Goal: Task Accomplishment & Management: Manage account settings

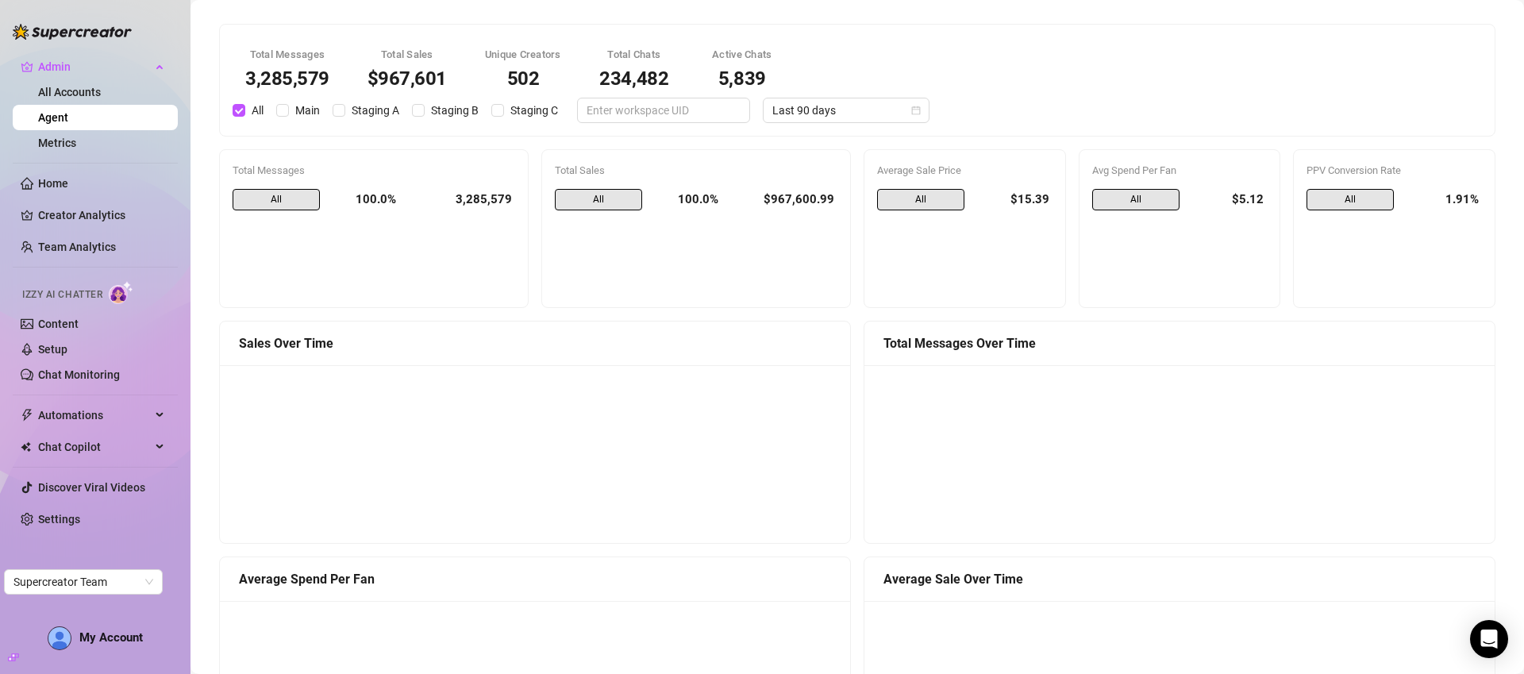
scroll to position [1187, 0]
click at [783, 118] on span "Last 24 hours" at bounding box center [846, 110] width 148 height 24
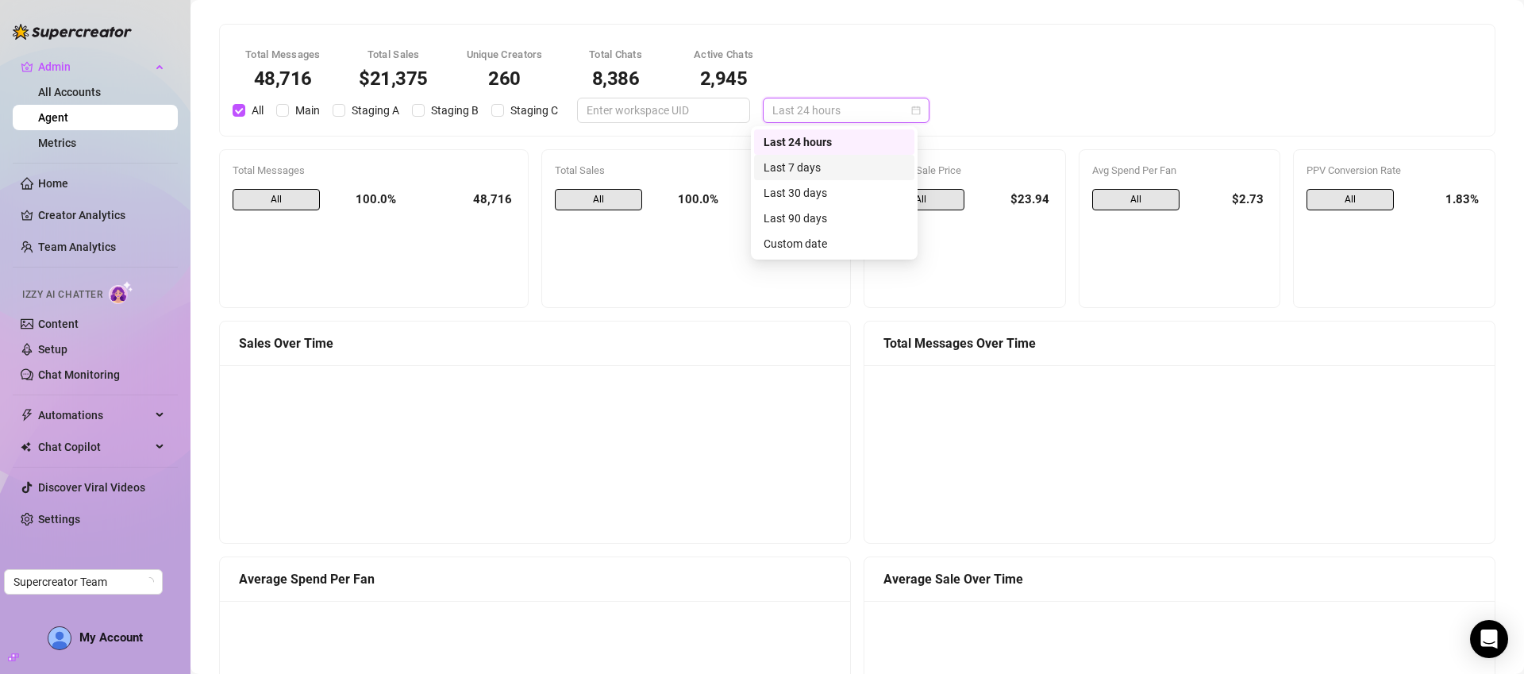
click at [799, 166] on div "Last 7 days" at bounding box center [834, 167] width 141 height 17
click at [791, 116] on span "Last 7 days" at bounding box center [846, 110] width 148 height 24
click at [806, 138] on div "Last 24 hours" at bounding box center [834, 141] width 141 height 17
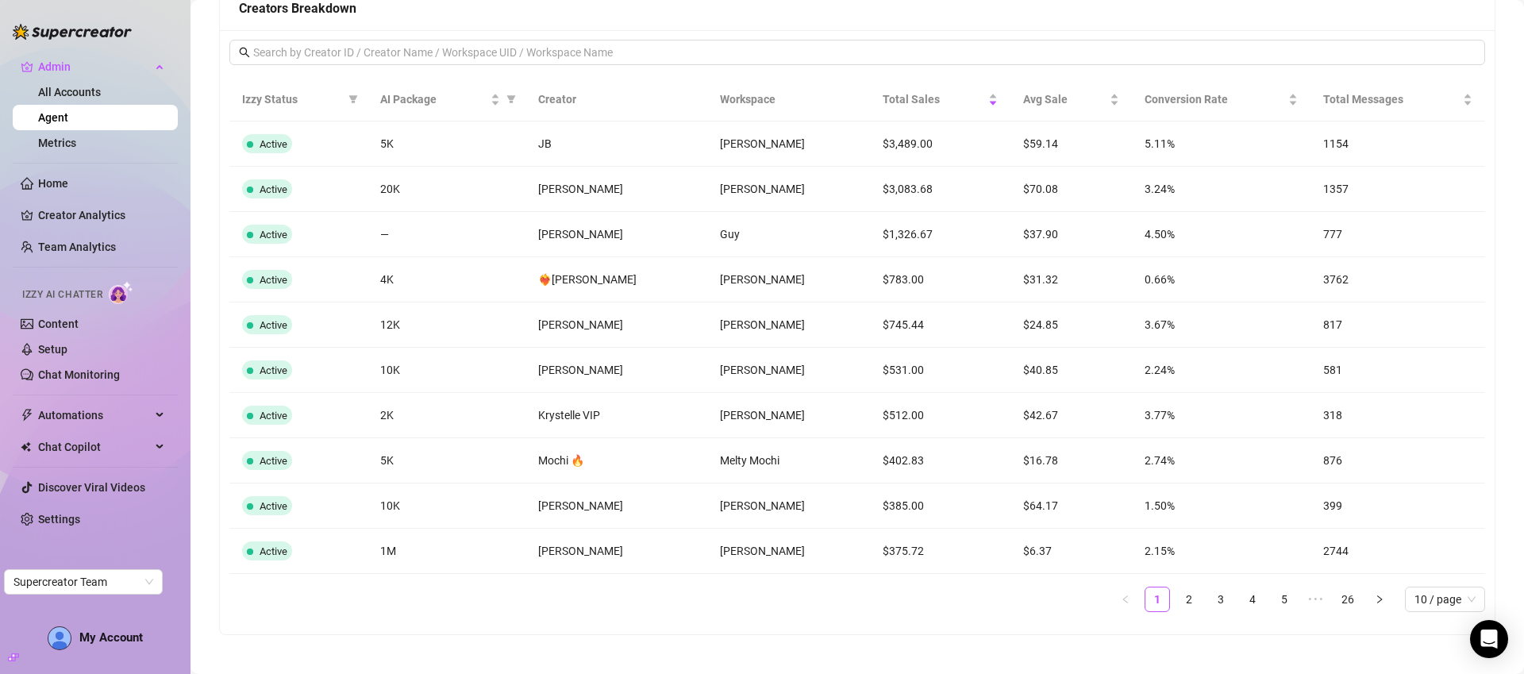
scroll to position [1299, 0]
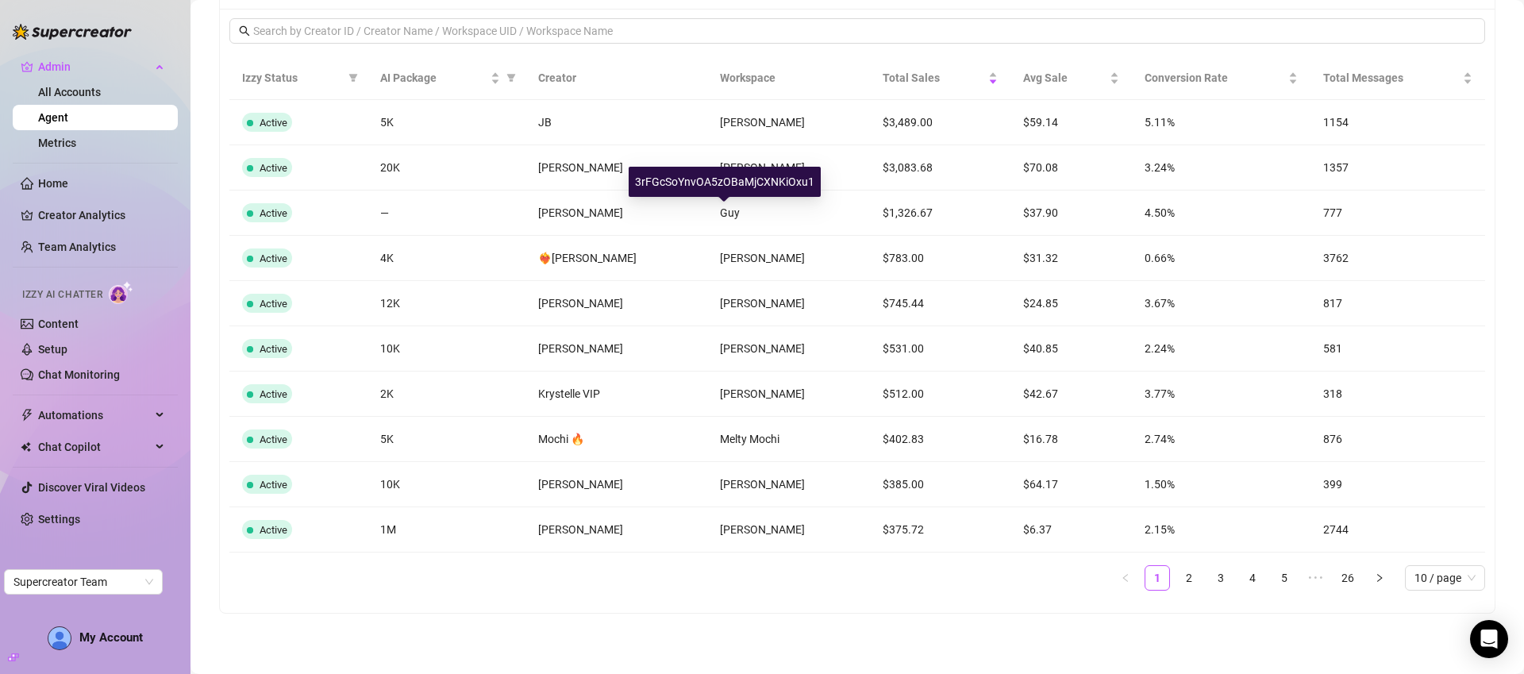
click at [733, 189] on div "3rFGcSoYnvOA5zOBaMjCXNKiOxu1" at bounding box center [725, 182] width 192 height 30
click at [734, 179] on div "3rFGcSoYnvOA5zOBaMjCXNKiOxu1" at bounding box center [725, 182] width 192 height 30
copy div "3rFGcSoYnvOA5zOBaMjCXNKiOxu1"
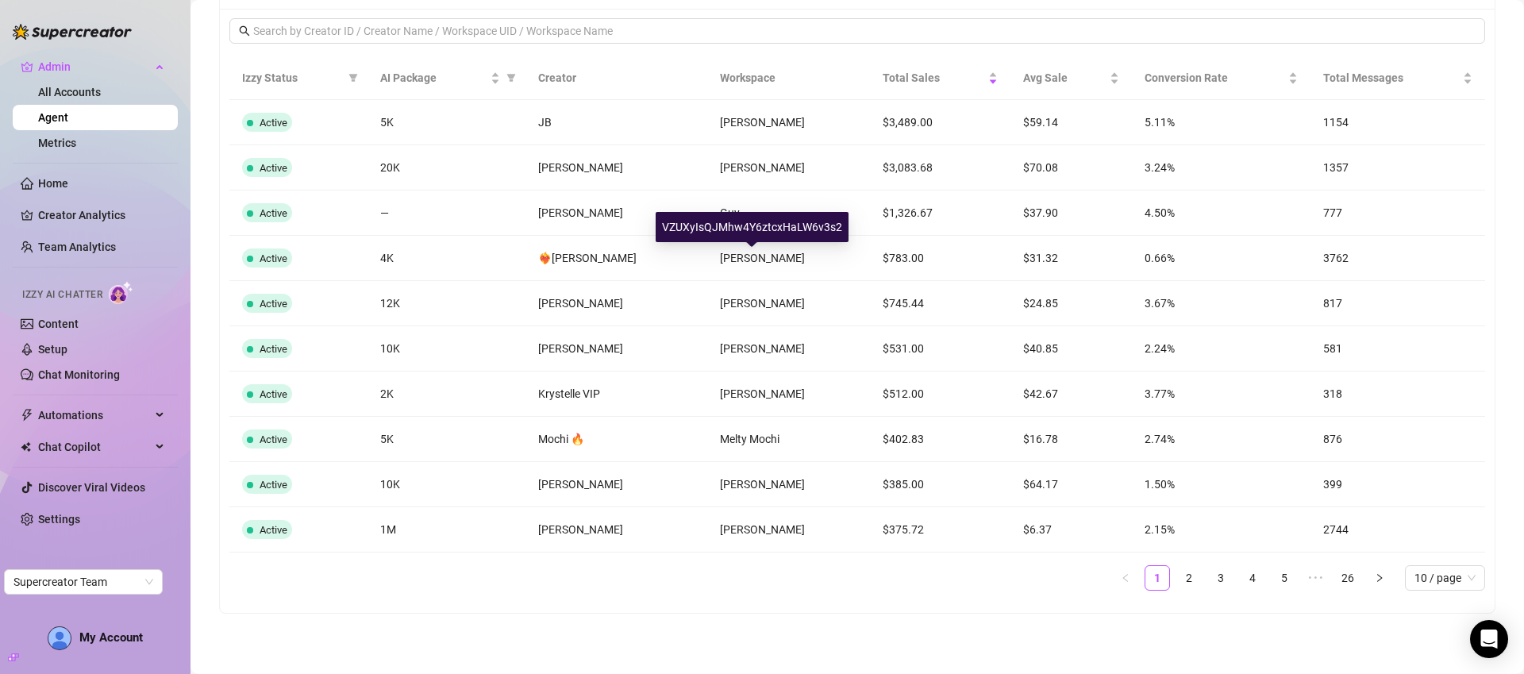
click at [767, 224] on div "VZUXyIsQJMhw4Y6ztcxHaLW6v3s2" at bounding box center [752, 227] width 193 height 30
copy div "VZUXyIsQJMhw4Y6ztcxHaLW6v3s2"
click at [1177, 579] on link "2" at bounding box center [1189, 578] width 24 height 24
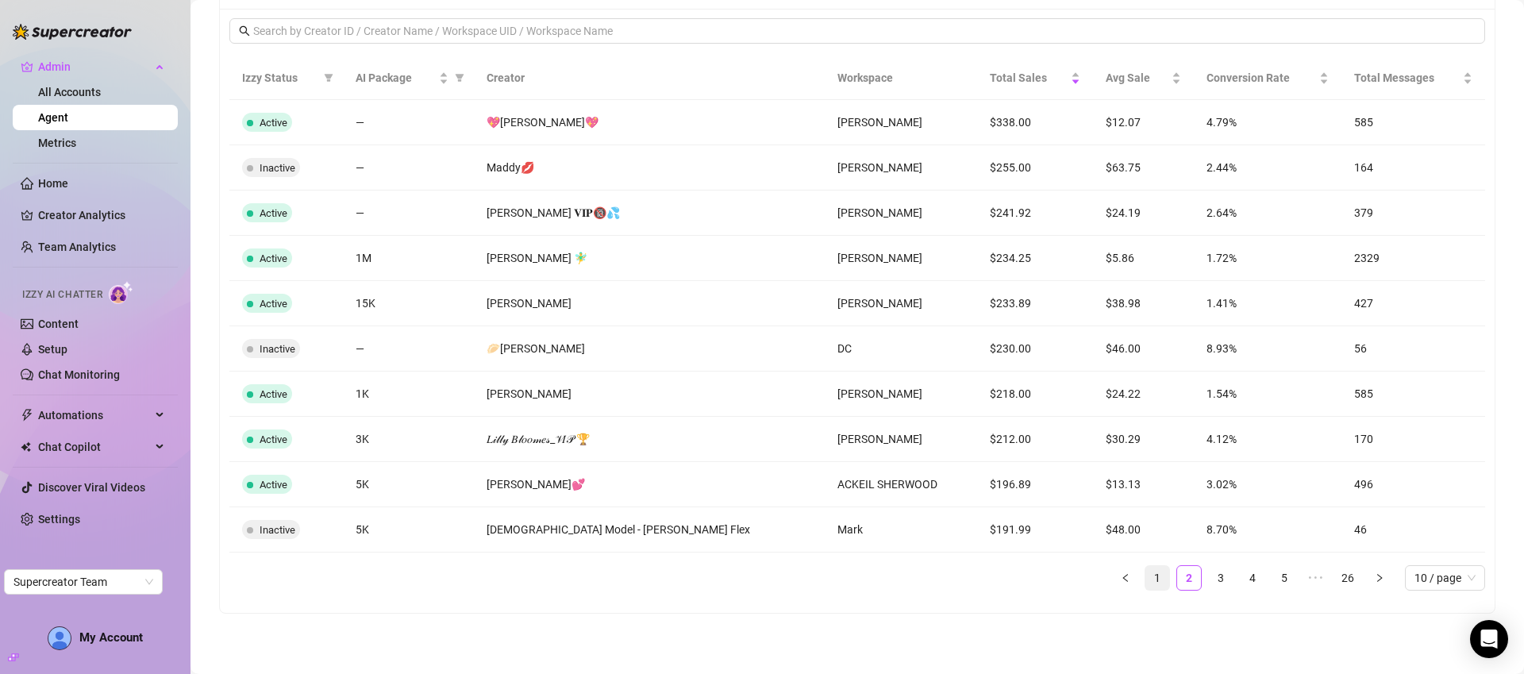
click at [1148, 579] on link "1" at bounding box center [1157, 578] width 24 height 24
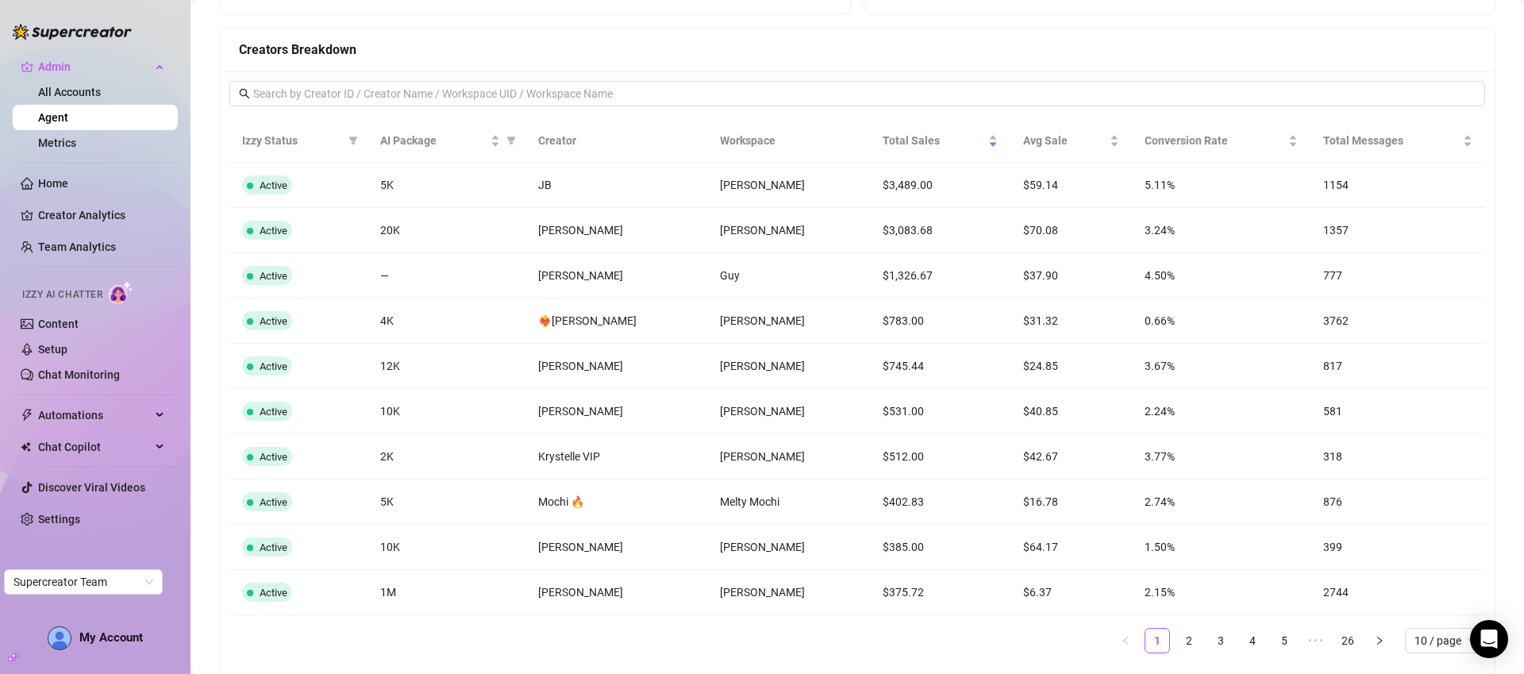
scroll to position [0, 0]
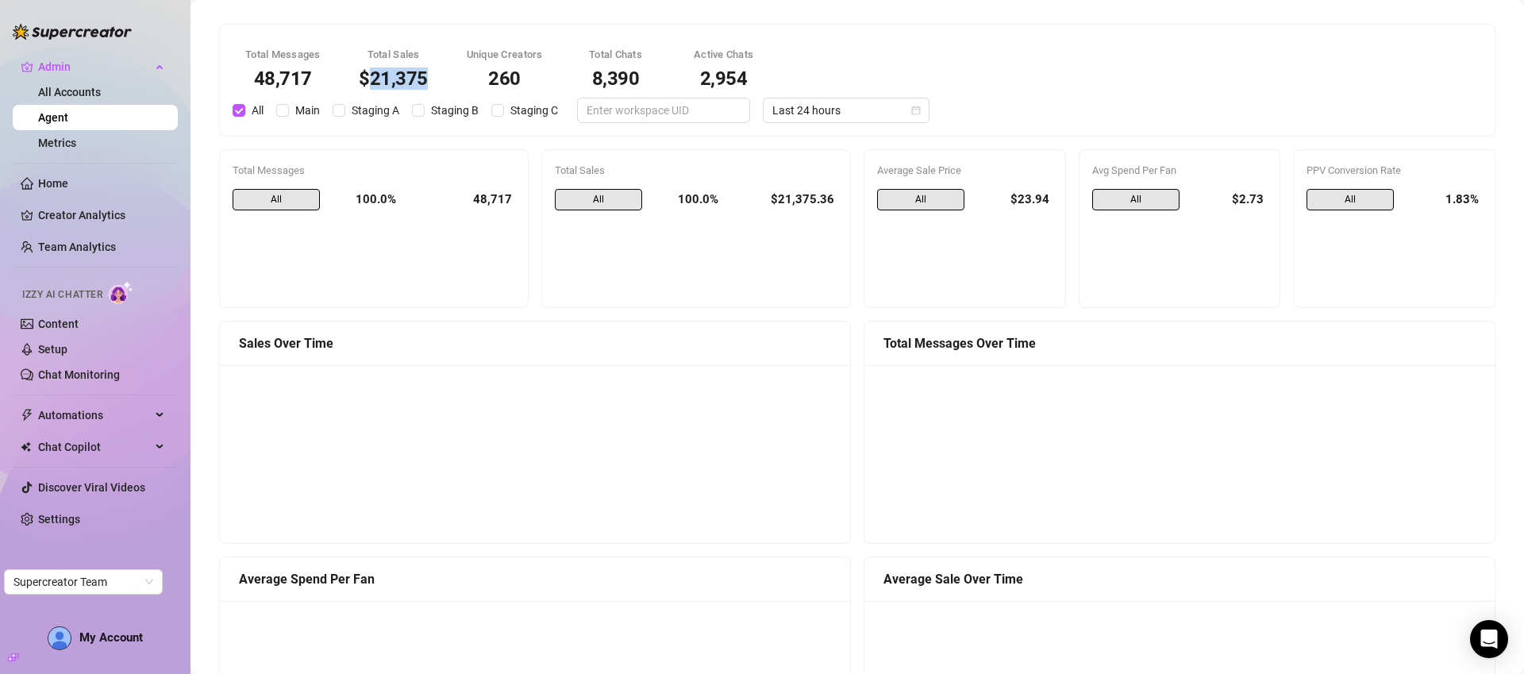
click at [424, 85] on div "$21,375" at bounding box center [394, 78] width 70 height 19
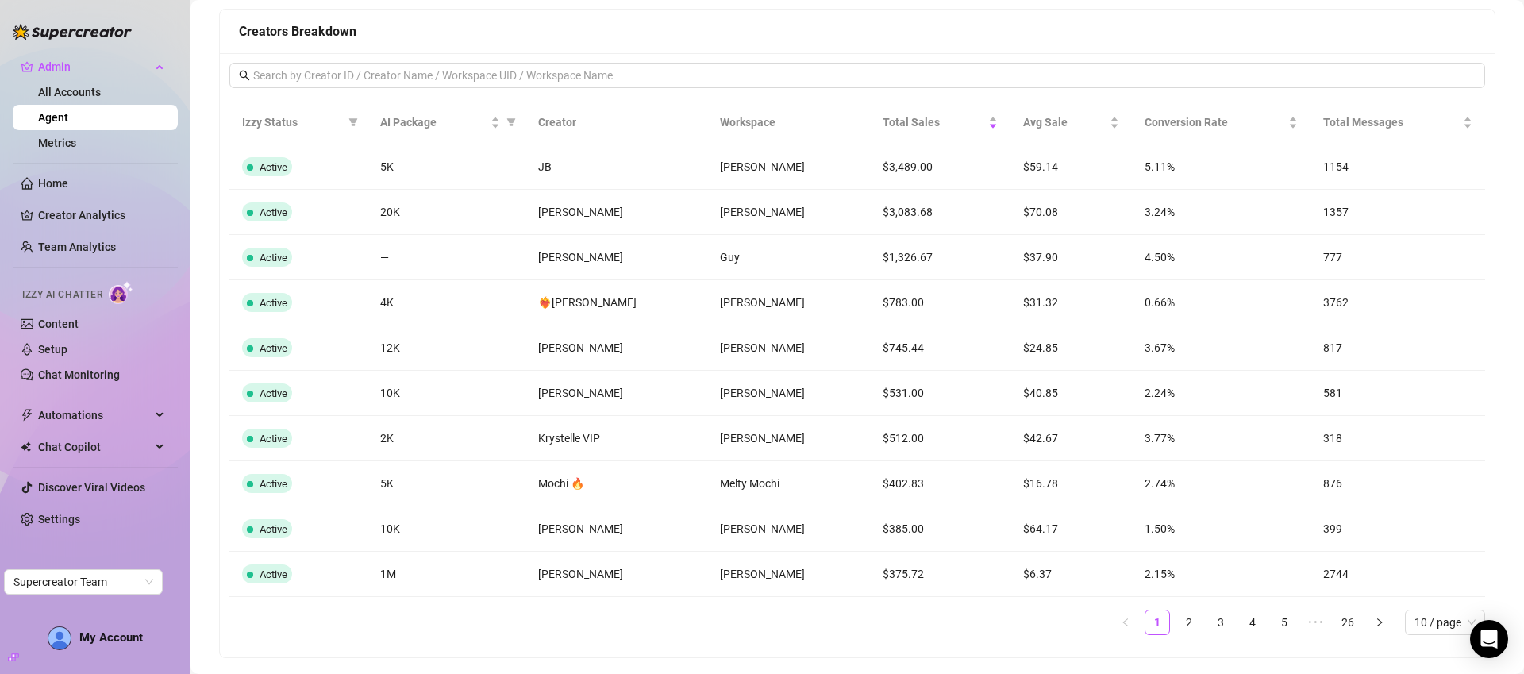
scroll to position [1253, 0]
click at [895, 167] on td "$3,489.00" at bounding box center [940, 169] width 140 height 45
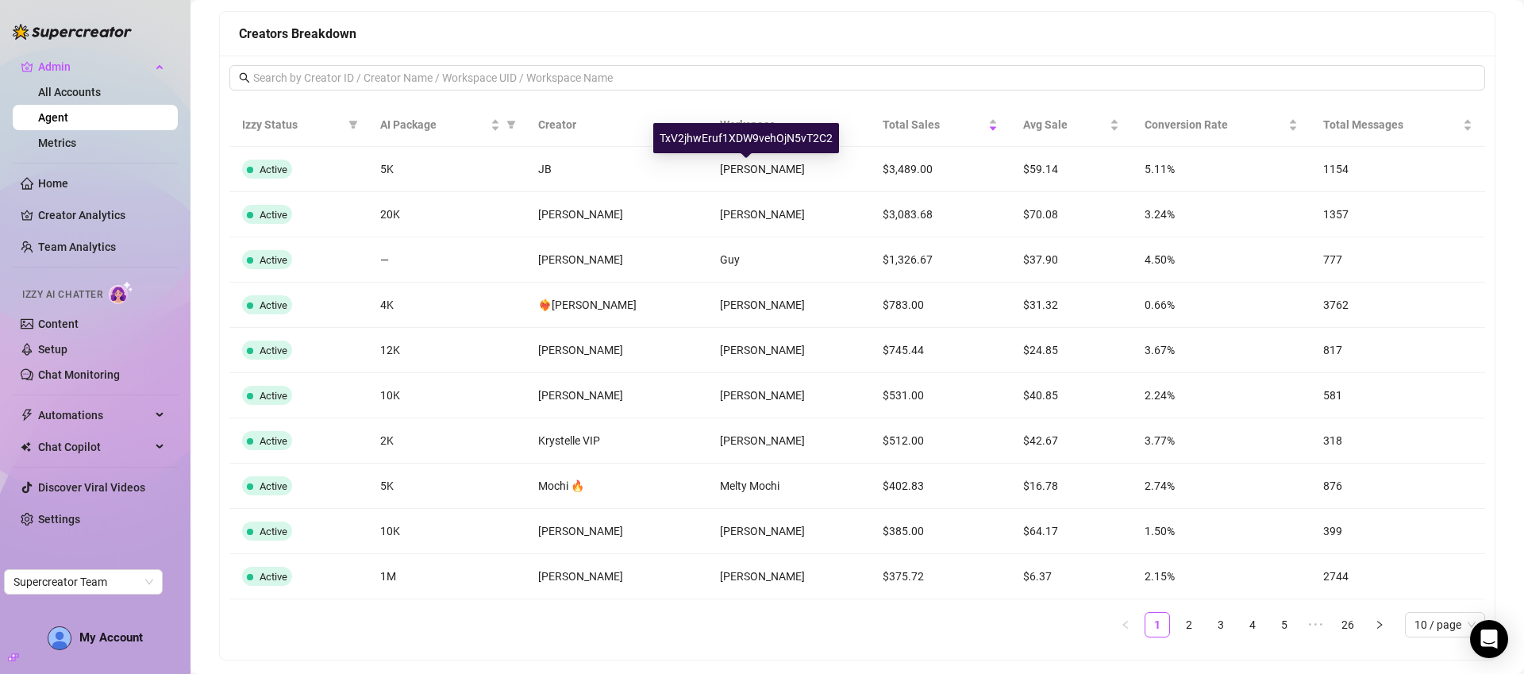
drag, startPoint x: 750, startPoint y: 172, endPoint x: 750, endPoint y: 231, distance: 58.7
click at [750, 171] on span "Ryan Bonam" at bounding box center [762, 169] width 85 height 13
click at [737, 267] on td "Guy" at bounding box center [788, 259] width 163 height 45
click at [737, 317] on td "David Vingiano" at bounding box center [788, 305] width 163 height 45
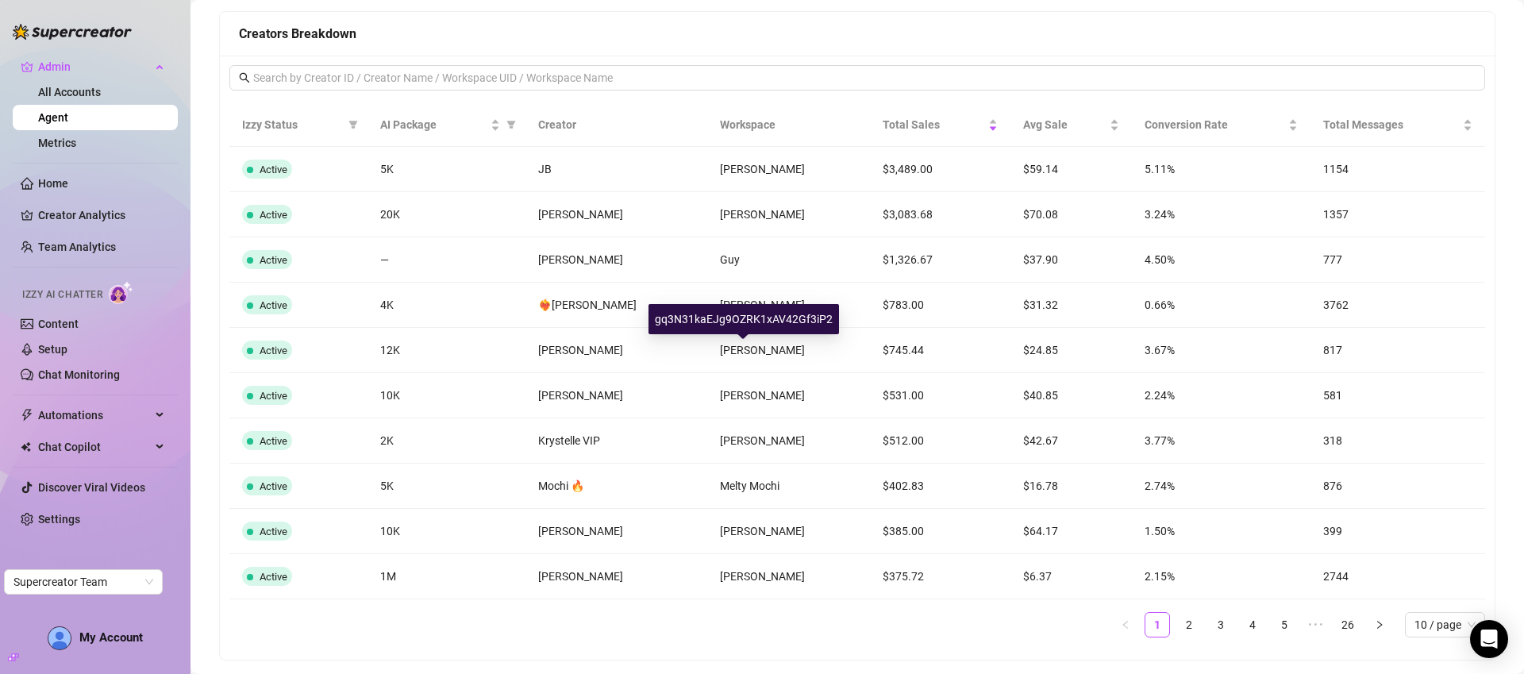
click at [739, 351] on span "Erin Kittens" at bounding box center [762, 350] width 85 height 13
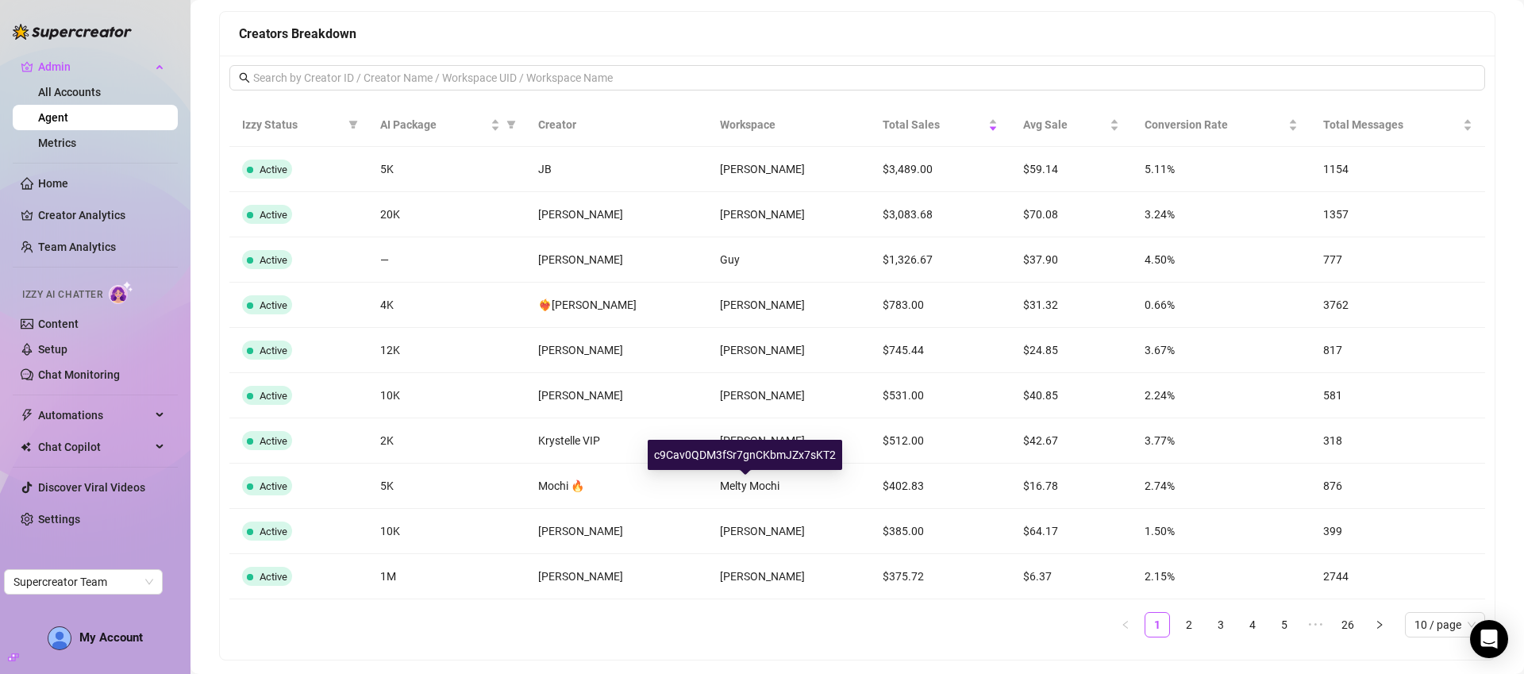
click at [748, 488] on span "Melty Mochi" at bounding box center [750, 485] width 60 height 13
click at [1177, 625] on link "2" at bounding box center [1189, 625] width 24 height 24
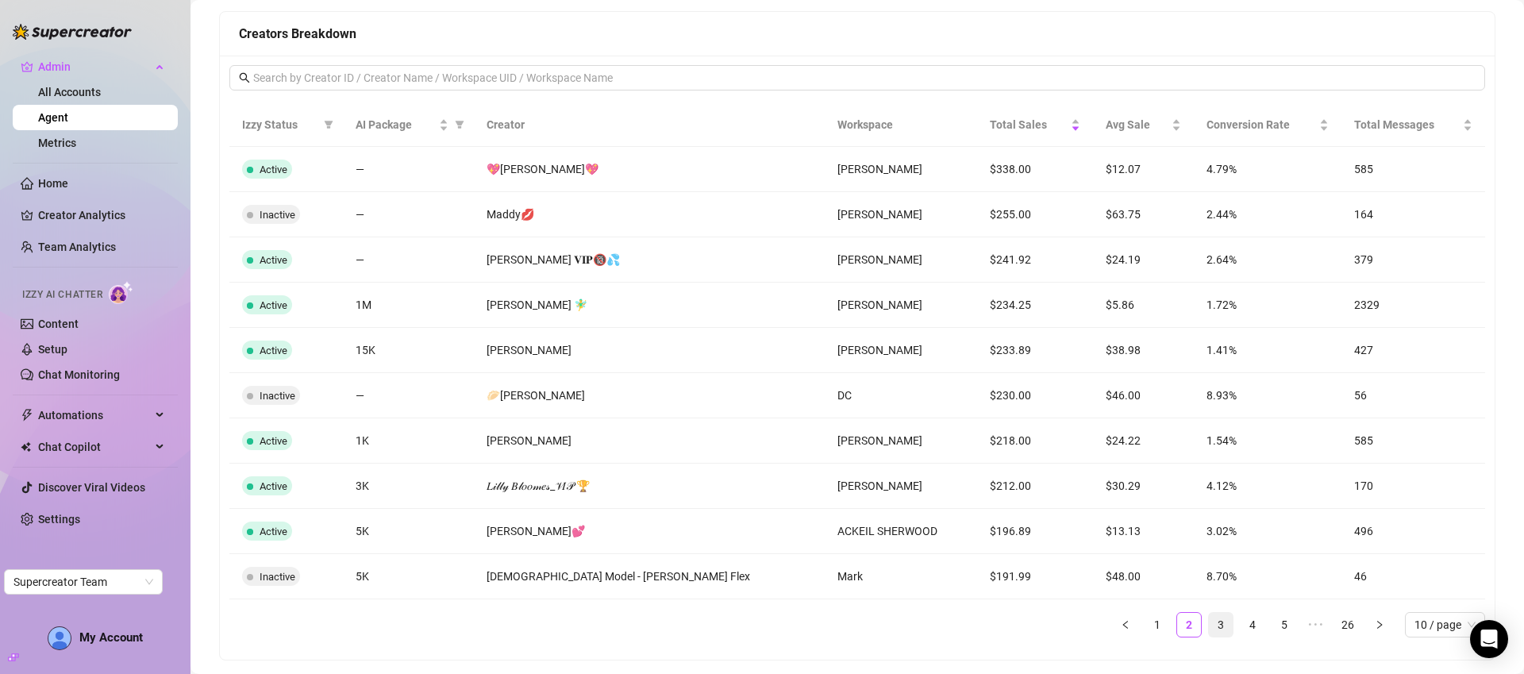
click at [1209, 623] on link "3" at bounding box center [1221, 625] width 24 height 24
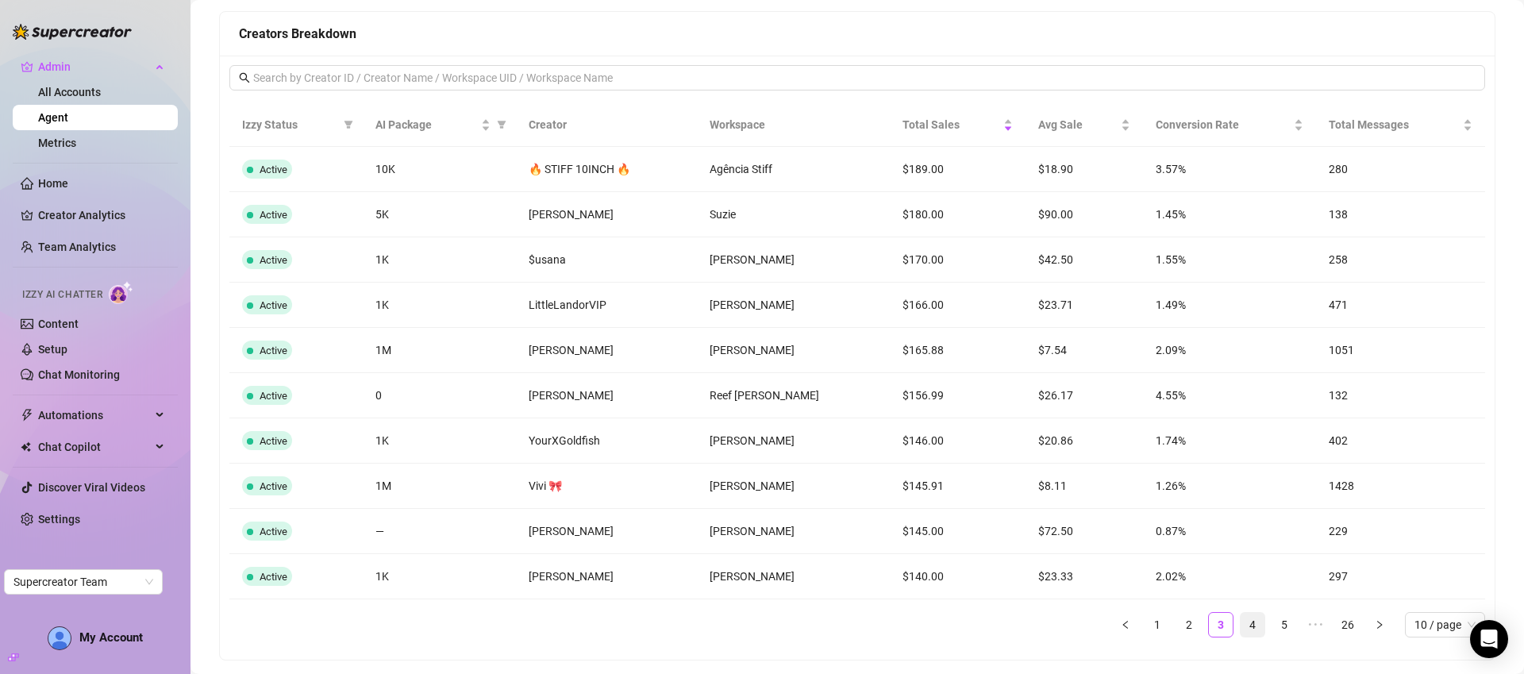
click at [1241, 623] on link "4" at bounding box center [1253, 625] width 24 height 24
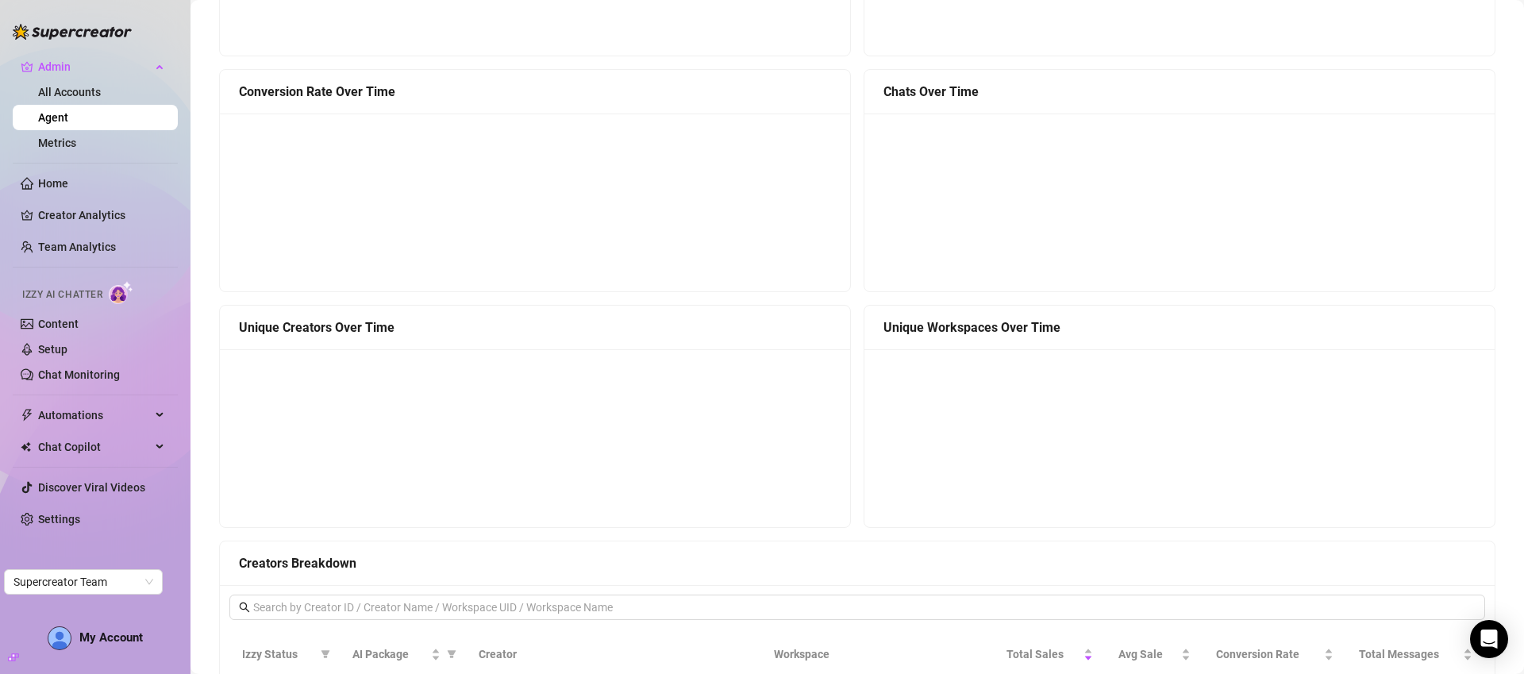
scroll to position [0, 0]
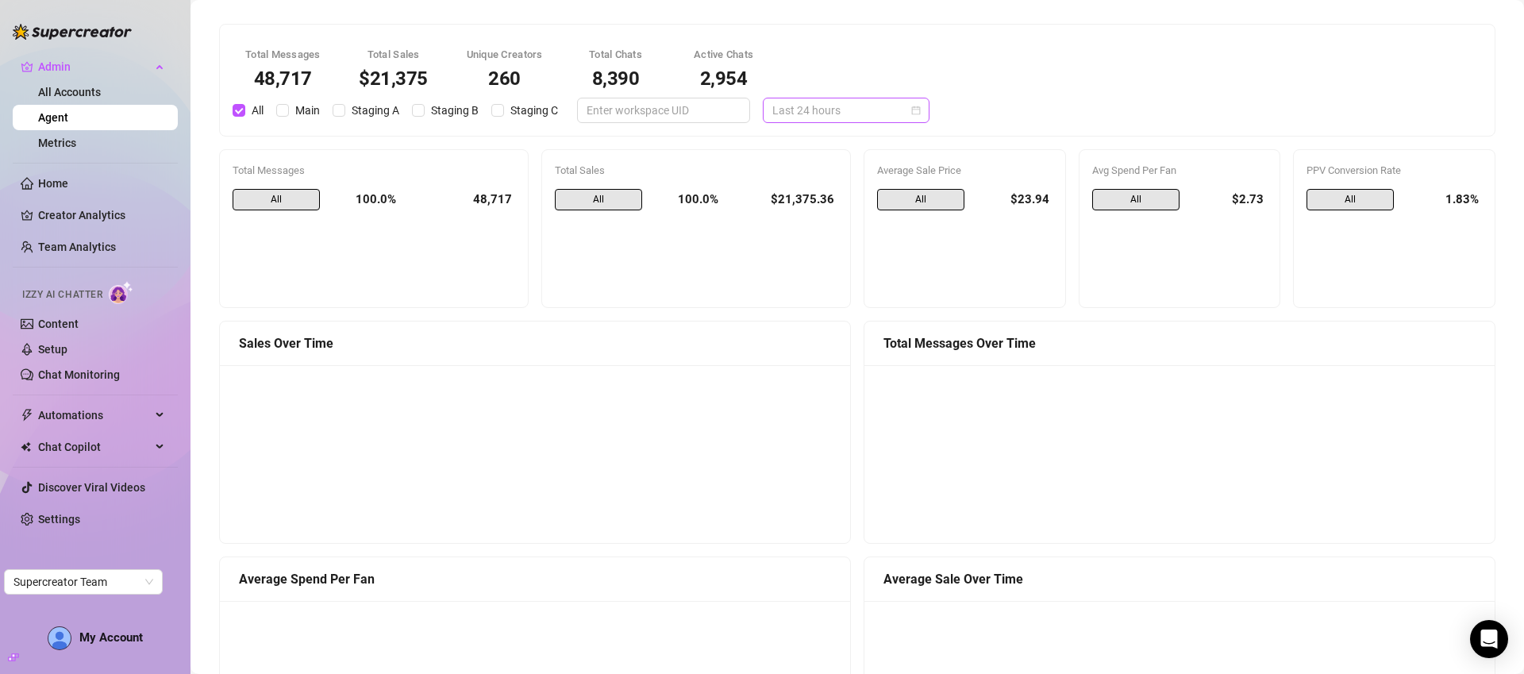
click at [772, 104] on span "Last 24 hours" at bounding box center [846, 110] width 148 height 24
click at [846, 192] on div "Last 30 days" at bounding box center [834, 192] width 141 height 17
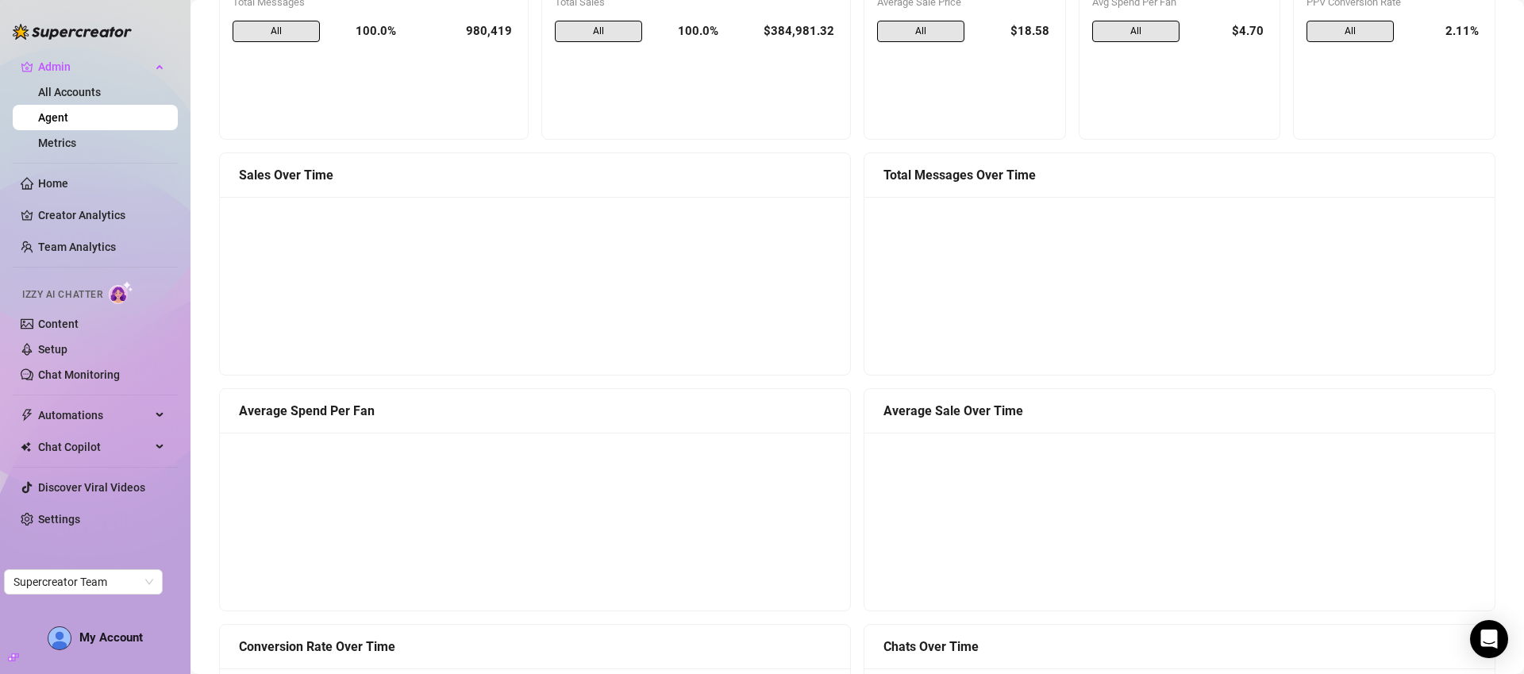
scroll to position [168, 0]
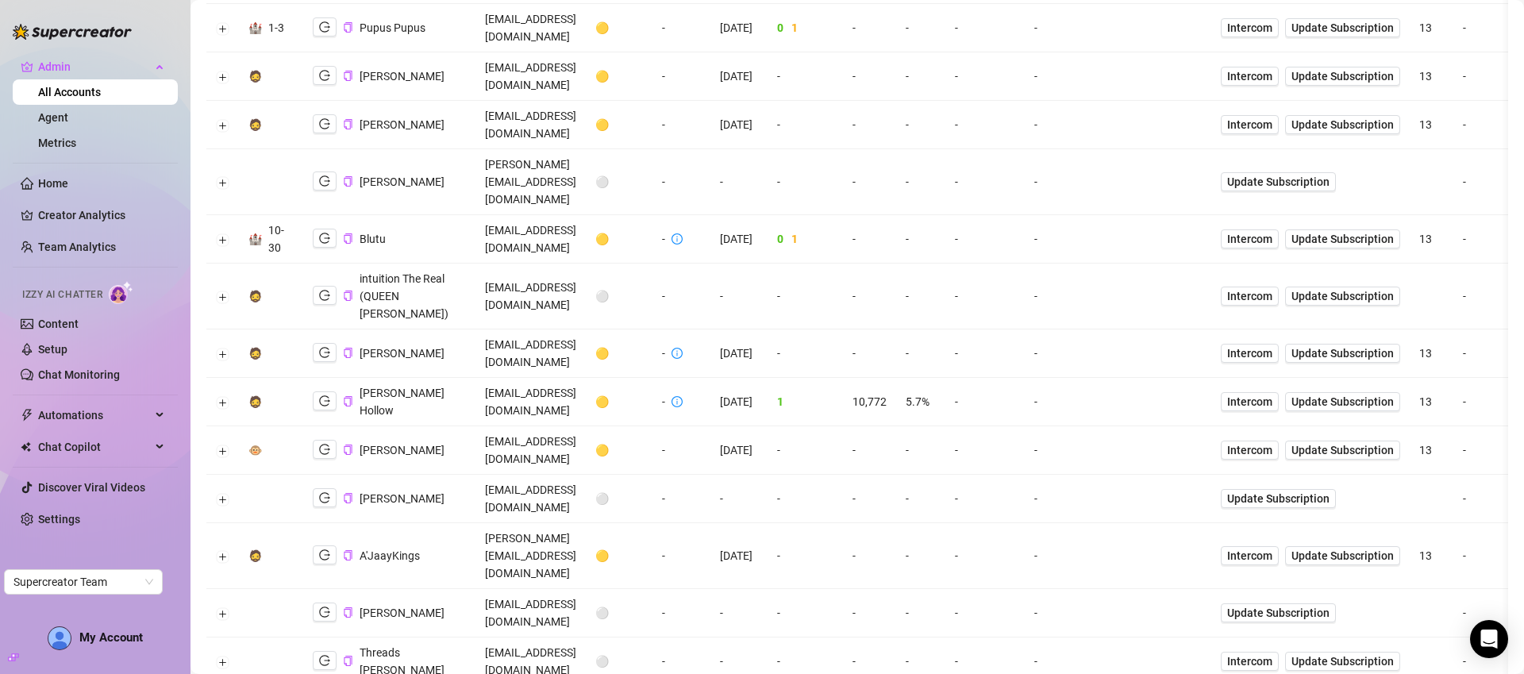
scroll to position [518, 0]
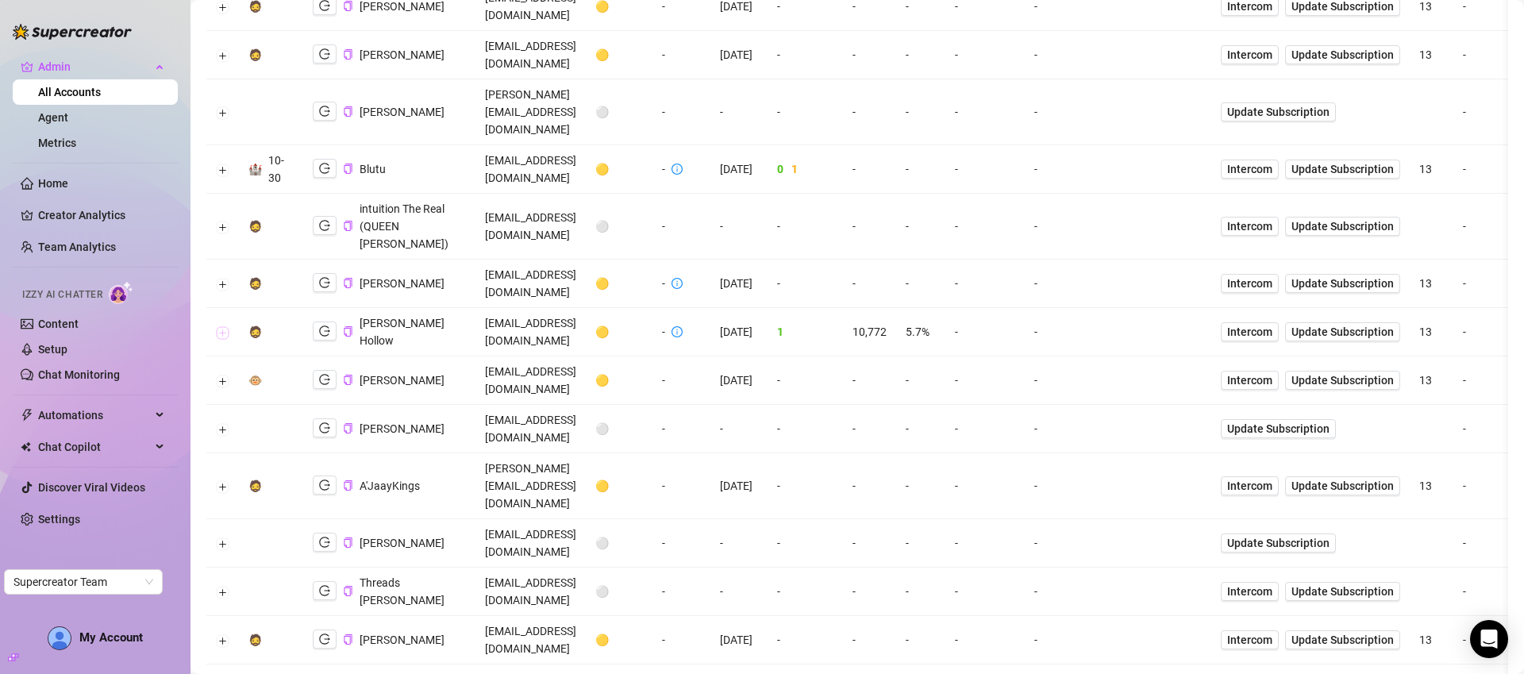
click at [223, 326] on button "Expand row" at bounding box center [223, 332] width 13 height 13
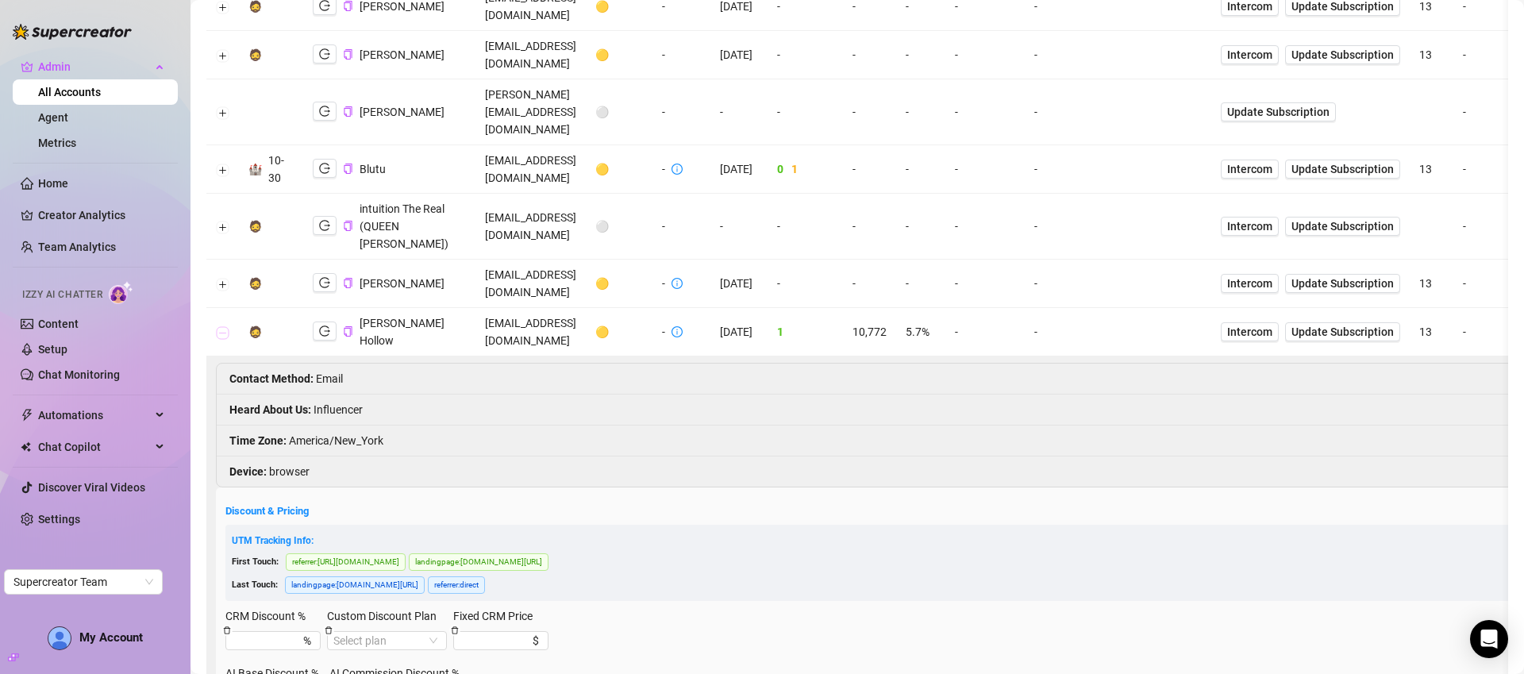
click at [224, 326] on button "Collapse row" at bounding box center [223, 332] width 13 height 13
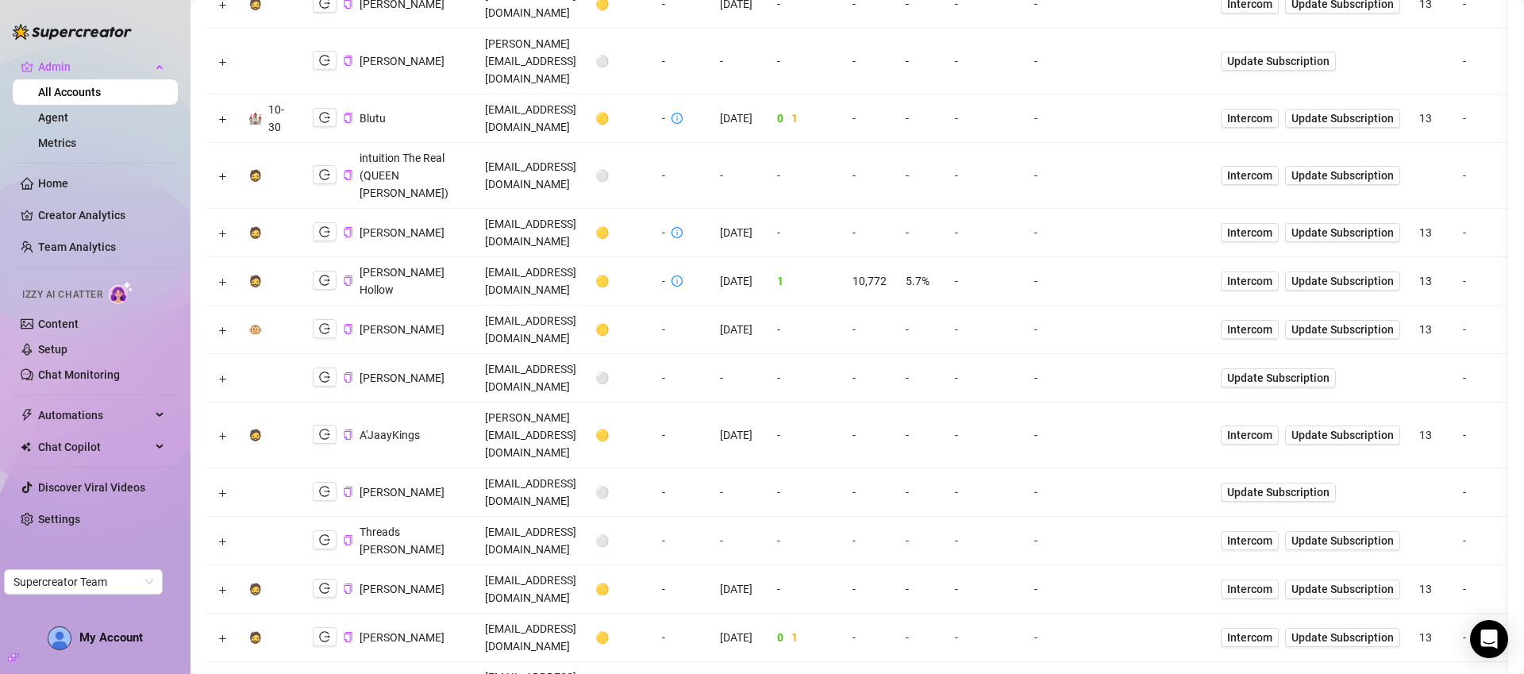
scroll to position [851, 0]
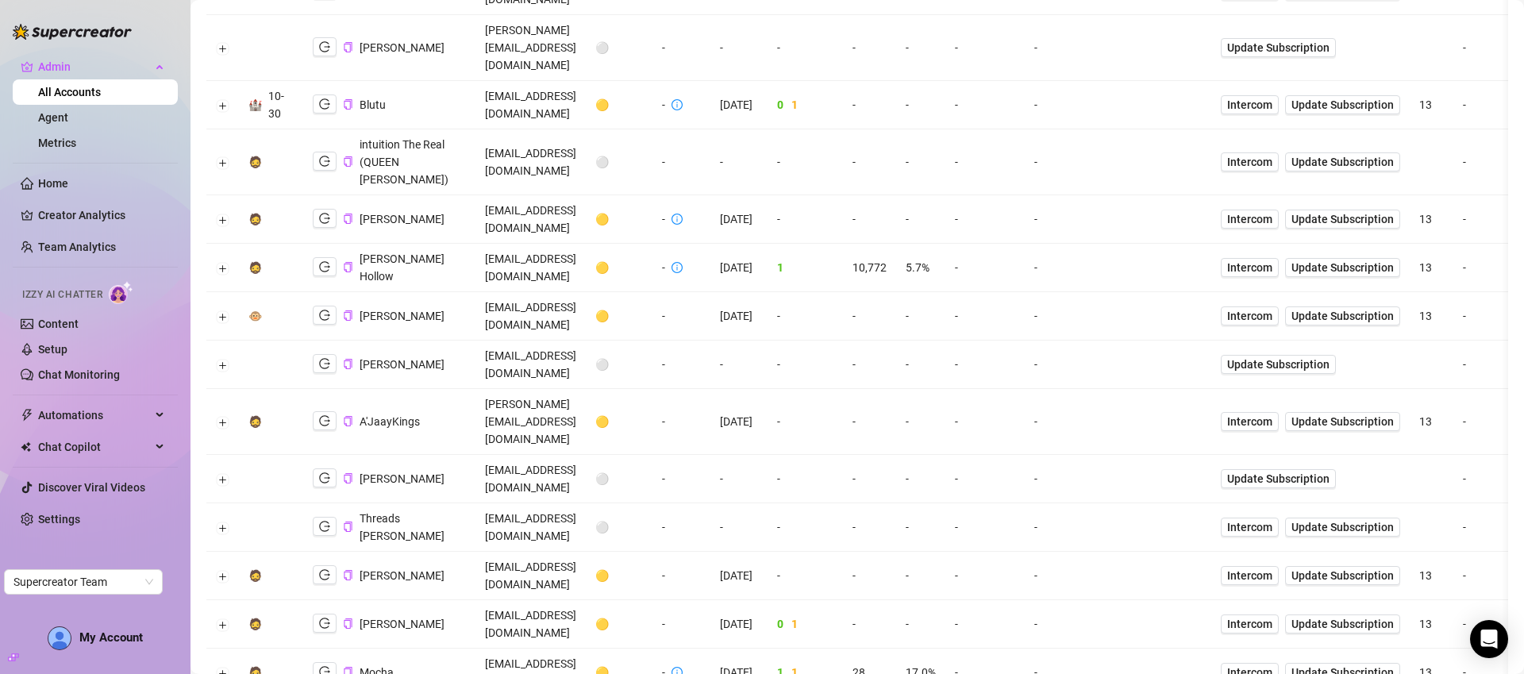
scroll to position [0, 0]
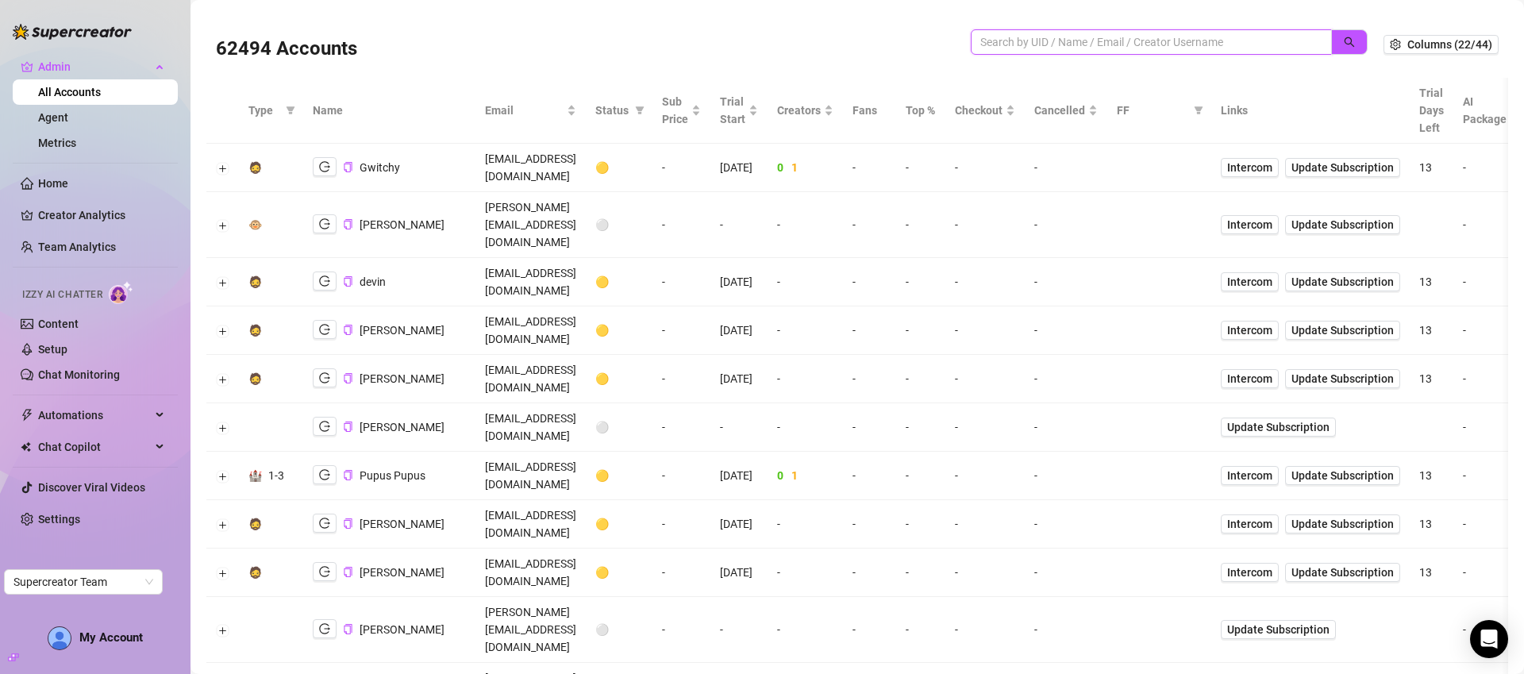
click at [1131, 40] on input "search" at bounding box center [1144, 41] width 329 height 17
type input "bru"
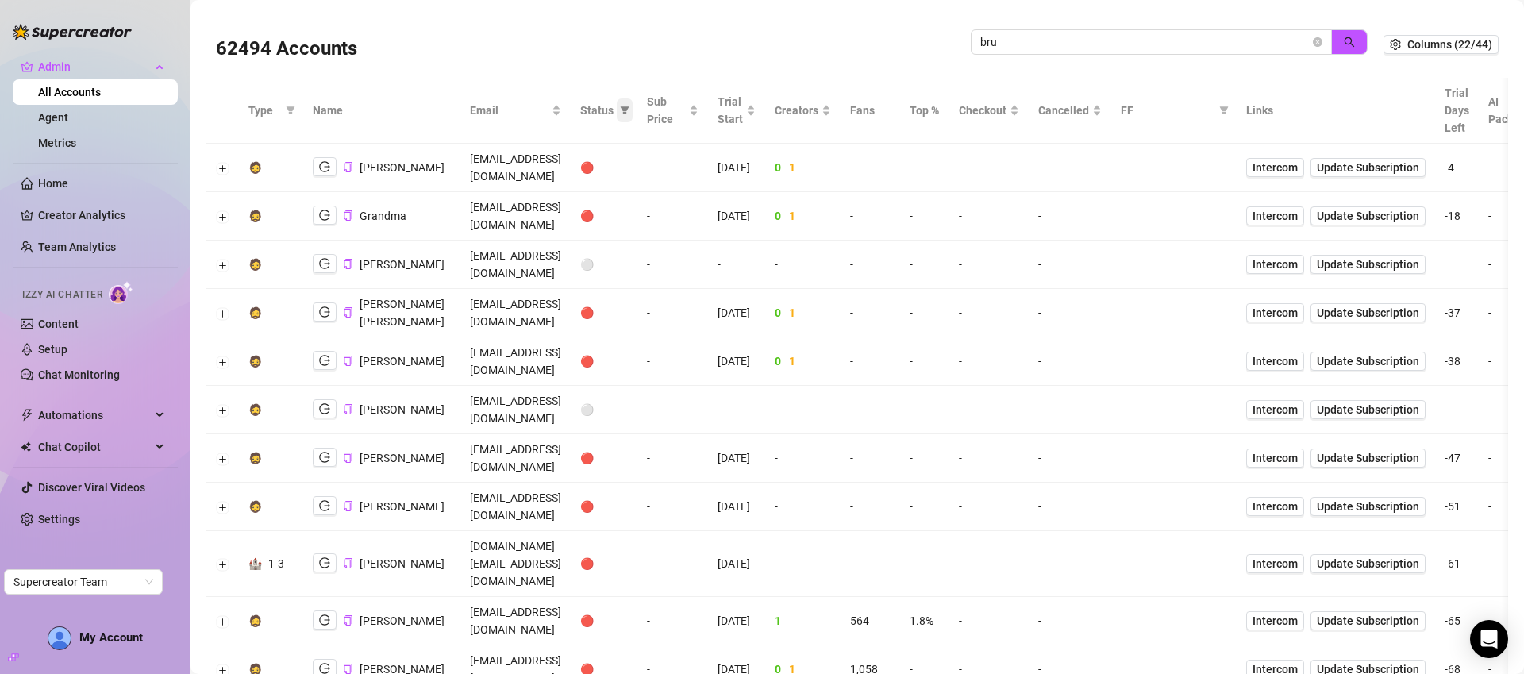
click at [629, 108] on icon "filter" at bounding box center [625, 110] width 9 height 8
click at [754, 190] on span "🟢 Active" at bounding box center [737, 192] width 52 height 13
checkbox input "true"
click at [791, 277] on span "OK" at bounding box center [785, 274] width 15 height 13
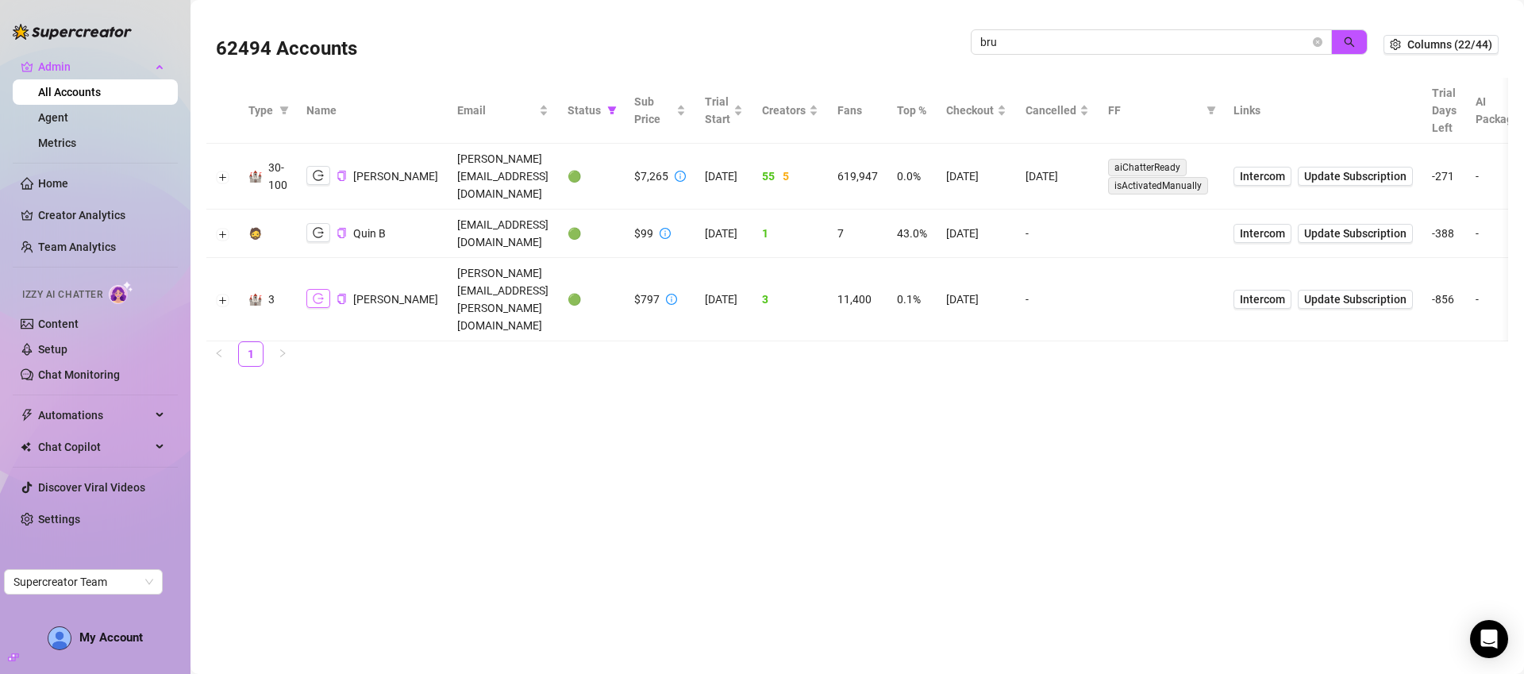
click at [315, 293] on icon "logout" at bounding box center [318, 298] width 11 height 11
click at [1179, 40] on input "bru" at bounding box center [1144, 41] width 329 height 17
paste input "3rFGcSoYnvOA5zOBaMjCXNKiOxu1"
click at [1352, 44] on icon "search" at bounding box center [1350, 42] width 10 height 10
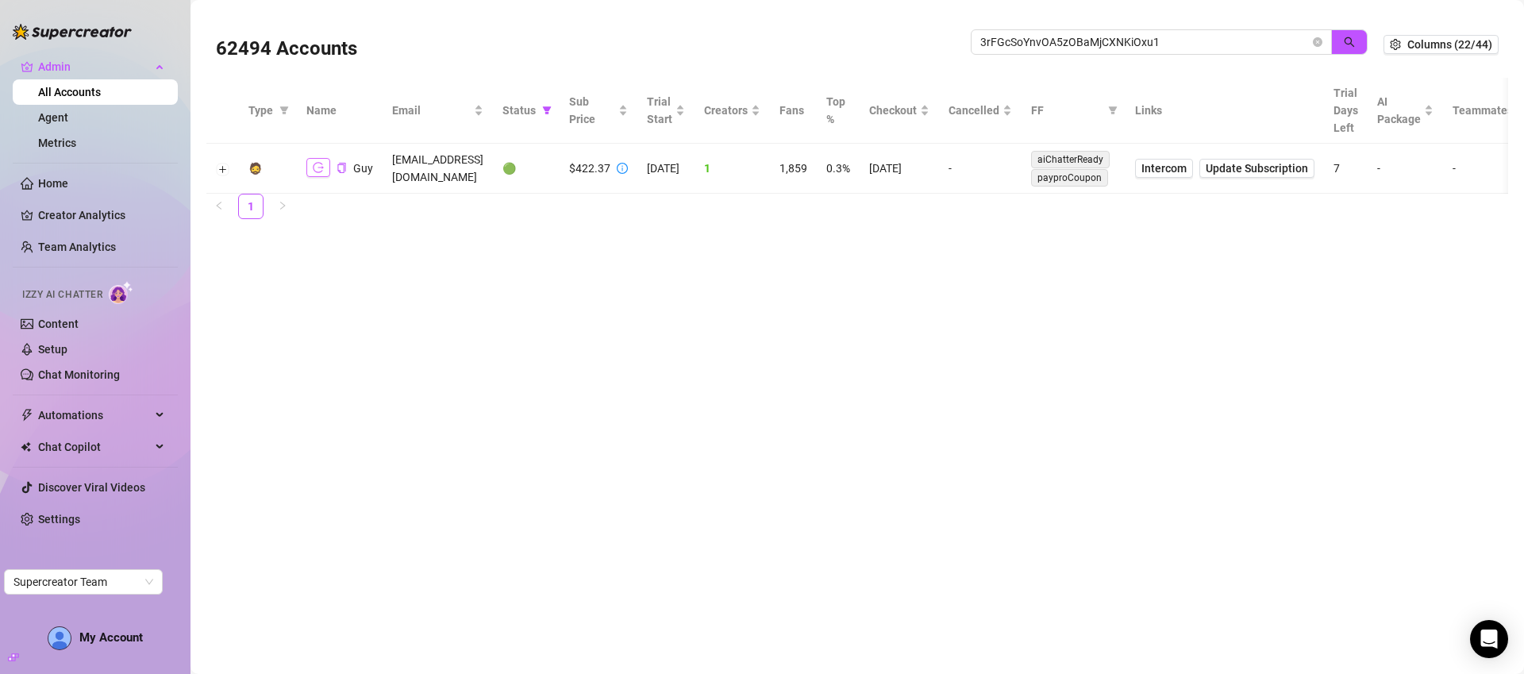
click at [318, 169] on icon "logout" at bounding box center [318, 167] width 11 height 11
click at [1212, 42] on input "3rFGcSoYnvOA5zOBaMjCXNKiOxu1" at bounding box center [1144, 41] width 329 height 17
paste input "VZUXyIsQJMhw4Y6ztcxHaLW6v3s2"
click at [1341, 42] on button "button" at bounding box center [1349, 41] width 37 height 25
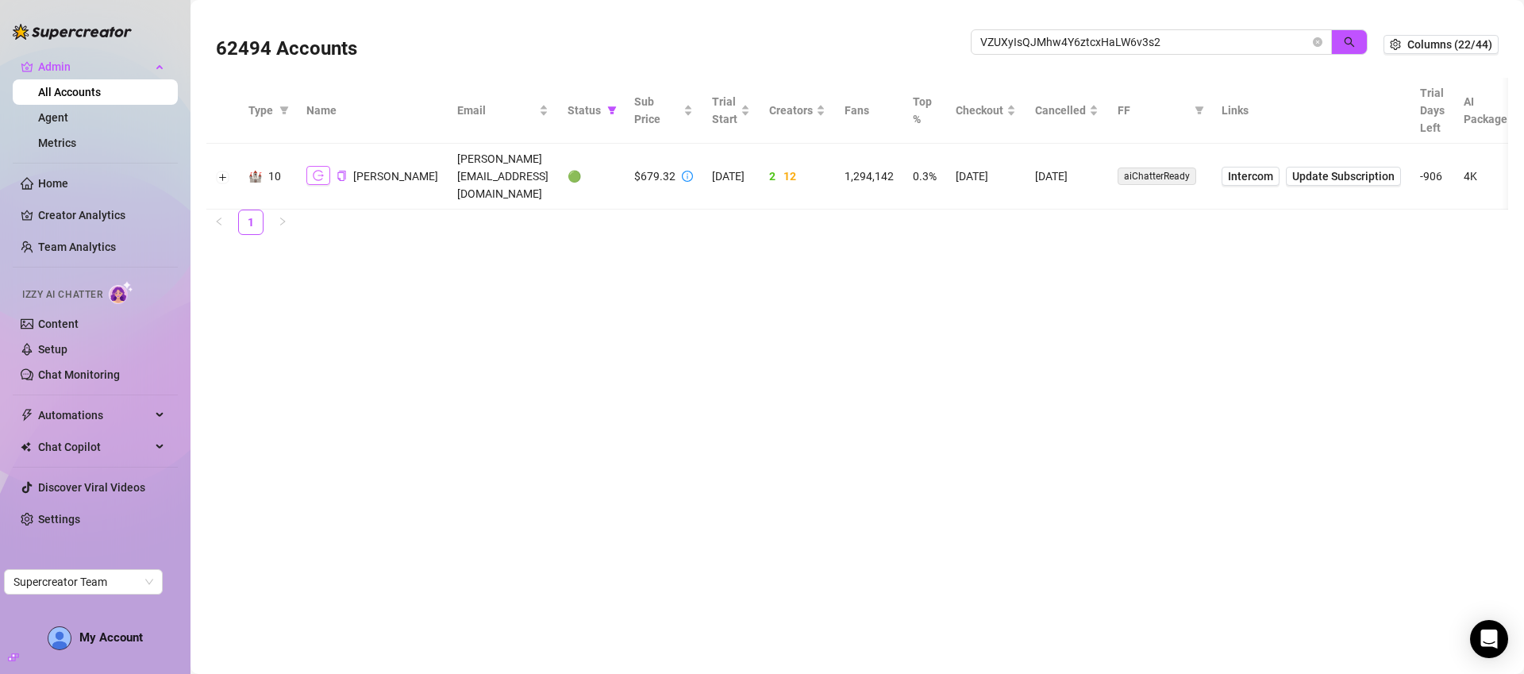
click at [325, 171] on button "button" at bounding box center [318, 175] width 24 height 19
click at [1188, 33] on input "VZUXyIsQJMhw4Y6ztcxHaLW6v3s2" at bounding box center [1144, 41] width 329 height 17
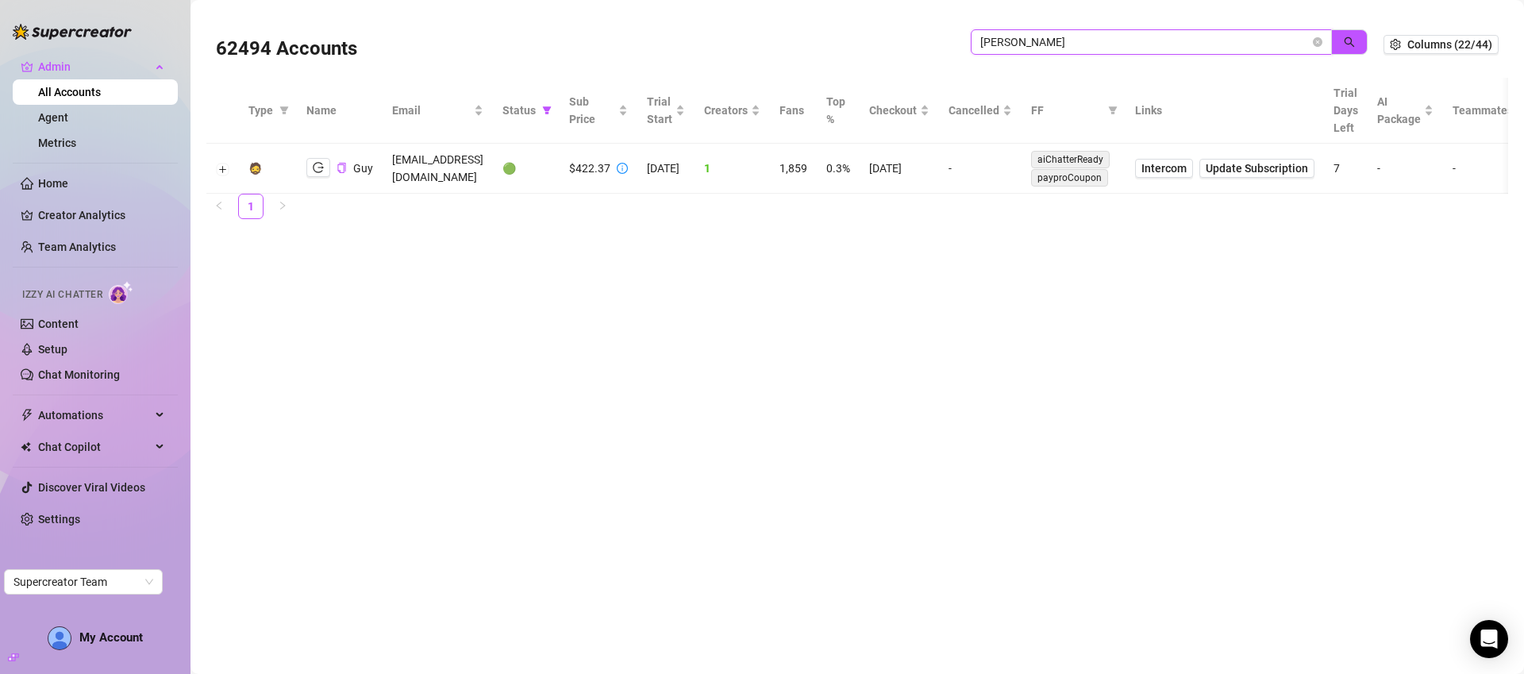
click at [1129, 33] on input "fink" at bounding box center [1144, 41] width 329 height 17
click at [1129, 31] on span "fink" at bounding box center [1151, 41] width 361 height 25
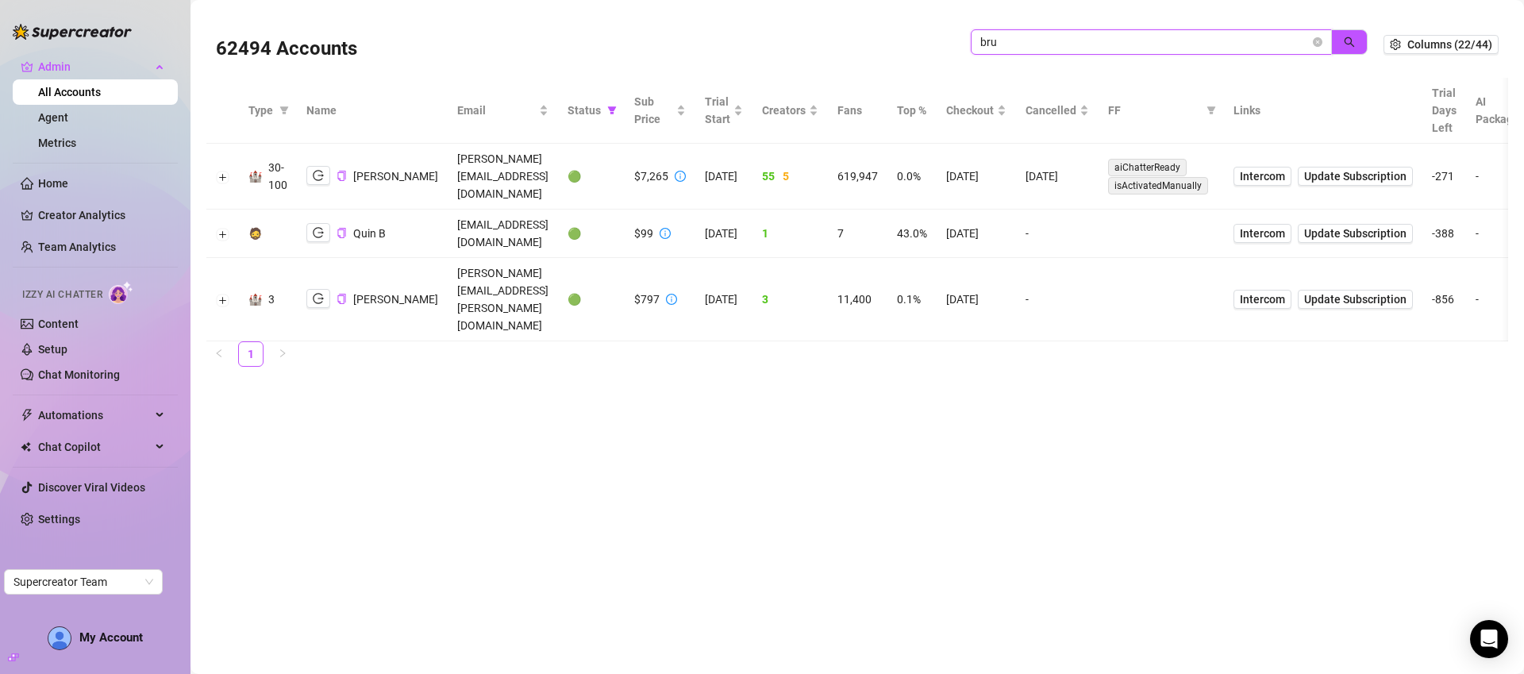
click at [1102, 38] on input "bru" at bounding box center [1144, 41] width 329 height 17
click at [1101, 38] on input "bru" at bounding box center [1144, 41] width 329 height 17
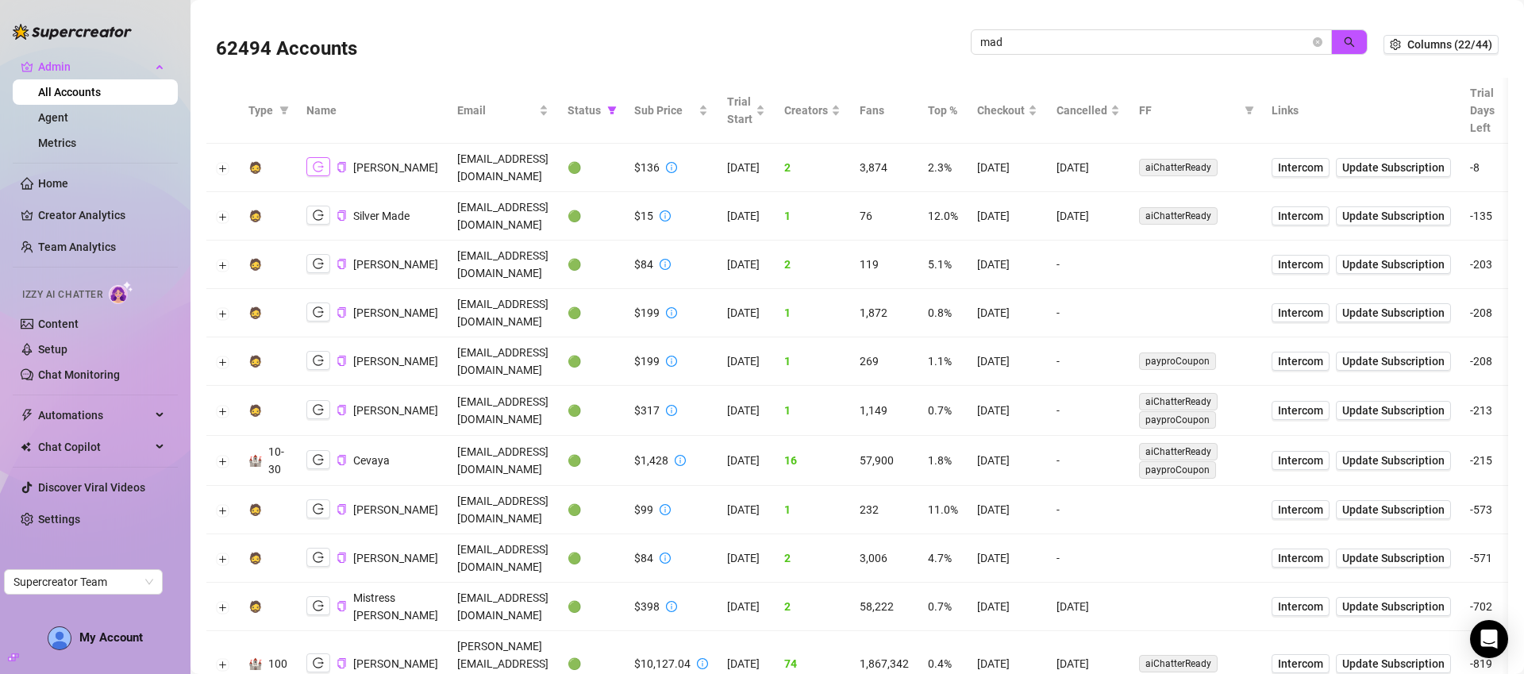
click at [316, 161] on icon "logout" at bounding box center [318, 166] width 11 height 11
click at [1022, 47] on input "mad" at bounding box center [1144, 41] width 329 height 17
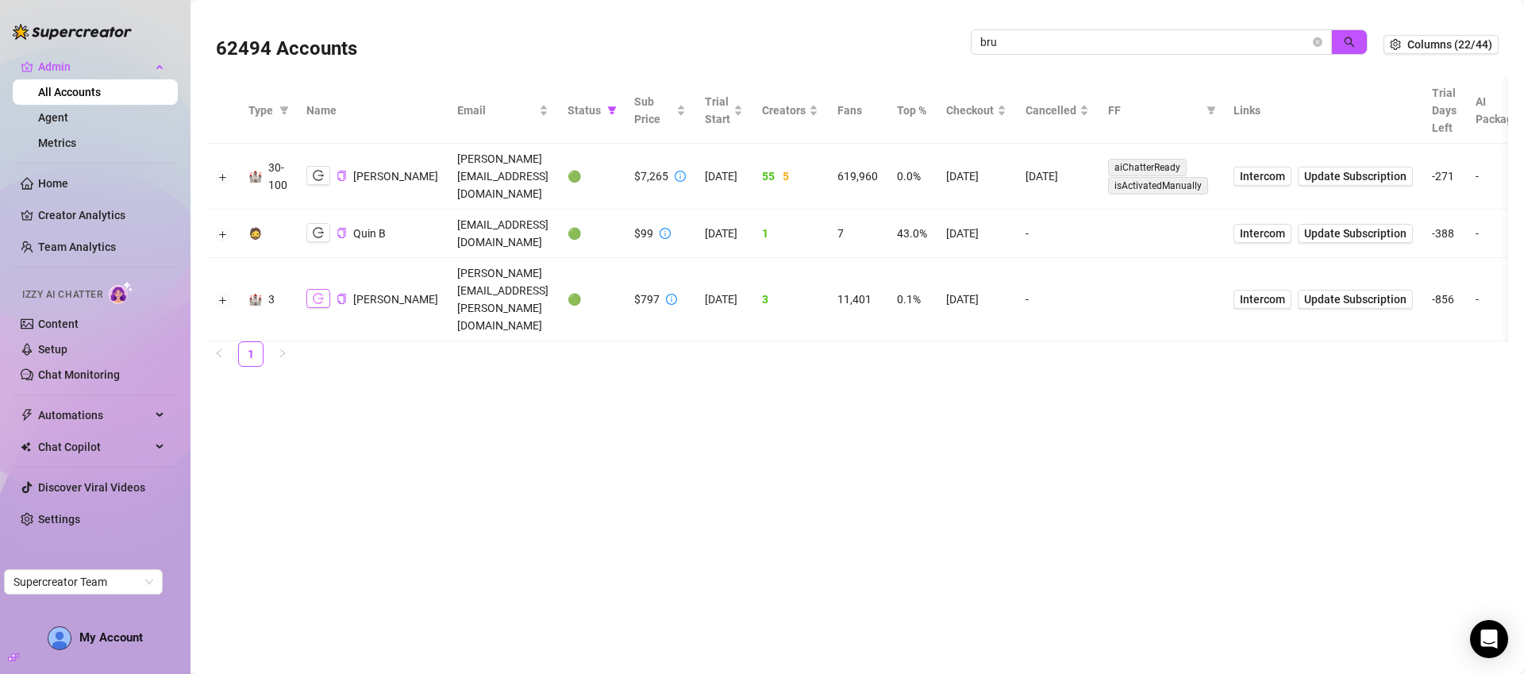
click at [314, 293] on icon "logout" at bounding box center [318, 298] width 11 height 11
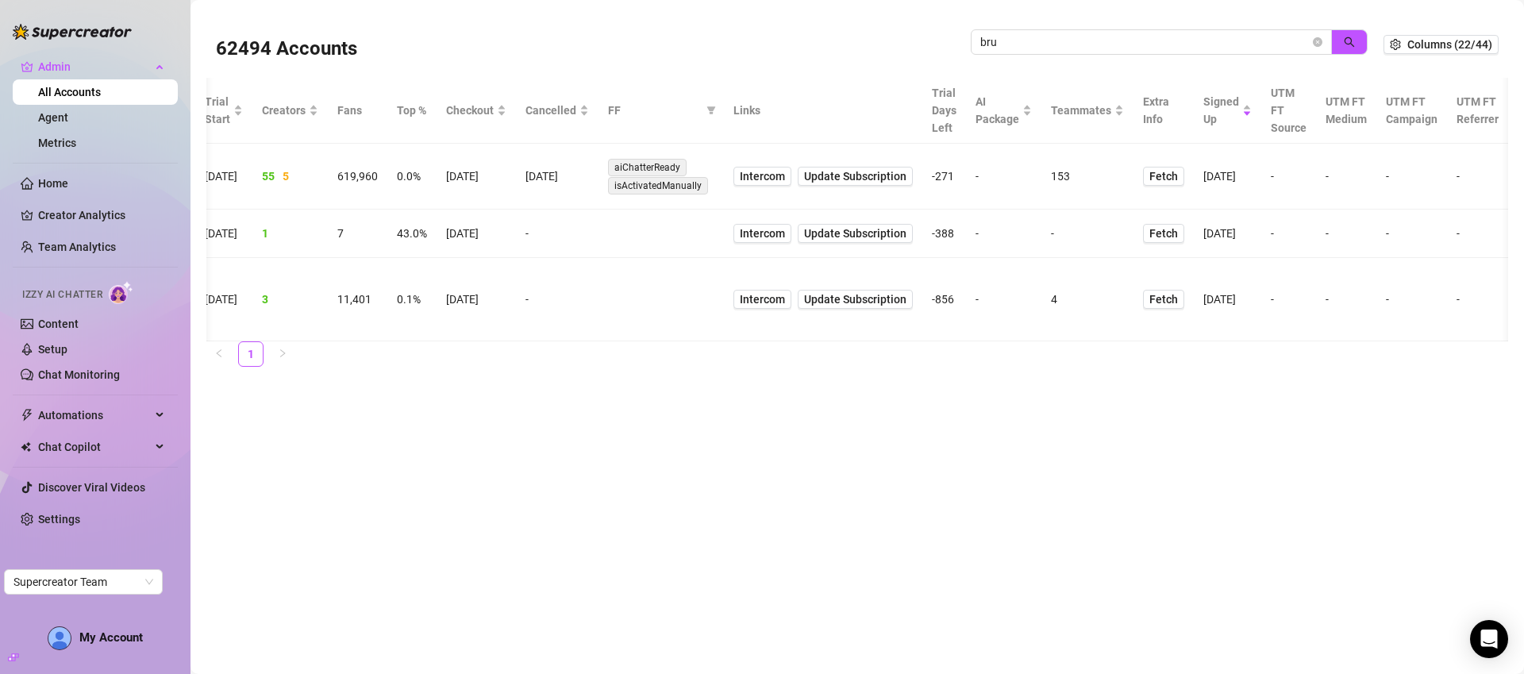
scroll to position [0, 556]
click at [782, 291] on span "Intercom" at bounding box center [762, 299] width 45 height 17
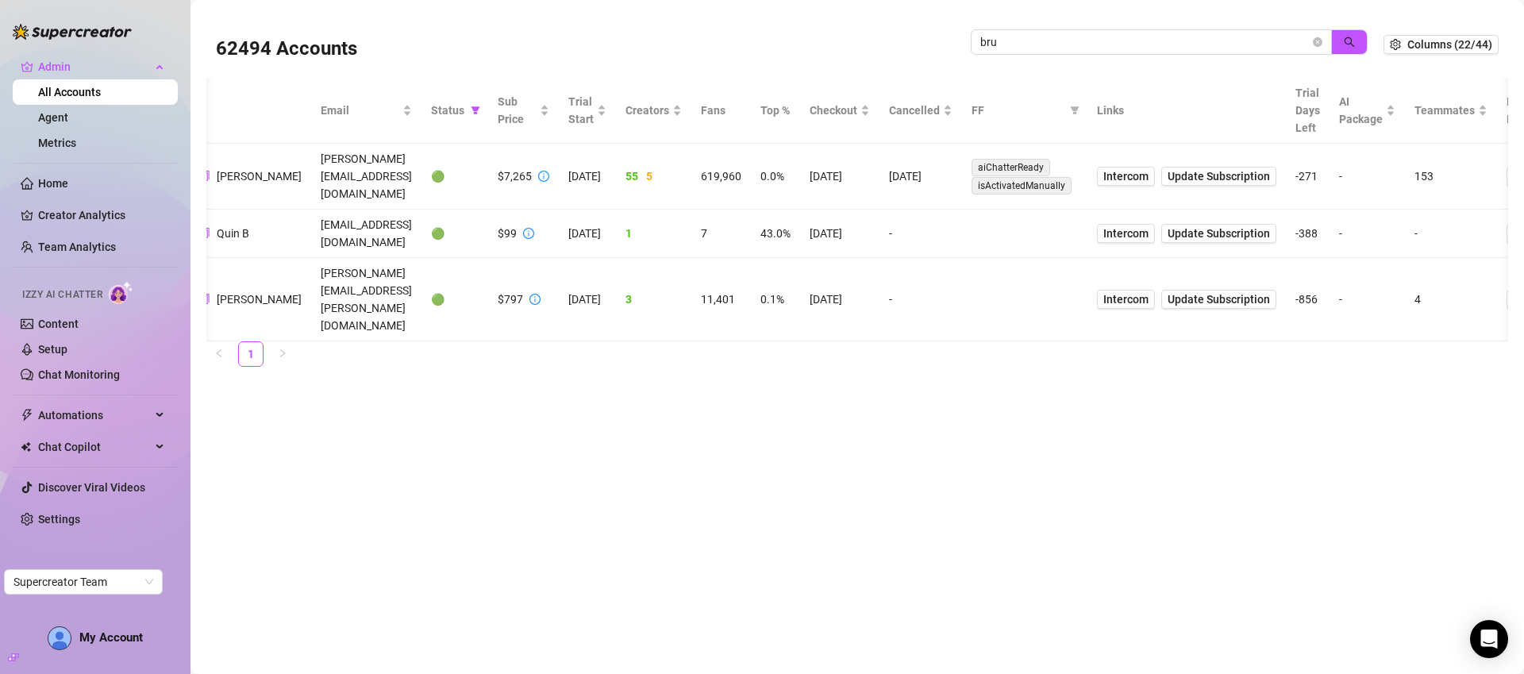
scroll to position [0, 0]
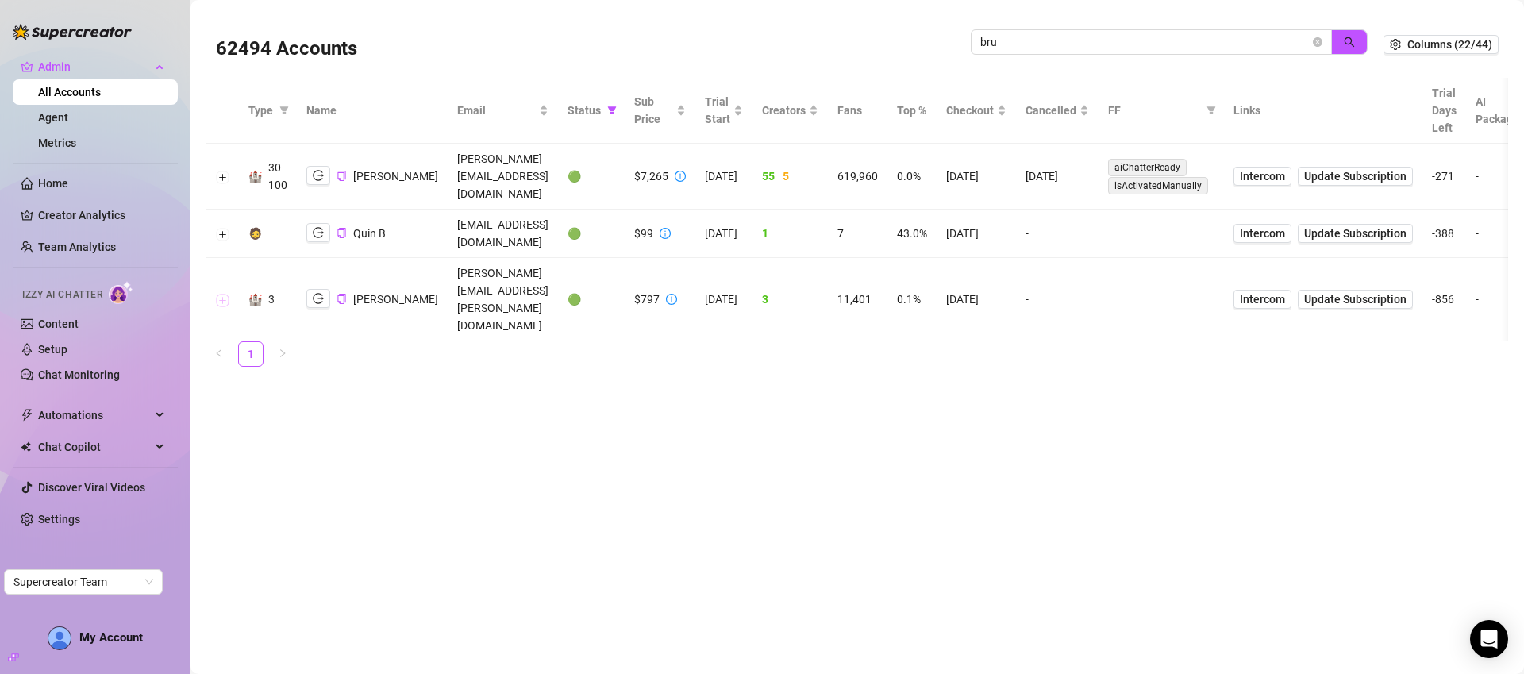
click at [219, 294] on button "Expand row" at bounding box center [223, 300] width 13 height 13
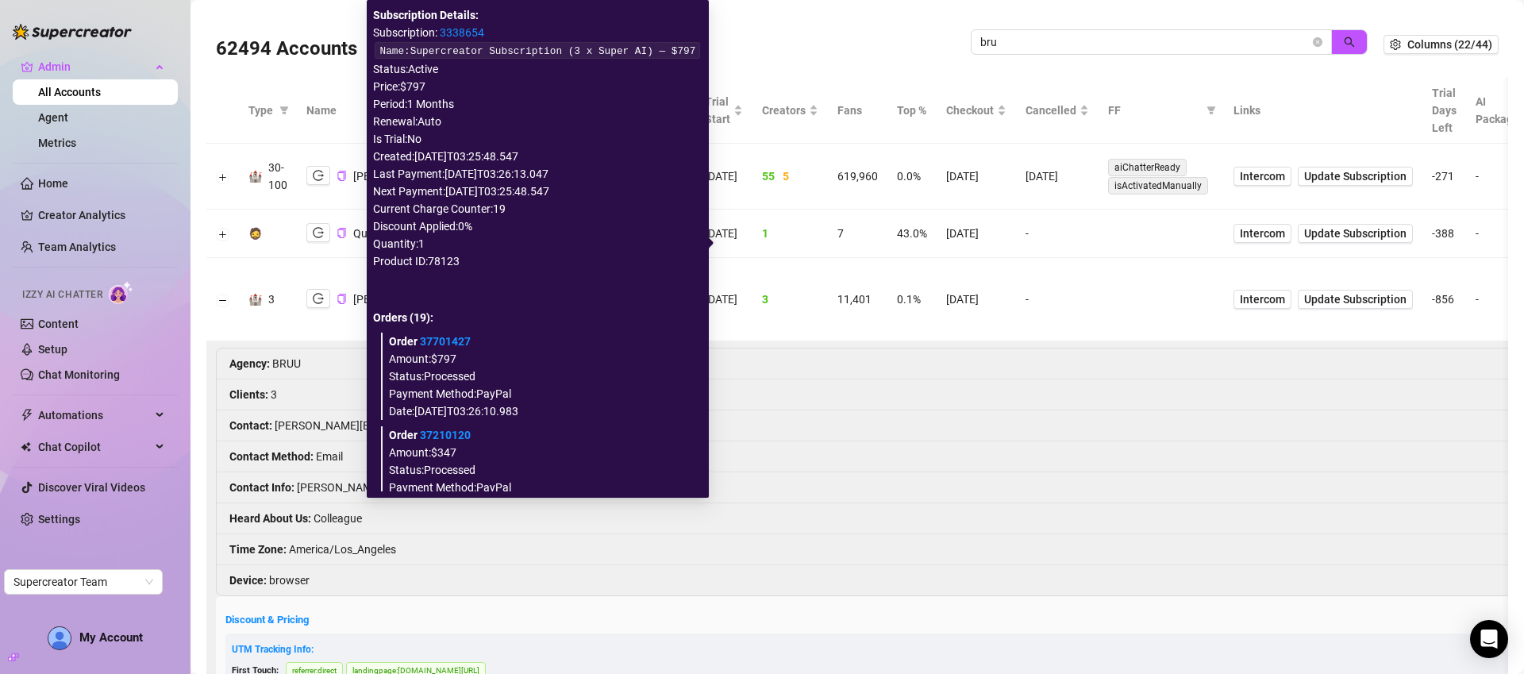
click at [452, 32] on link "3338654" at bounding box center [462, 32] width 44 height 13
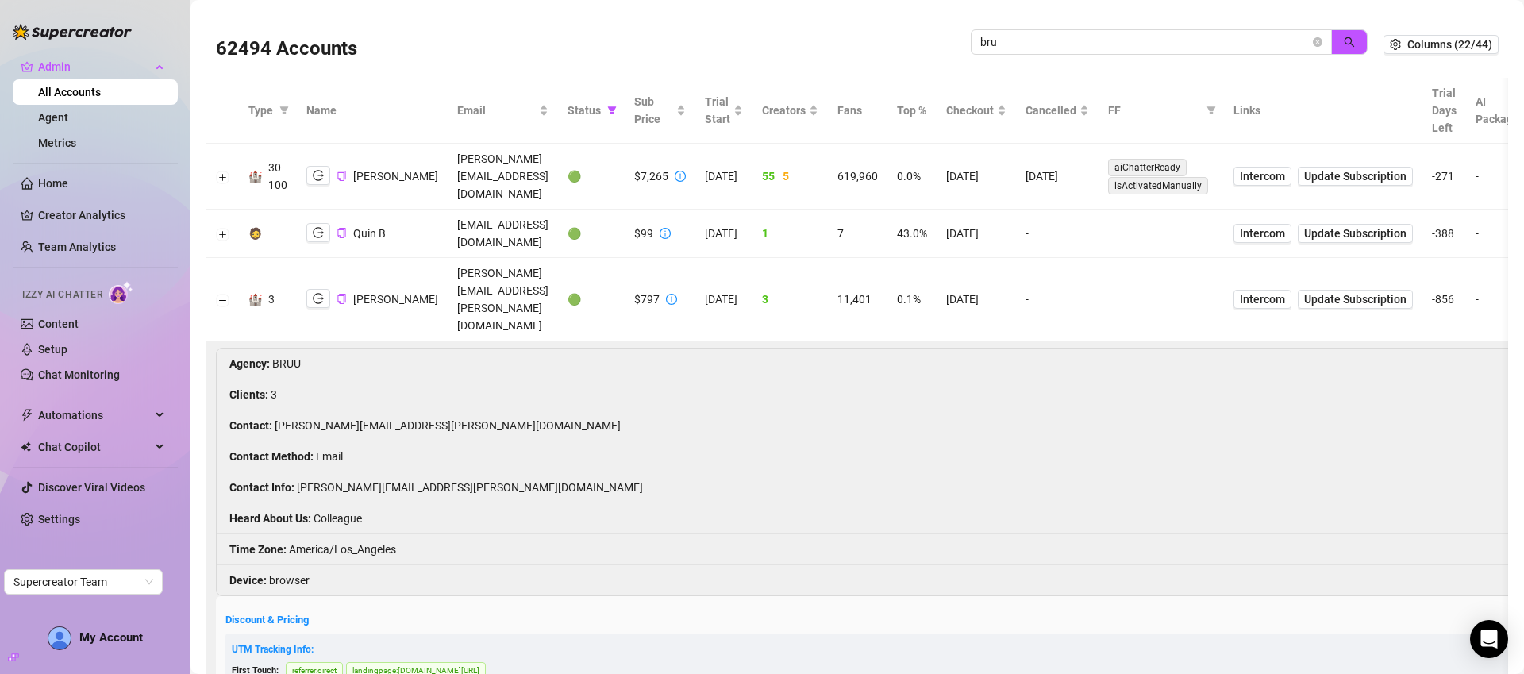
click at [840, 410] on li "Contact : josh.brusilovsky@gmail.com" at bounding box center [1107, 425] width 1781 height 31
click at [371, 293] on span "Josh Bru" at bounding box center [395, 299] width 85 height 13
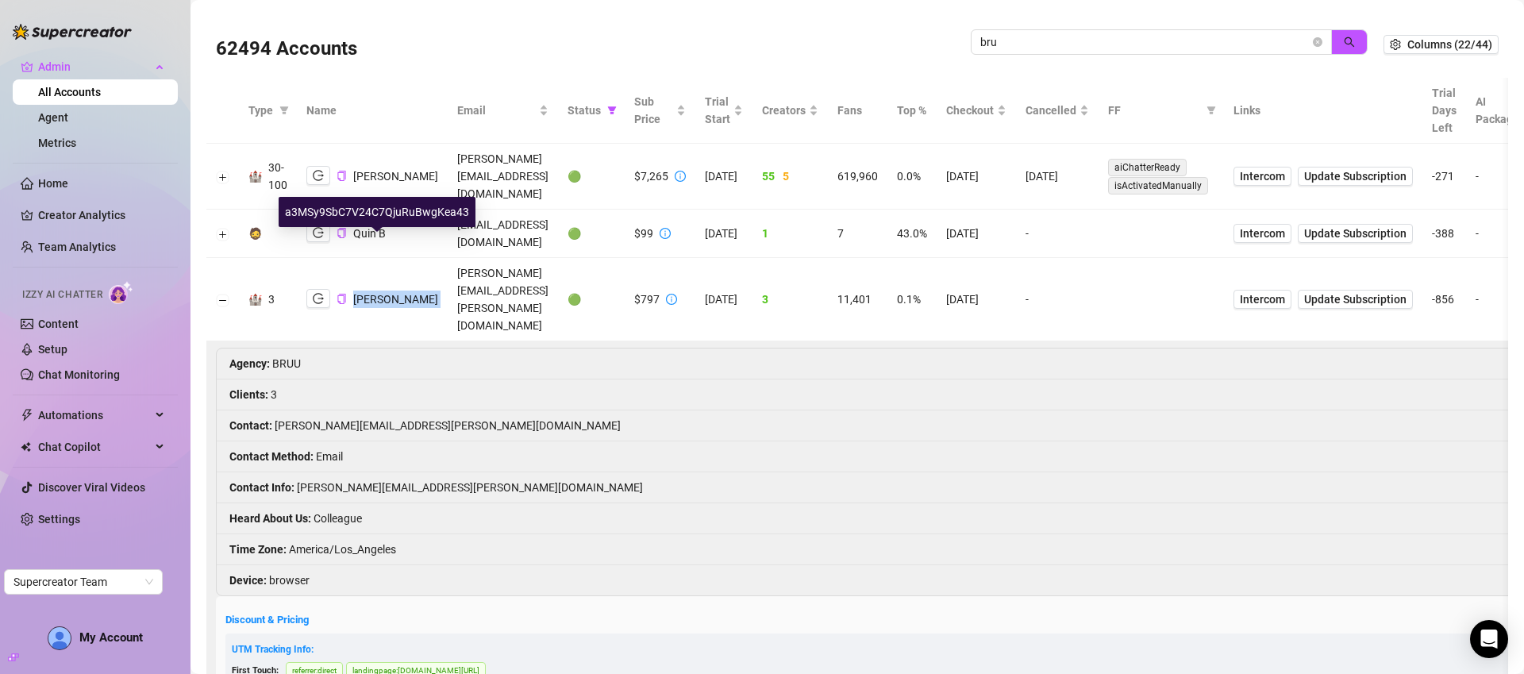
click at [371, 293] on span "Josh Bru" at bounding box center [395, 299] width 85 height 13
copy span "Josh Bru"
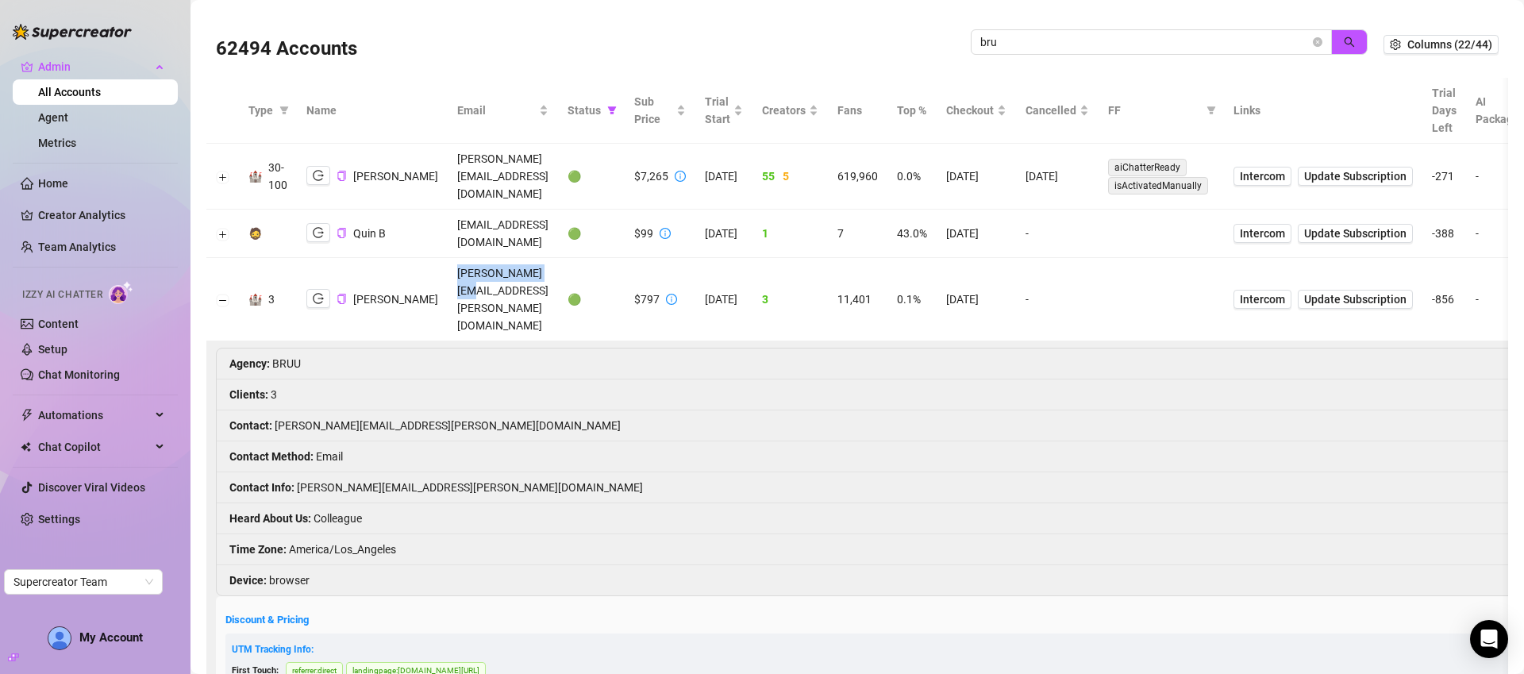
drag, startPoint x: 500, startPoint y: 245, endPoint x: 420, endPoint y: 247, distance: 80.2
click at [448, 258] on td "josh.brusilovsky@gmail.com" at bounding box center [503, 299] width 110 height 83
copy td "josh.brusilovsky"
click at [221, 294] on button "Collapse row" at bounding box center [223, 300] width 13 height 13
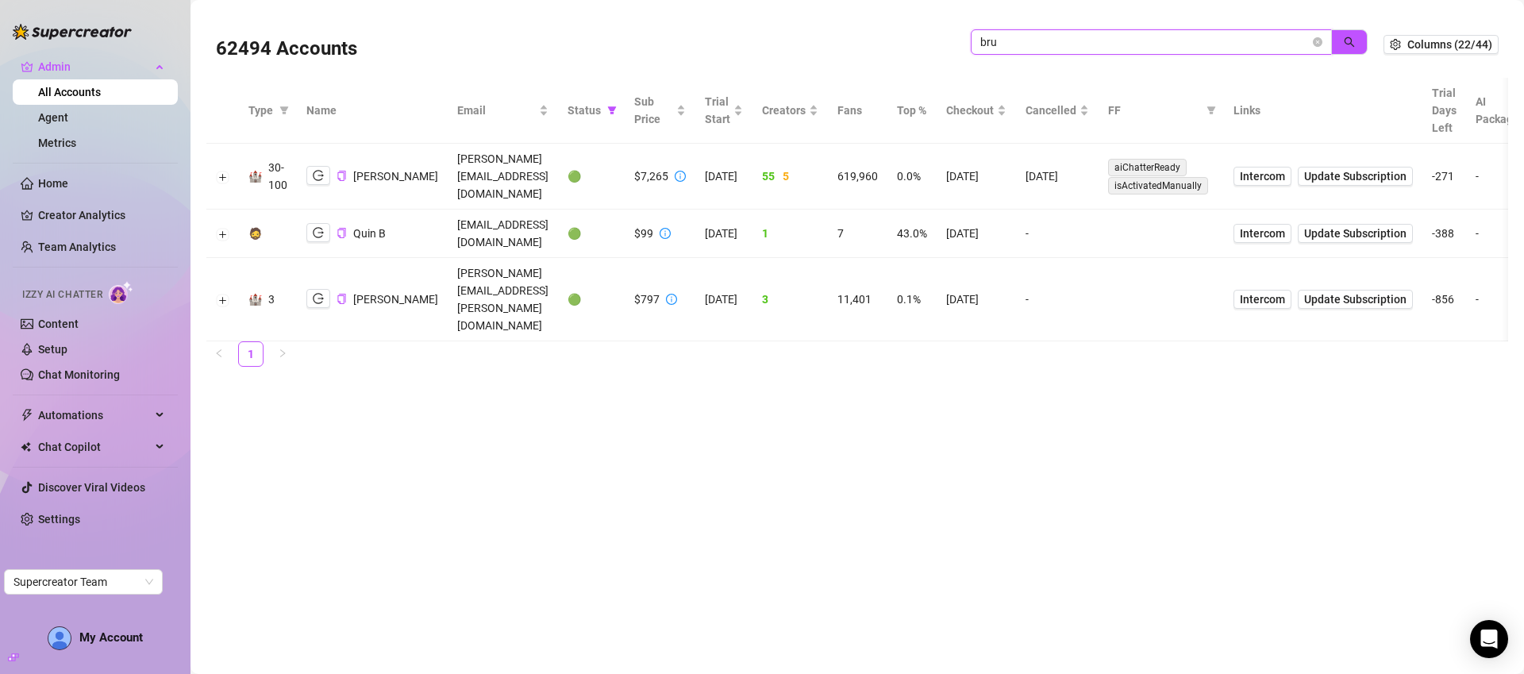
click at [1144, 39] on input "bru" at bounding box center [1144, 41] width 329 height 17
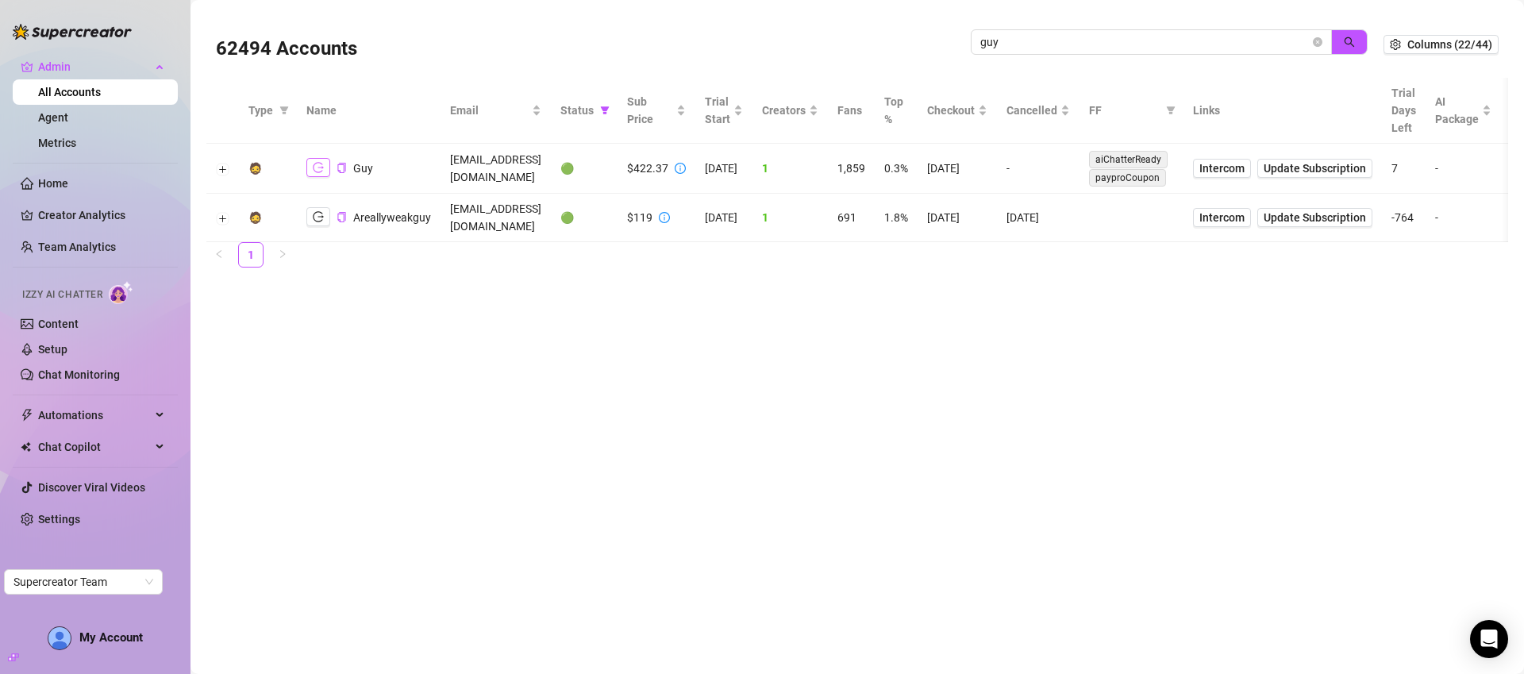
click at [315, 162] on icon "logout" at bounding box center [318, 167] width 11 height 11
click at [1064, 43] on input "guy" at bounding box center [1144, 41] width 329 height 17
type input "ryan b"
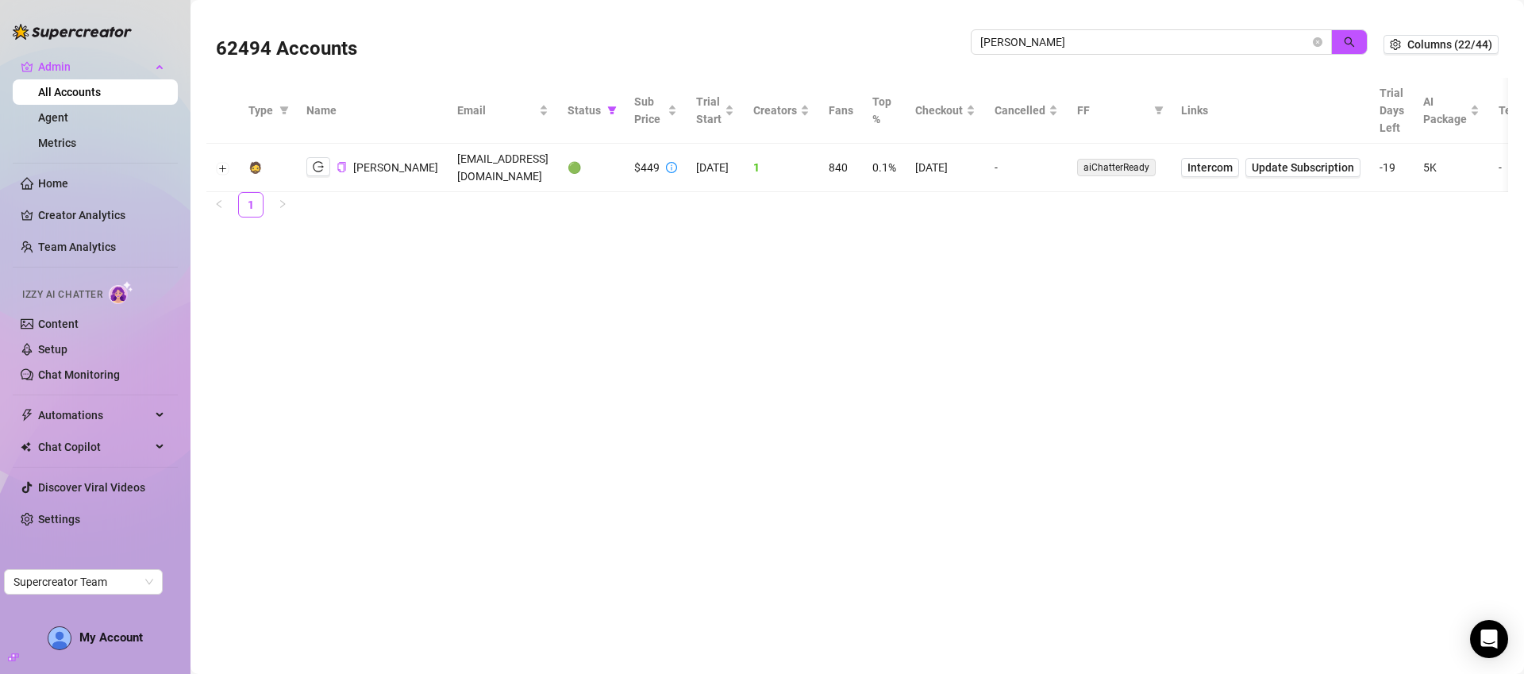
drag, startPoint x: 325, startPoint y: 164, endPoint x: 340, endPoint y: 156, distance: 17.4
click at [327, 163] on button "button" at bounding box center [318, 166] width 24 height 19
click at [76, 141] on link "Metrics" at bounding box center [57, 143] width 38 height 13
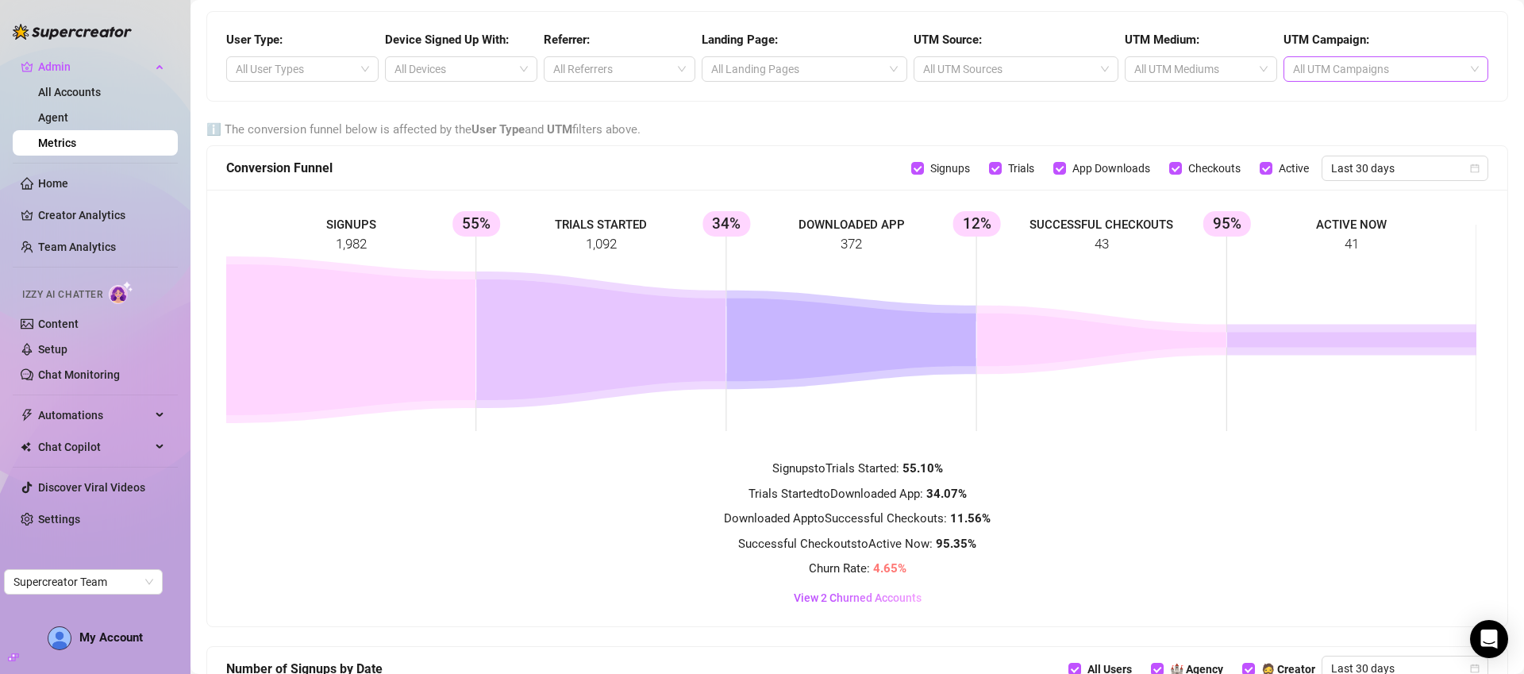
click at [1336, 66] on div at bounding box center [1378, 69] width 182 height 22
click at [1226, 65] on div at bounding box center [1192, 69] width 129 height 22
click at [1172, 101] on div "cpc" at bounding box center [1191, 100] width 125 height 17
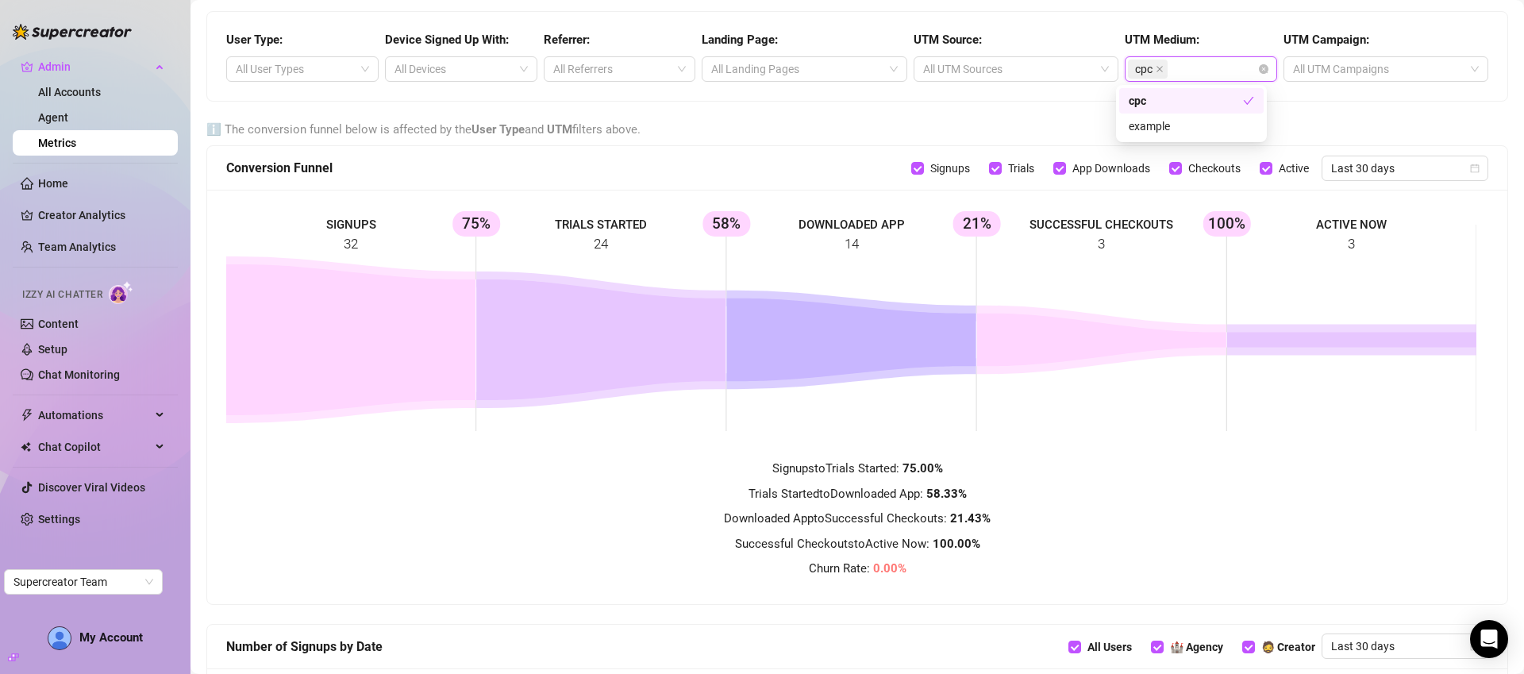
click at [1347, 122] on div "ℹ️ The conversion funnel below is affected by the User Type and UTM filters abo…" at bounding box center [857, 130] width 1302 height 19
click at [1156, 66] on icon "close" at bounding box center [1159, 69] width 6 height 6
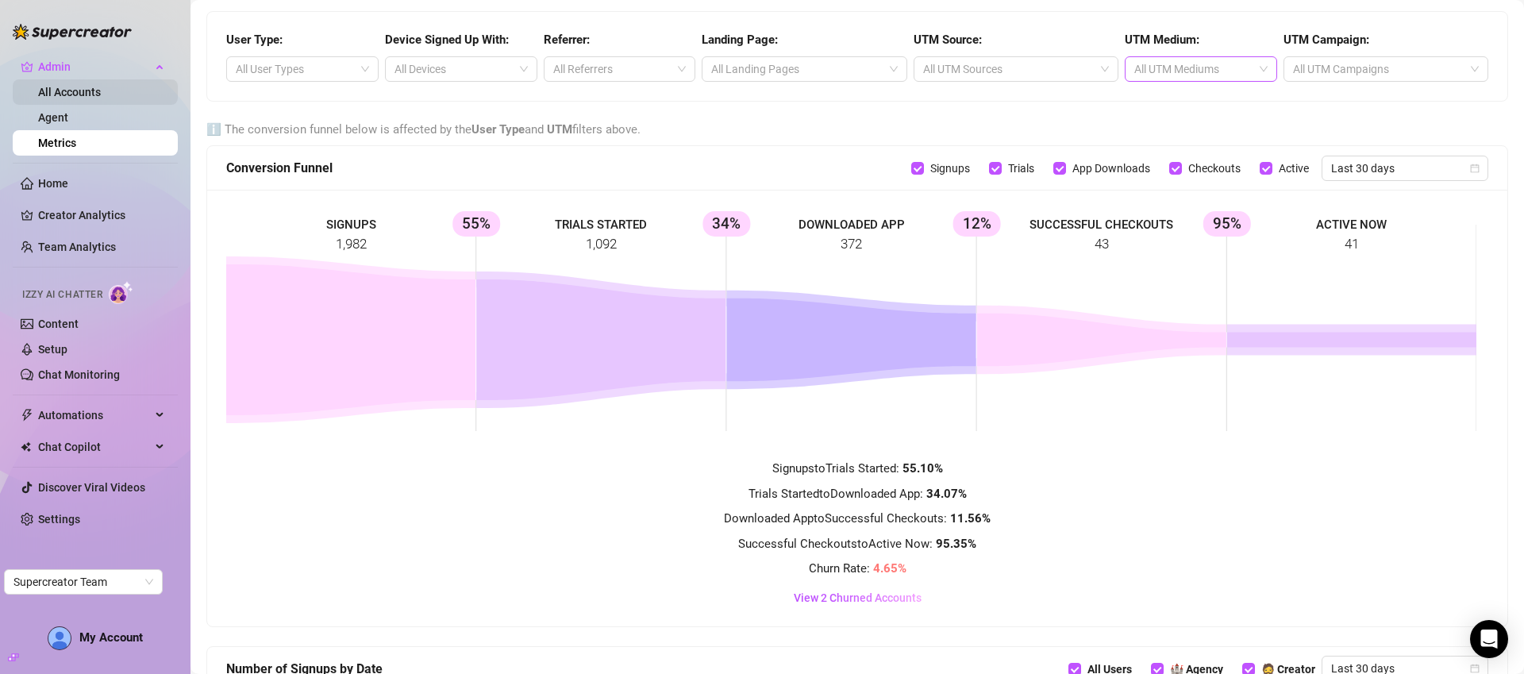
click at [60, 94] on link "All Accounts" at bounding box center [69, 92] width 63 height 13
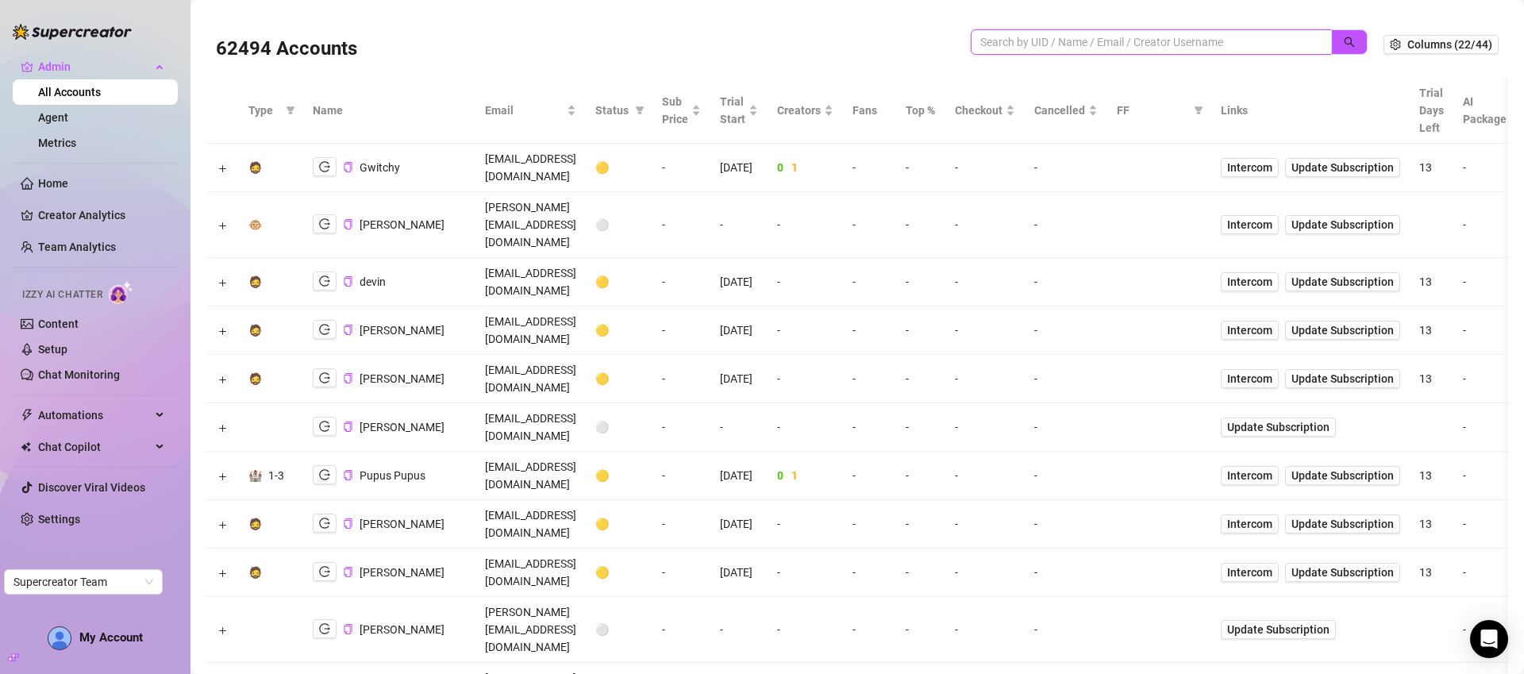
click at [1014, 45] on input "search" at bounding box center [1144, 41] width 329 height 17
type input "jayl"
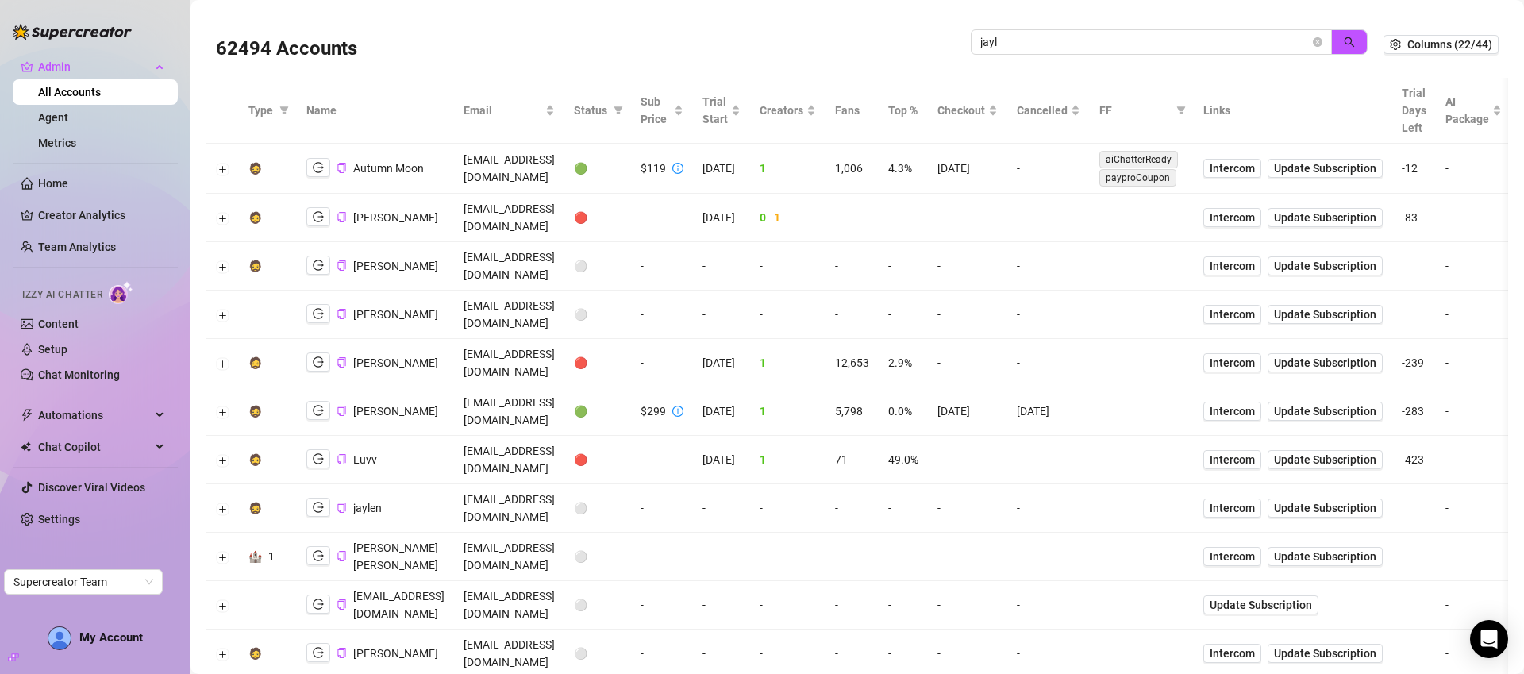
click at [1356, 37] on div "62494 Accounts jayl" at bounding box center [800, 44] width 1168 height 54
click at [1345, 43] on icon "search" at bounding box center [1350, 42] width 10 height 10
click at [310, 401] on button "button" at bounding box center [318, 410] width 24 height 19
click at [318, 405] on icon "logout" at bounding box center [318, 410] width 11 height 11
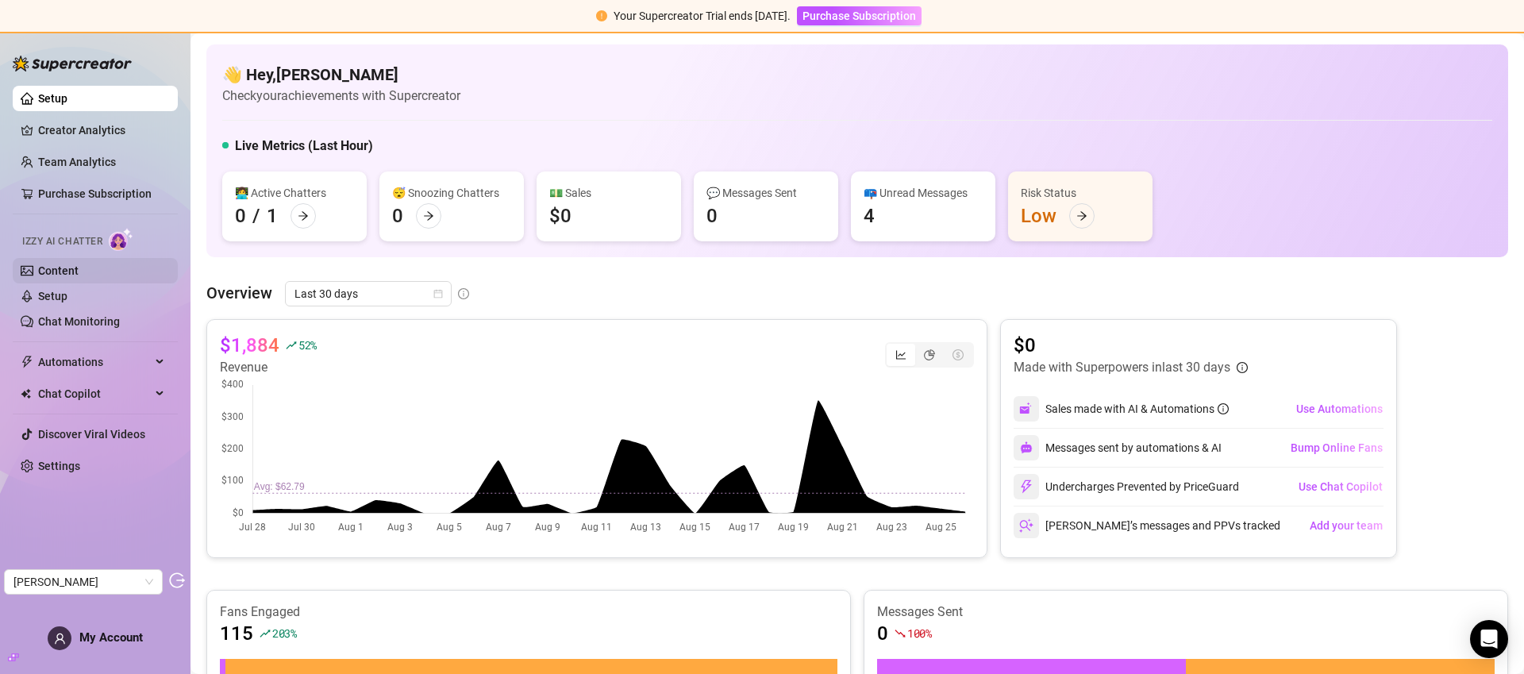
click at [49, 268] on link "Content" at bounding box center [58, 270] width 40 height 13
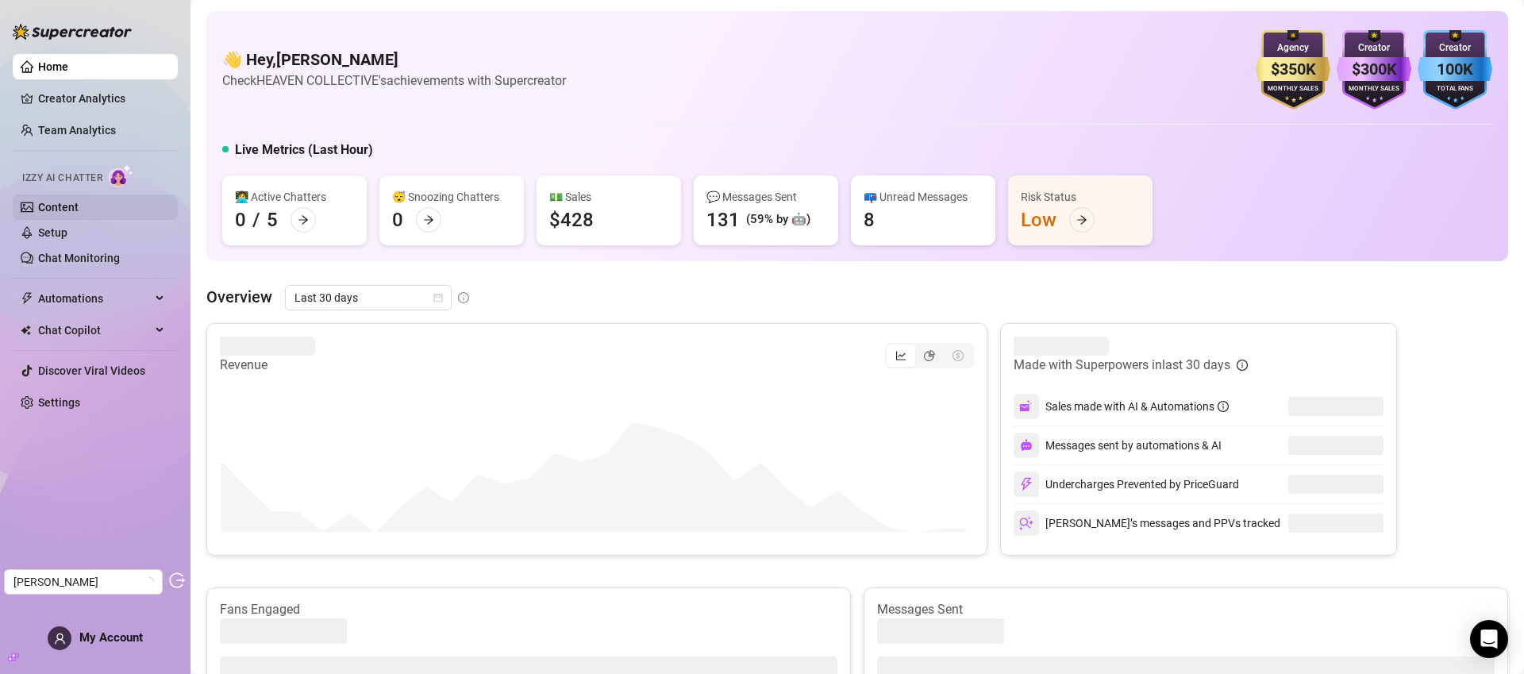
click at [79, 203] on link "Content" at bounding box center [58, 207] width 40 height 13
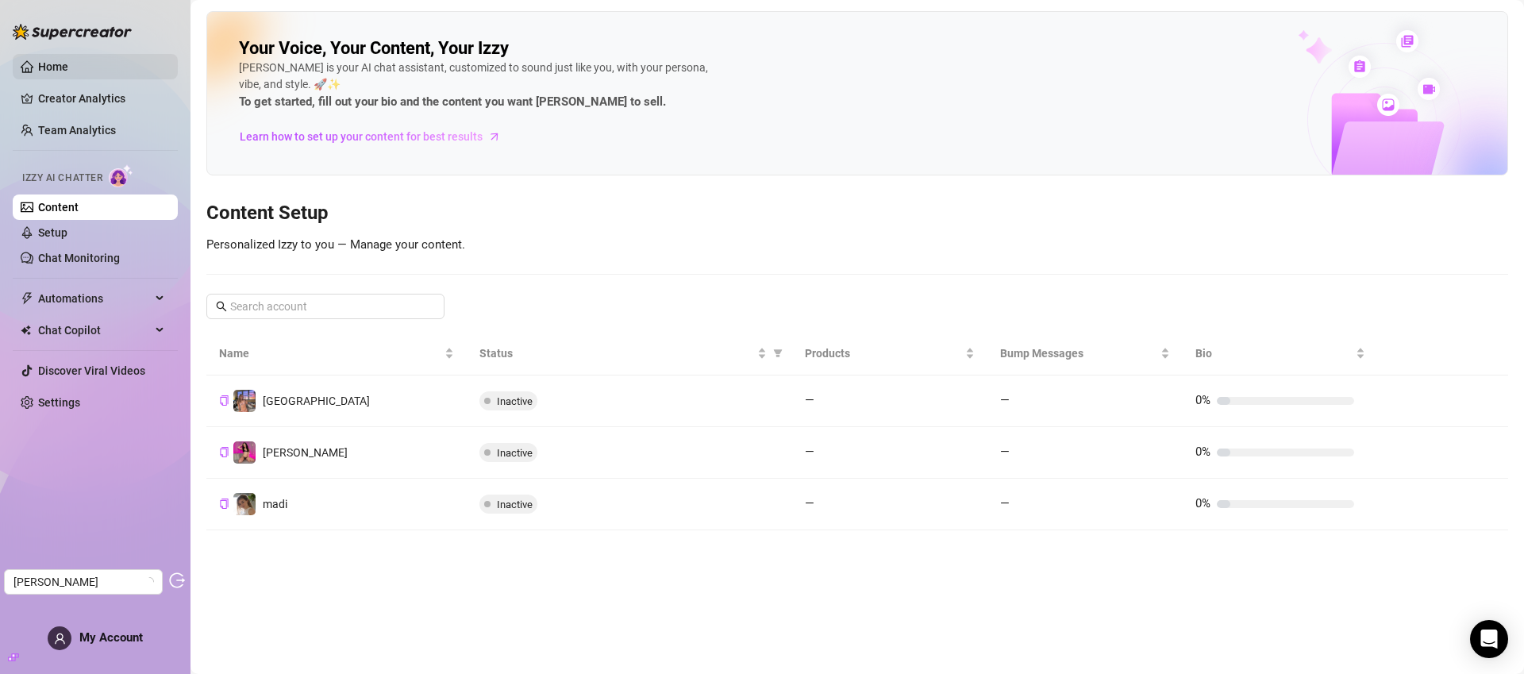
click at [68, 70] on link "Home" at bounding box center [53, 66] width 30 height 13
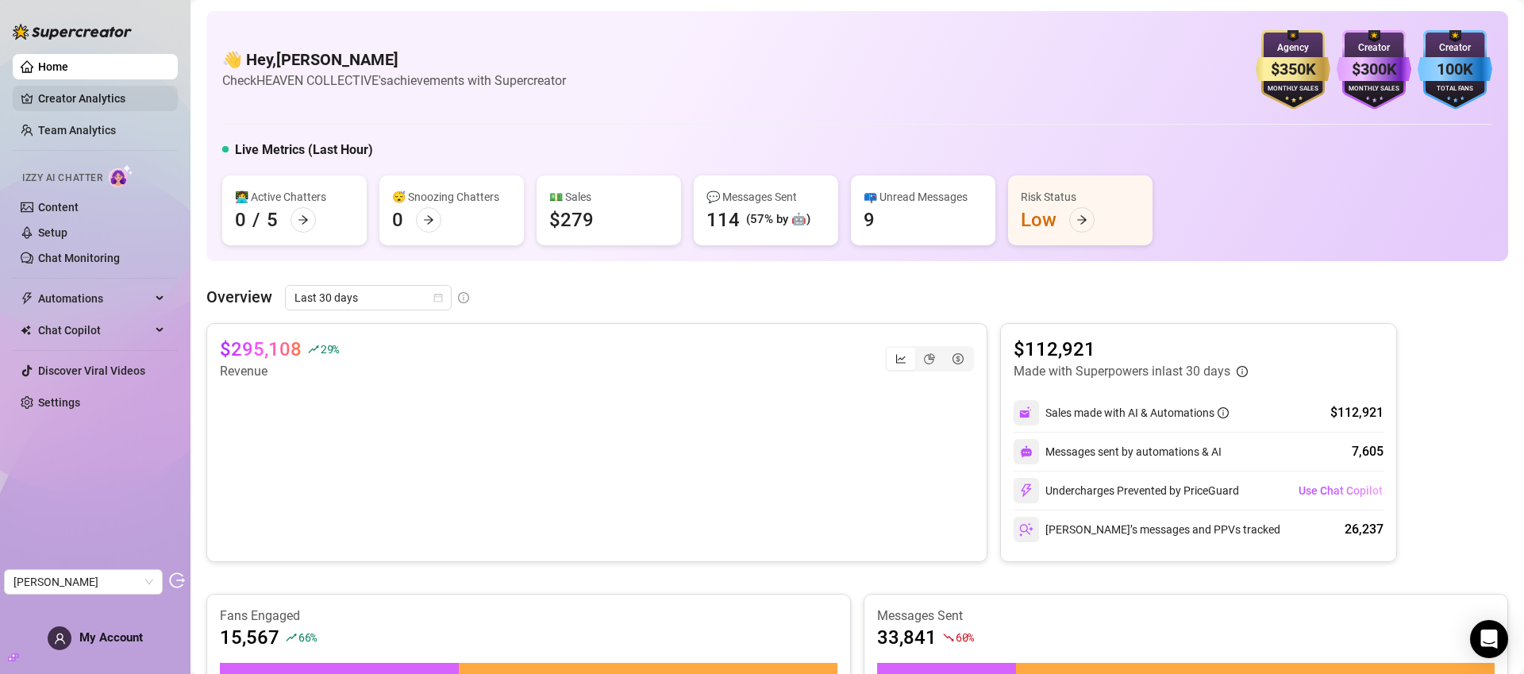
click at [60, 109] on link "Creator Analytics" at bounding box center [101, 98] width 127 height 25
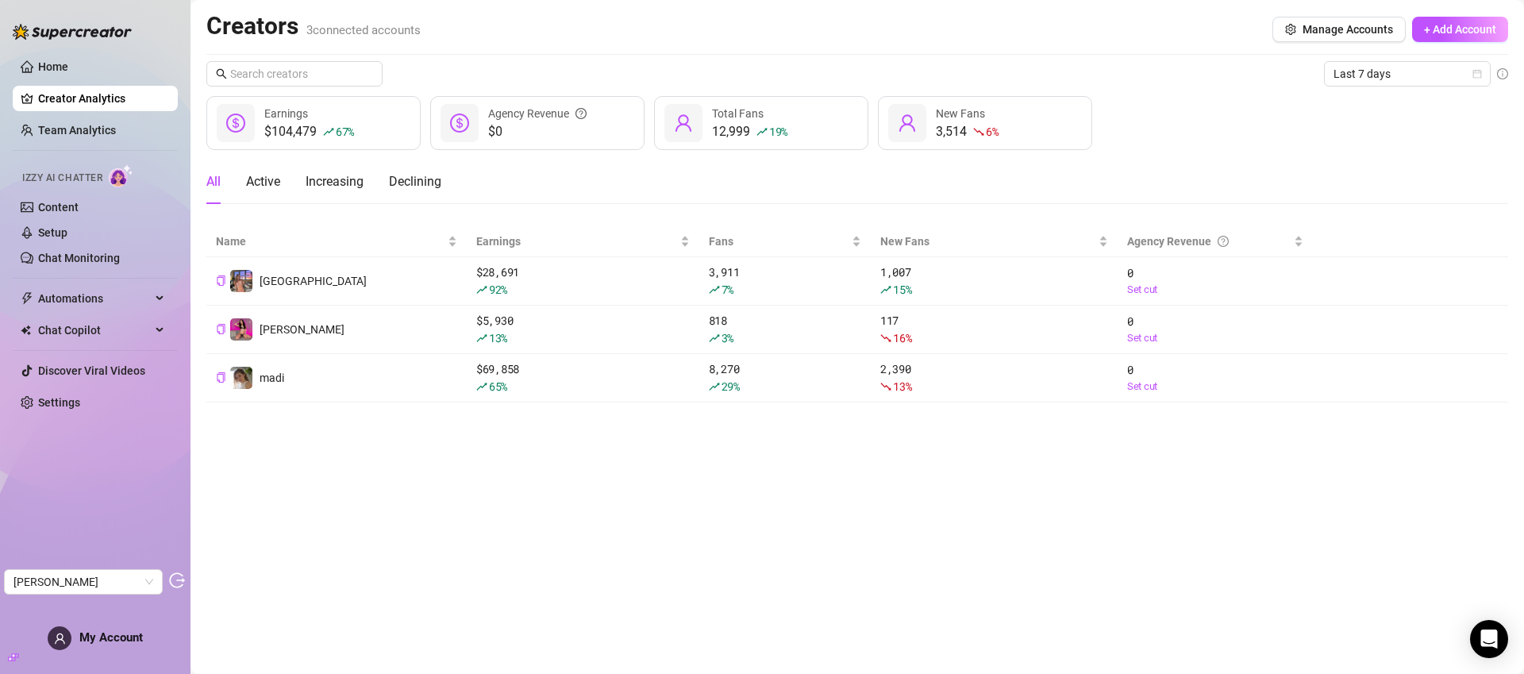
drag, startPoint x: 685, startPoint y: 504, endPoint x: 640, endPoint y: 478, distance: 52.3
click at [685, 504] on main "Creators 3 connected accounts Manage Accounts + Add Account Last 7 days $104,47…" at bounding box center [856, 337] width 1333 height 674
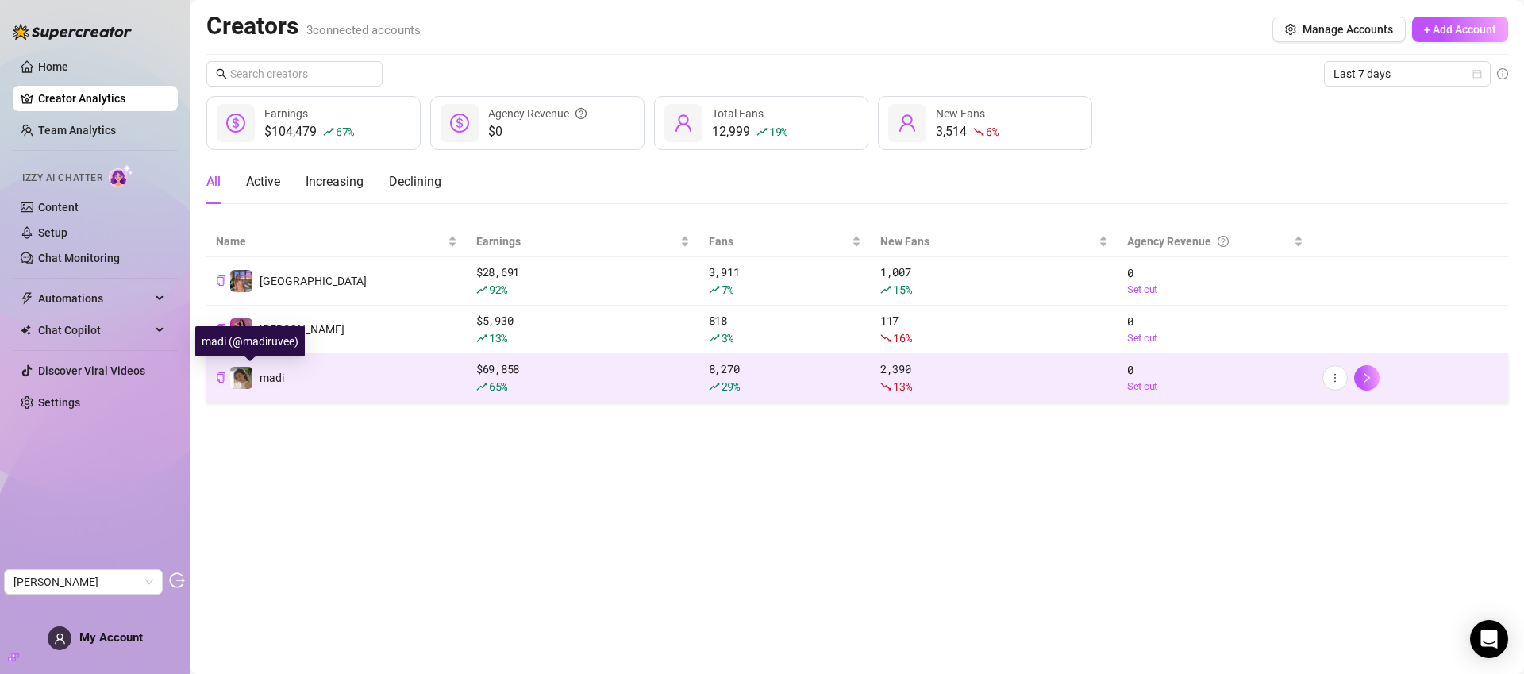
click at [267, 384] on div "madi" at bounding box center [272, 377] width 25 height 17
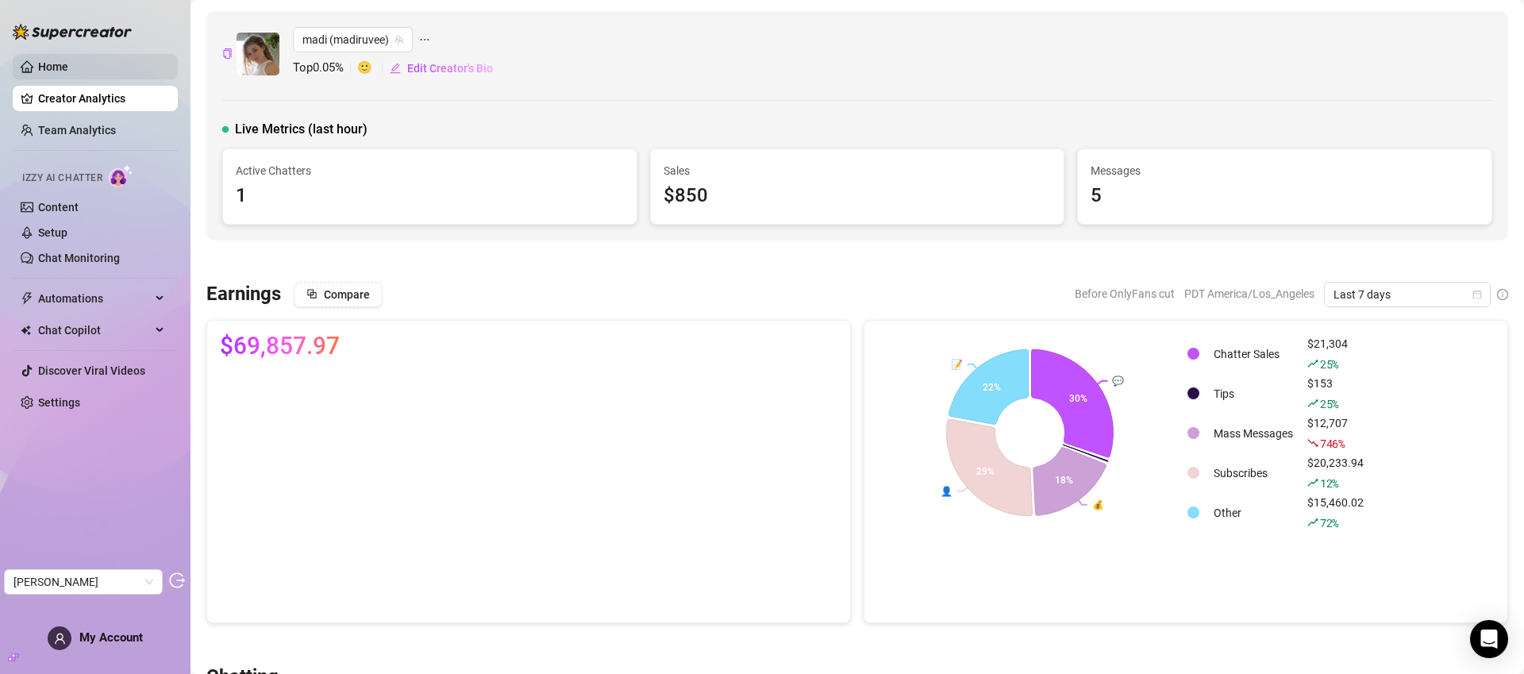
click at [42, 64] on link "Home" at bounding box center [53, 66] width 30 height 13
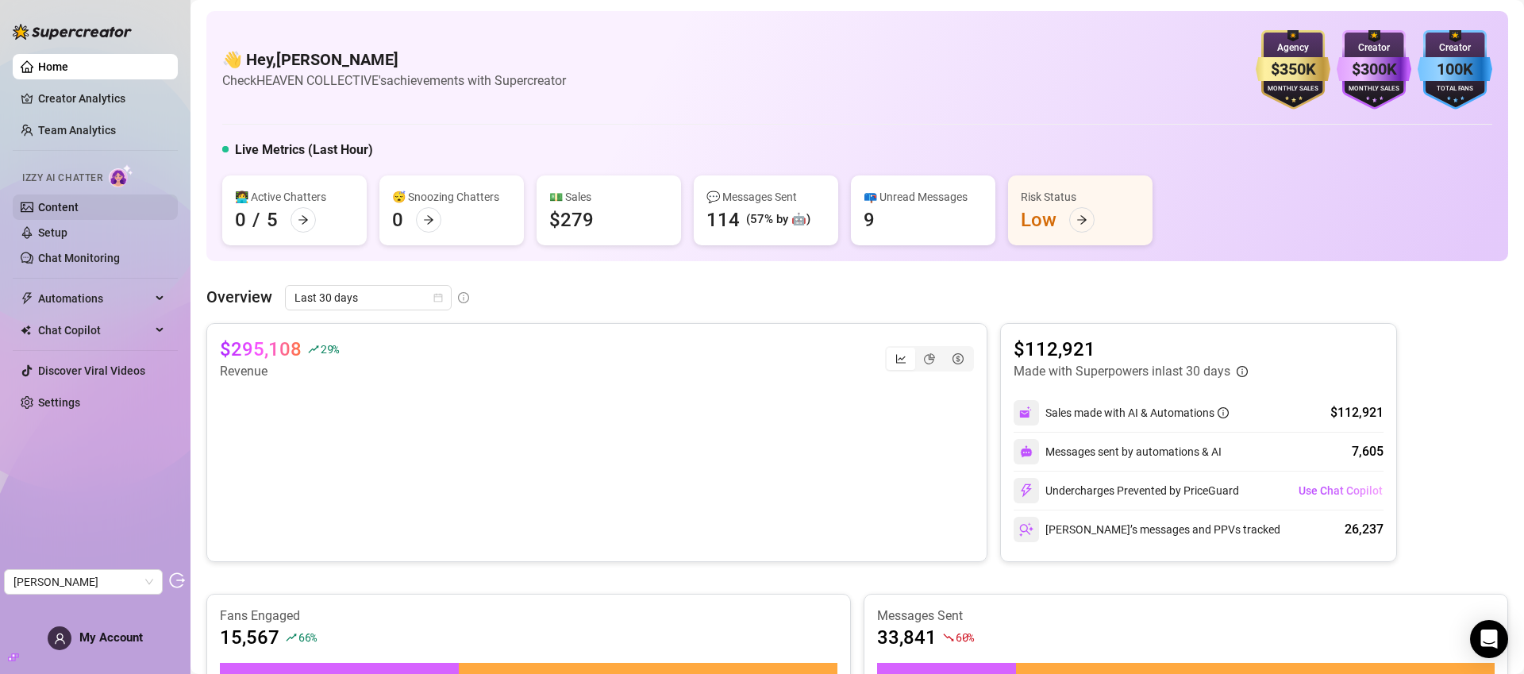
click at [74, 201] on link "Content" at bounding box center [58, 207] width 40 height 13
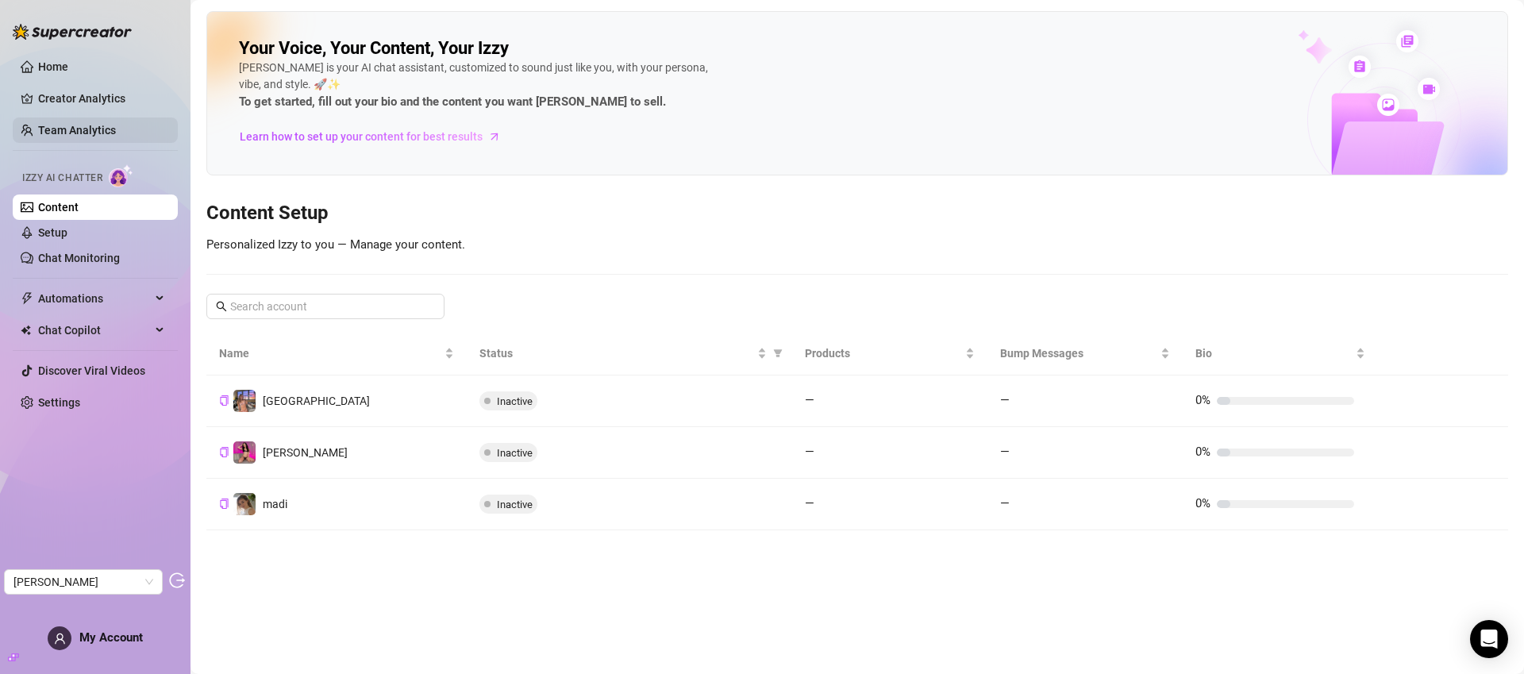
click at [84, 128] on link "Team Analytics" at bounding box center [77, 130] width 78 height 13
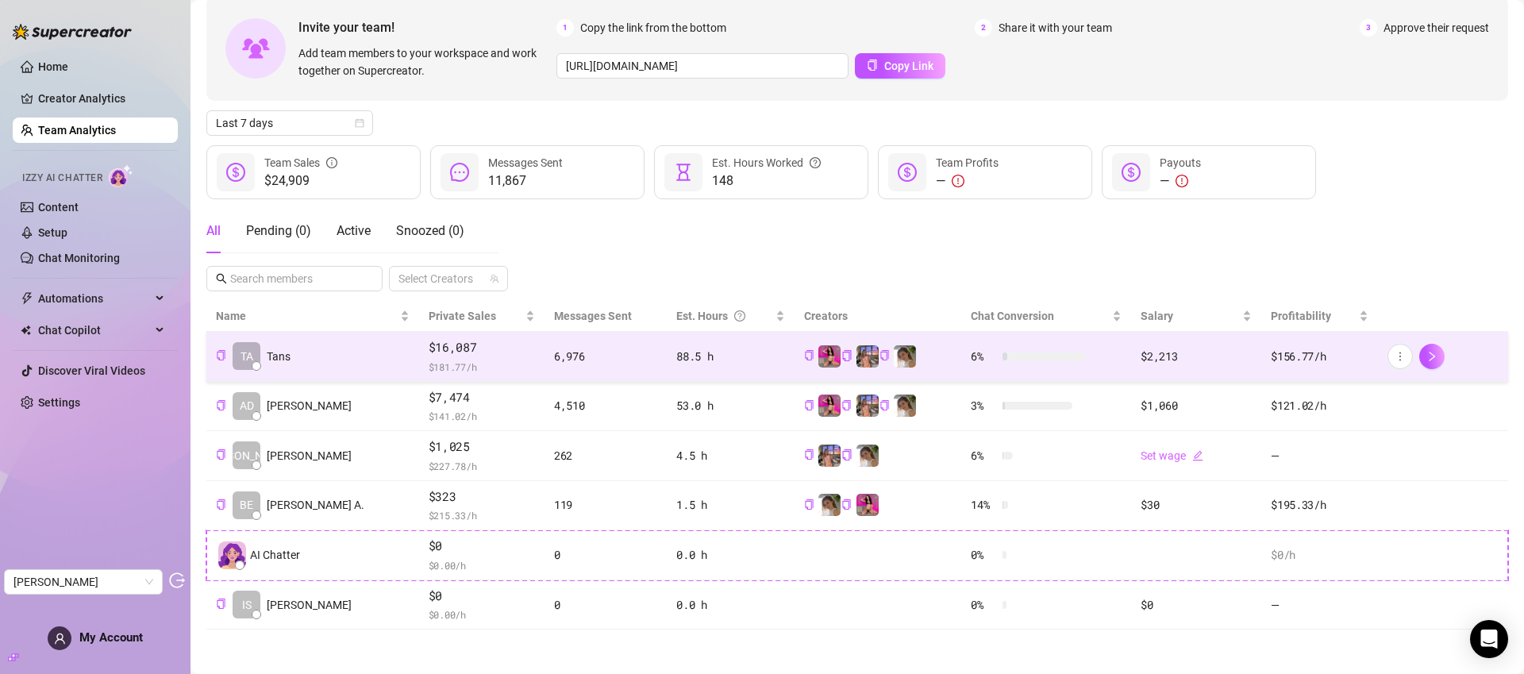
scroll to position [81, 0]
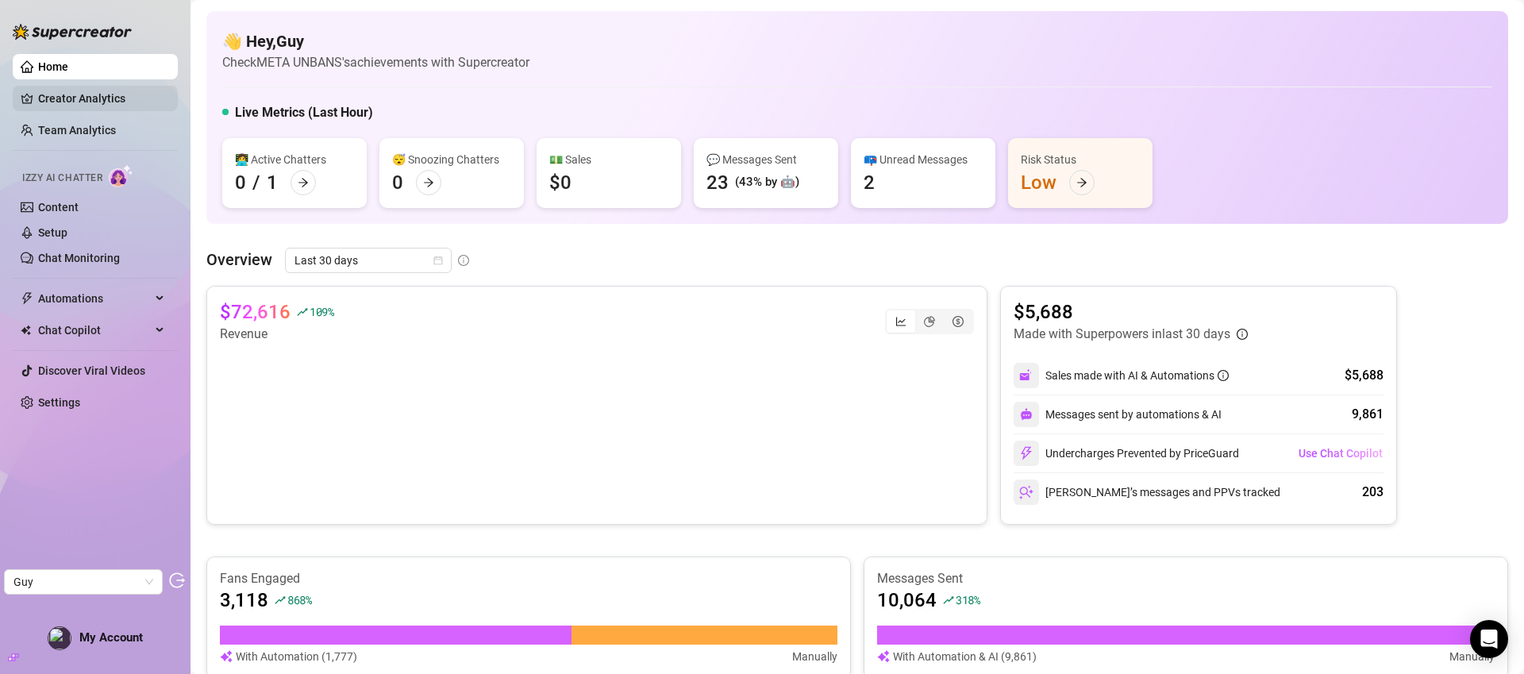
click at [71, 98] on link "Creator Analytics" at bounding box center [101, 98] width 127 height 25
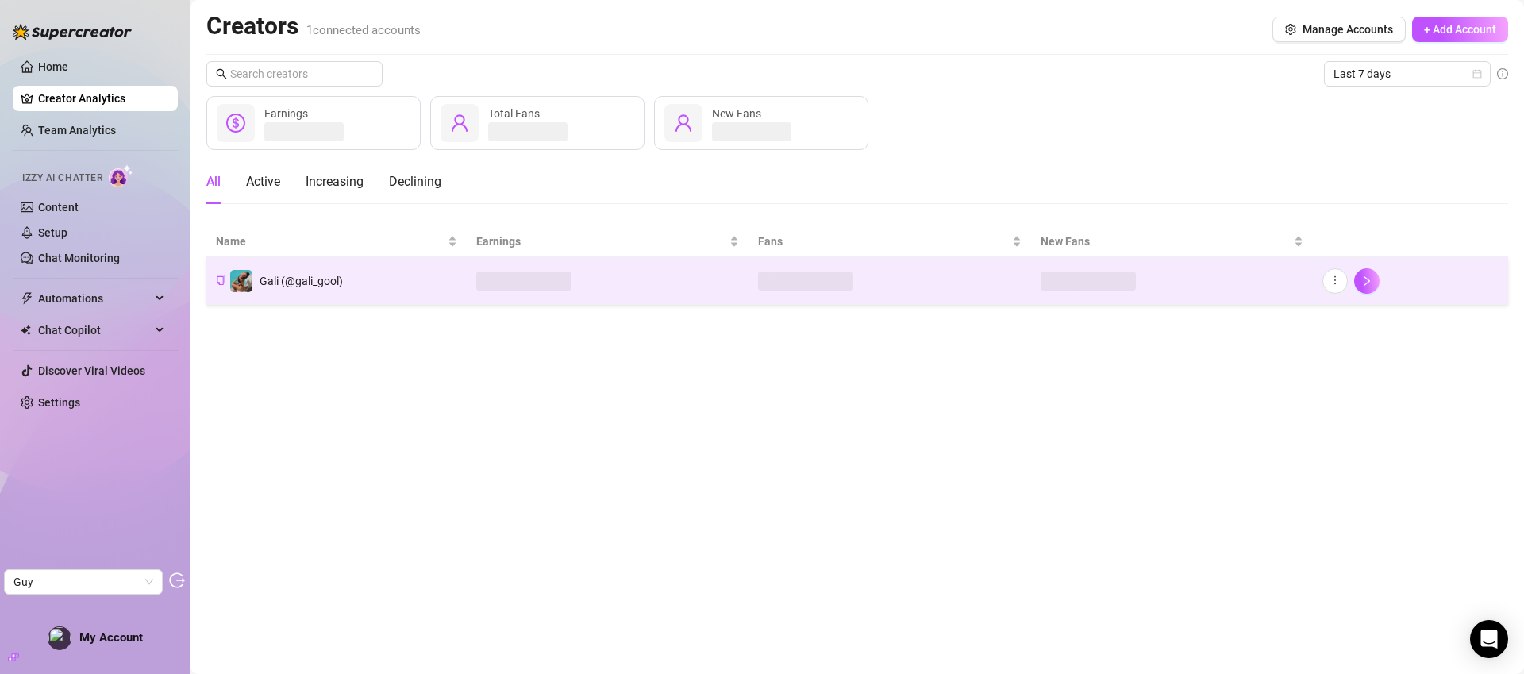
click at [327, 272] on div "Gali (@gali_gool)" at bounding box center [301, 280] width 83 height 17
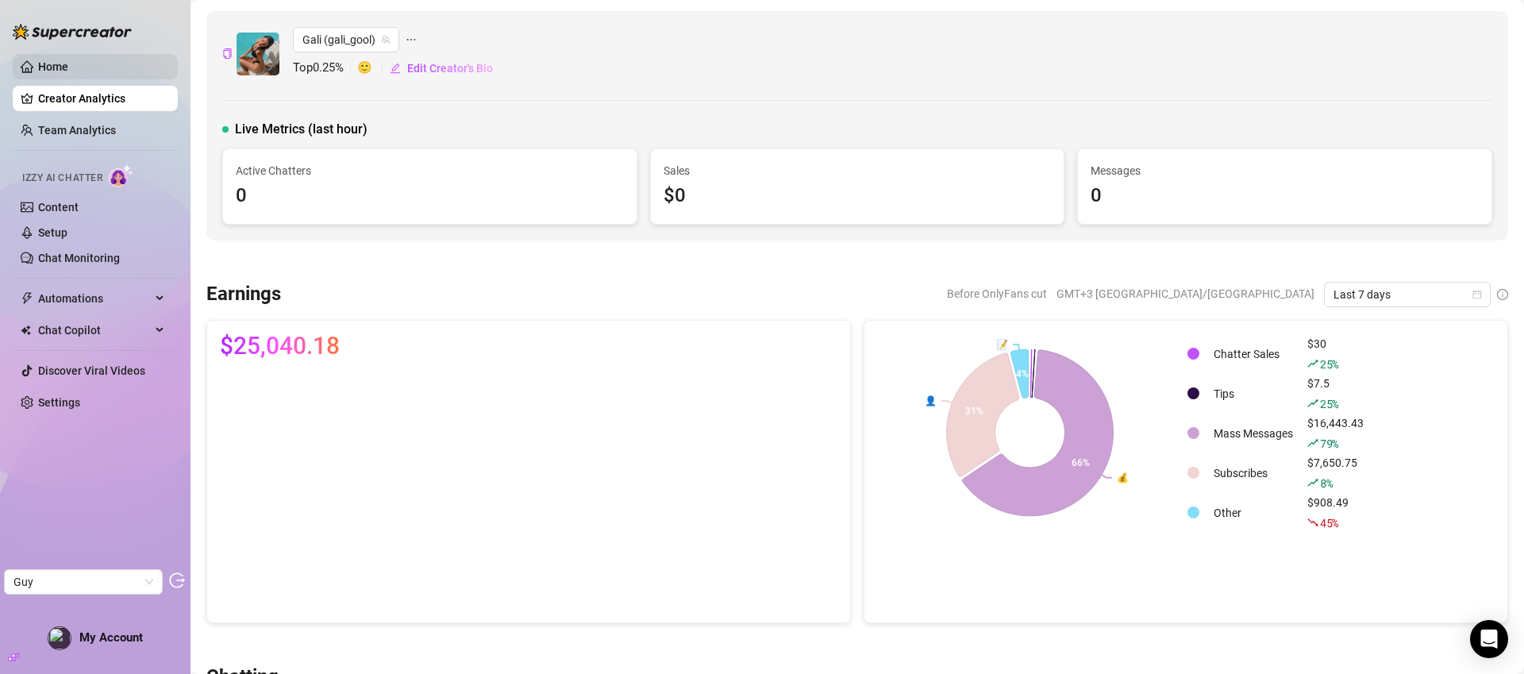
click at [68, 73] on link "Home" at bounding box center [53, 66] width 30 height 13
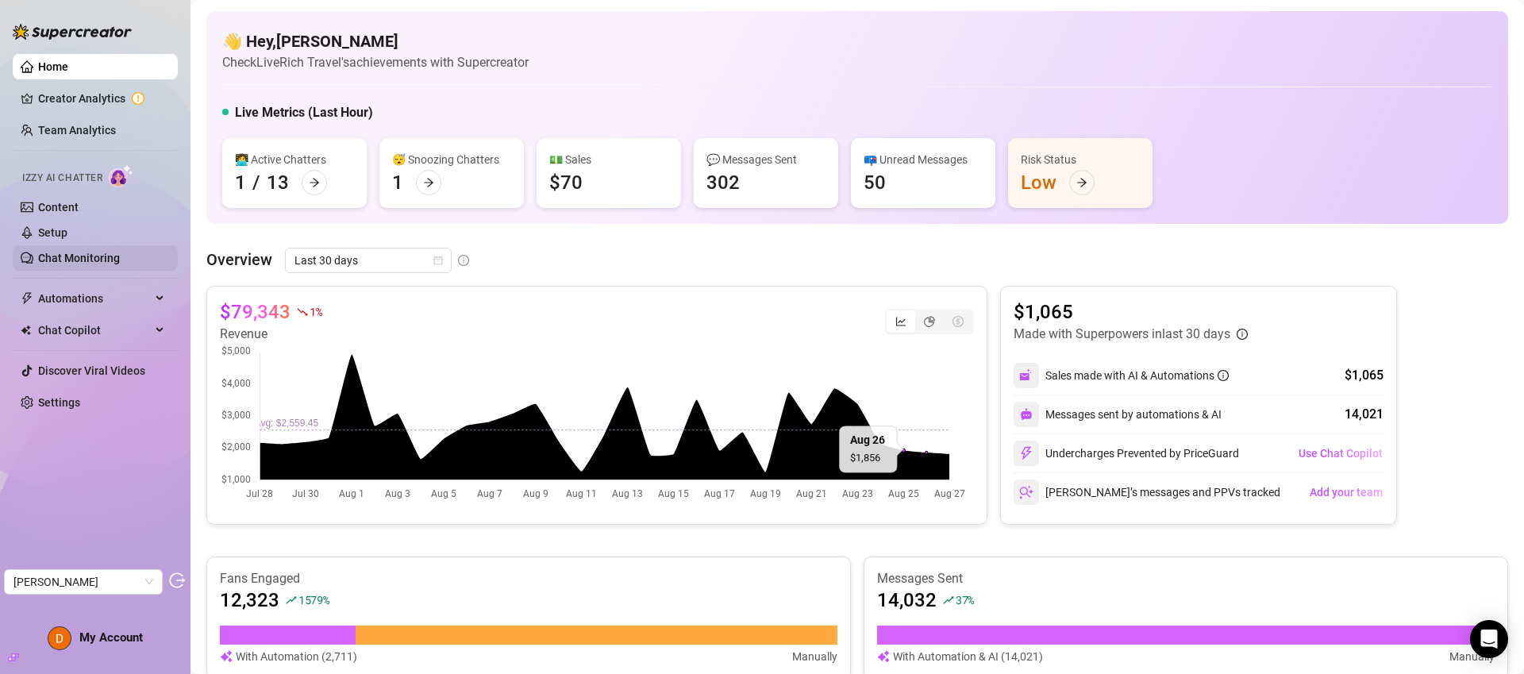
click at [92, 254] on link "Chat Monitoring" at bounding box center [79, 258] width 82 height 13
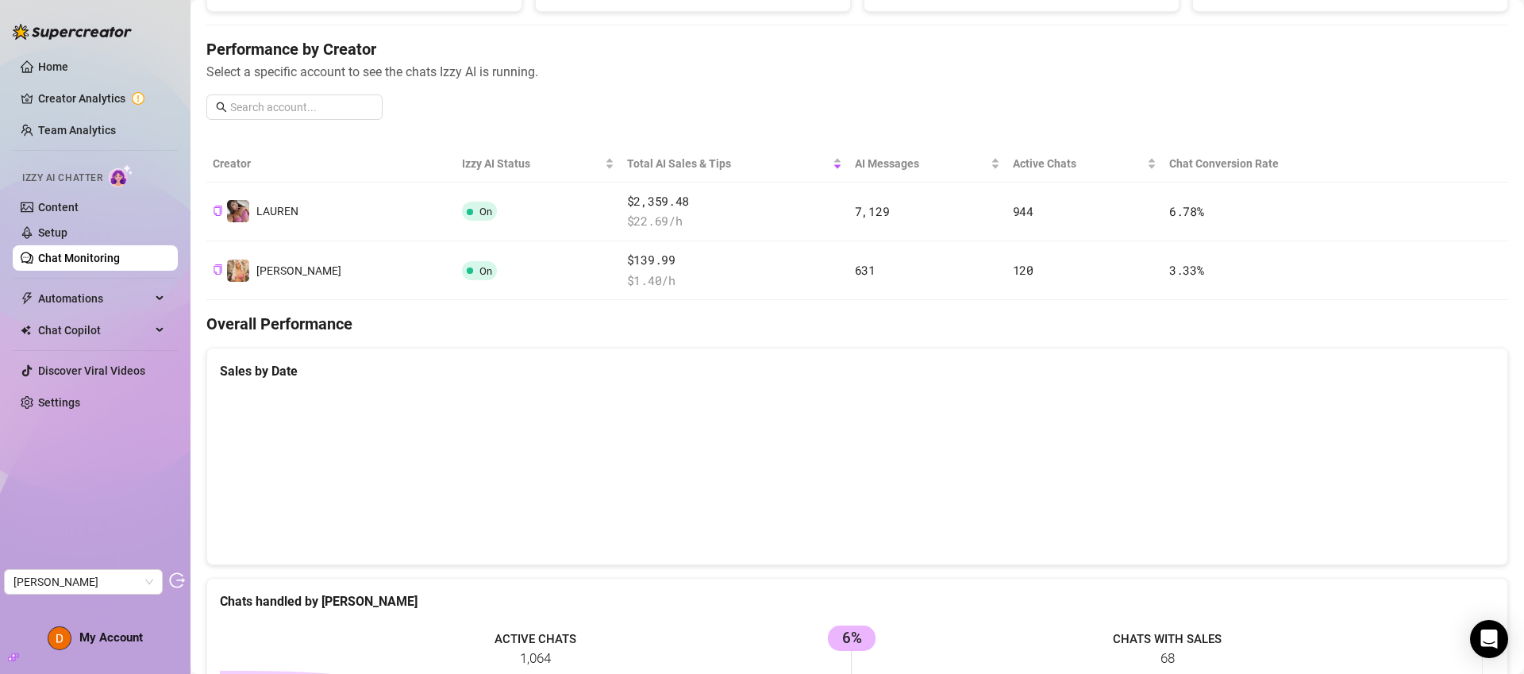
scroll to position [267, 0]
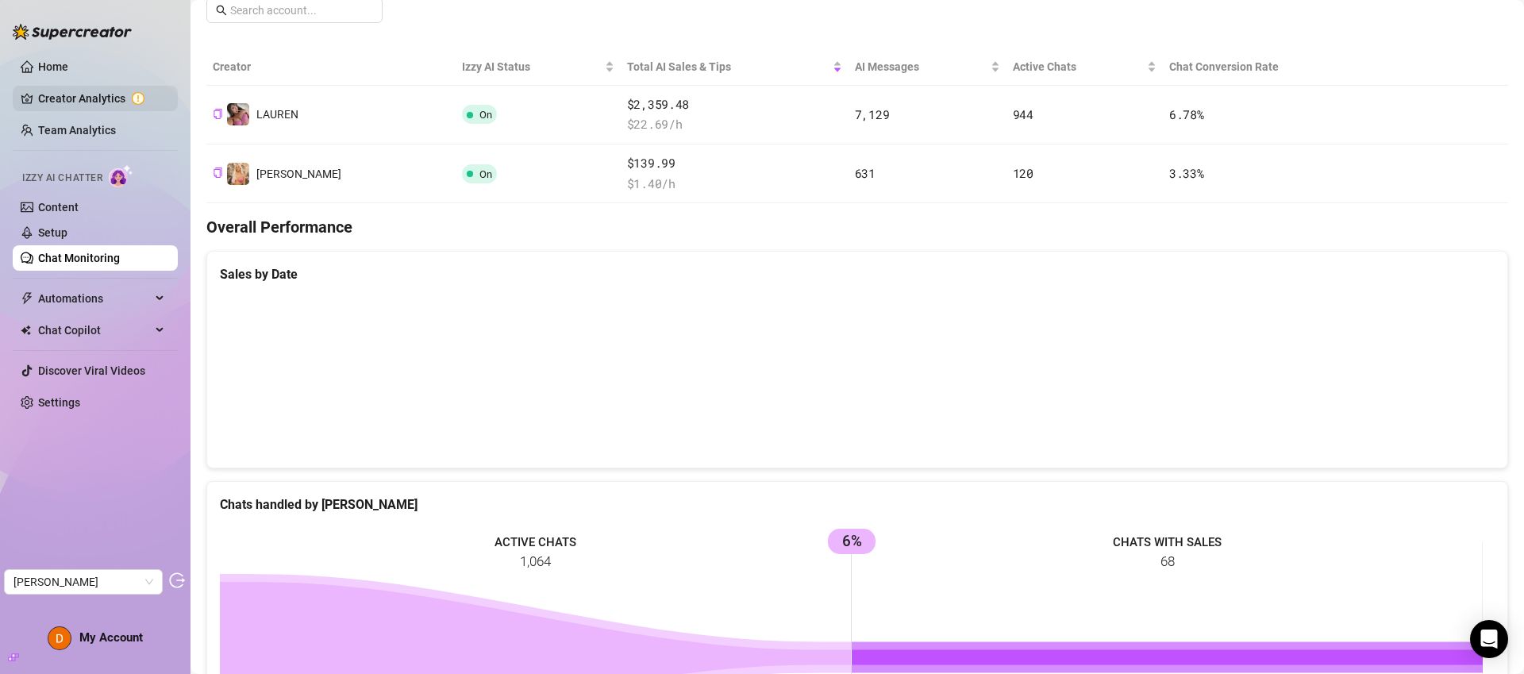
click at [91, 94] on link "Creator Analytics" at bounding box center [101, 98] width 127 height 25
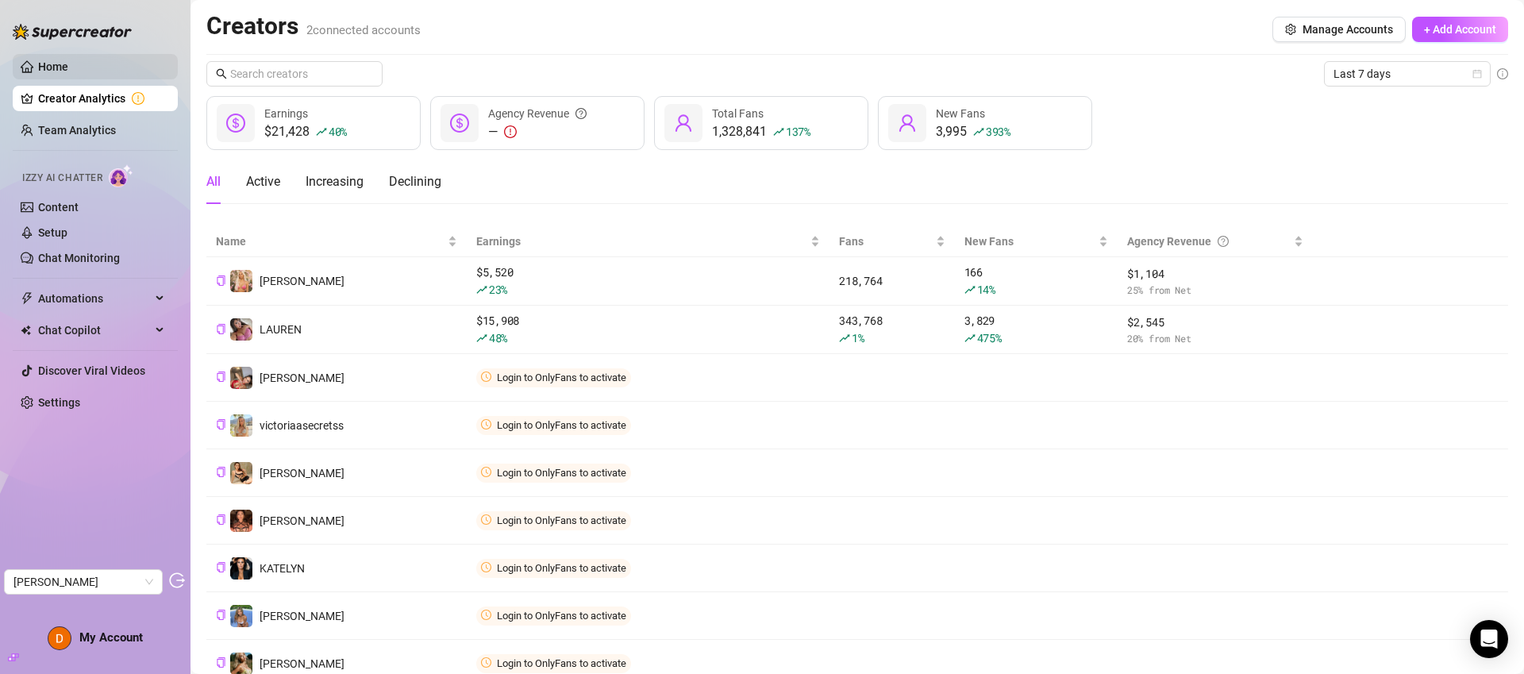
click at [61, 68] on link "Home" at bounding box center [53, 66] width 30 height 13
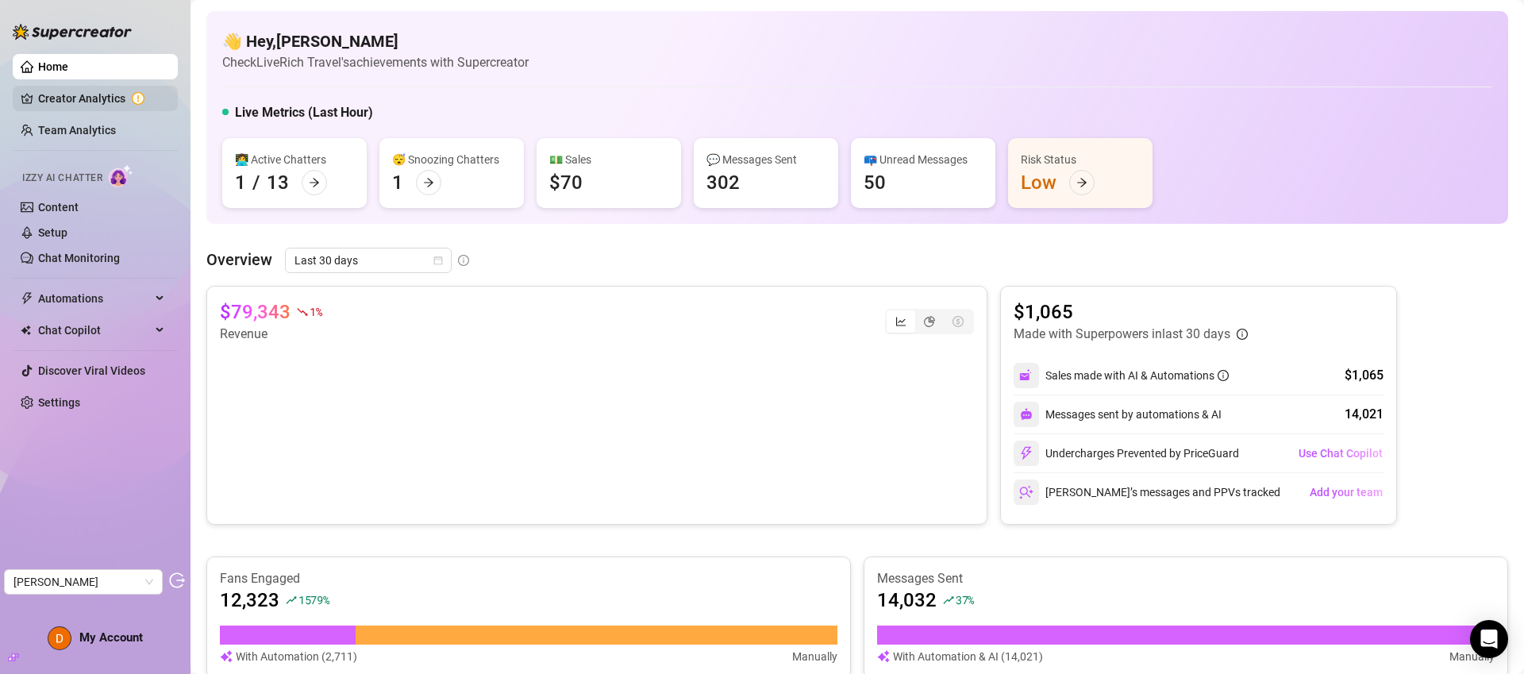
click at [49, 98] on link "Creator Analytics" at bounding box center [101, 98] width 127 height 25
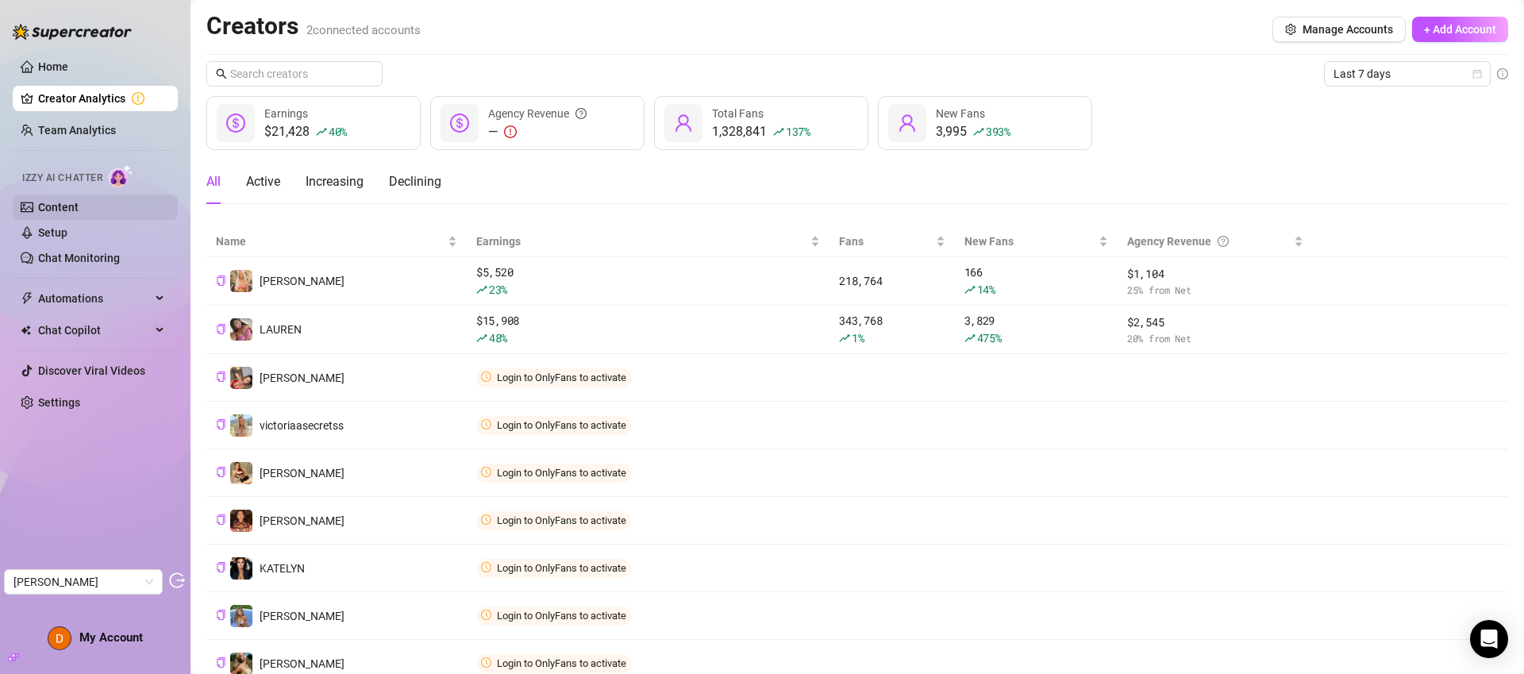
click at [62, 214] on link "Content" at bounding box center [58, 207] width 40 height 13
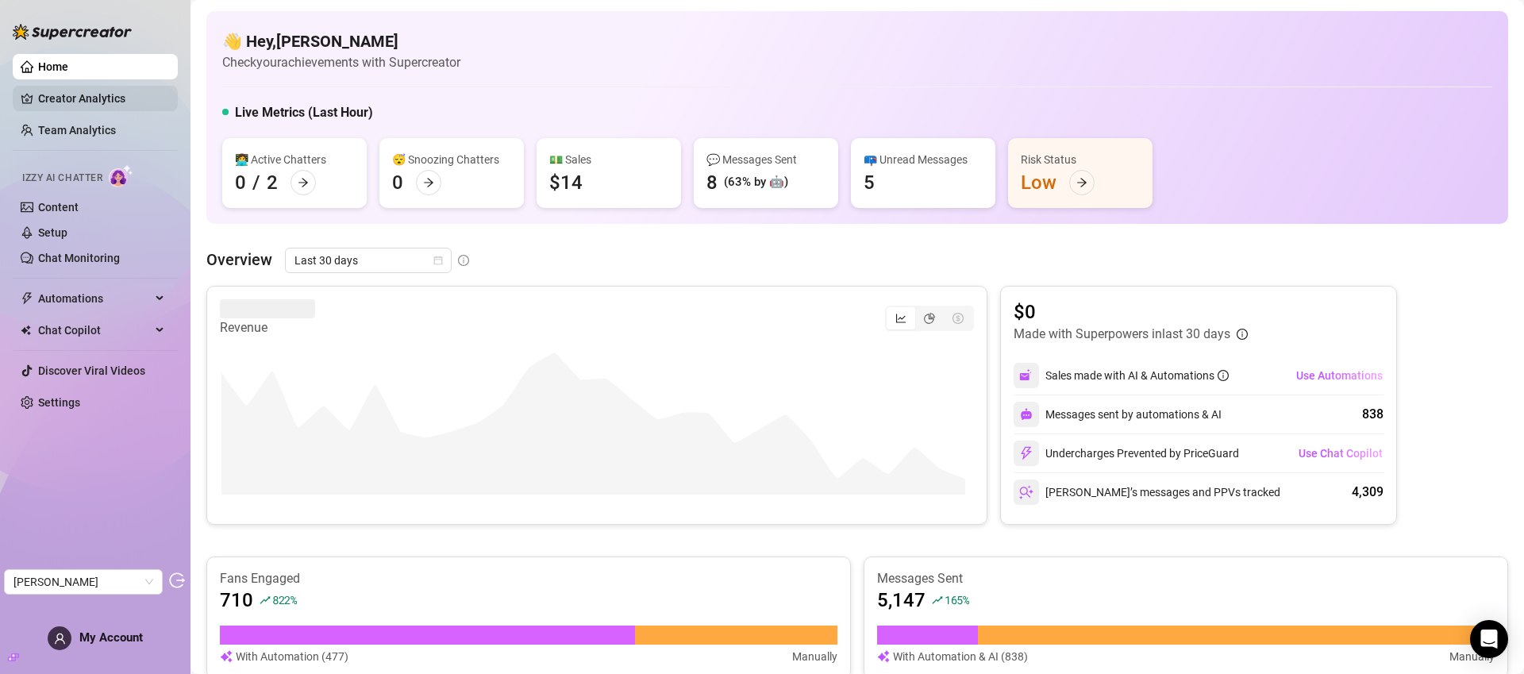
click at [83, 109] on link "Creator Analytics" at bounding box center [101, 98] width 127 height 25
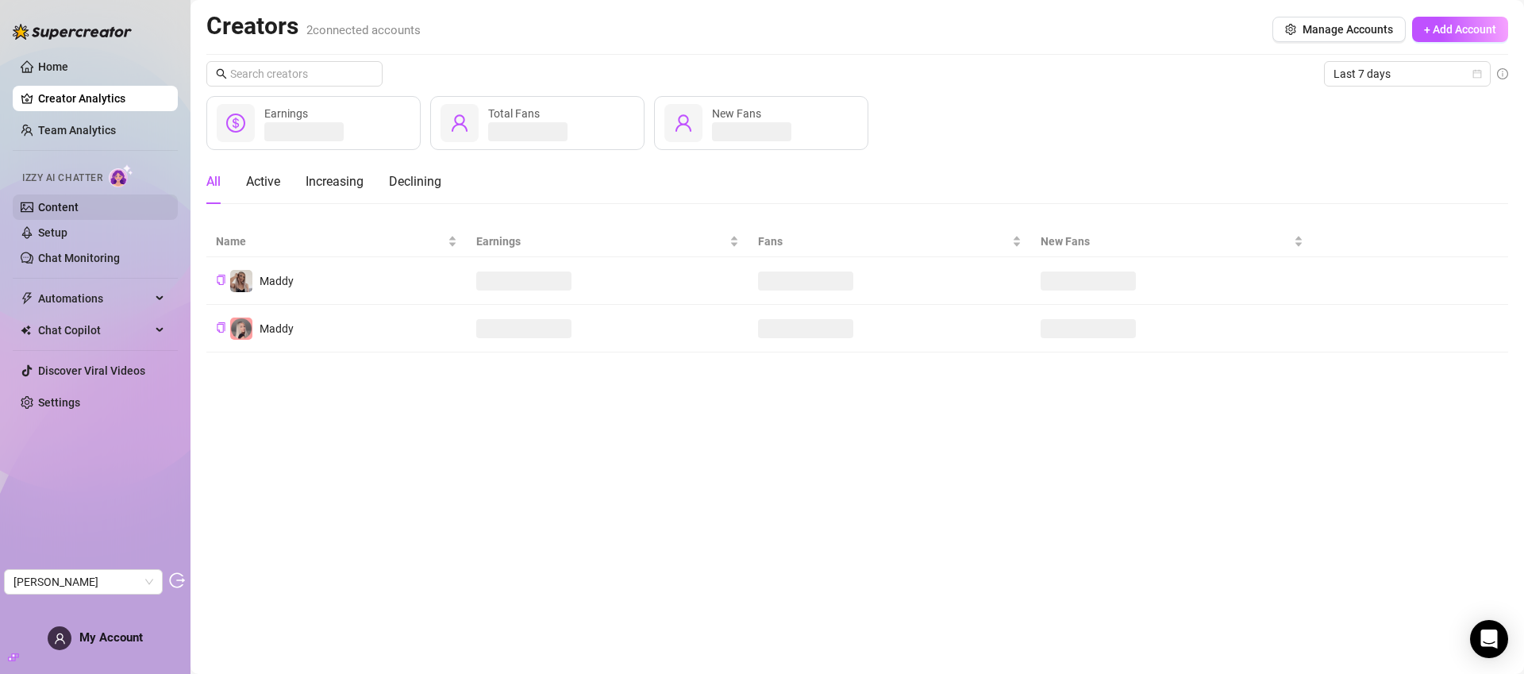
click at [79, 211] on link "Content" at bounding box center [58, 207] width 40 height 13
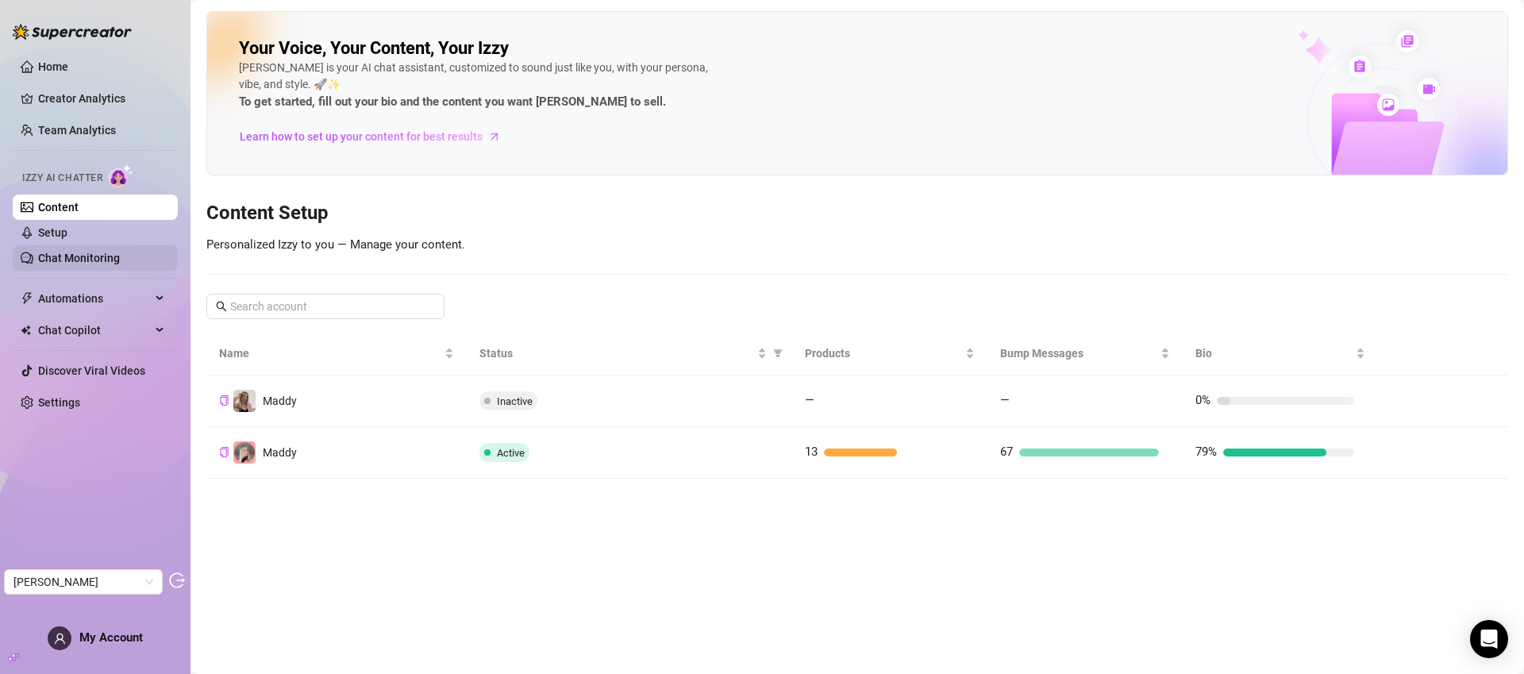
click at [99, 264] on link "Chat Monitoring" at bounding box center [79, 258] width 82 height 13
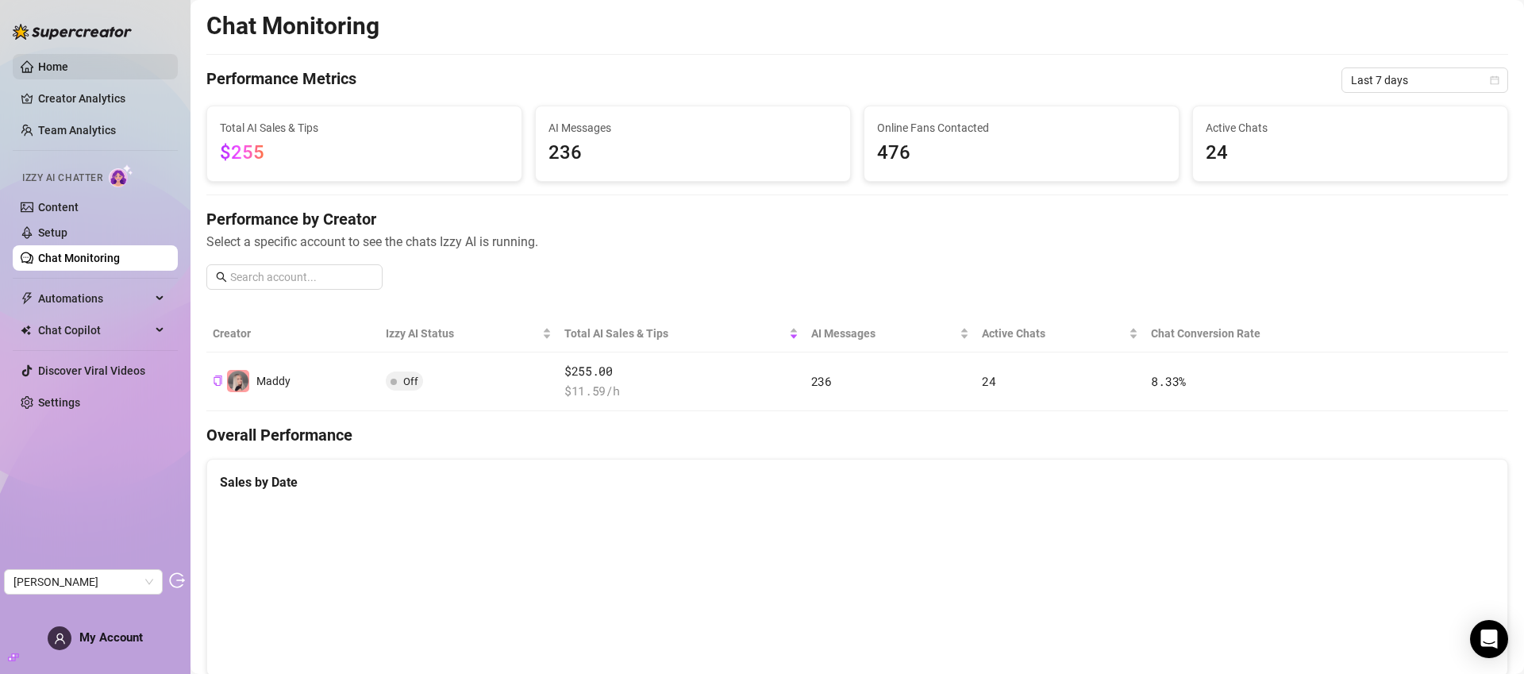
click at [68, 71] on link "Home" at bounding box center [53, 66] width 30 height 13
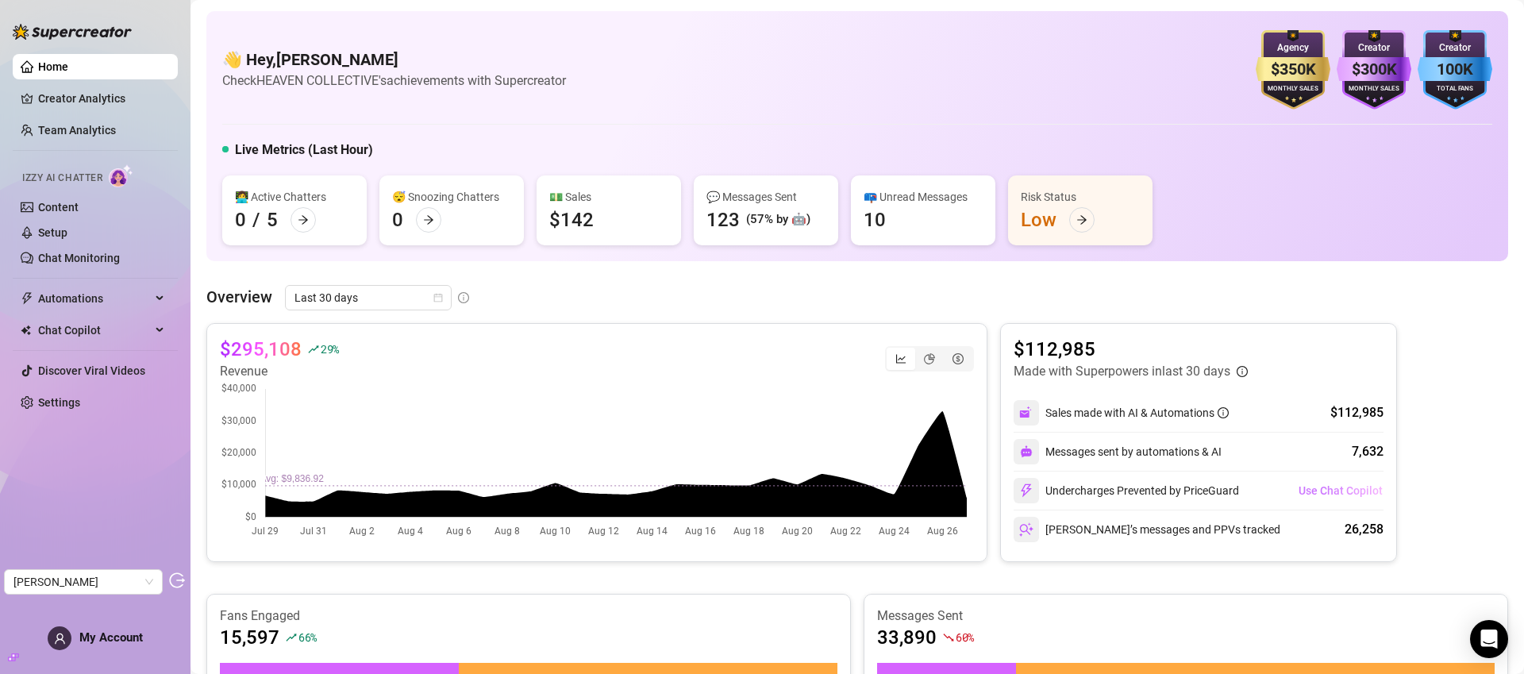
click at [1337, 490] on span "Use Chat Copilot" at bounding box center [1341, 490] width 84 height 13
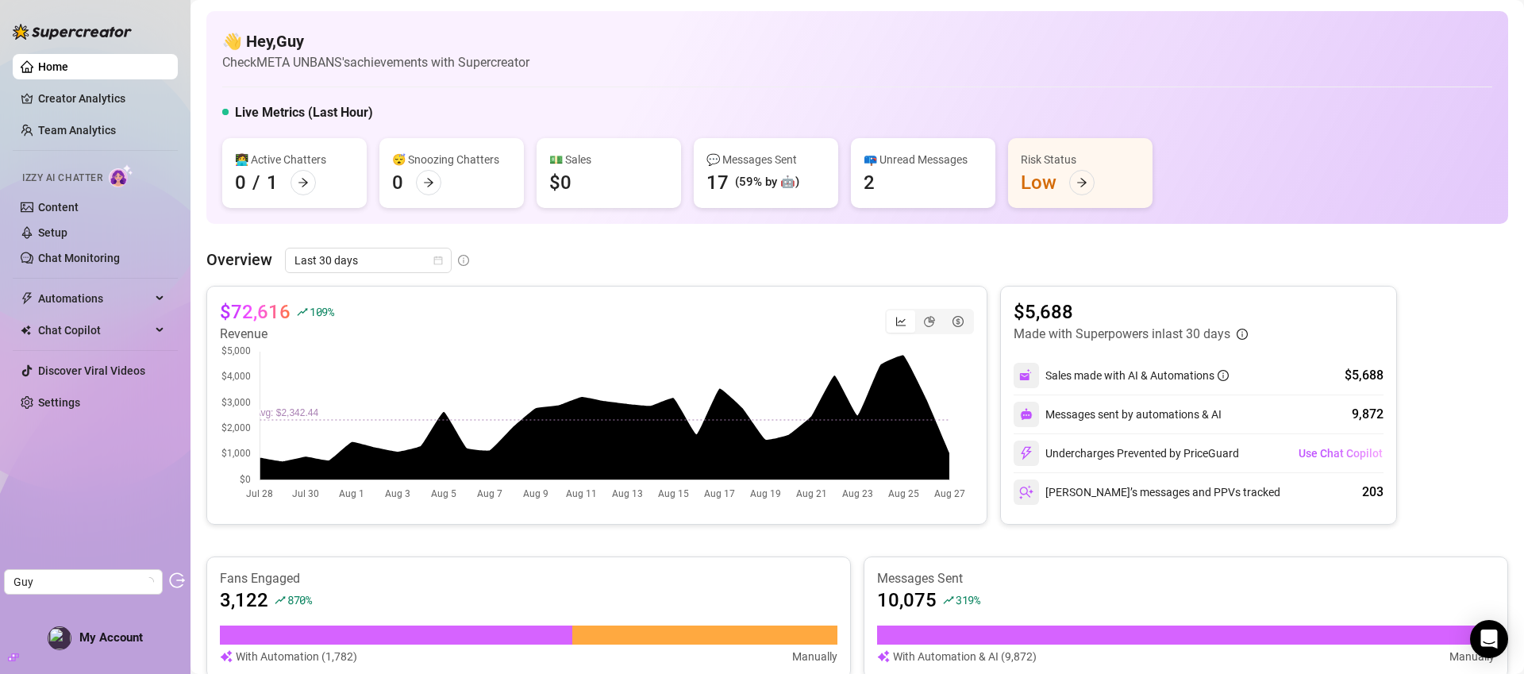
drag, startPoint x: 641, startPoint y: 333, endPoint x: 668, endPoint y: 338, distance: 27.6
click at [642, 333] on div "$72,616 109 % Revenue" at bounding box center [597, 321] width 754 height 44
click at [78, 108] on link "Creator Analytics" at bounding box center [101, 98] width 127 height 25
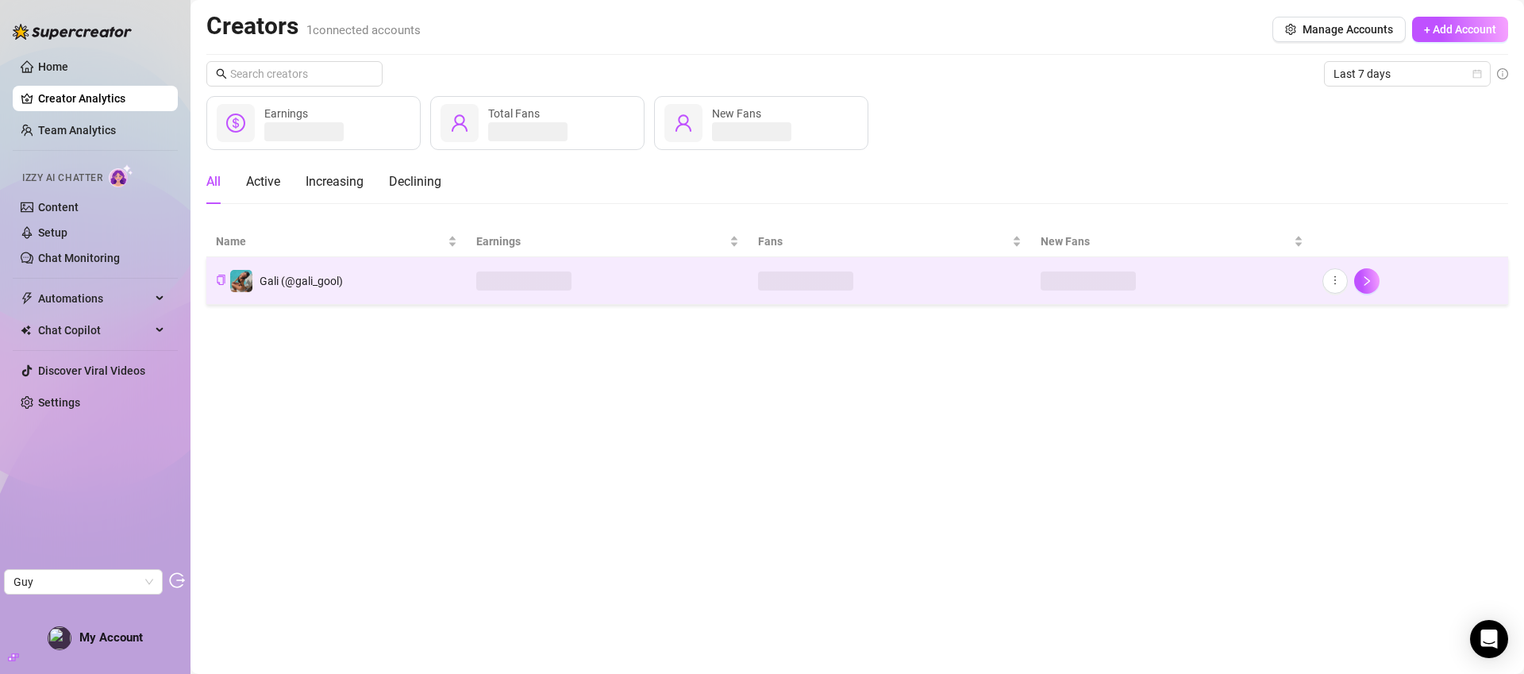
click at [407, 280] on td "Gali (@gali_gool)" at bounding box center [336, 281] width 260 height 48
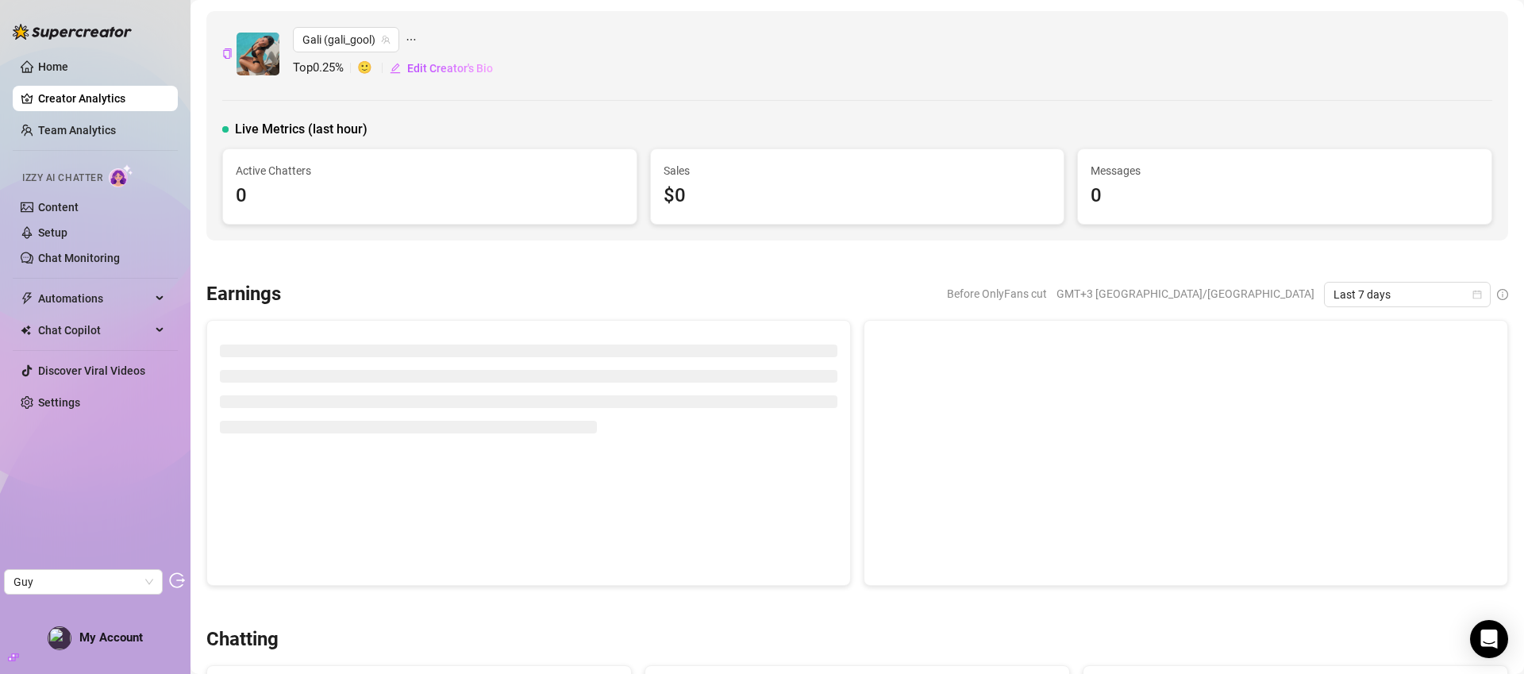
click at [340, 66] on span "Top 0.25 %" at bounding box center [325, 68] width 64 height 19
click at [68, 206] on link "Content" at bounding box center [58, 207] width 40 height 13
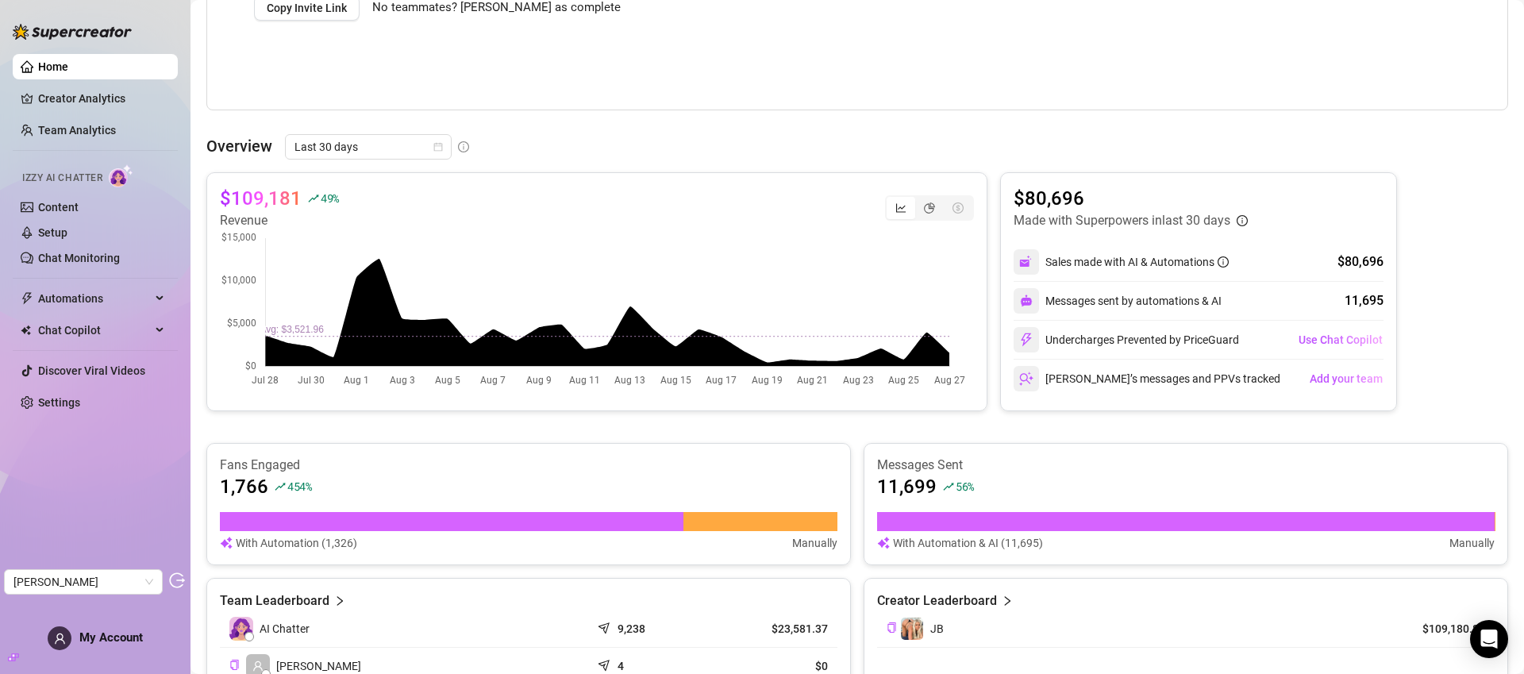
scroll to position [583, 0]
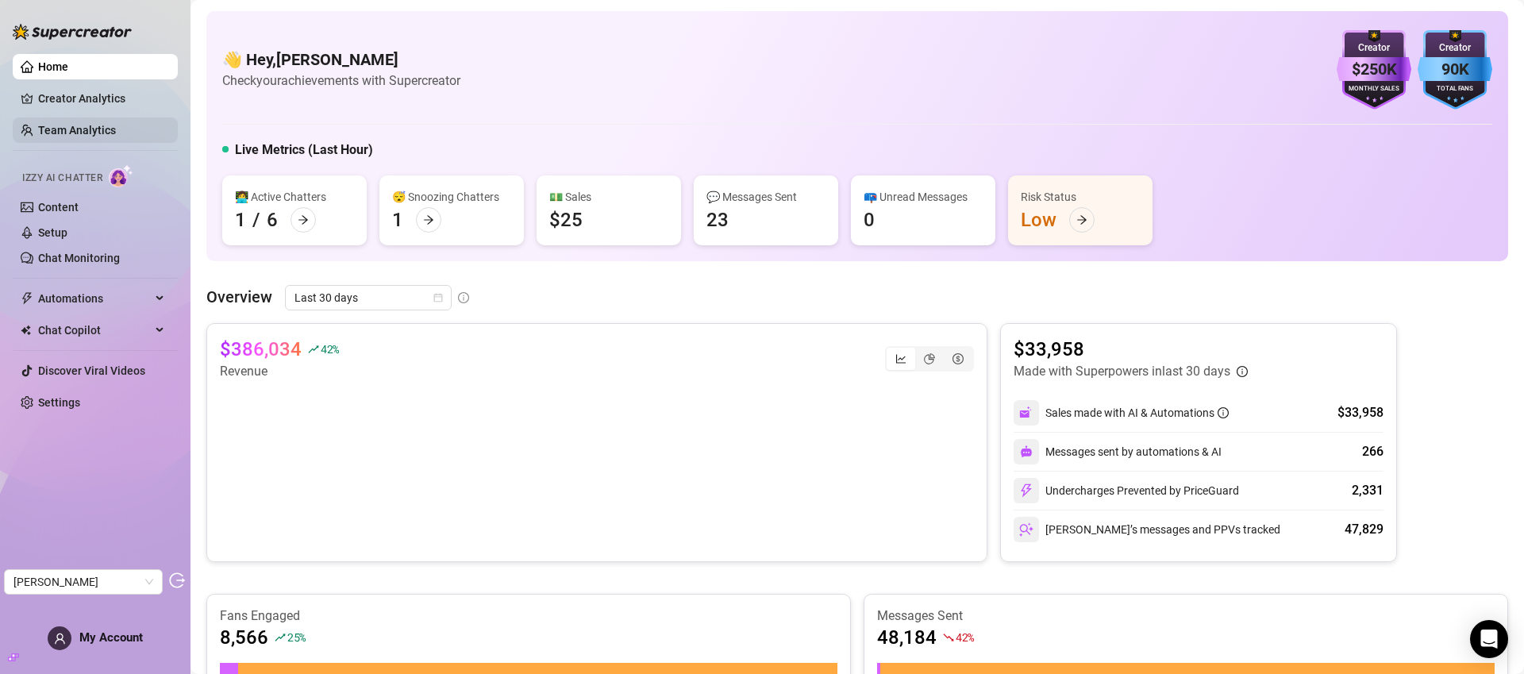
click at [70, 133] on link "Team Analytics" at bounding box center [77, 130] width 78 height 13
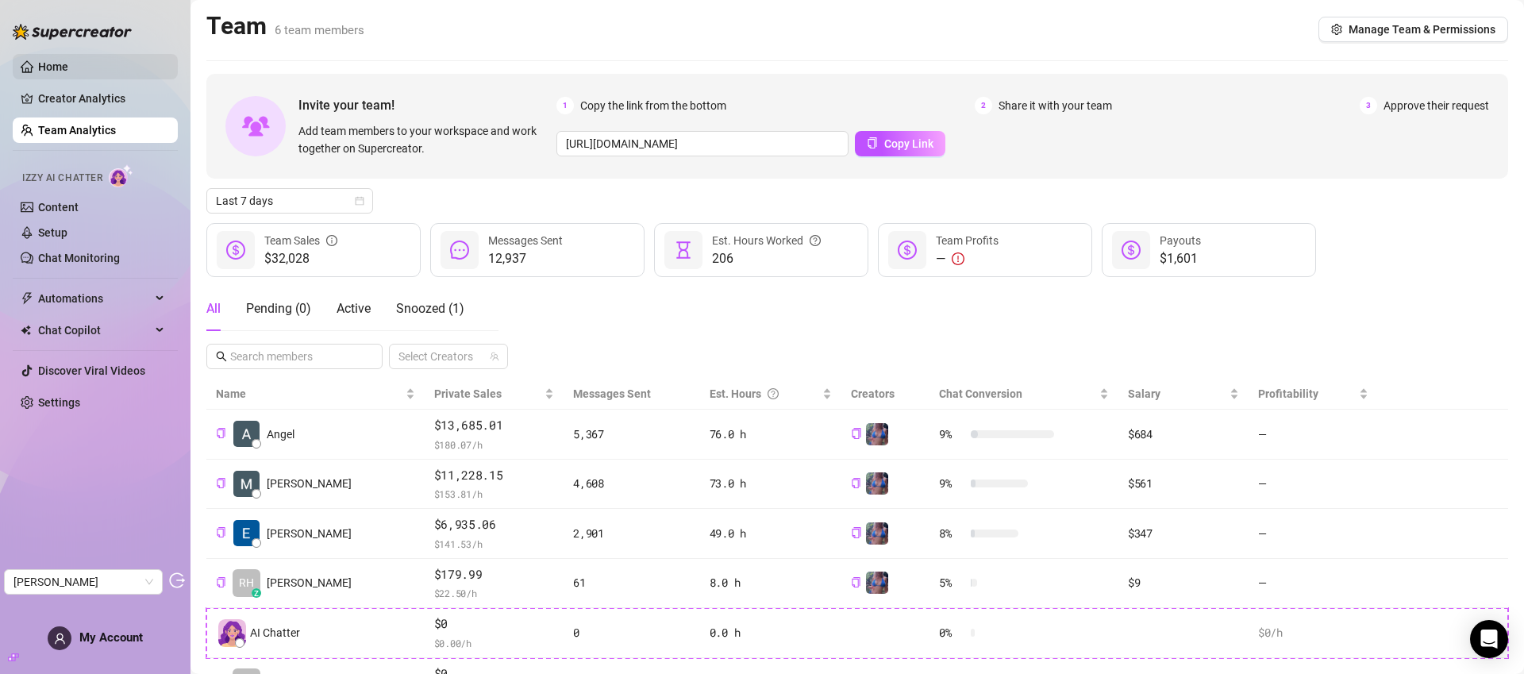
click at [66, 72] on link "Home" at bounding box center [53, 66] width 30 height 13
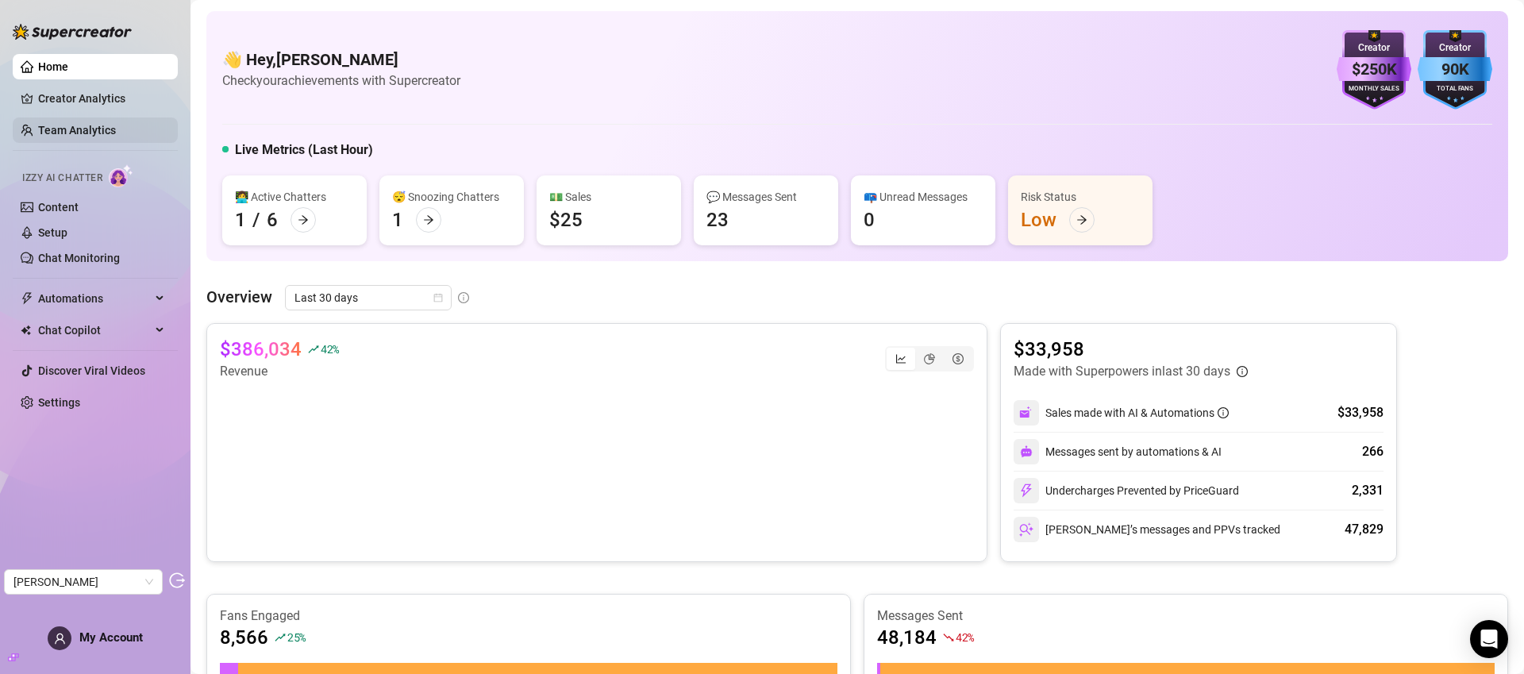
click at [79, 124] on link "Team Analytics" at bounding box center [77, 130] width 78 height 13
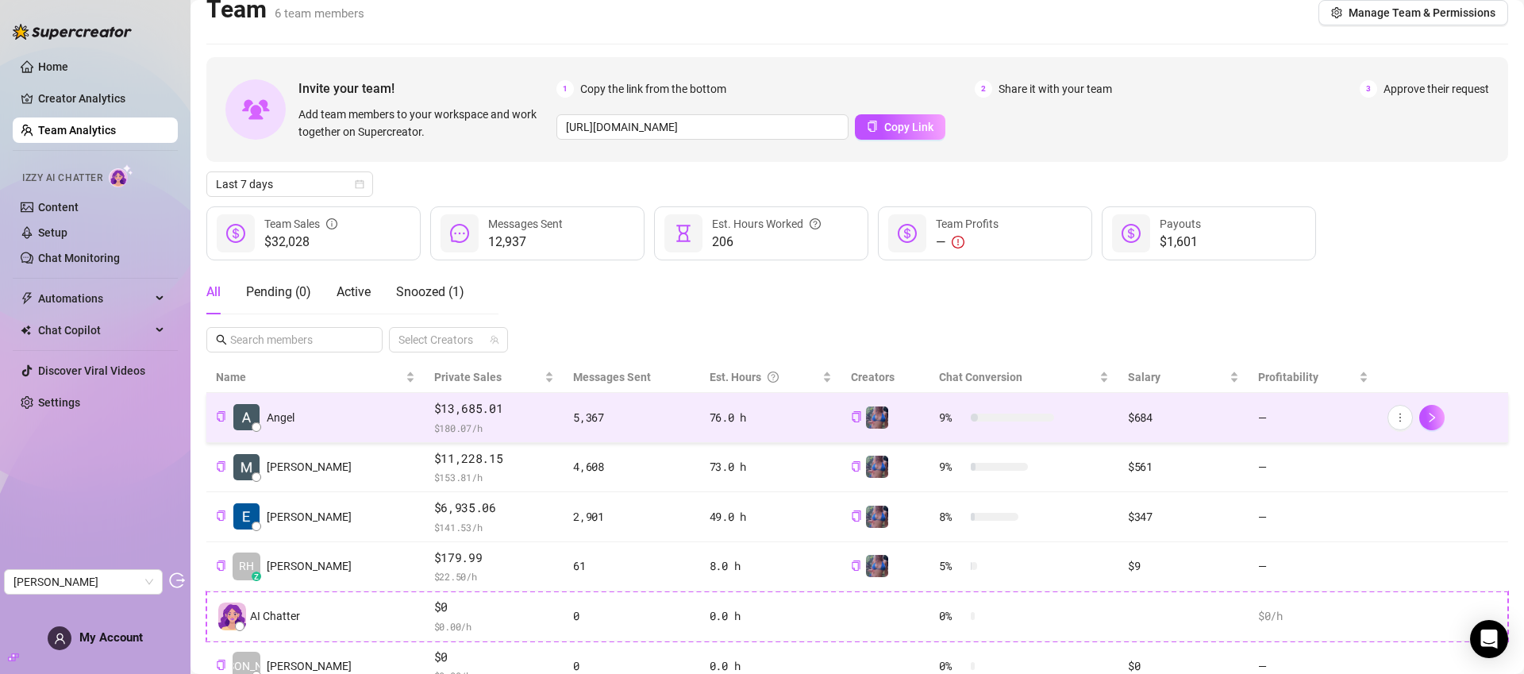
scroll to position [53, 0]
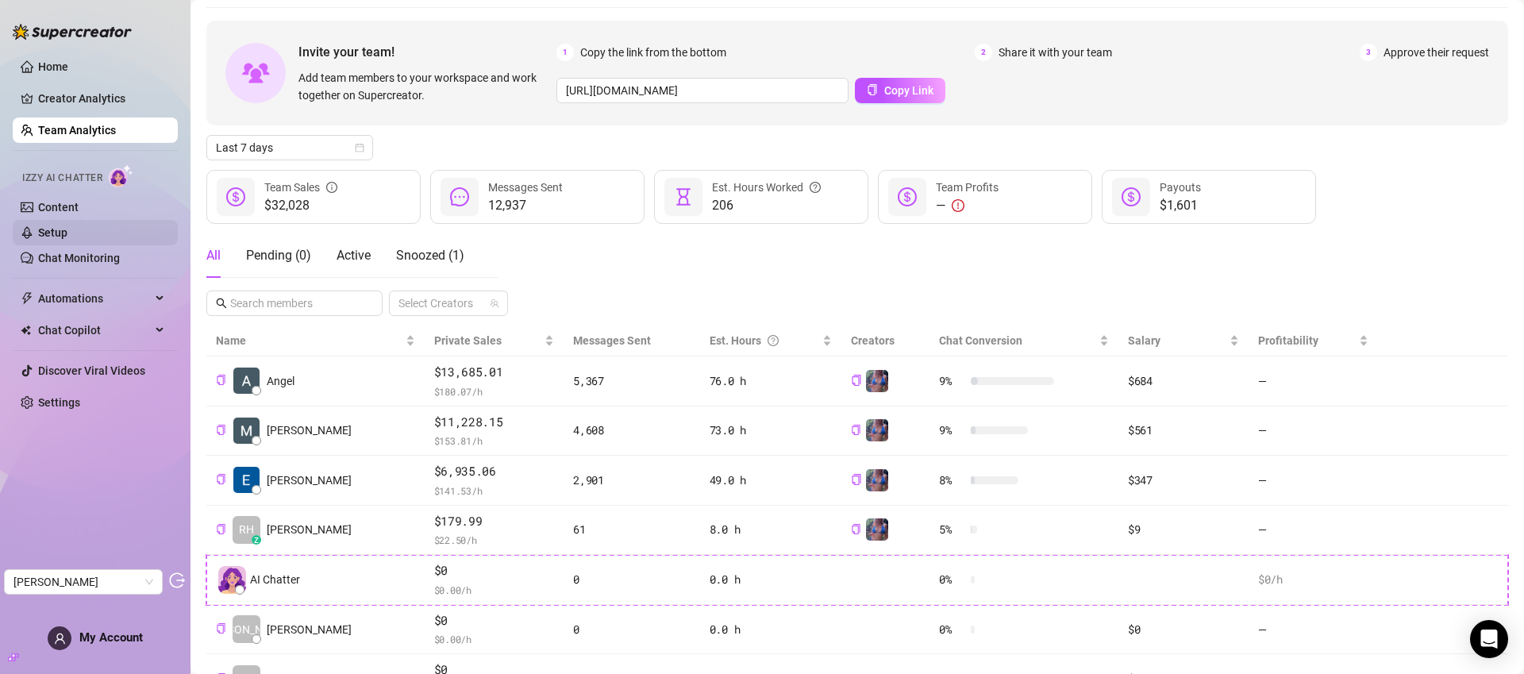
click at [67, 234] on link "Setup" at bounding box center [52, 232] width 29 height 13
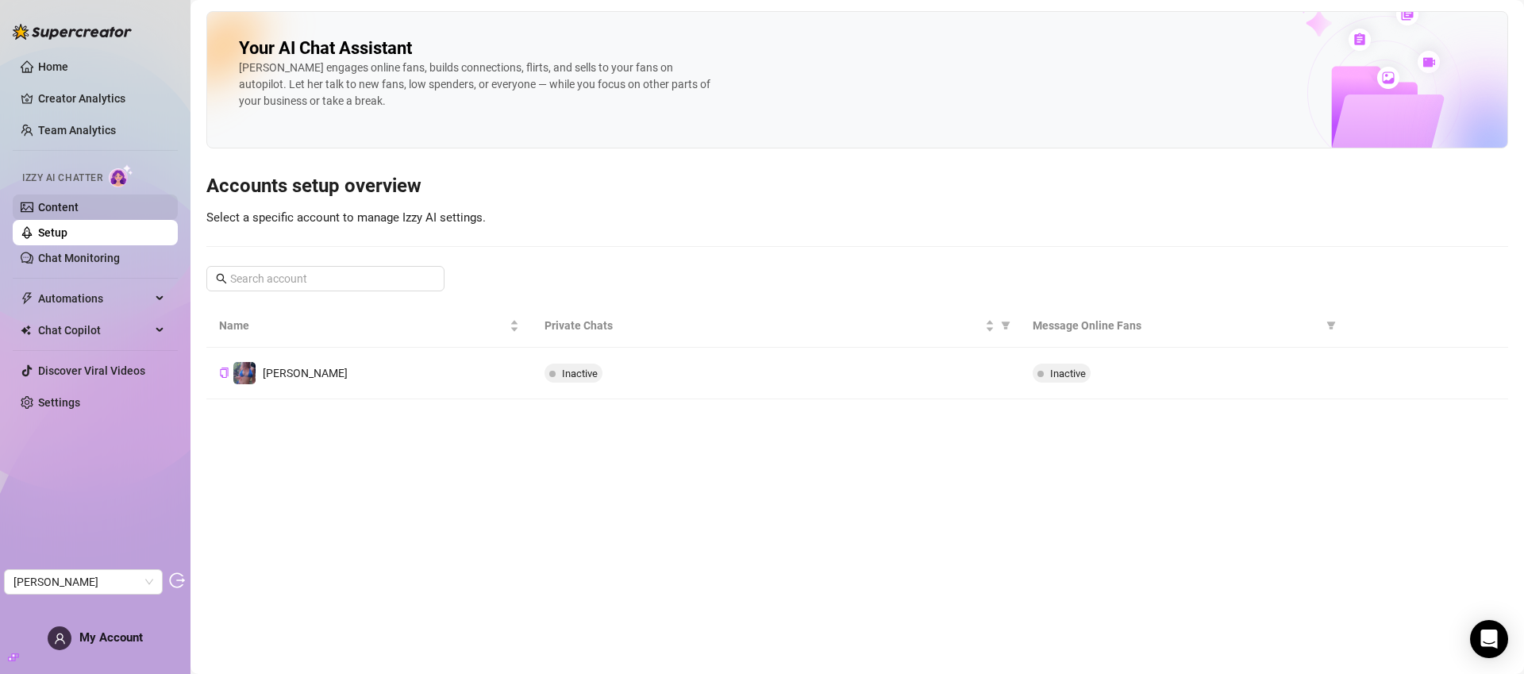
click at [63, 211] on link "Content" at bounding box center [58, 207] width 40 height 13
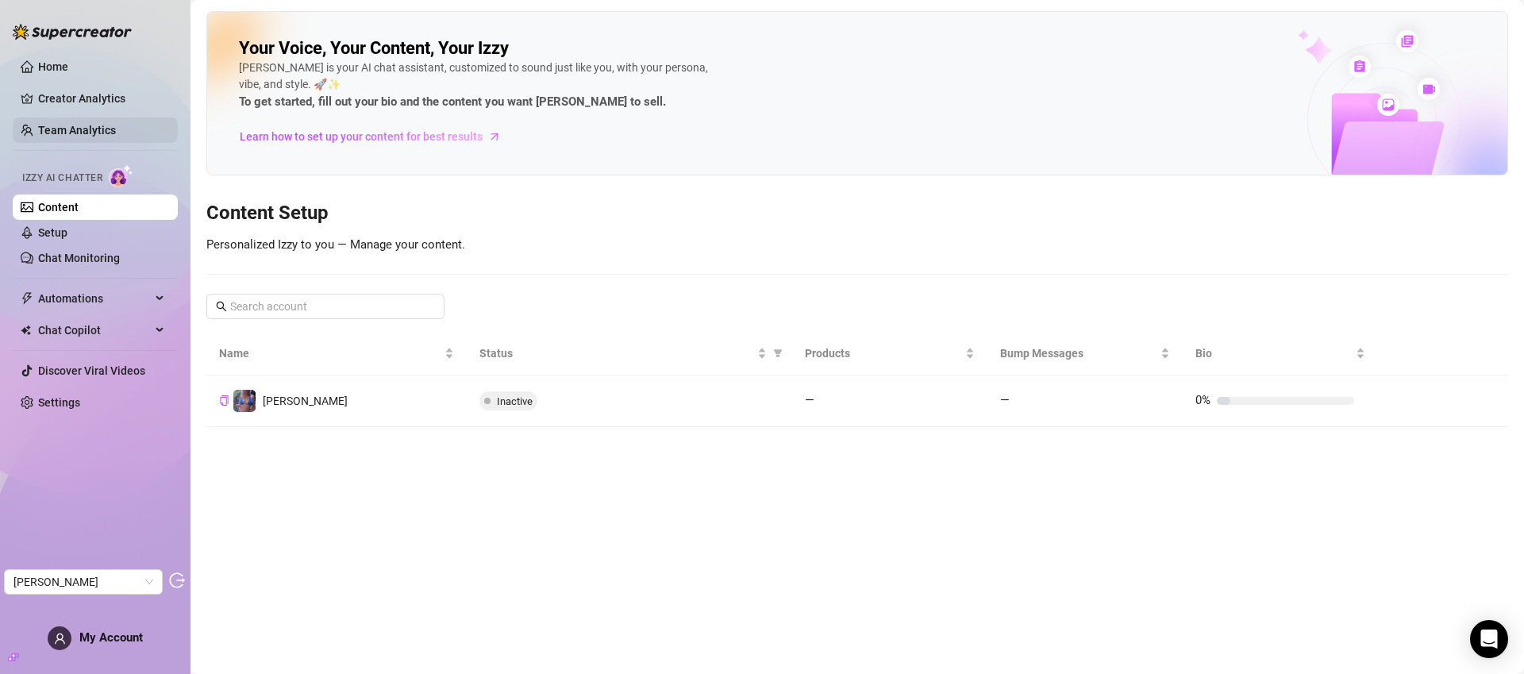
click at [79, 127] on link "Team Analytics" at bounding box center [77, 130] width 78 height 13
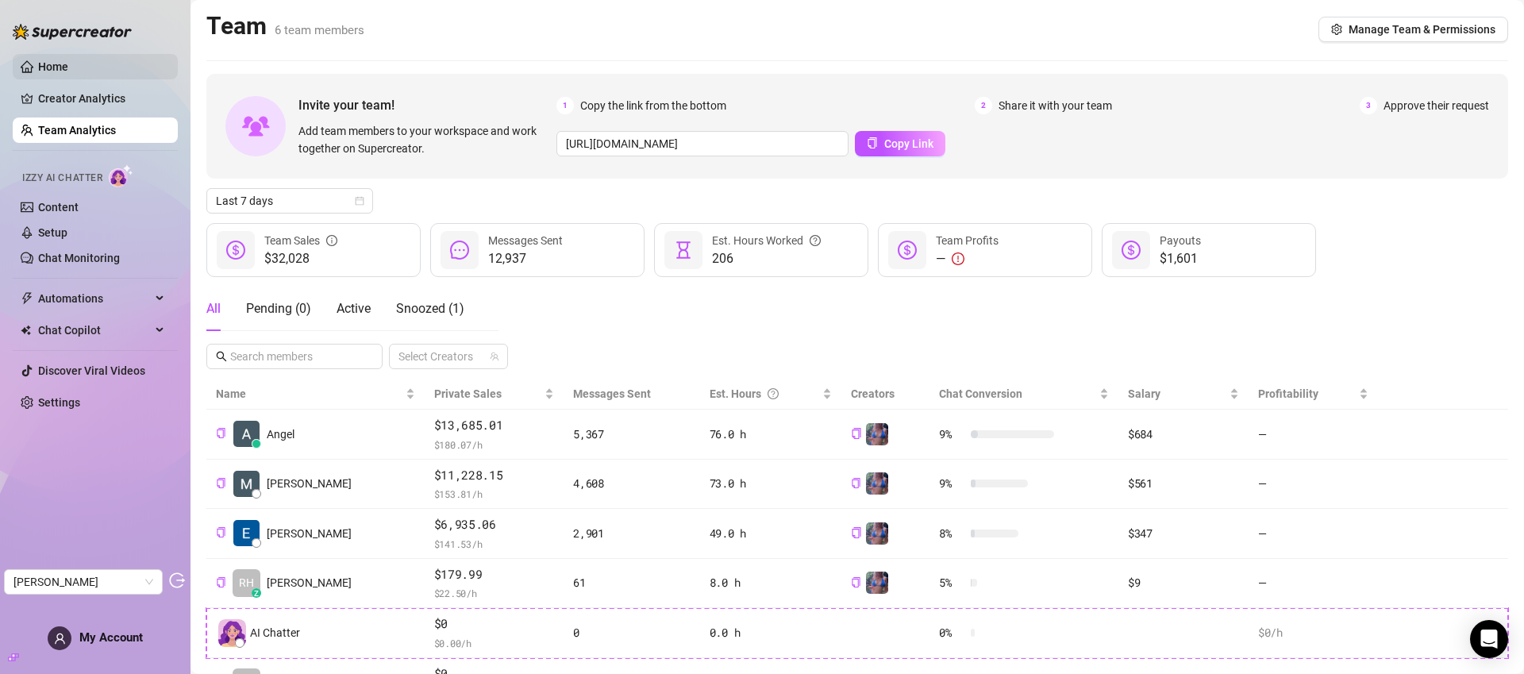
click at [68, 72] on link "Home" at bounding box center [53, 66] width 30 height 13
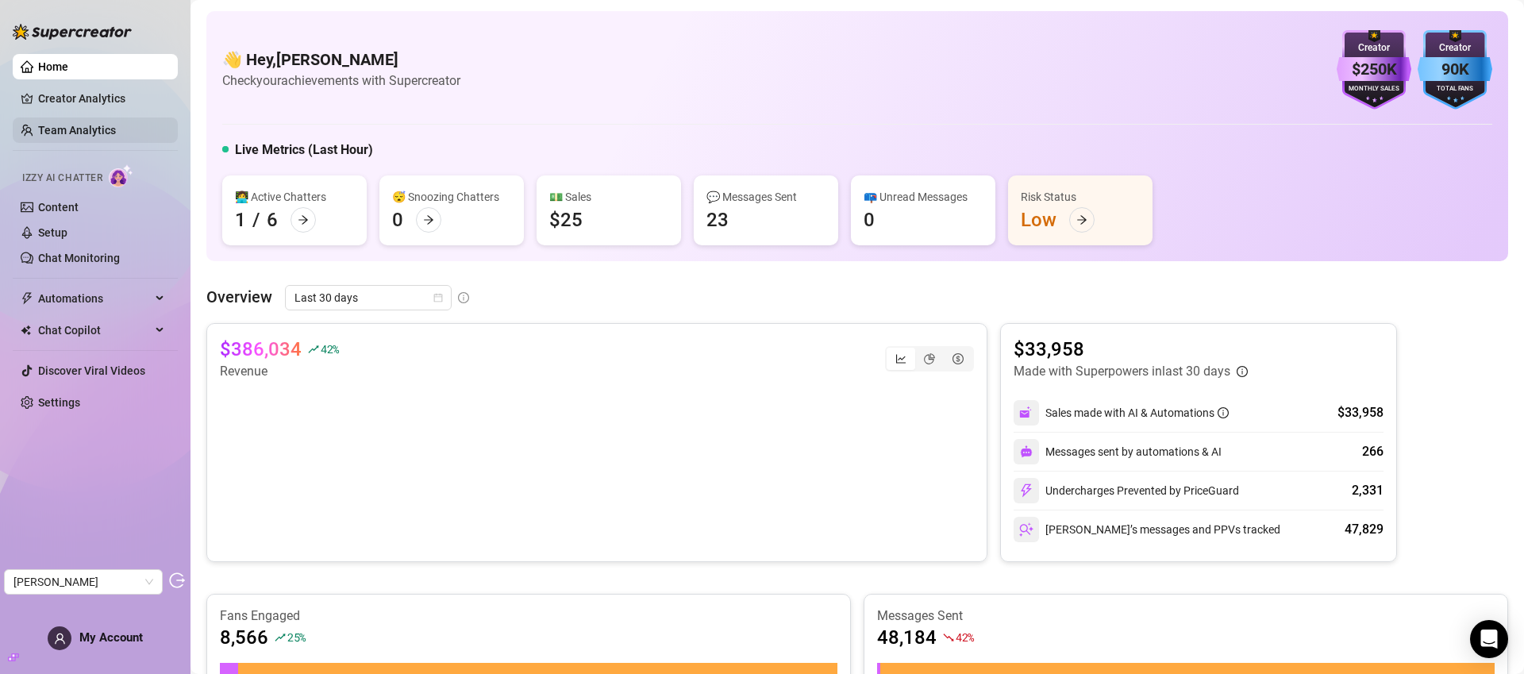
click at [68, 129] on link "Team Analytics" at bounding box center [77, 130] width 78 height 13
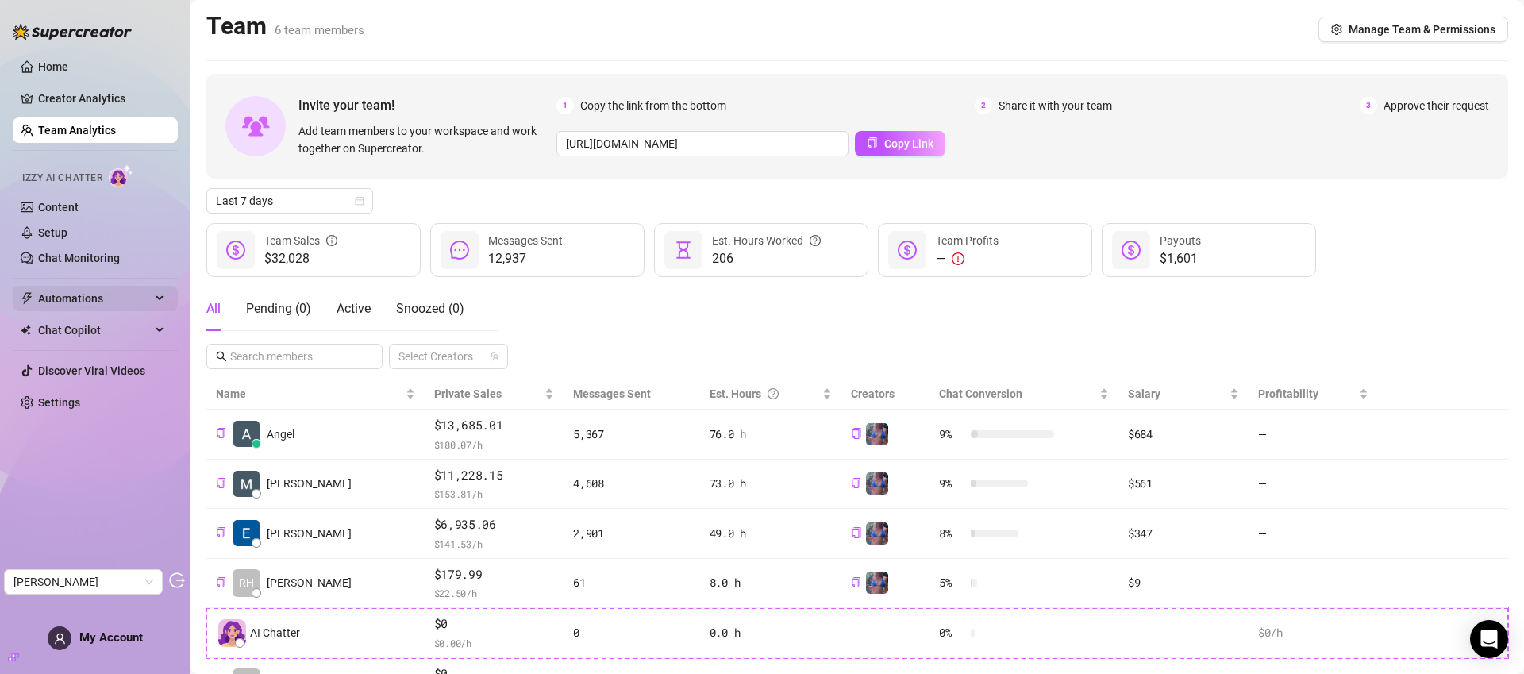
click at [106, 290] on span "Automations" at bounding box center [94, 298] width 113 height 25
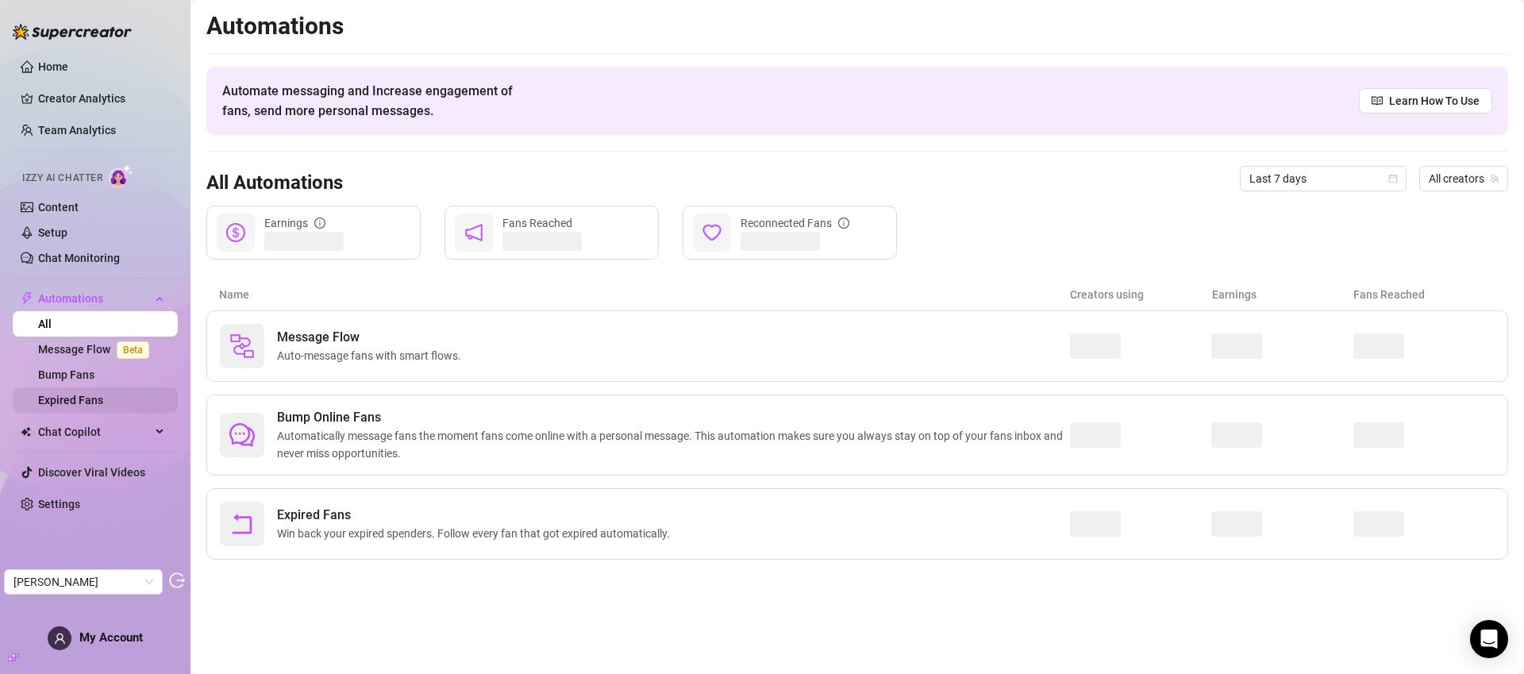
click at [102, 397] on link "Expired Fans" at bounding box center [70, 400] width 65 height 13
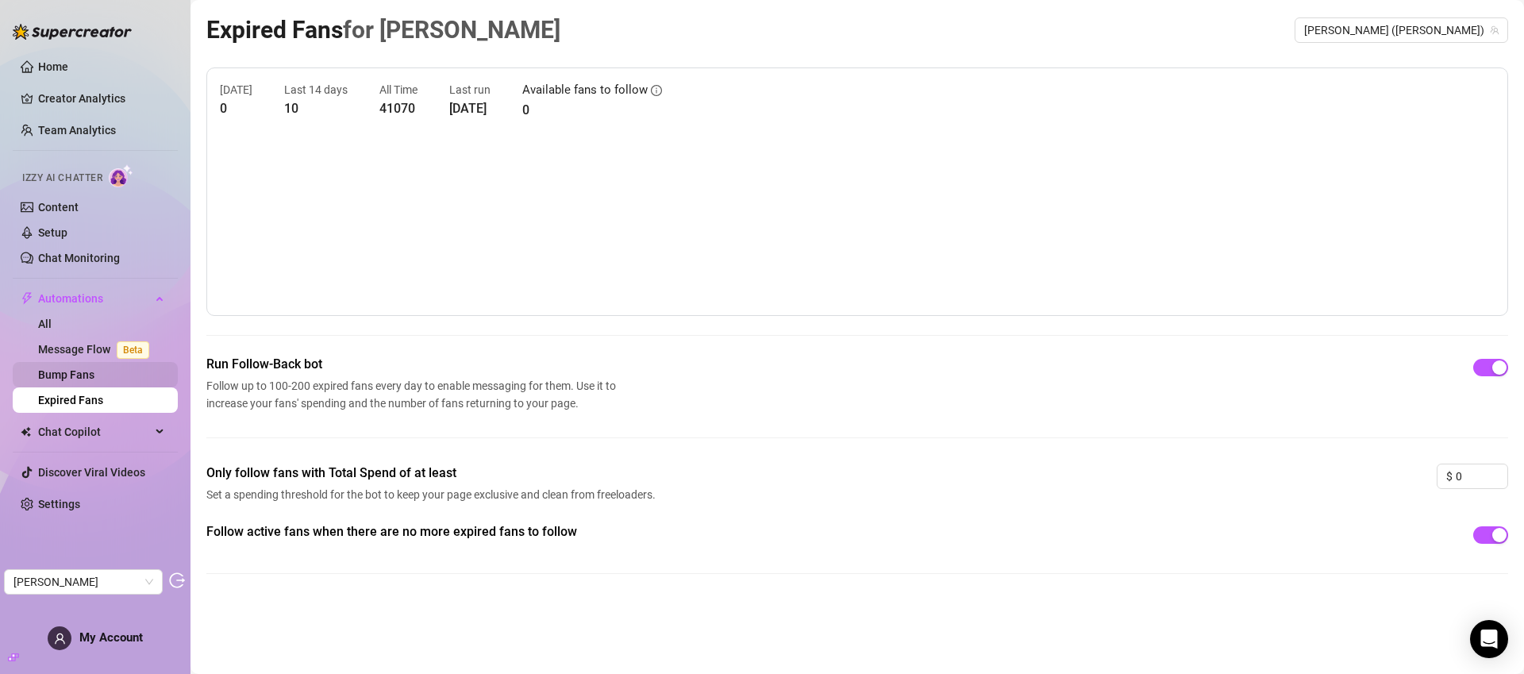
click at [39, 375] on link "Bump Fans" at bounding box center [66, 374] width 56 height 13
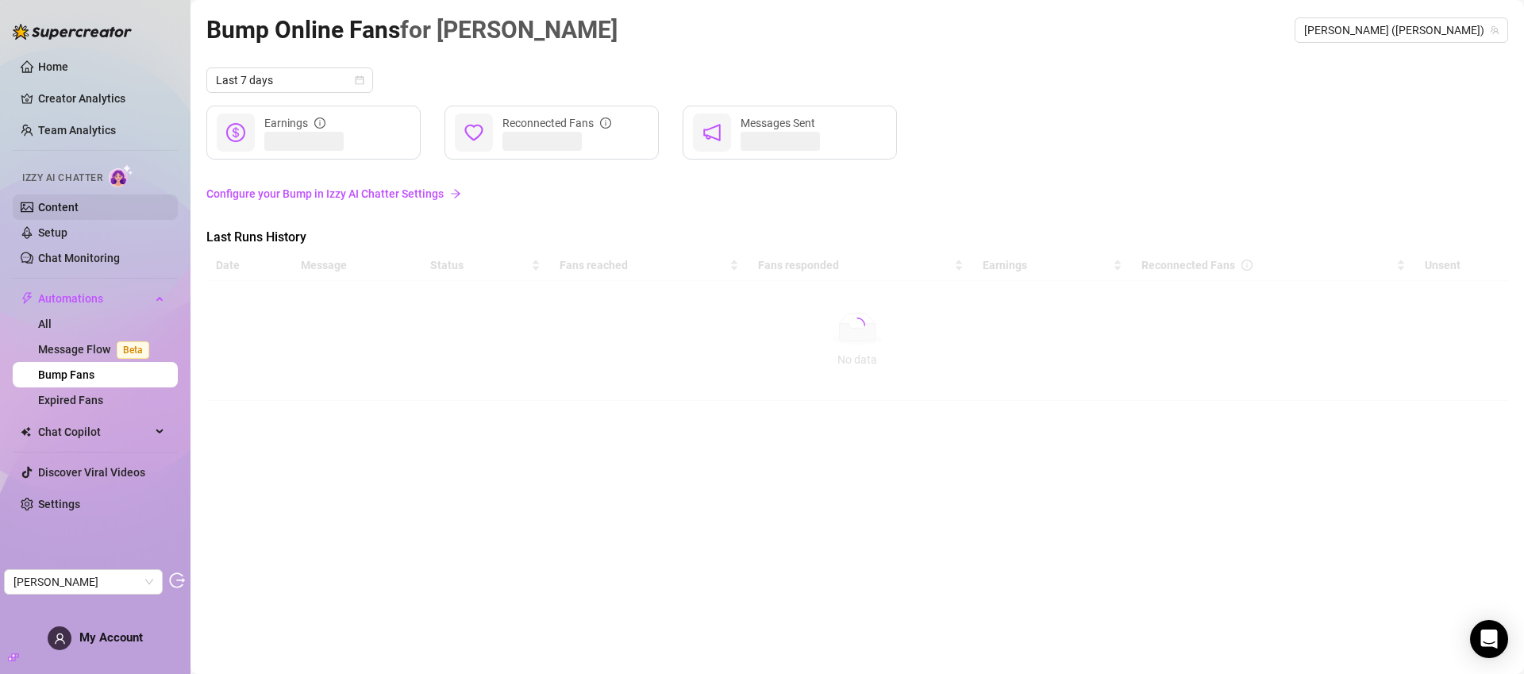
click at [70, 201] on link "Content" at bounding box center [58, 207] width 40 height 13
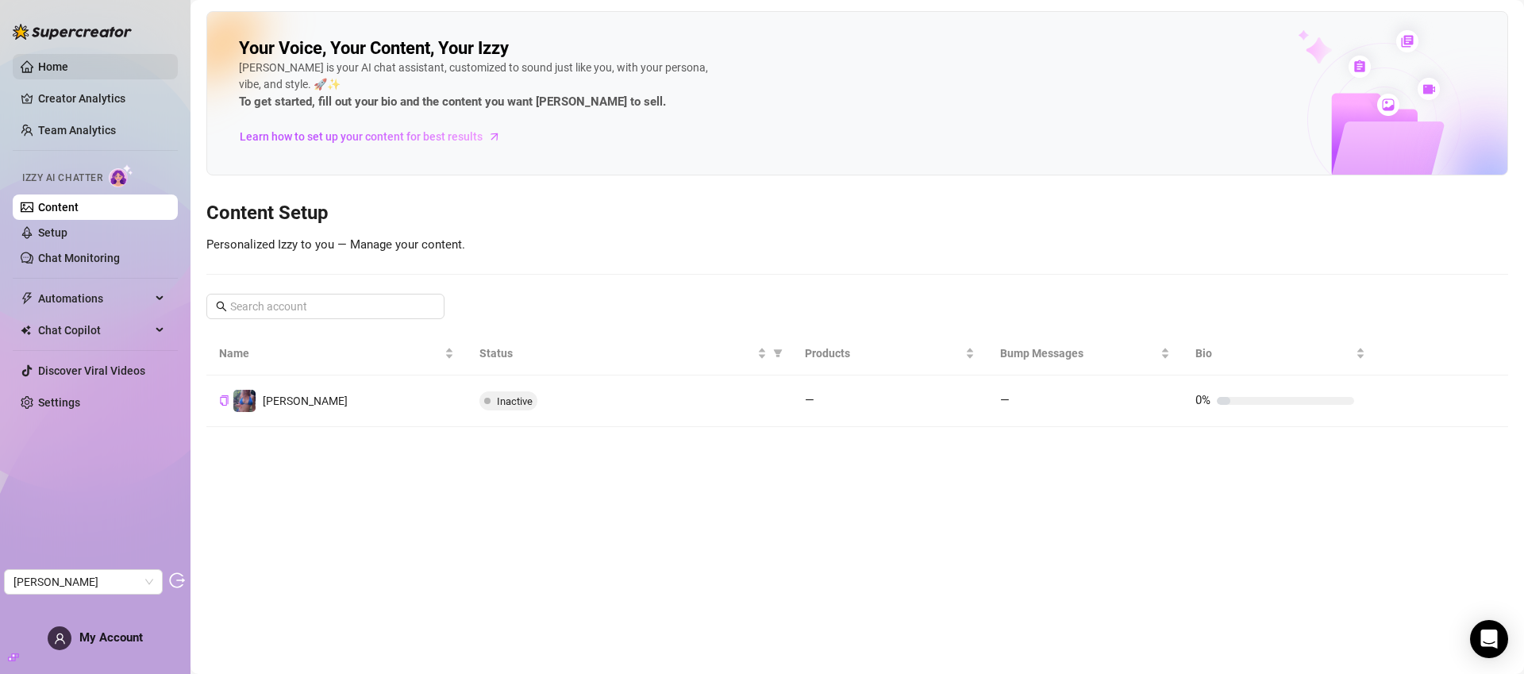
click at [68, 73] on link "Home" at bounding box center [53, 66] width 30 height 13
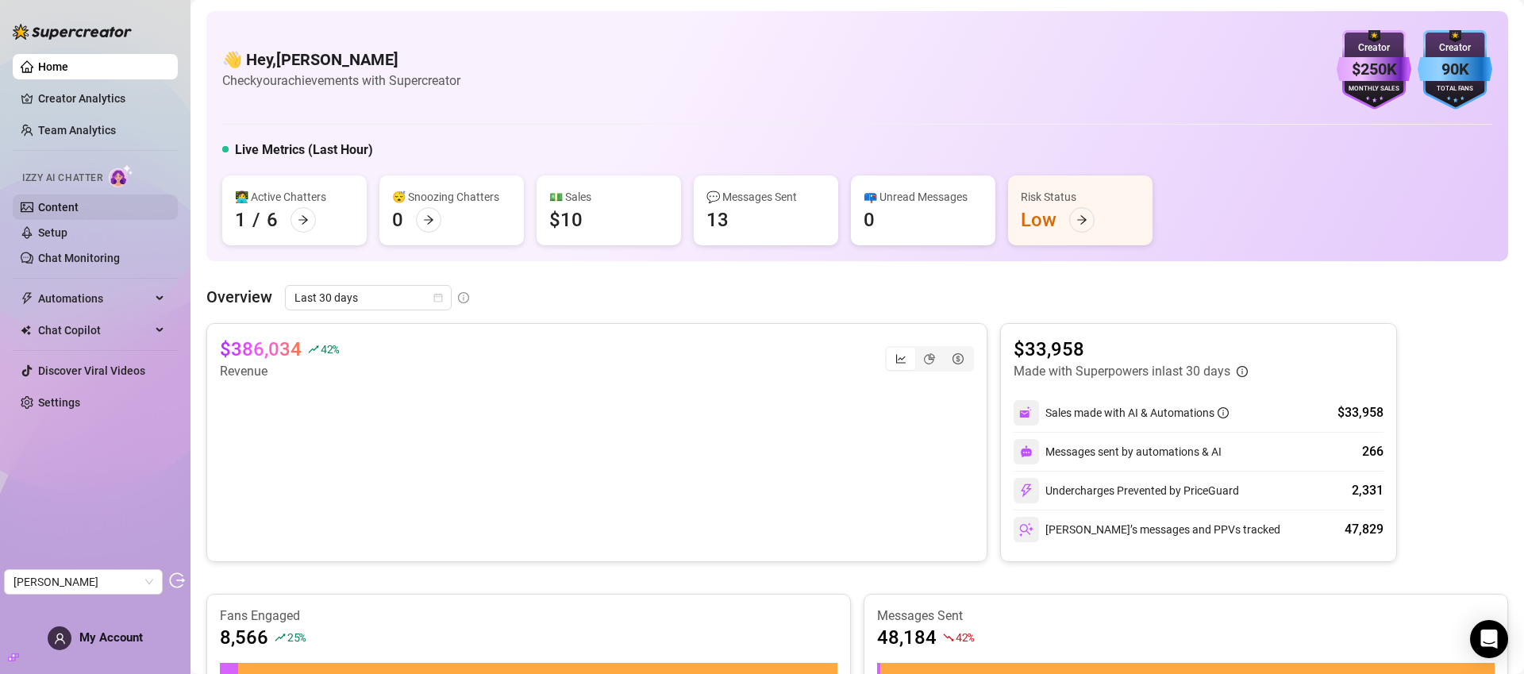
click at [76, 210] on link "Content" at bounding box center [58, 207] width 40 height 13
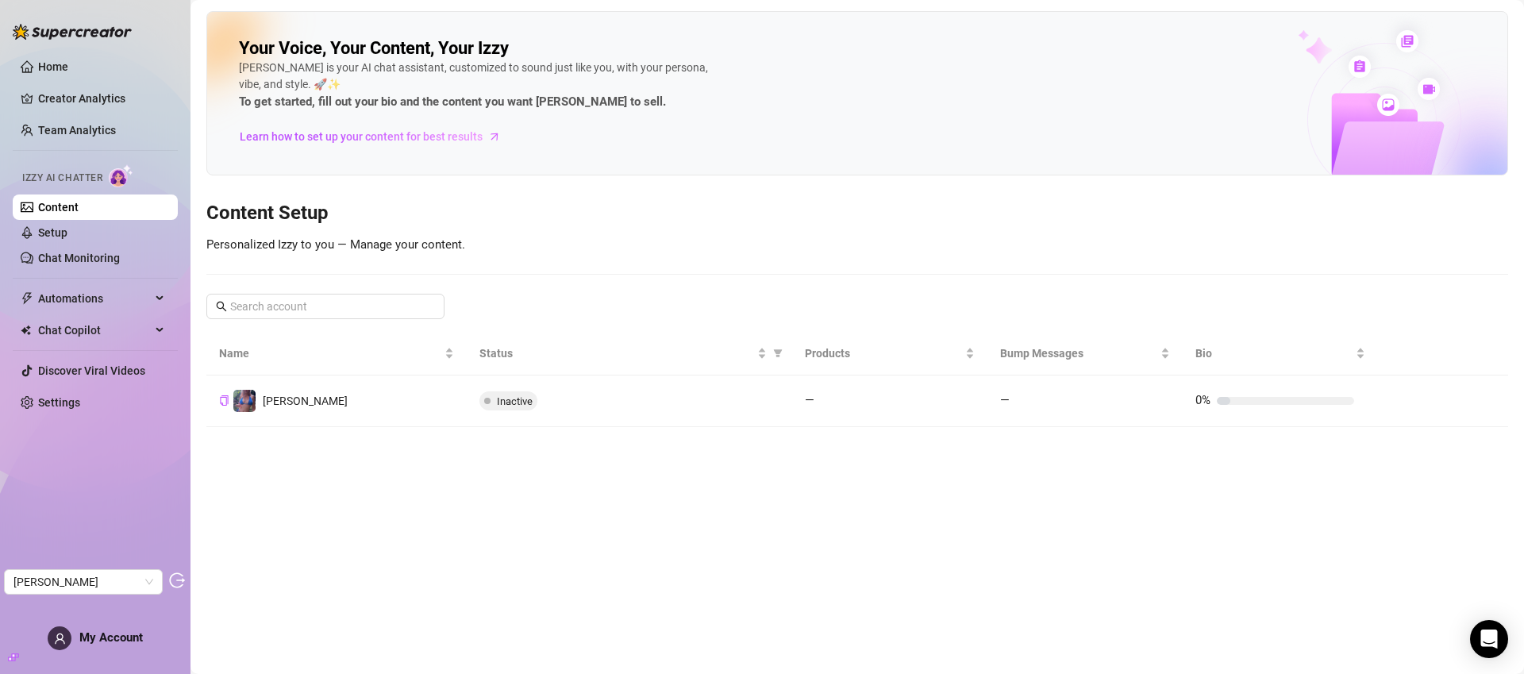
click at [756, 247] on div "Your Voice, Your Content, Your Izzy Izzy is your AI chat assistant, customized …" at bounding box center [857, 219] width 1302 height 416
click at [72, 94] on link "Creator Analytics" at bounding box center [101, 98] width 127 height 25
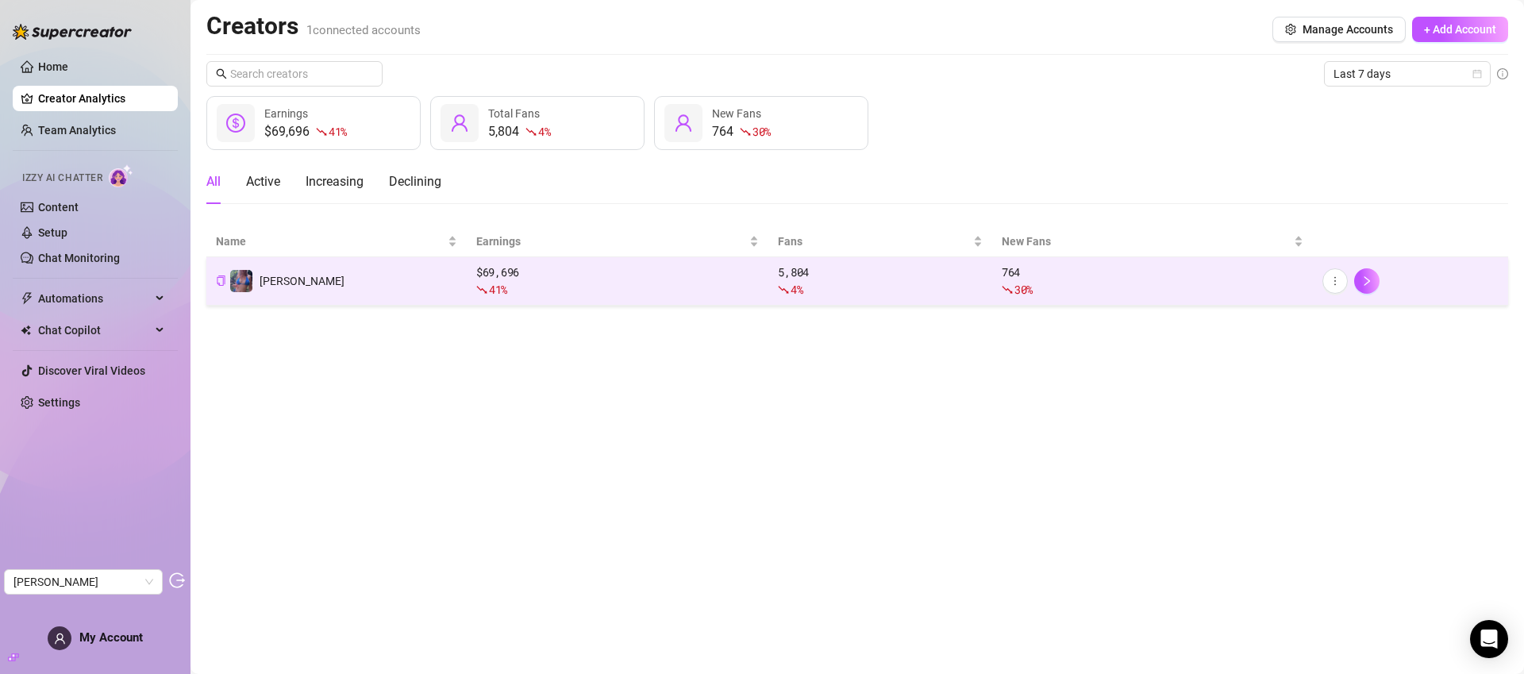
click at [341, 286] on td "Jaylie" at bounding box center [336, 281] width 260 height 48
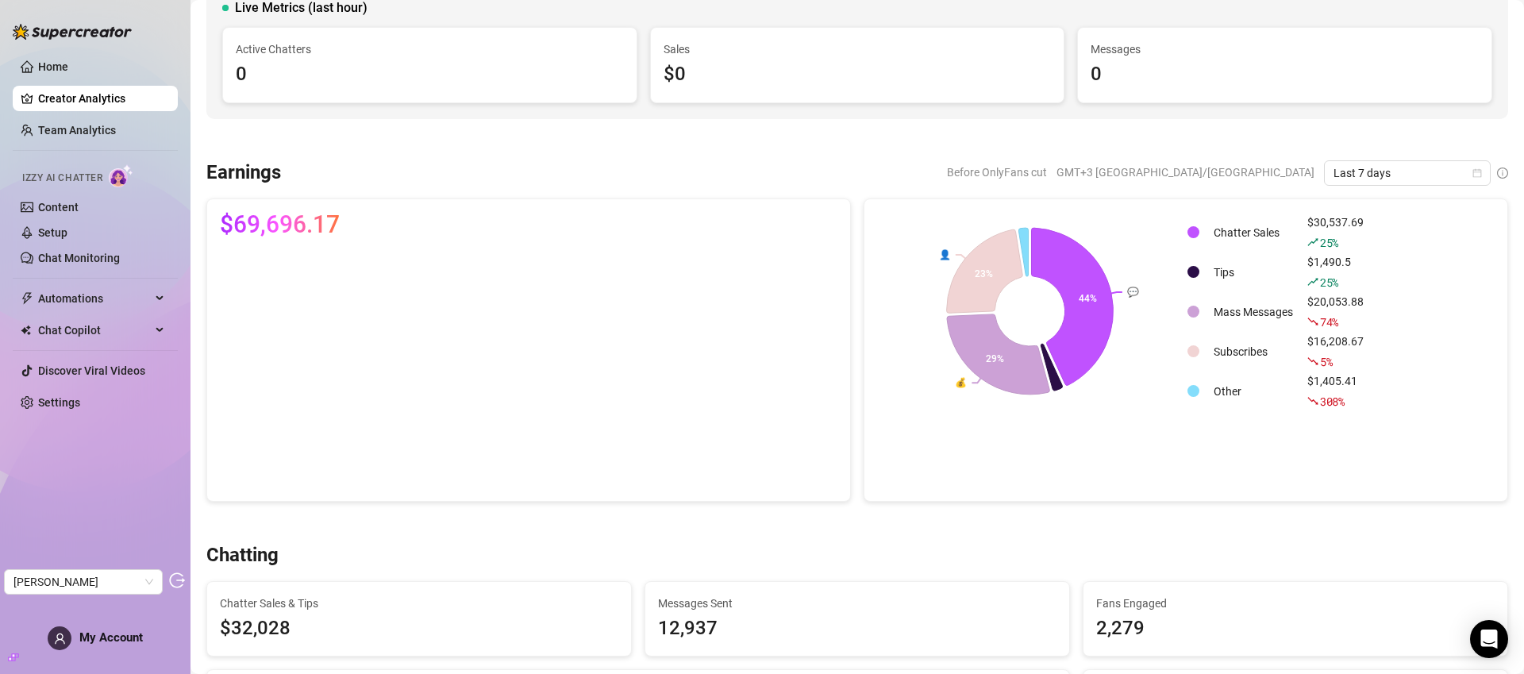
scroll to position [118, 0]
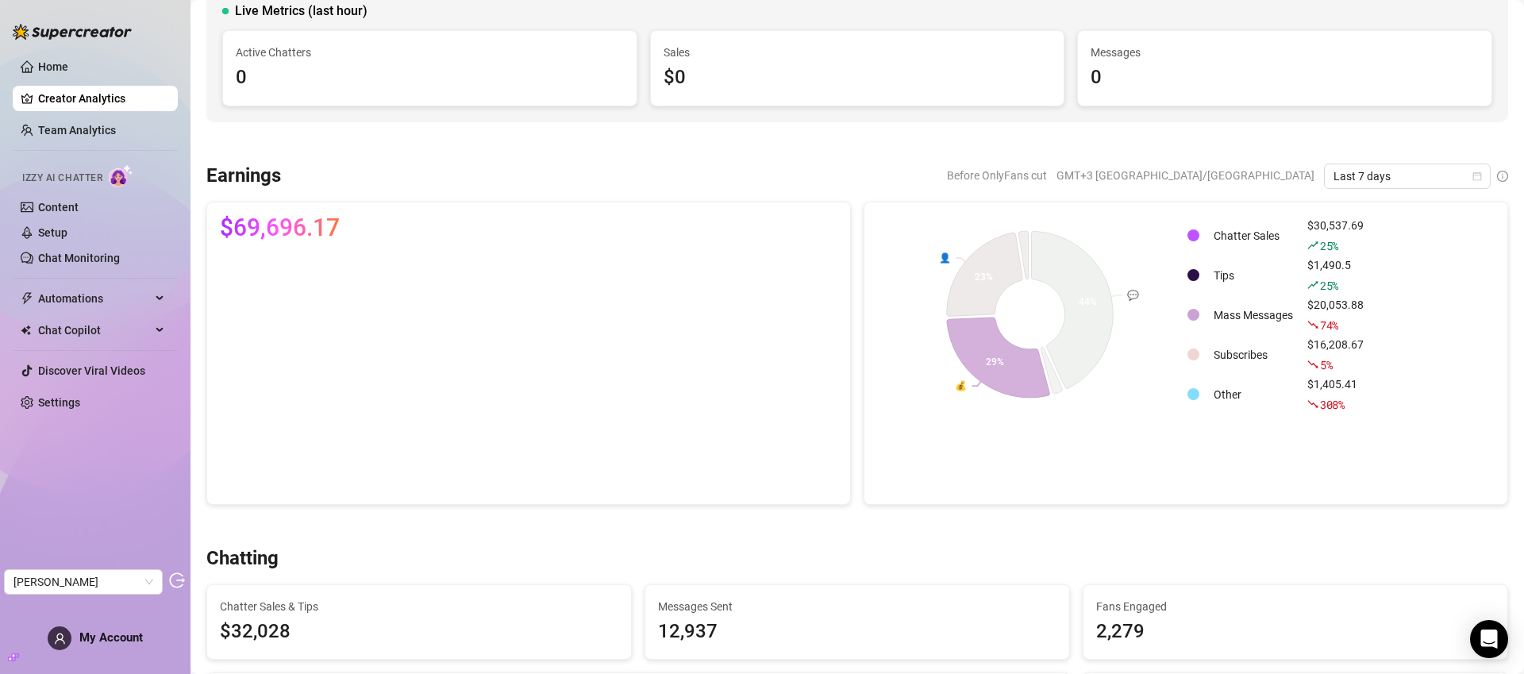
click at [1310, 338] on div "$16,208.67 5 %" at bounding box center [1335, 355] width 56 height 38
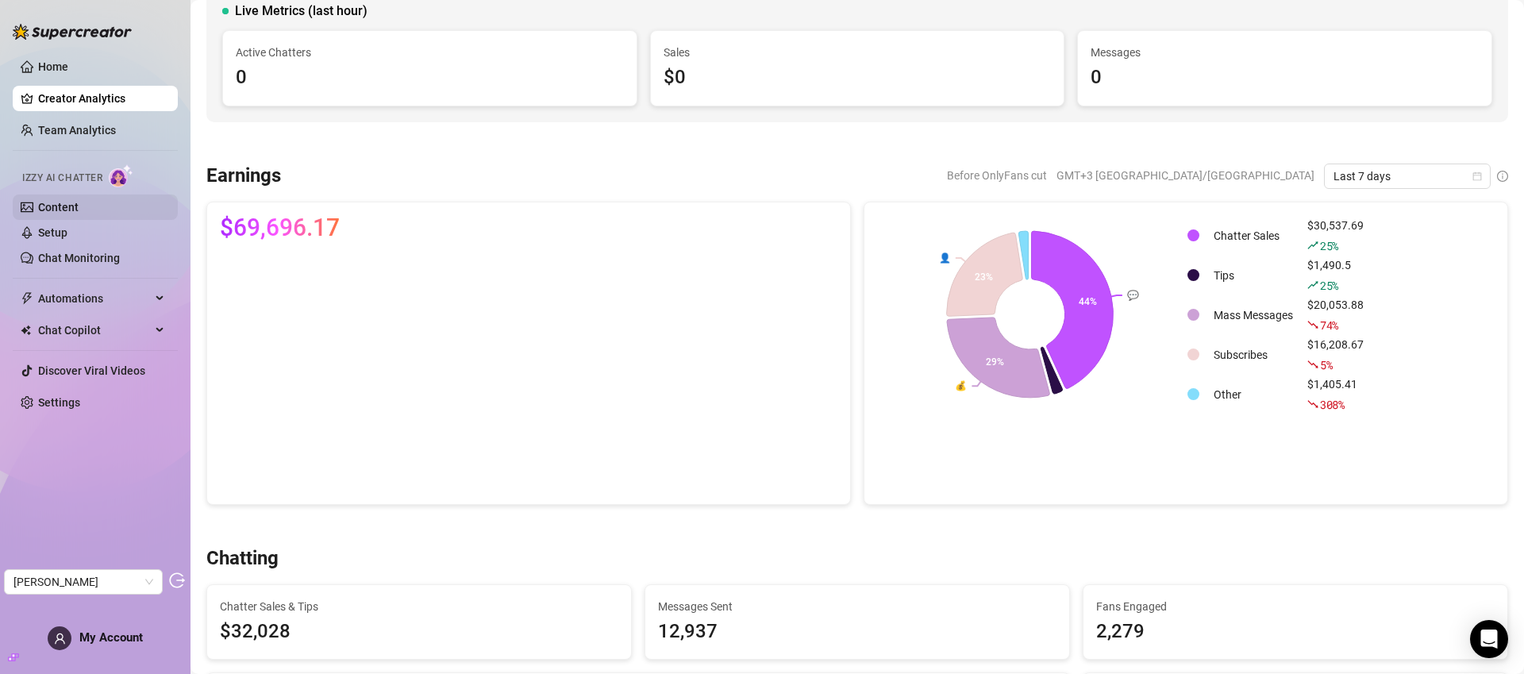
click at [79, 202] on link "Content" at bounding box center [58, 207] width 40 height 13
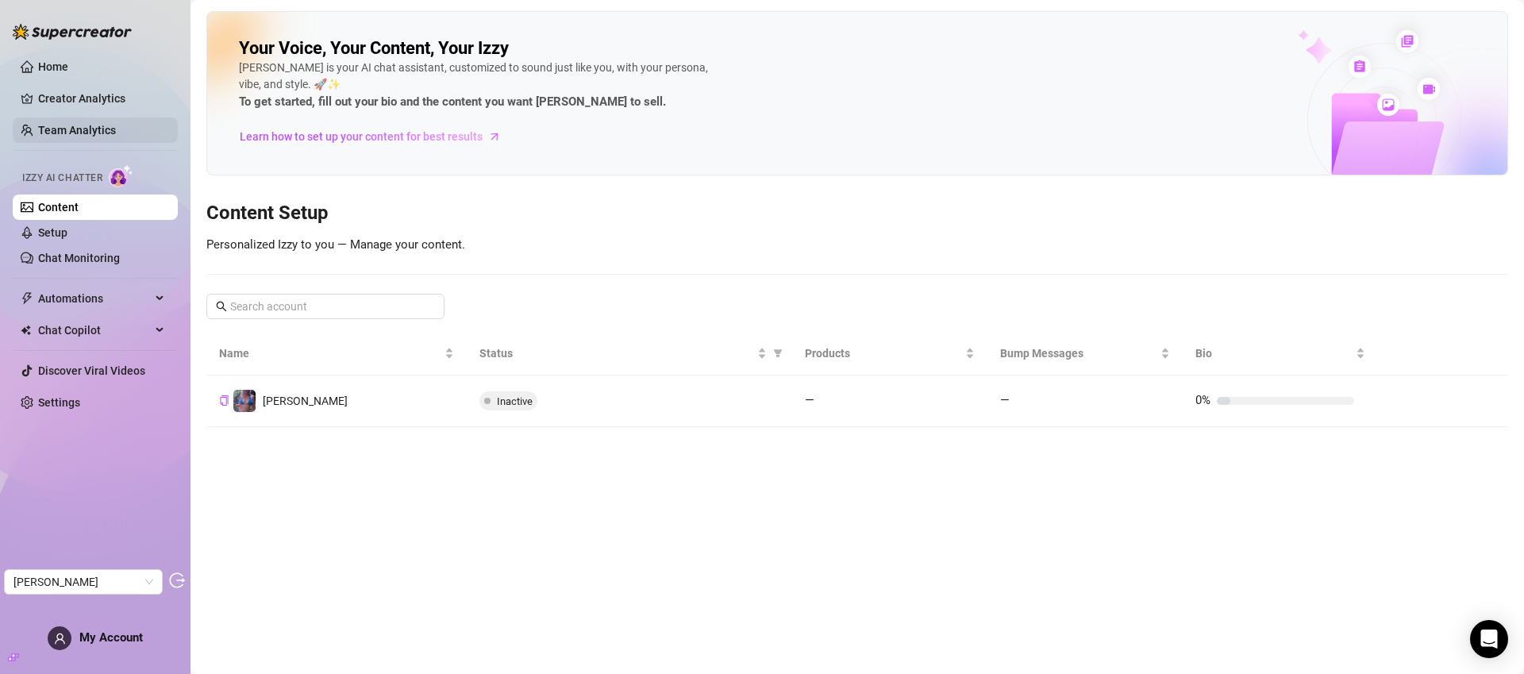
click at [64, 132] on link "Team Analytics" at bounding box center [77, 130] width 78 height 13
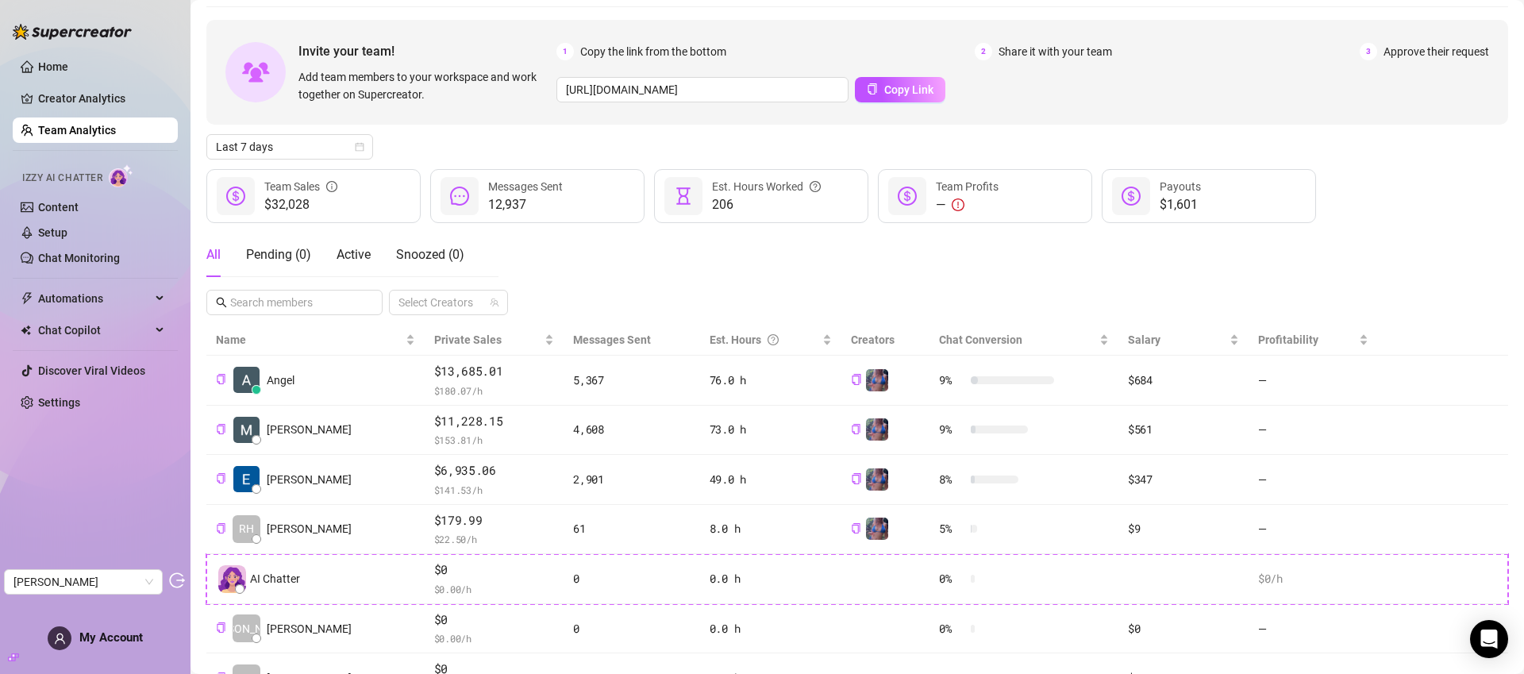
scroll to position [131, 0]
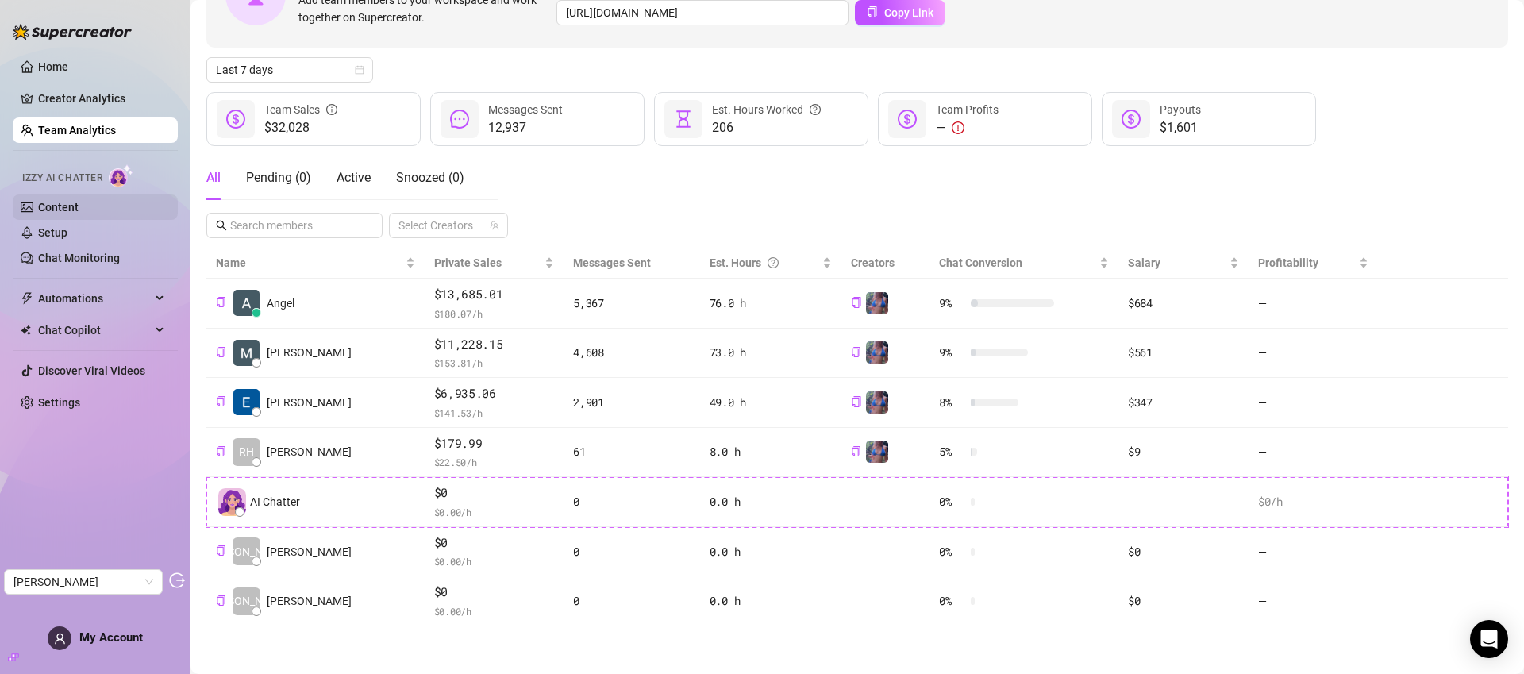
click at [48, 208] on link "Content" at bounding box center [58, 207] width 40 height 13
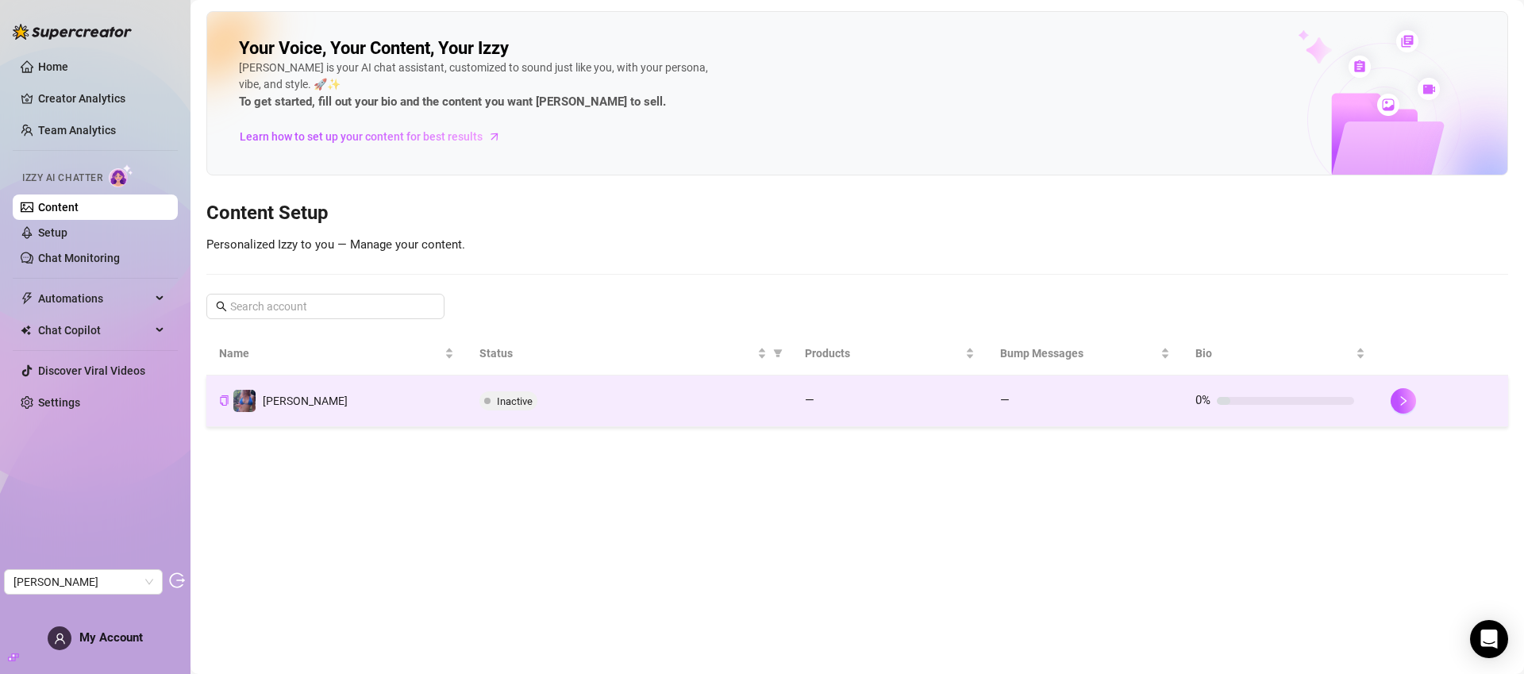
click at [364, 403] on td "Jaylie" at bounding box center [336, 401] width 260 height 52
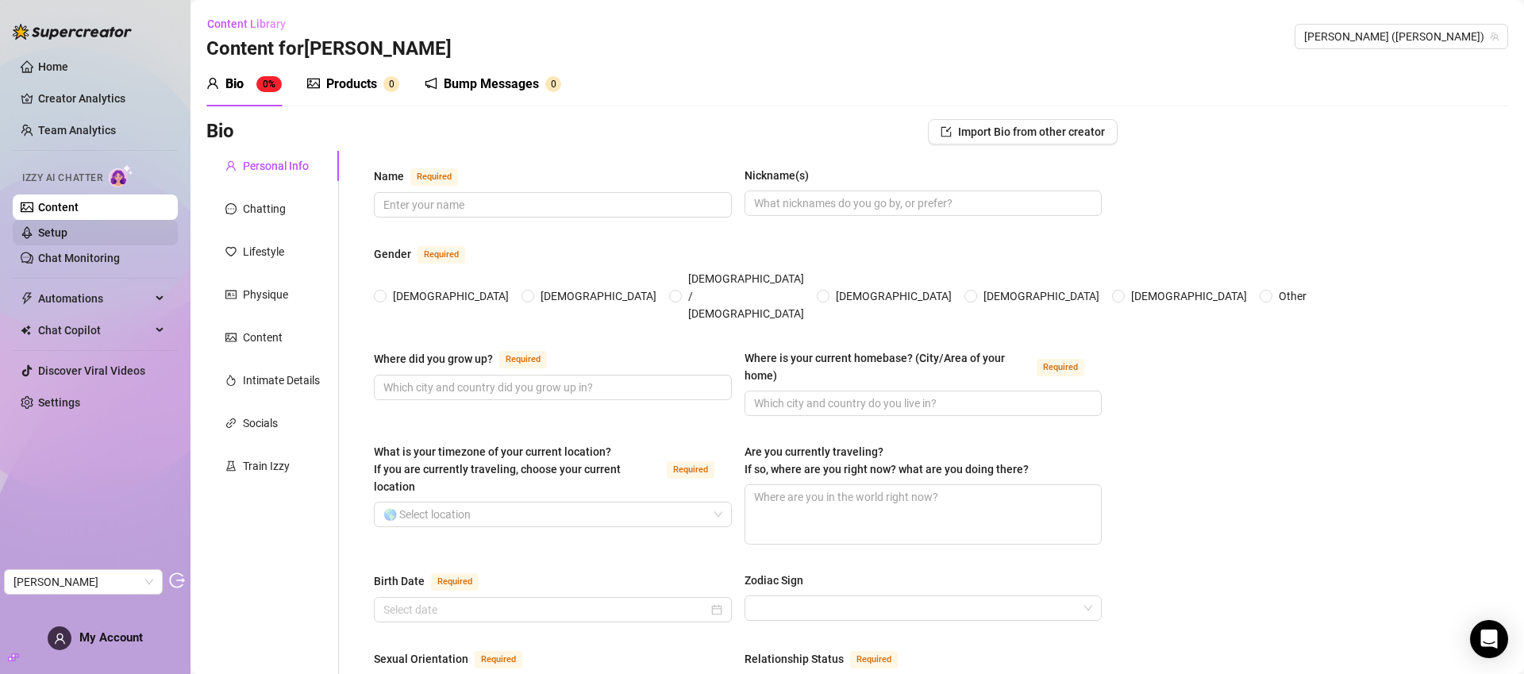
click at [59, 230] on link "Setup" at bounding box center [52, 232] width 29 height 13
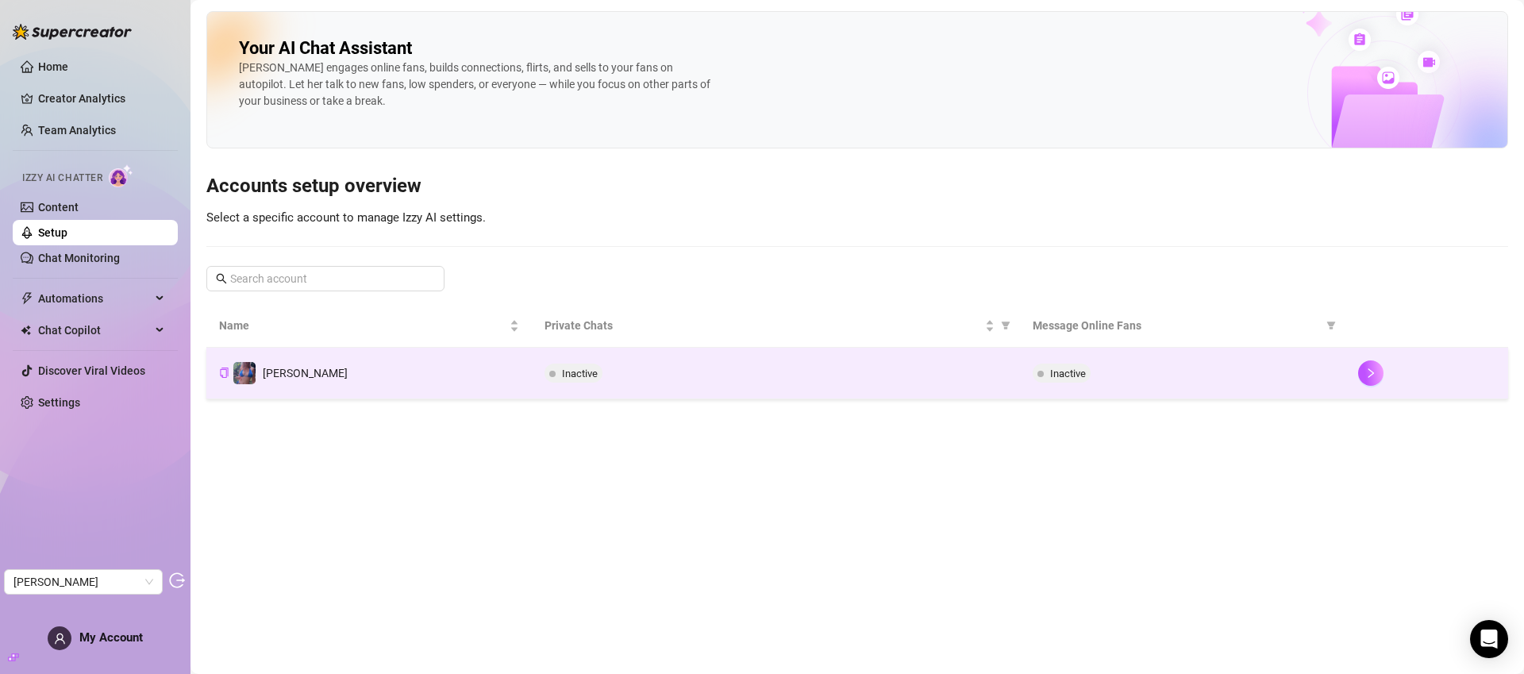
click at [417, 376] on td "Jaylie" at bounding box center [368, 374] width 325 height 52
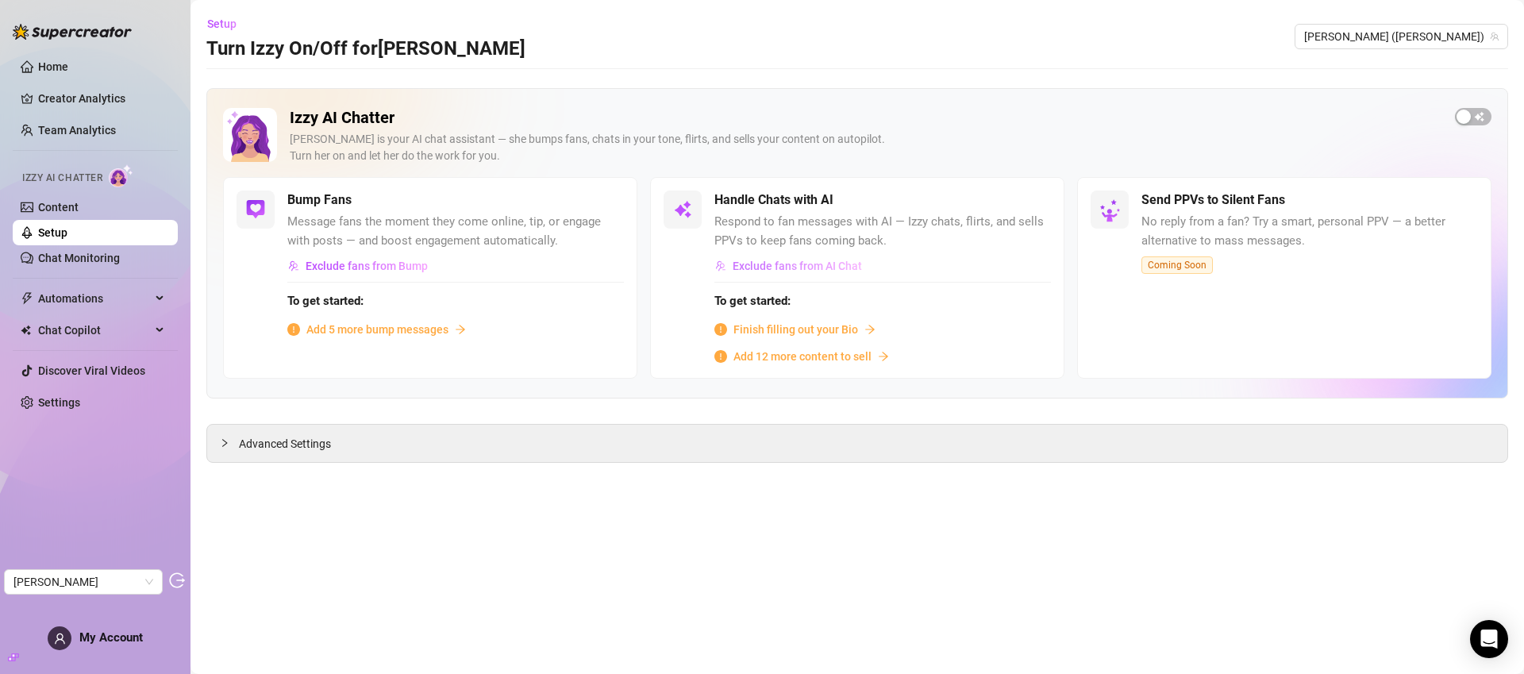
click at [772, 267] on span "Exclude fans from AI Chat" at bounding box center [797, 266] width 129 height 13
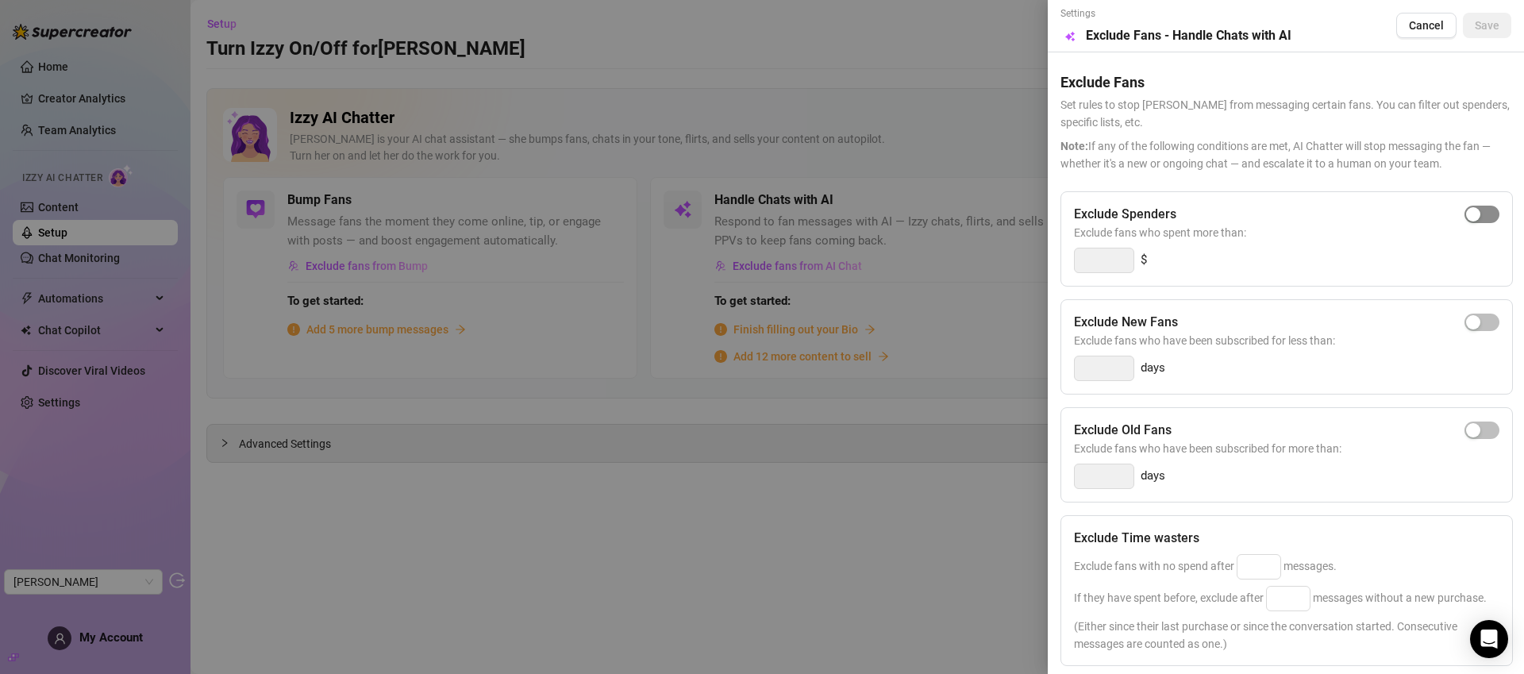
click at [1469, 217] on button "button" at bounding box center [1481, 214] width 35 height 17
click at [1111, 258] on input "300" at bounding box center [1104, 260] width 59 height 24
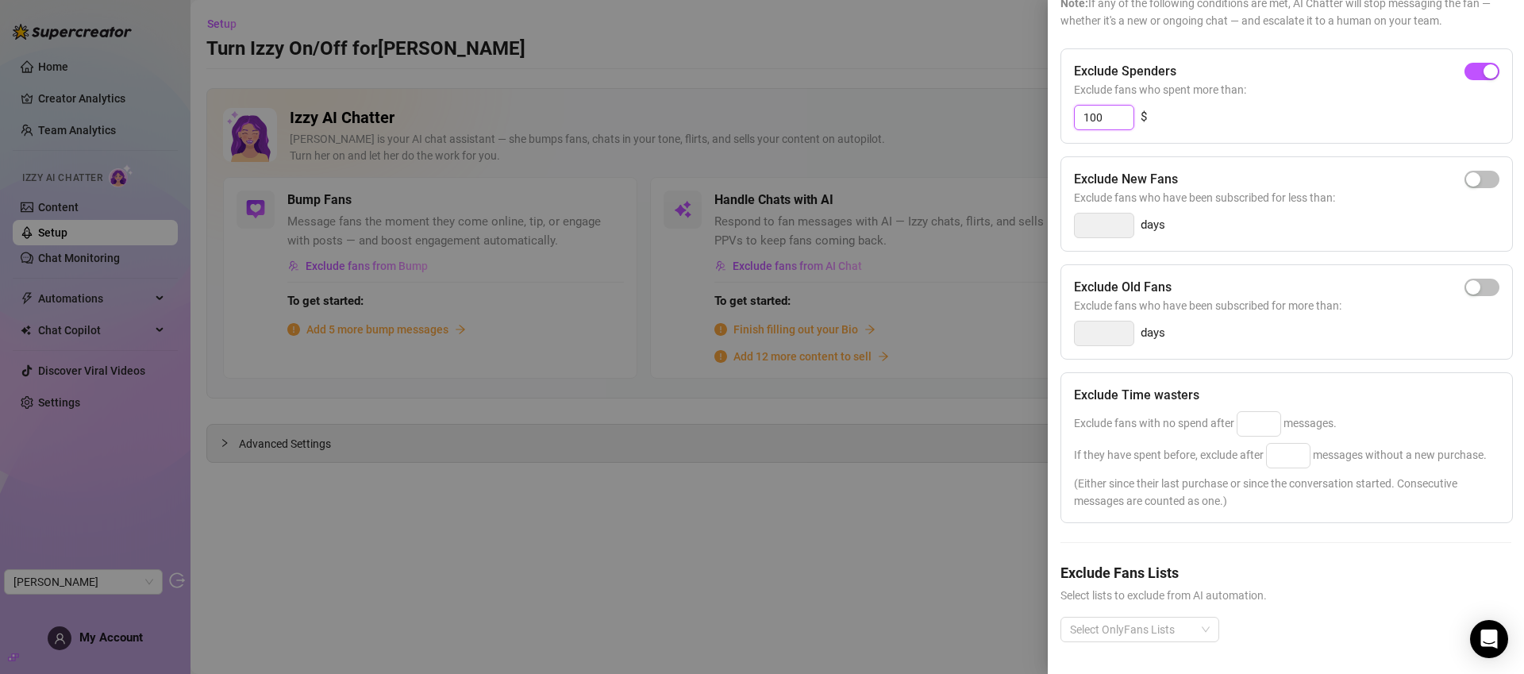
scroll to position [172, 0]
click at [1158, 622] on div at bounding box center [1132, 629] width 136 height 22
type input "100"
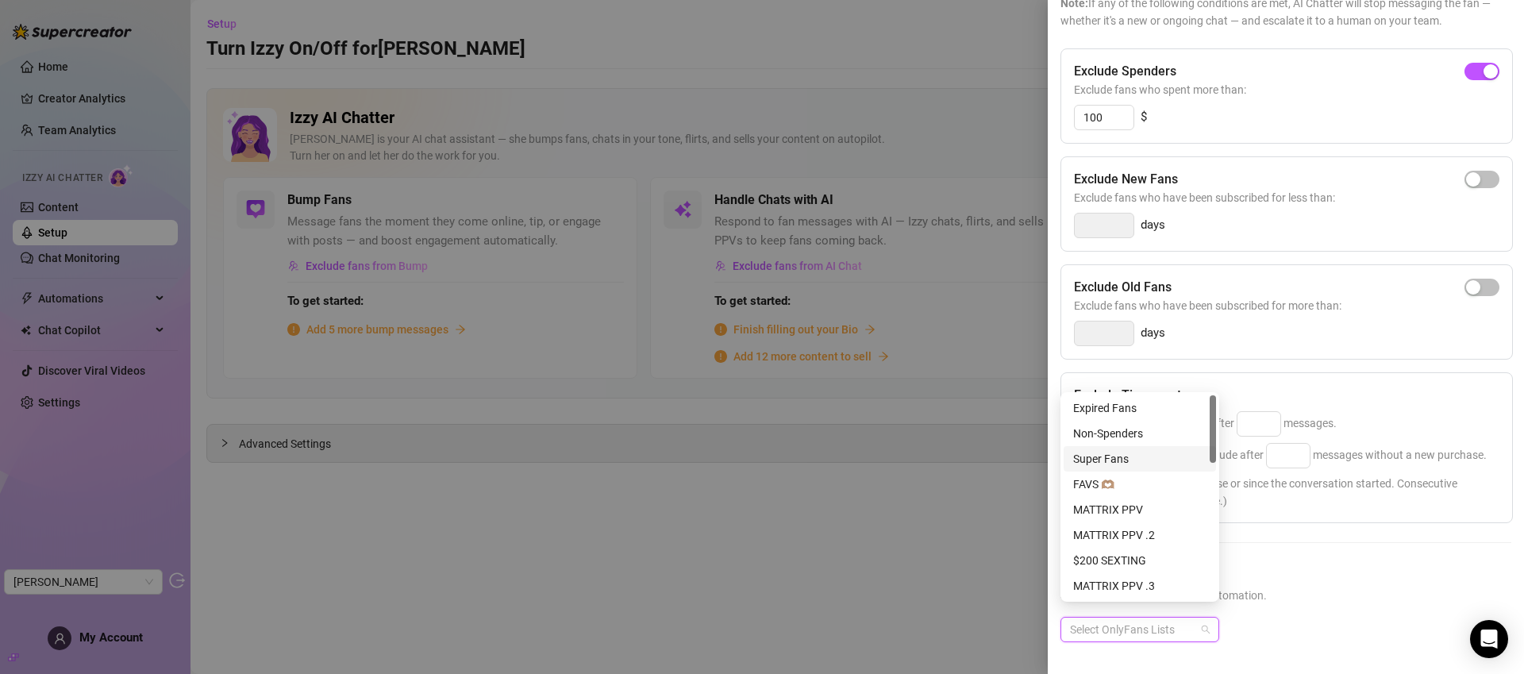
click at [1137, 455] on div "Super Fans" at bounding box center [1139, 458] width 133 height 17
click at [1126, 441] on div "$200 SEXTING" at bounding box center [1139, 444] width 133 height 17
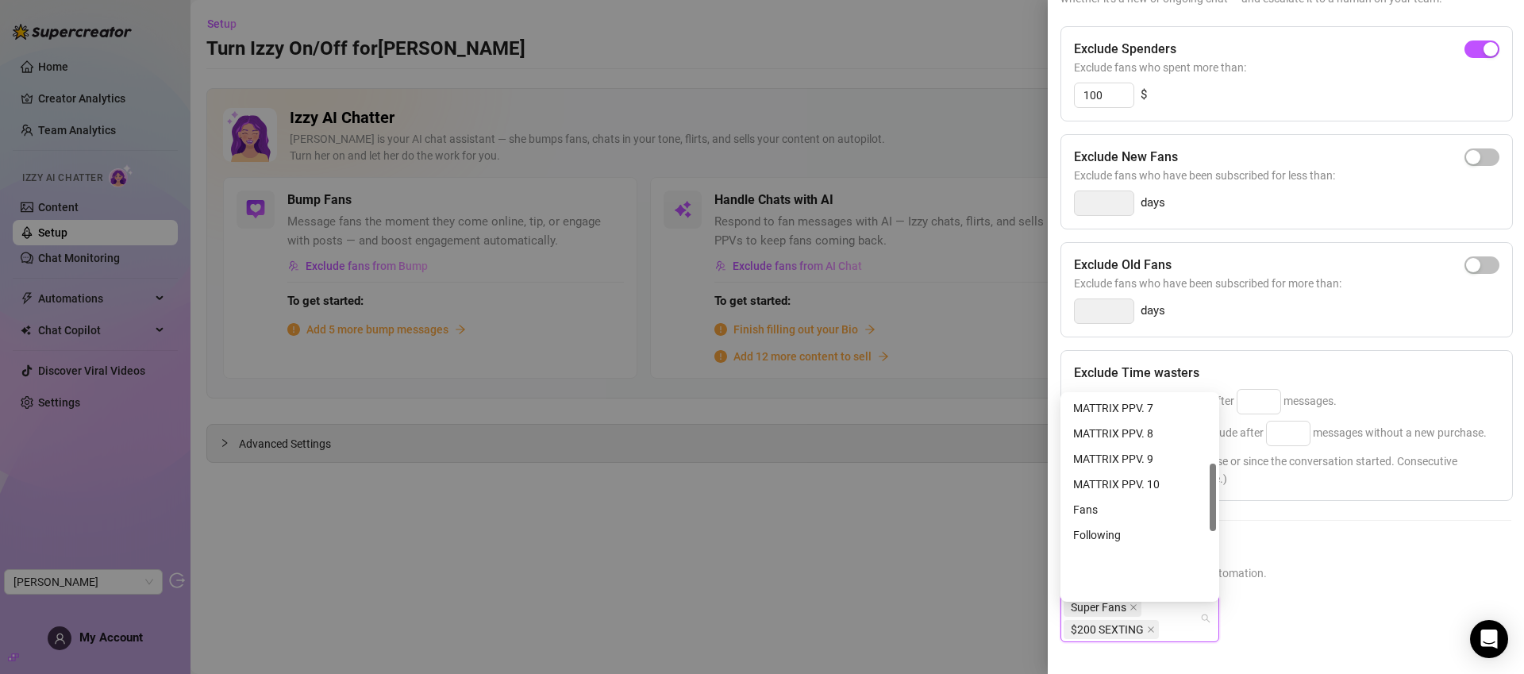
scroll to position [406, 0]
click at [1130, 533] on div "Renew On" at bounding box center [1139, 534] width 133 height 17
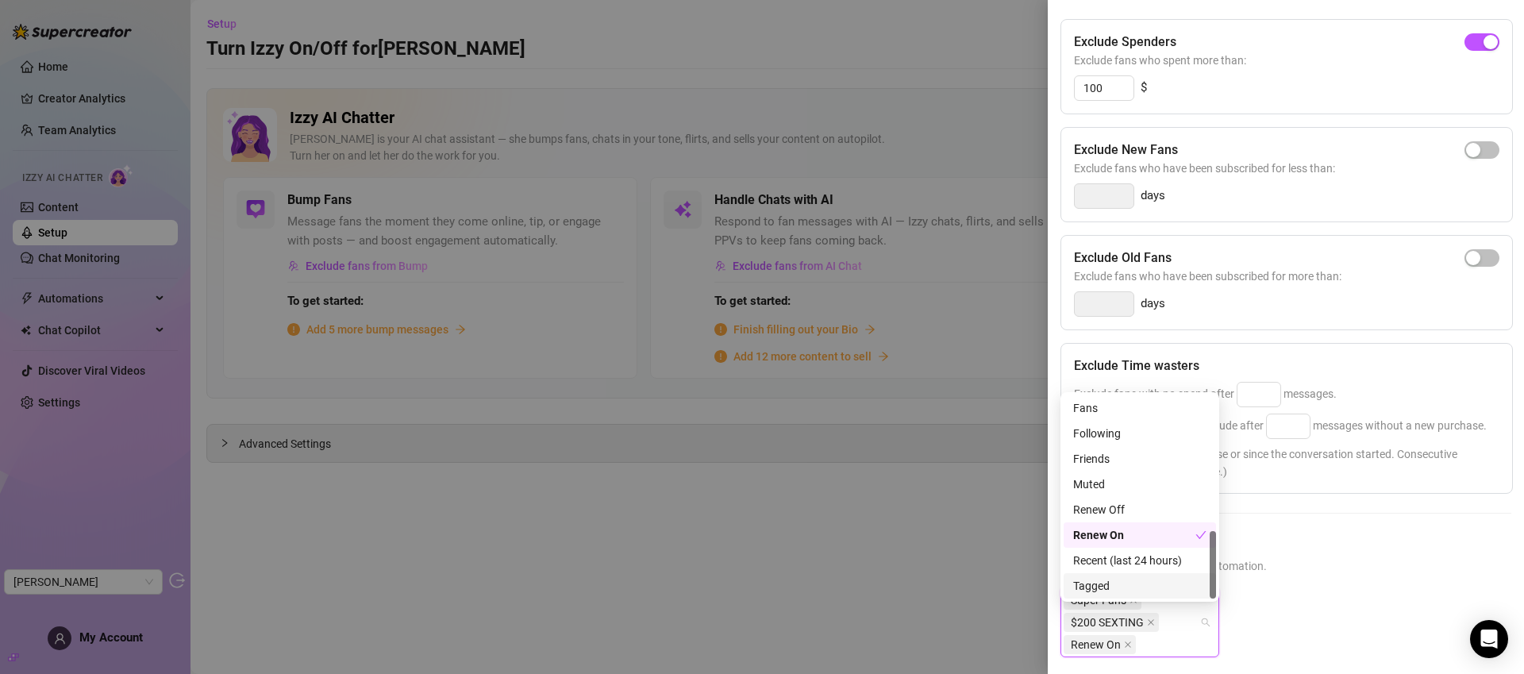
click at [1320, 614] on div "Super Fans $200 SEXTING Renew On" at bounding box center [1285, 634] width 451 height 95
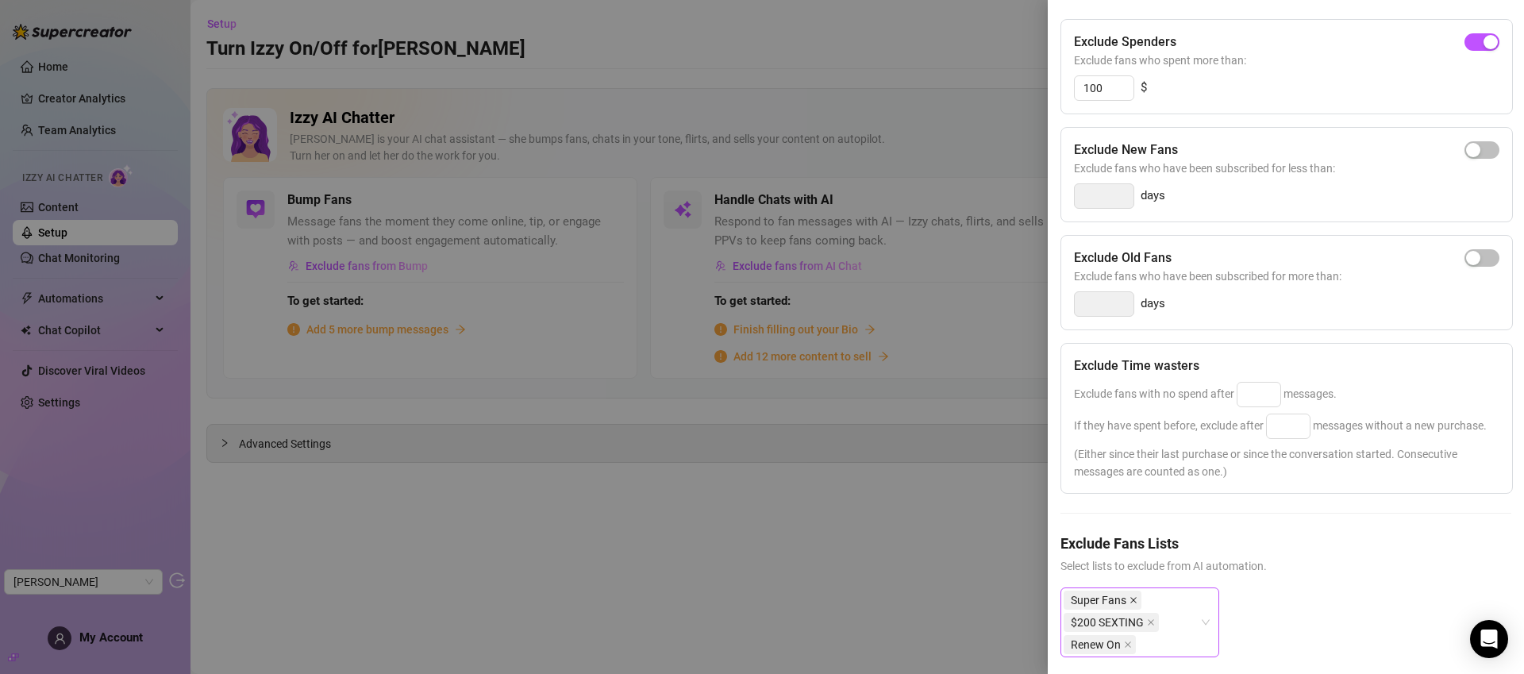
click at [1136, 604] on icon "close" at bounding box center [1133, 600] width 8 height 8
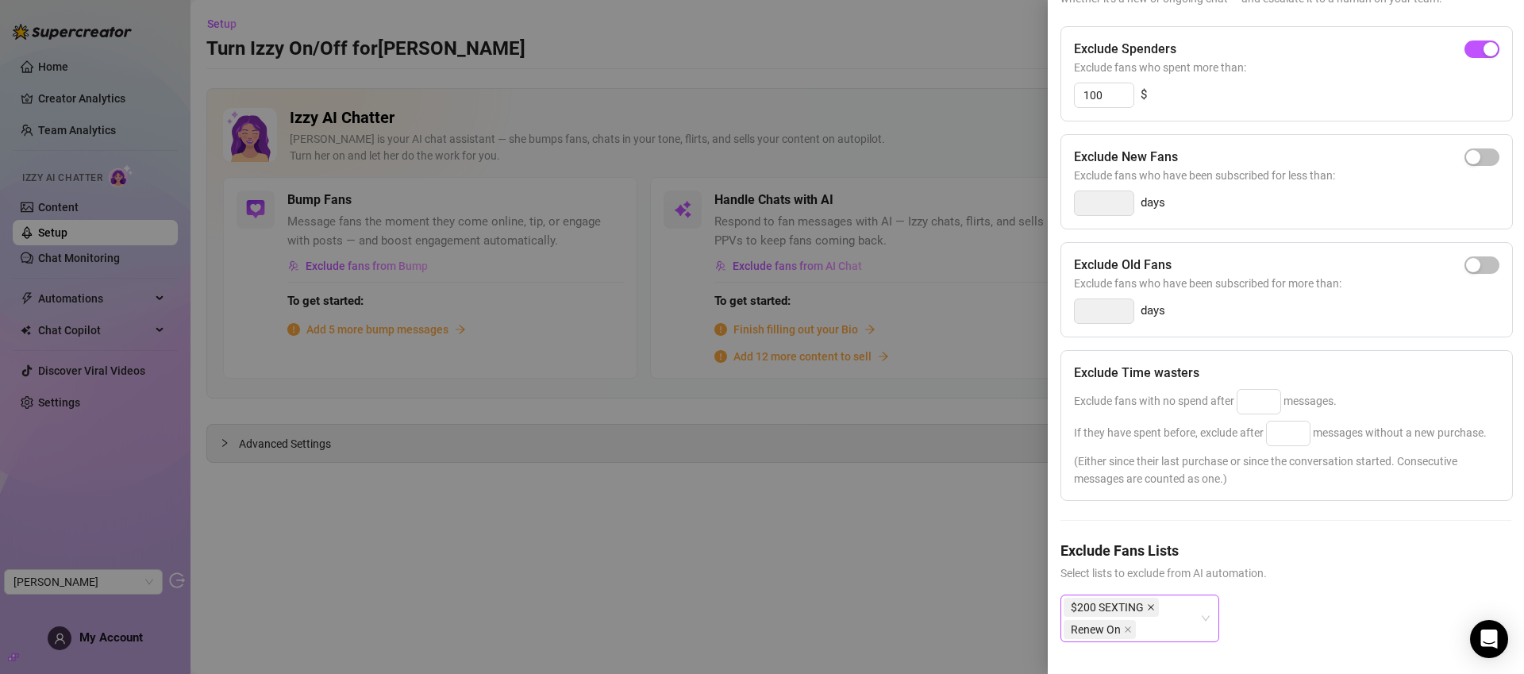
click at [1152, 610] on icon "close" at bounding box center [1151, 607] width 6 height 6
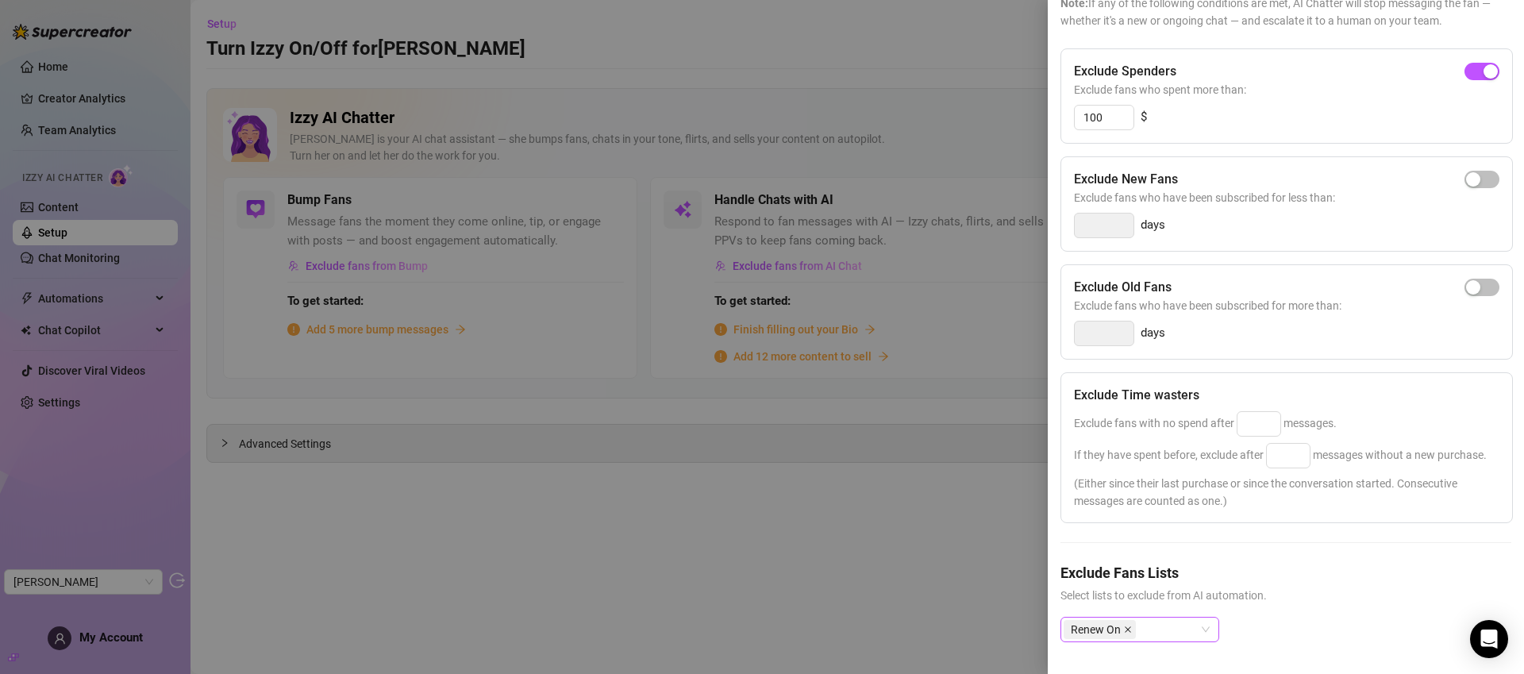
click at [1127, 626] on icon "close" at bounding box center [1128, 629] width 6 height 6
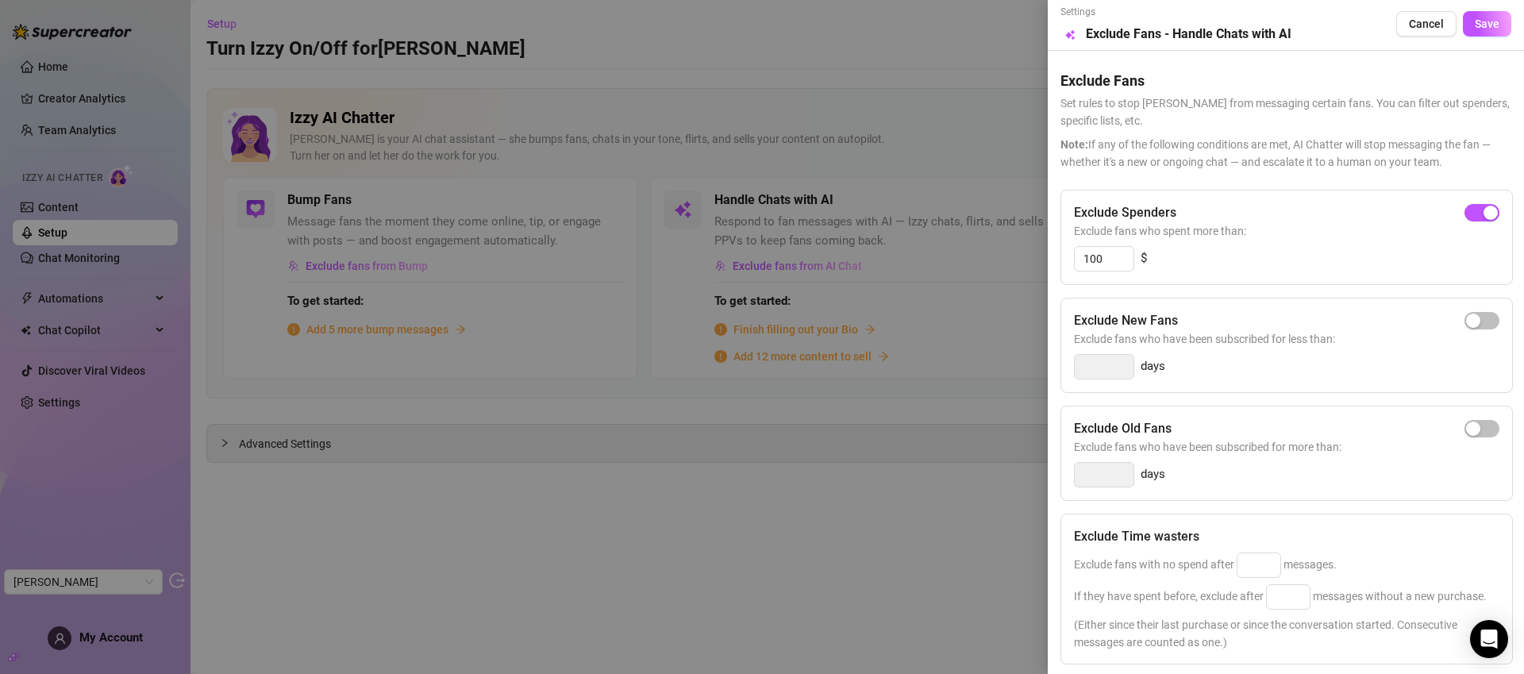
scroll to position [0, 0]
click at [799, 471] on div at bounding box center [762, 337] width 1524 height 674
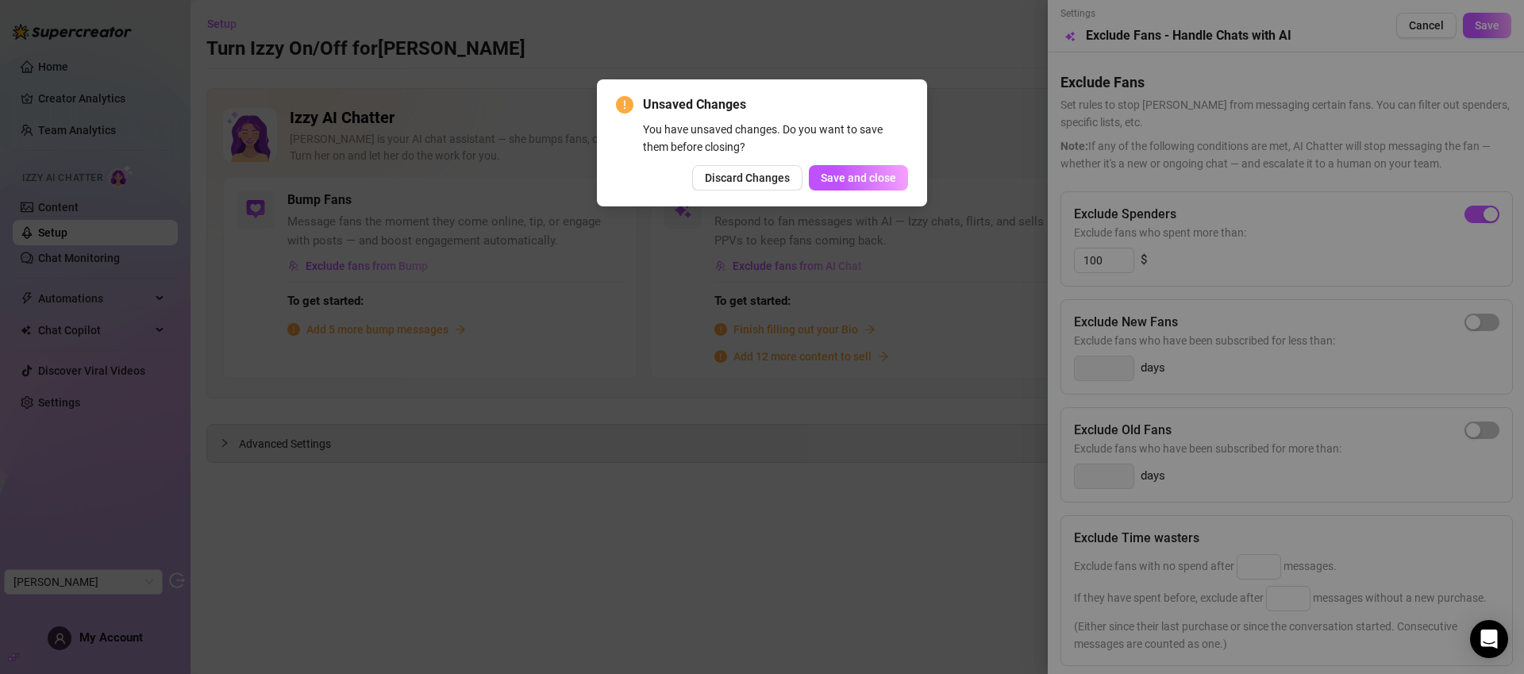
drag, startPoint x: 715, startPoint y: 178, endPoint x: 692, endPoint y: 202, distance: 33.1
click at [713, 174] on span "Discard Changes" at bounding box center [747, 177] width 85 height 13
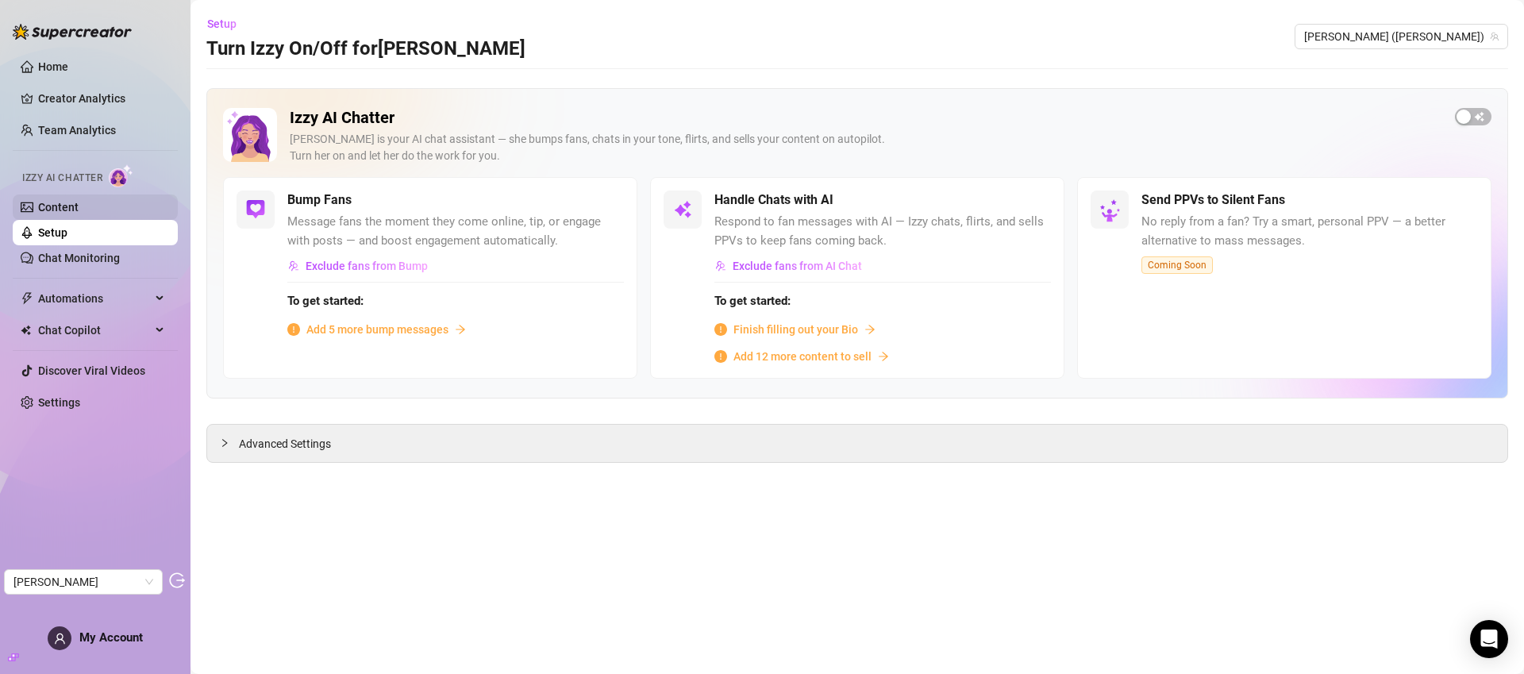
click at [63, 204] on link "Content" at bounding box center [58, 207] width 40 height 13
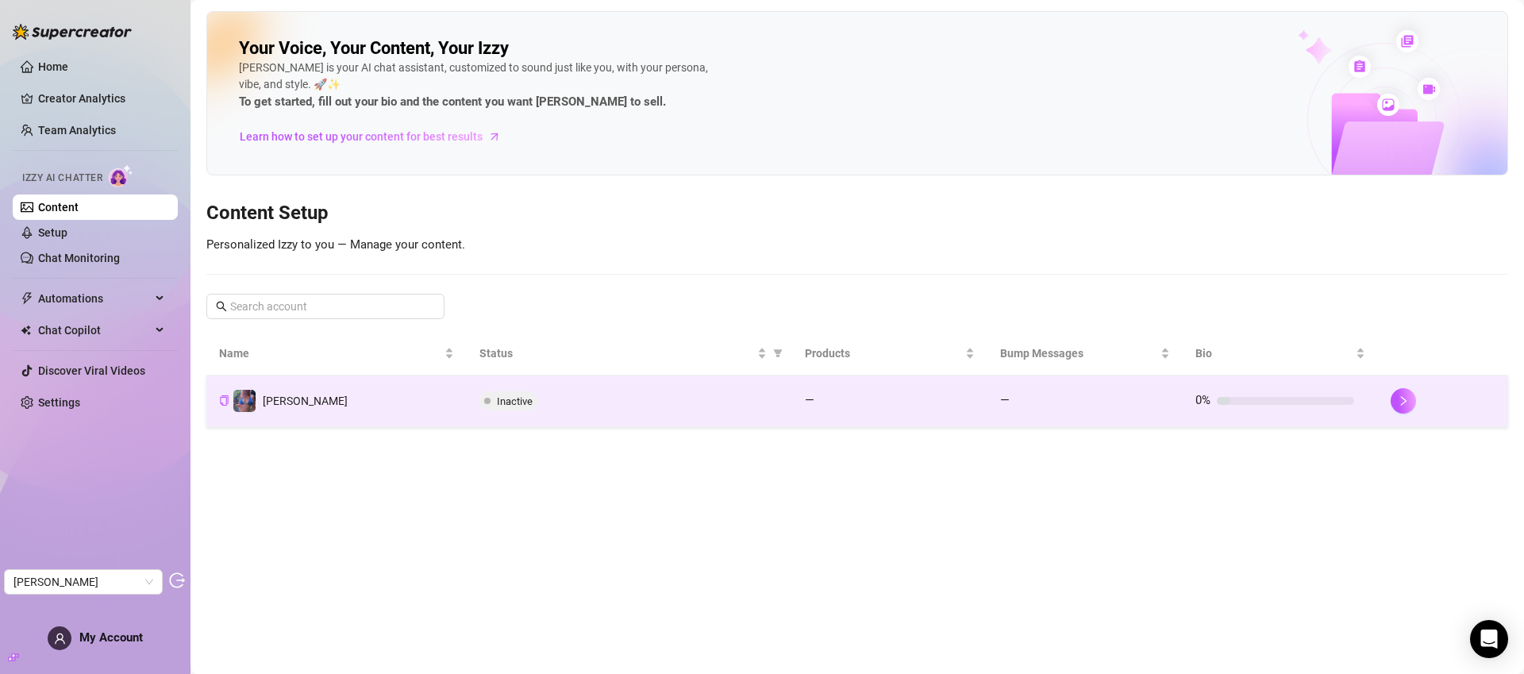
click at [387, 391] on td "Jaylie" at bounding box center [336, 401] width 260 height 52
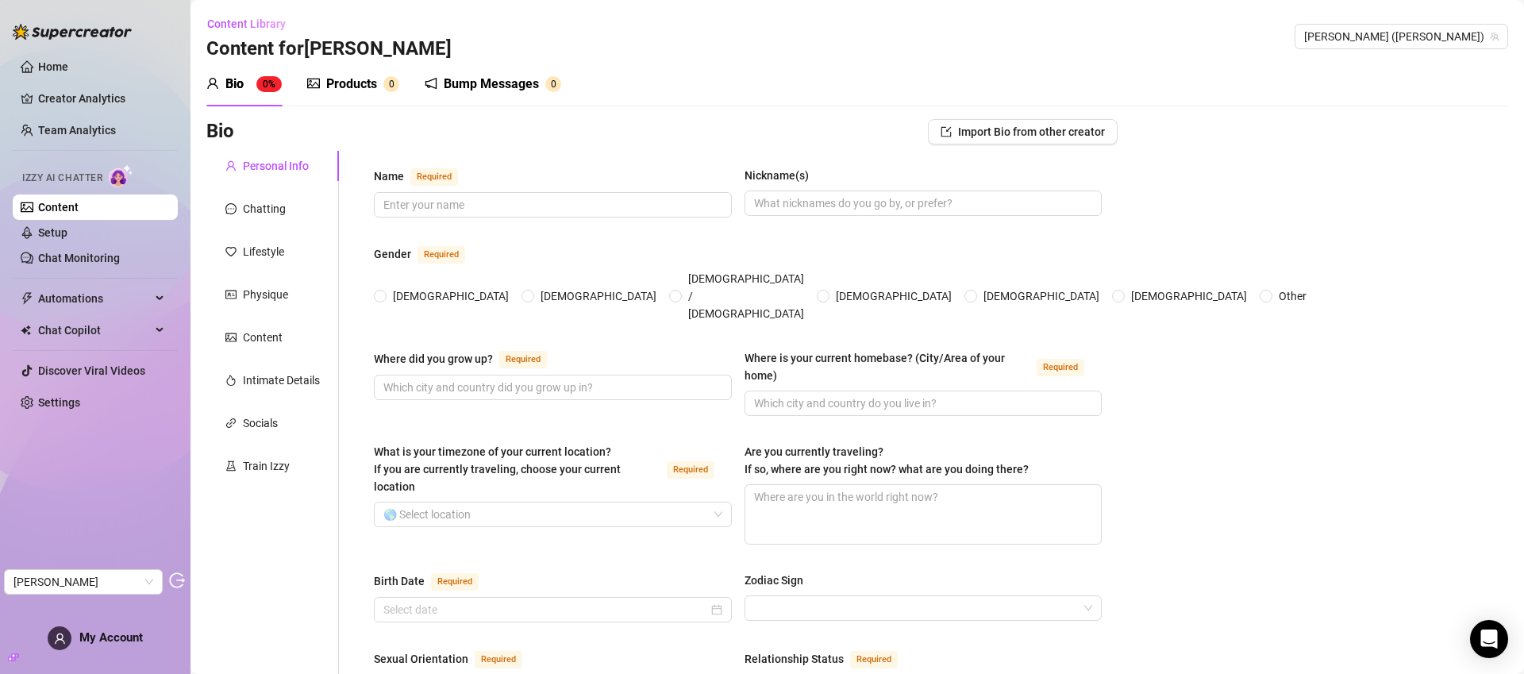
click at [54, 209] on link "Content" at bounding box center [58, 207] width 40 height 13
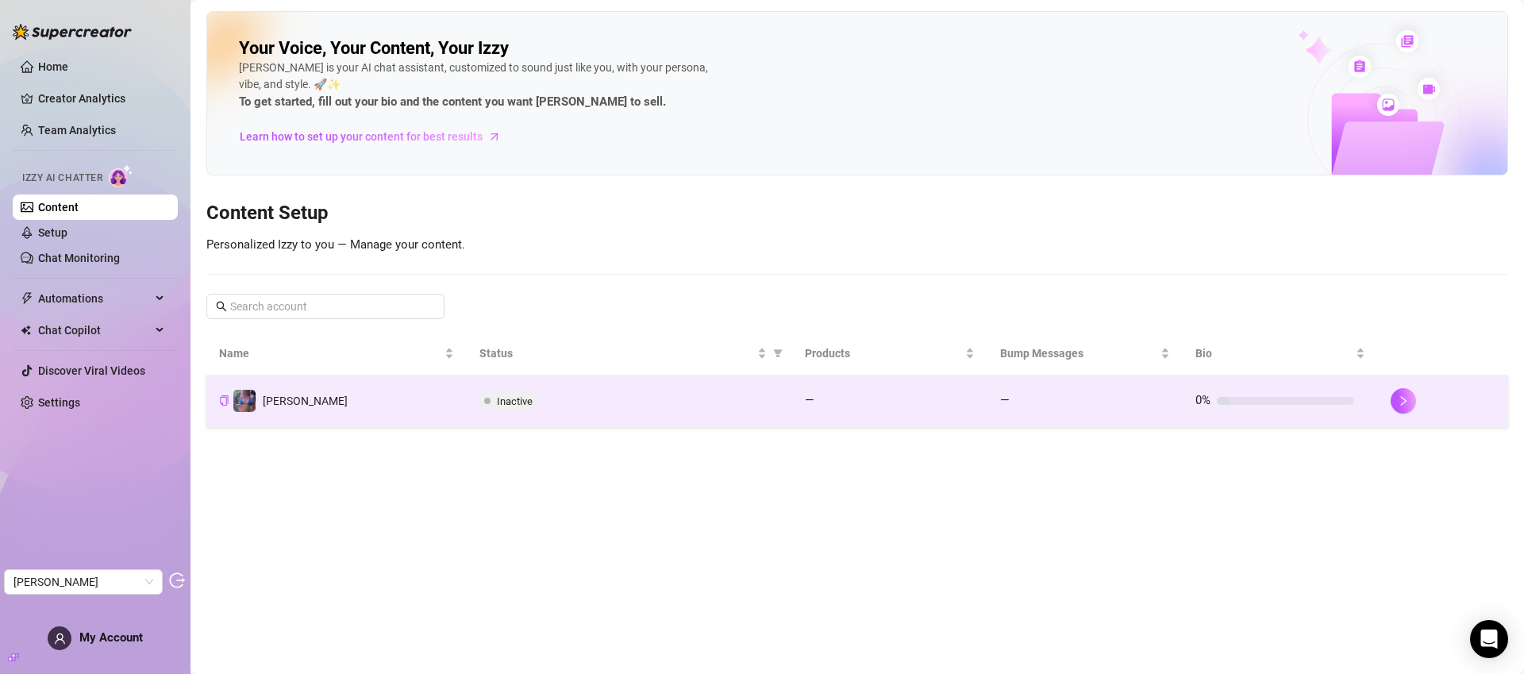
click at [399, 405] on td "Jaylie" at bounding box center [336, 401] width 260 height 52
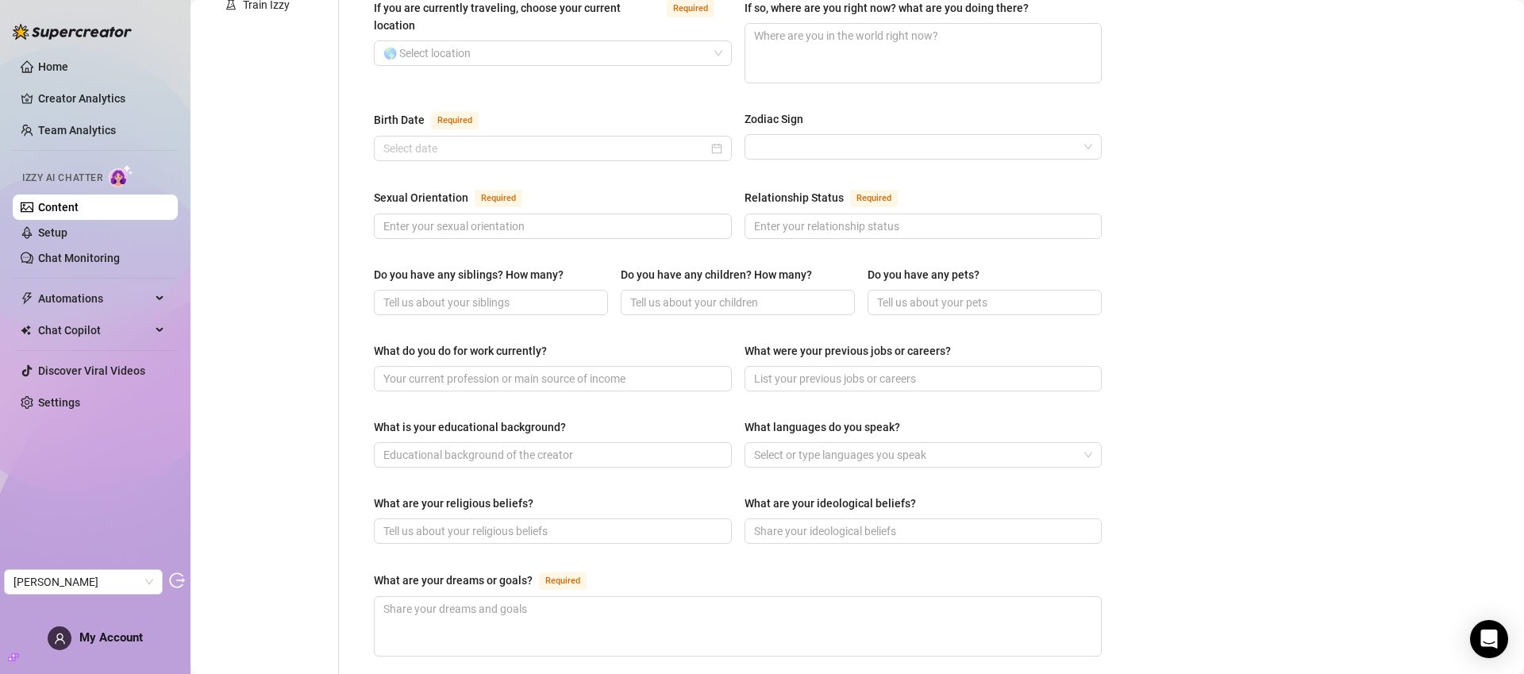
scroll to position [464, 0]
click at [820, 441] on div at bounding box center [915, 452] width 335 height 22
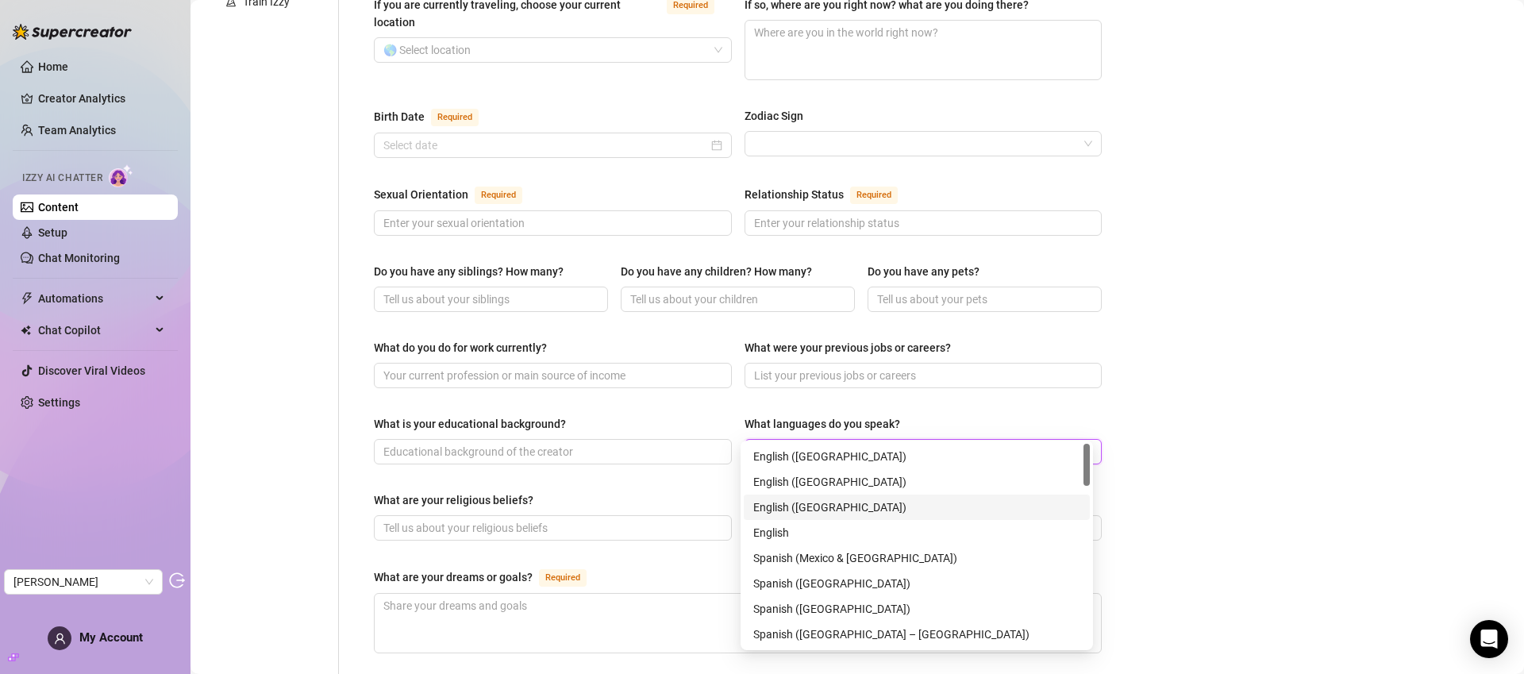
click at [828, 507] on div "English (Australia)" at bounding box center [916, 506] width 327 height 17
click at [911, 448] on icon "close" at bounding box center [915, 452] width 8 height 8
click at [1301, 428] on div "Bio Import Bio from other creator Personal Info Chatting Lifestyle Physique Con…" at bounding box center [857, 368] width 1302 height 1427
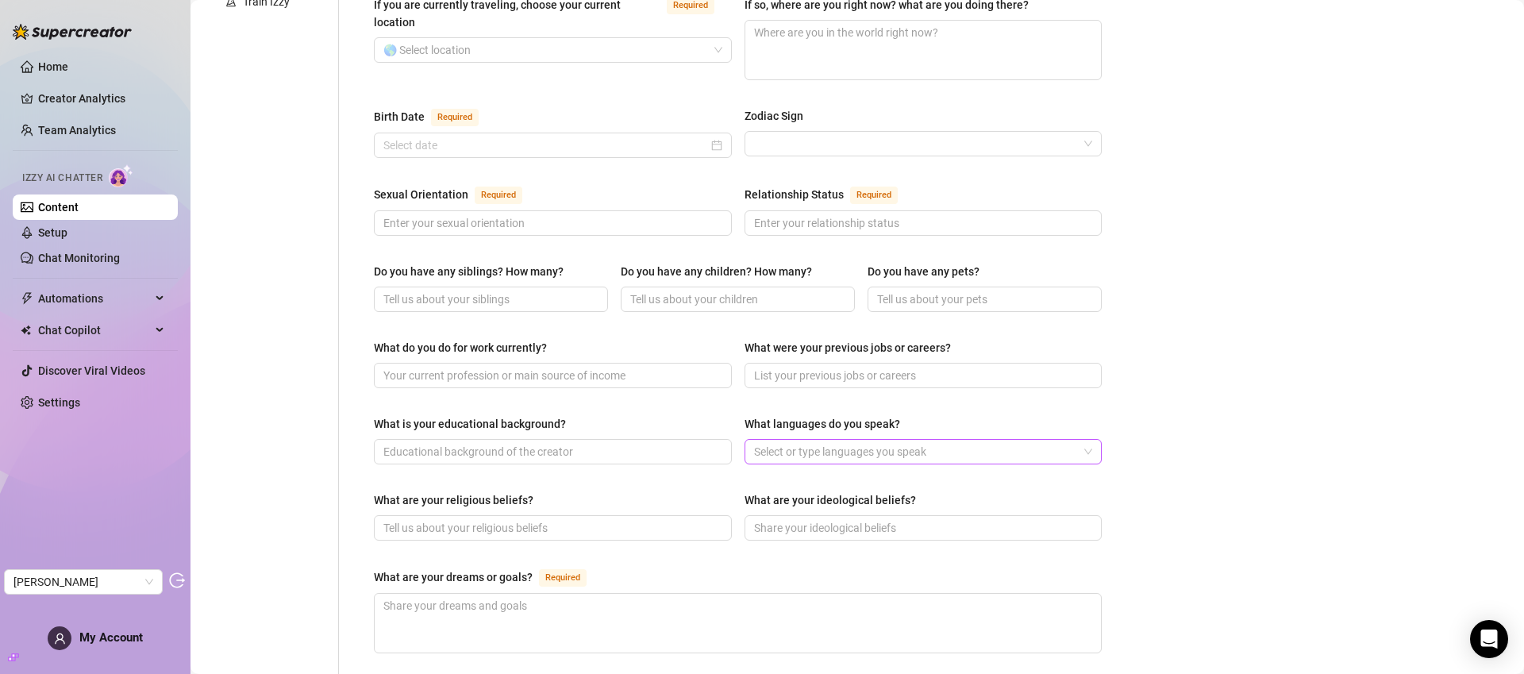
scroll to position [0, 0]
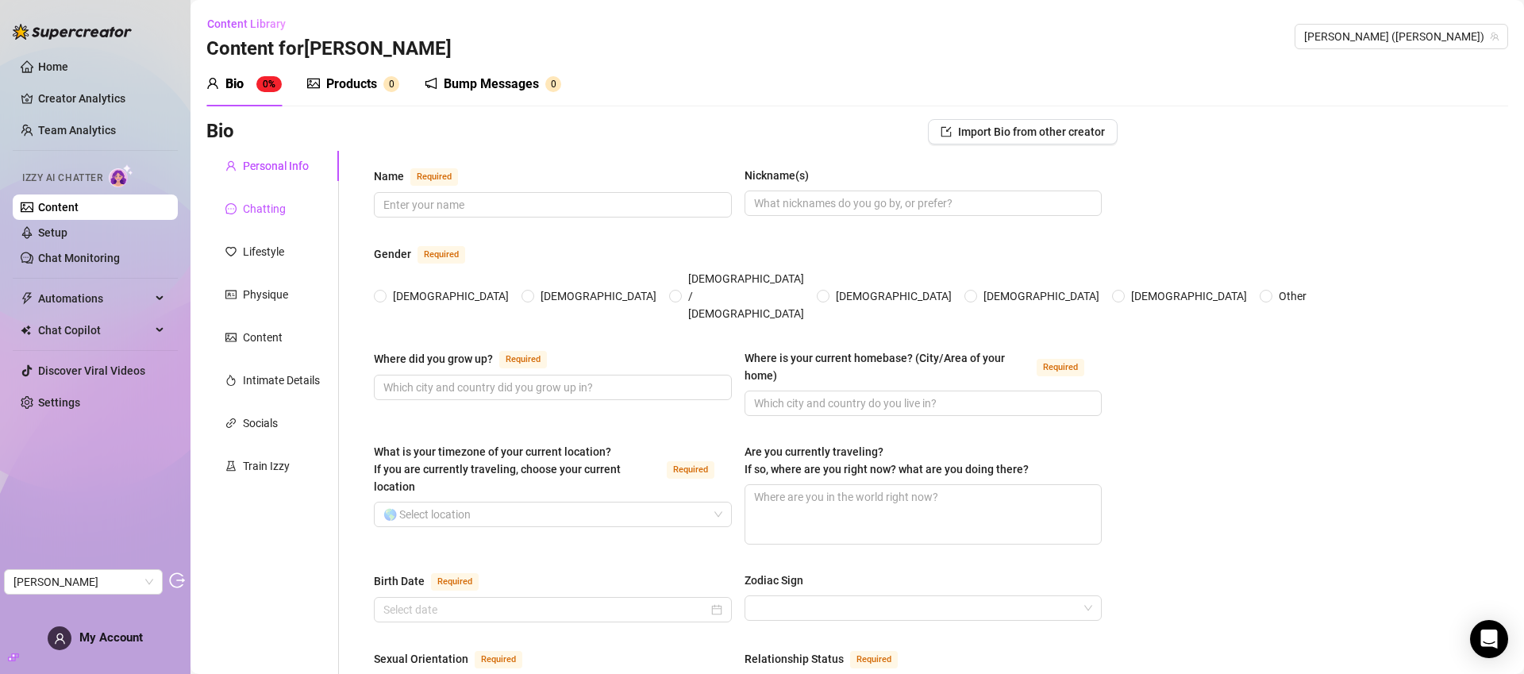
click at [252, 207] on div "Chatting" at bounding box center [264, 208] width 43 height 17
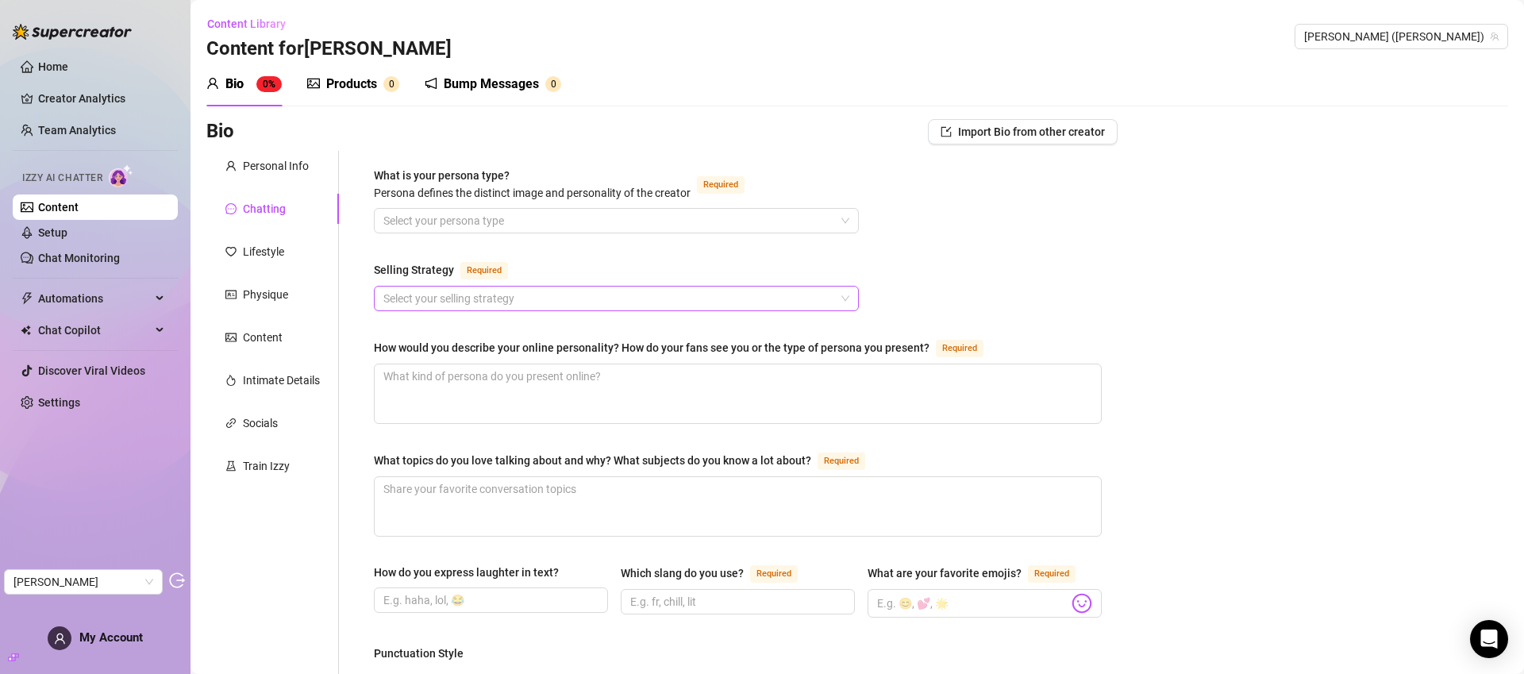
click at [518, 302] on input "Selling Strategy Required" at bounding box center [609, 299] width 452 height 24
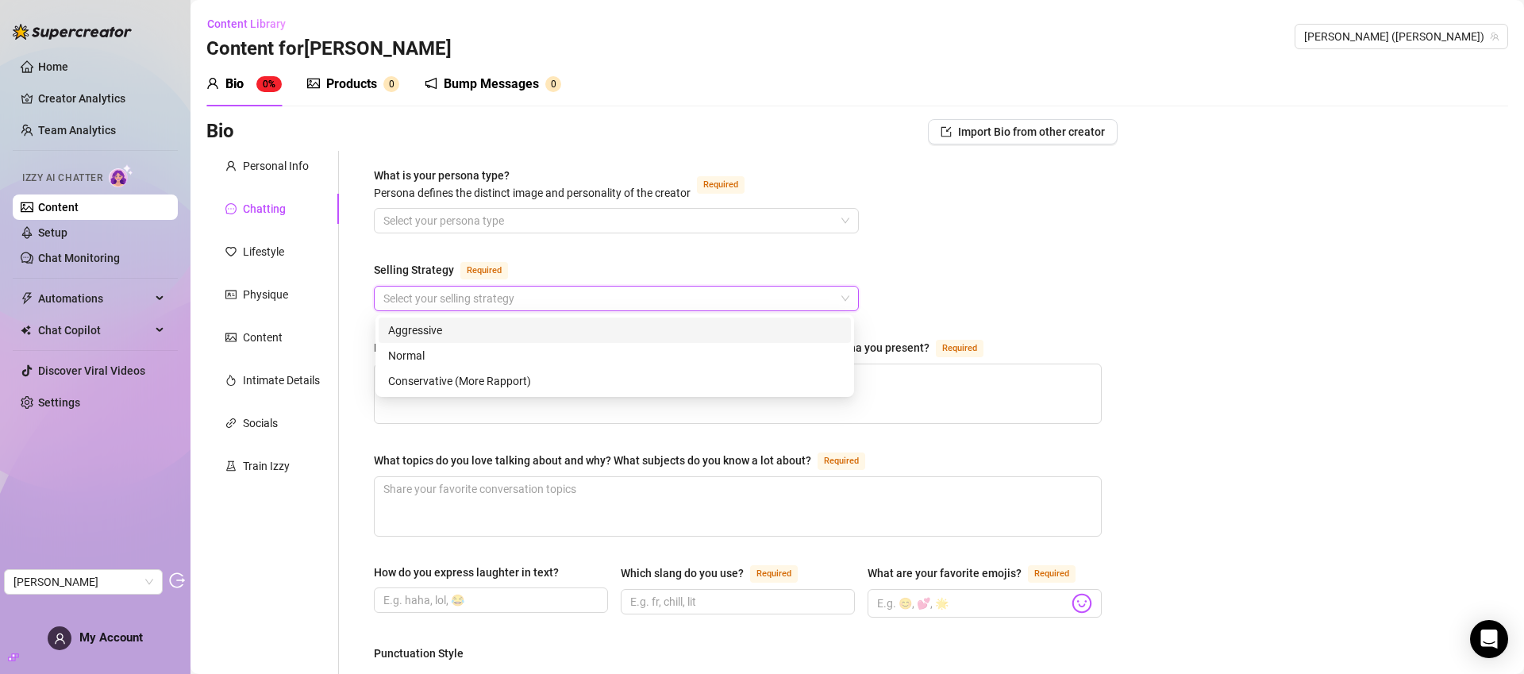
click at [518, 302] on input "Selling Strategy Required" at bounding box center [609, 299] width 452 height 24
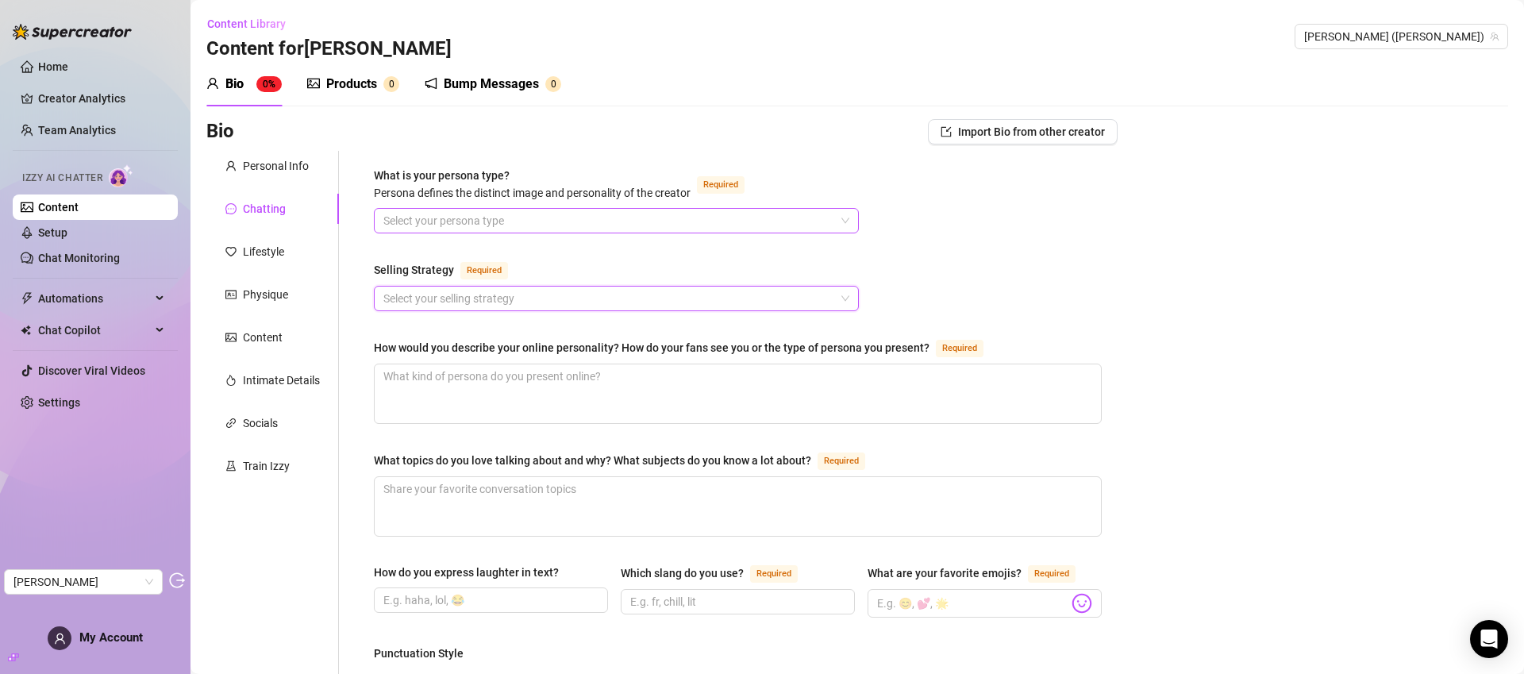
click at [513, 225] on input "What is your persona type? Persona defines the distinct image and personality o…" at bounding box center [609, 221] width 452 height 24
click at [1067, 338] on div "How would you describe your online personality? How do your fans see you or the…" at bounding box center [738, 350] width 728 height 25
click at [252, 251] on div "Lifestyle" at bounding box center [263, 251] width 41 height 17
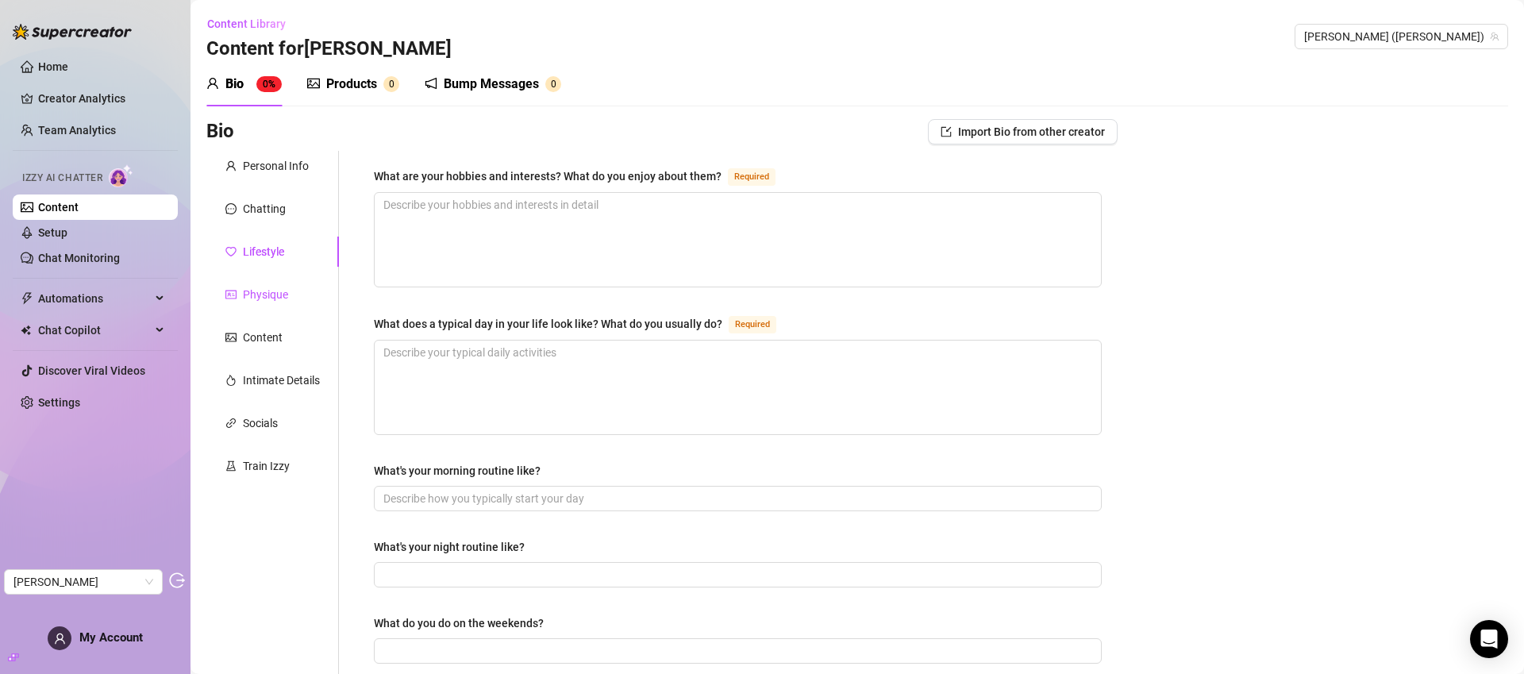
click at [271, 297] on div "Physique" at bounding box center [265, 294] width 45 height 17
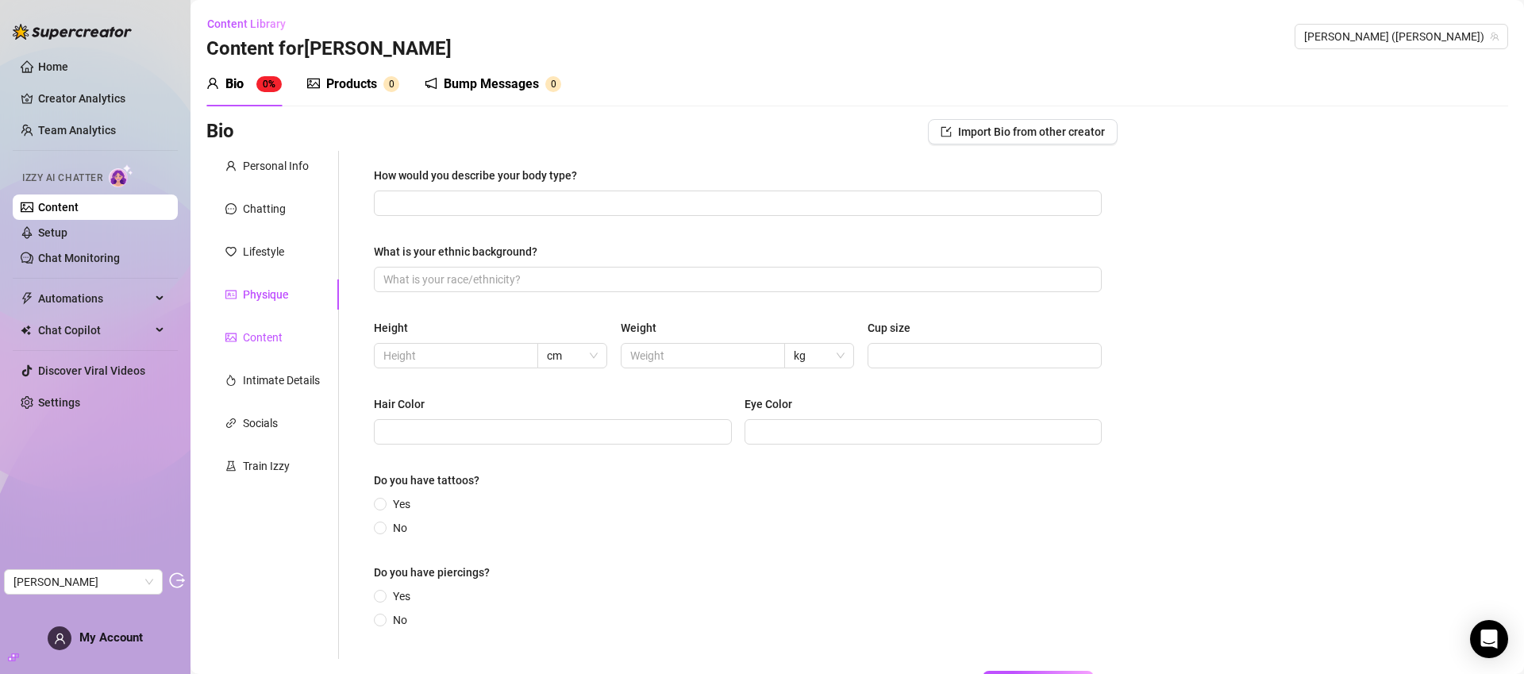
click at [276, 341] on div "Content" at bounding box center [263, 337] width 40 height 17
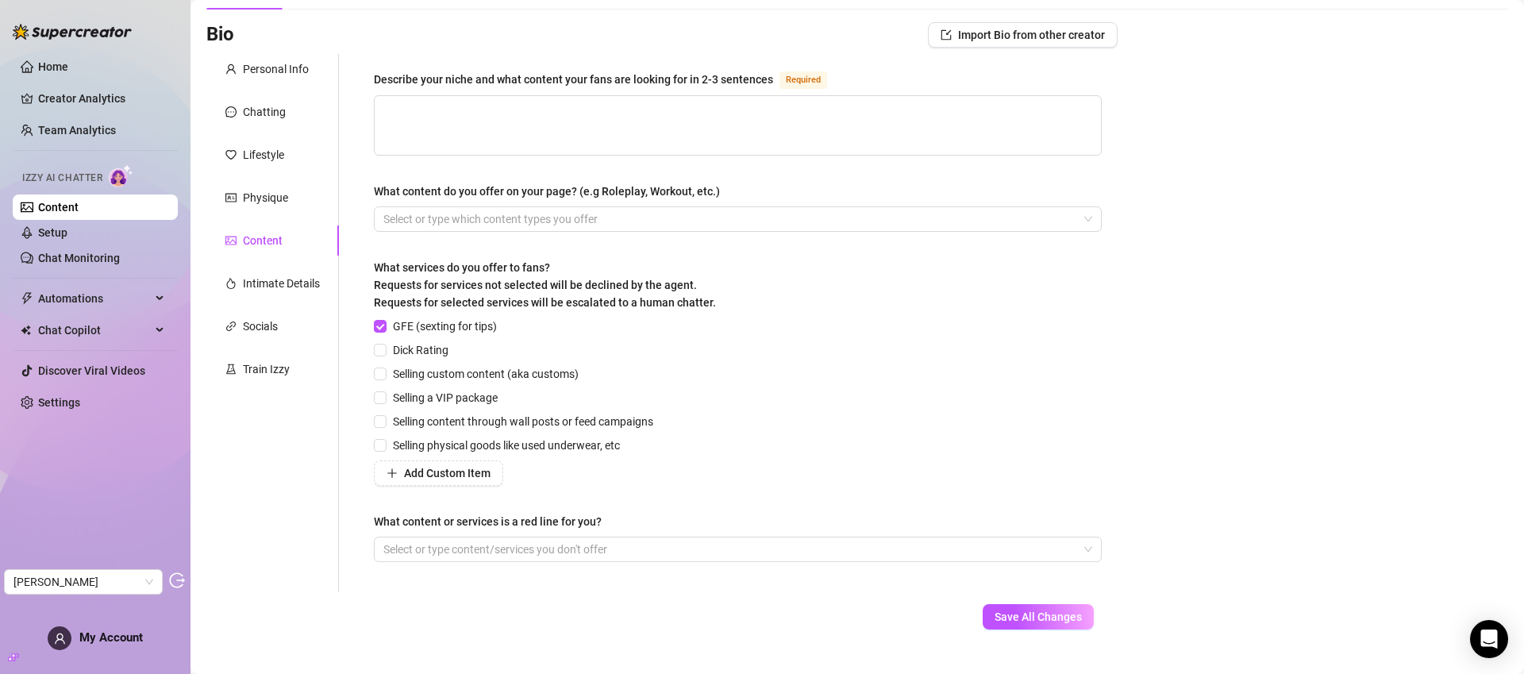
scroll to position [128, 0]
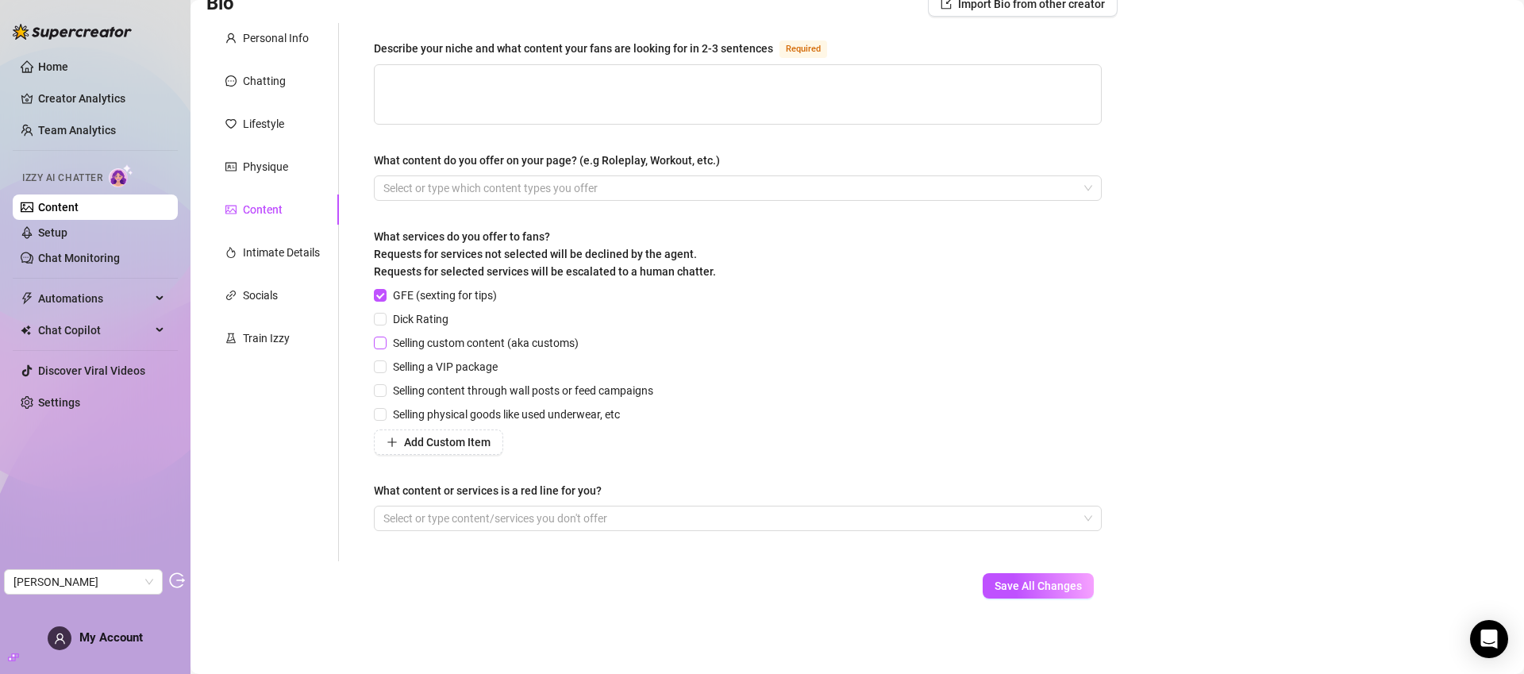
click at [385, 344] on input "Selling custom content (aka customs)" at bounding box center [379, 342] width 11 height 11
checkbox input "false"
click at [414, 444] on span "Add Custom Item" at bounding box center [447, 442] width 87 height 13
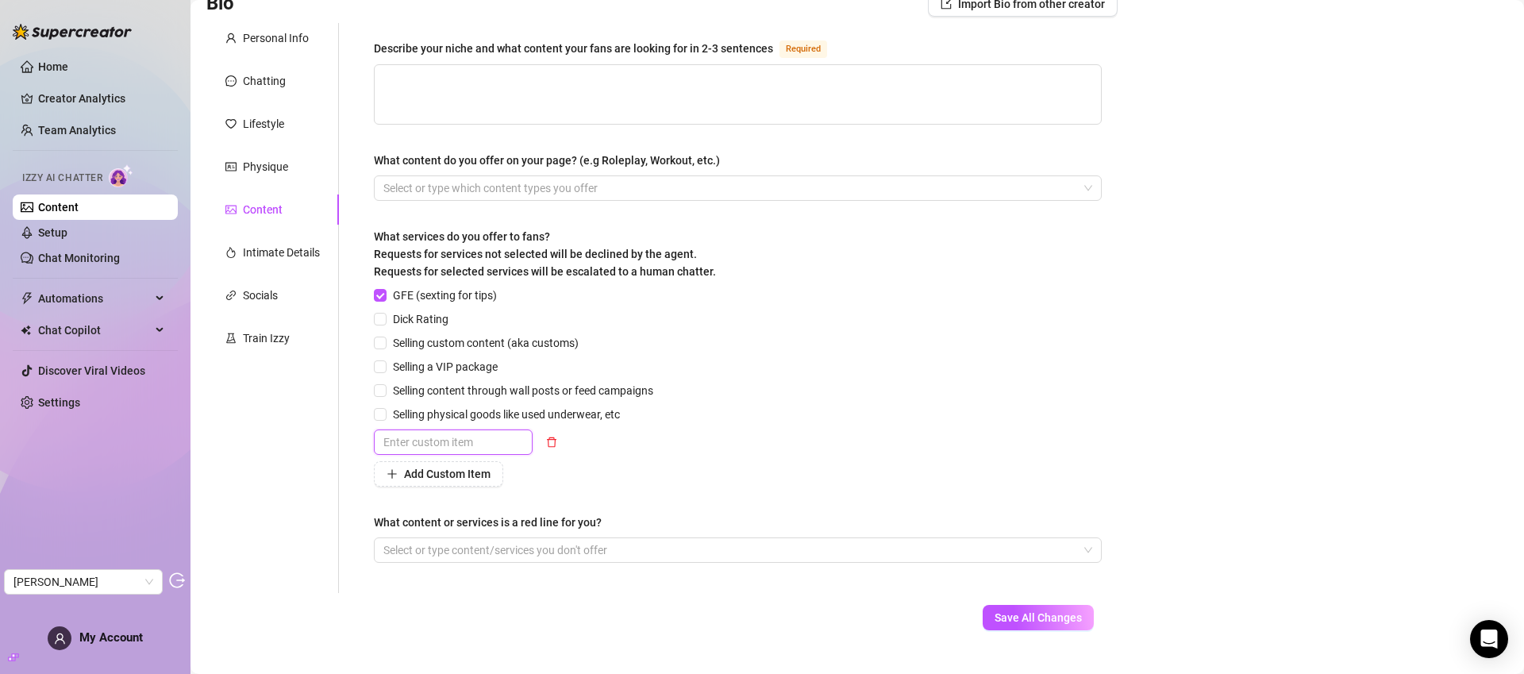
click at [416, 444] on input "text" at bounding box center [453, 441] width 159 height 25
click at [553, 441] on icon "delete" at bounding box center [551, 442] width 11 height 11
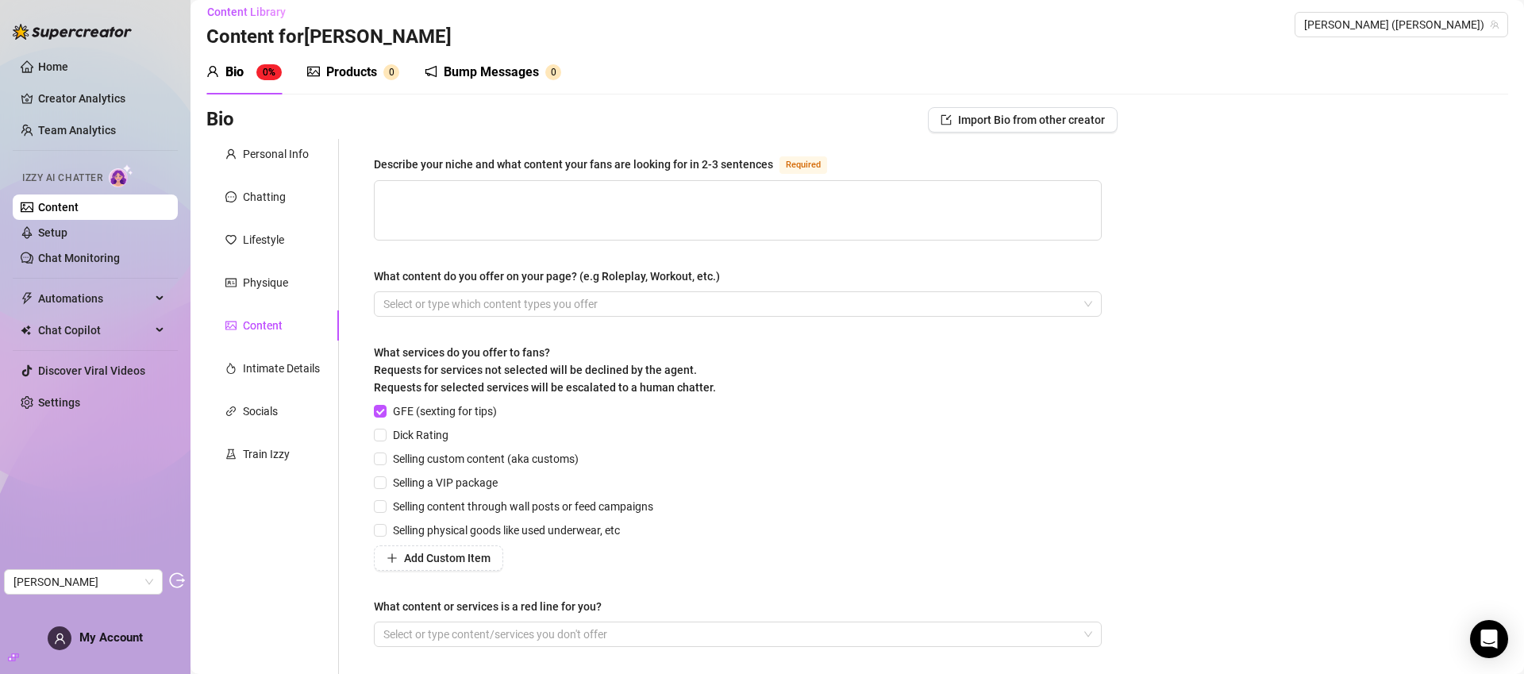
scroll to position [0, 0]
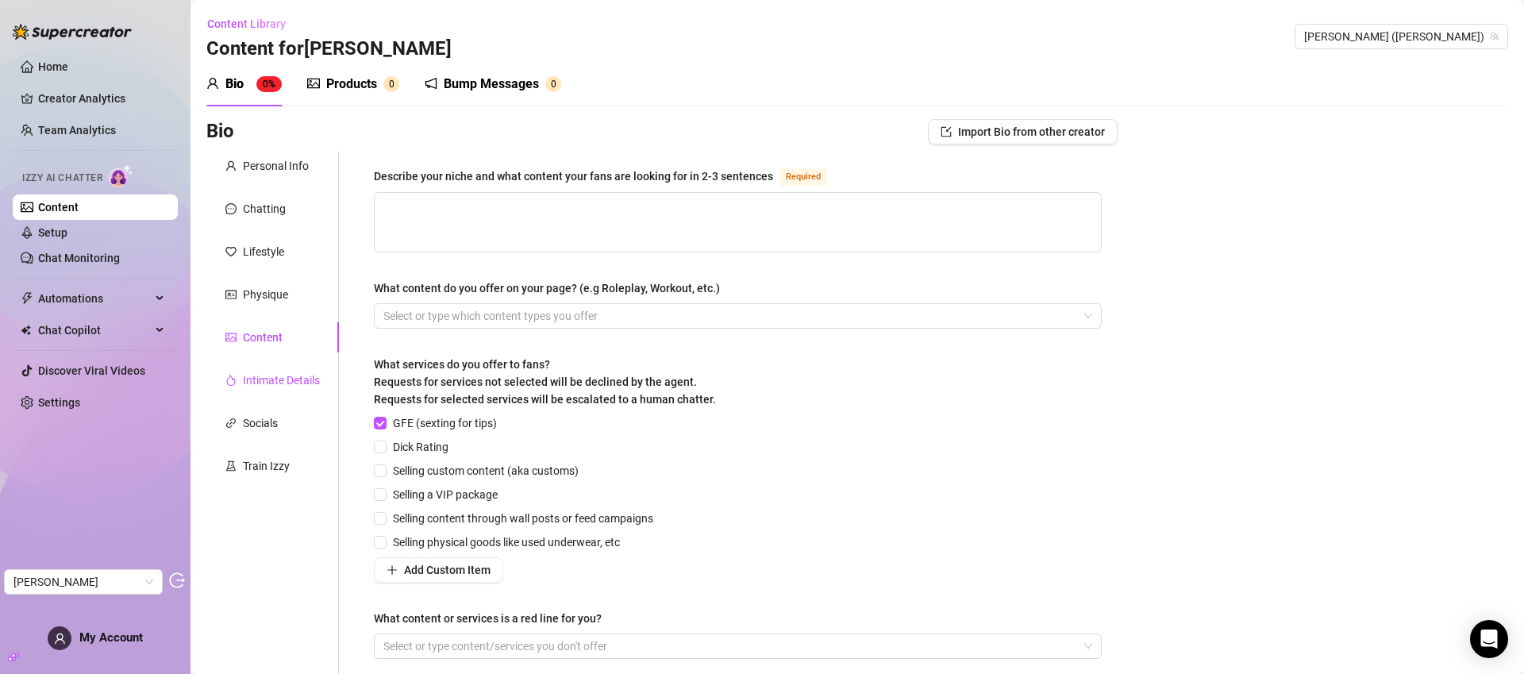
click at [295, 381] on div "Intimate Details" at bounding box center [281, 379] width 77 height 17
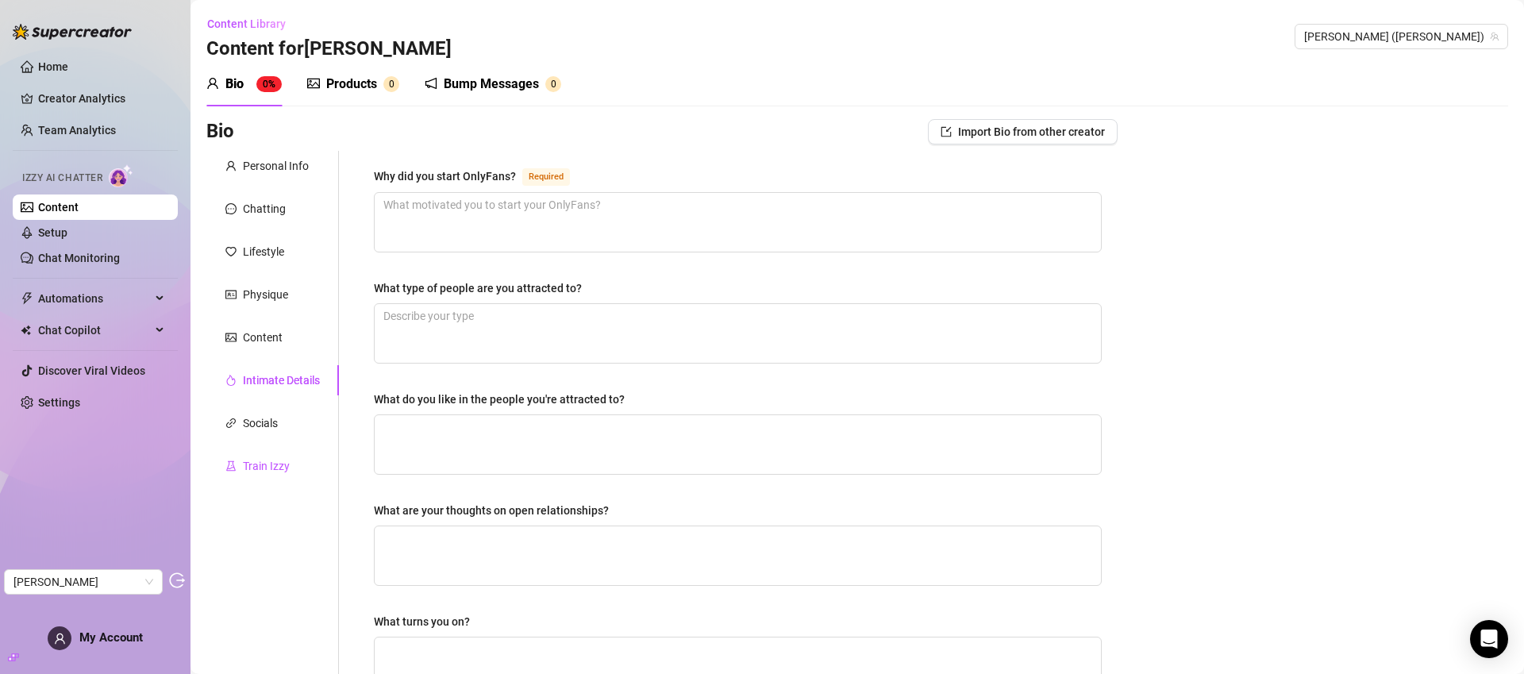
click at [269, 464] on div "Train Izzy" at bounding box center [266, 465] width 47 height 17
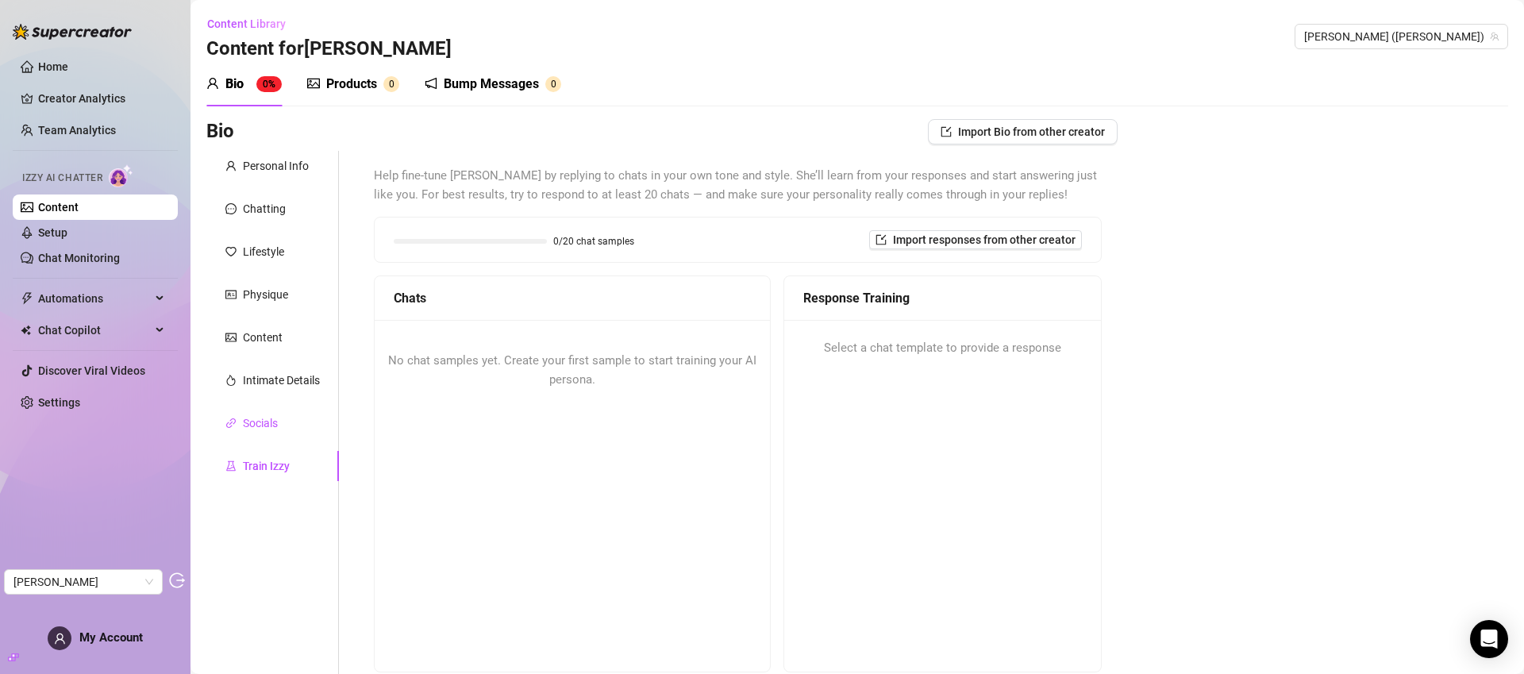
click at [258, 426] on div "Socials" at bounding box center [260, 422] width 35 height 17
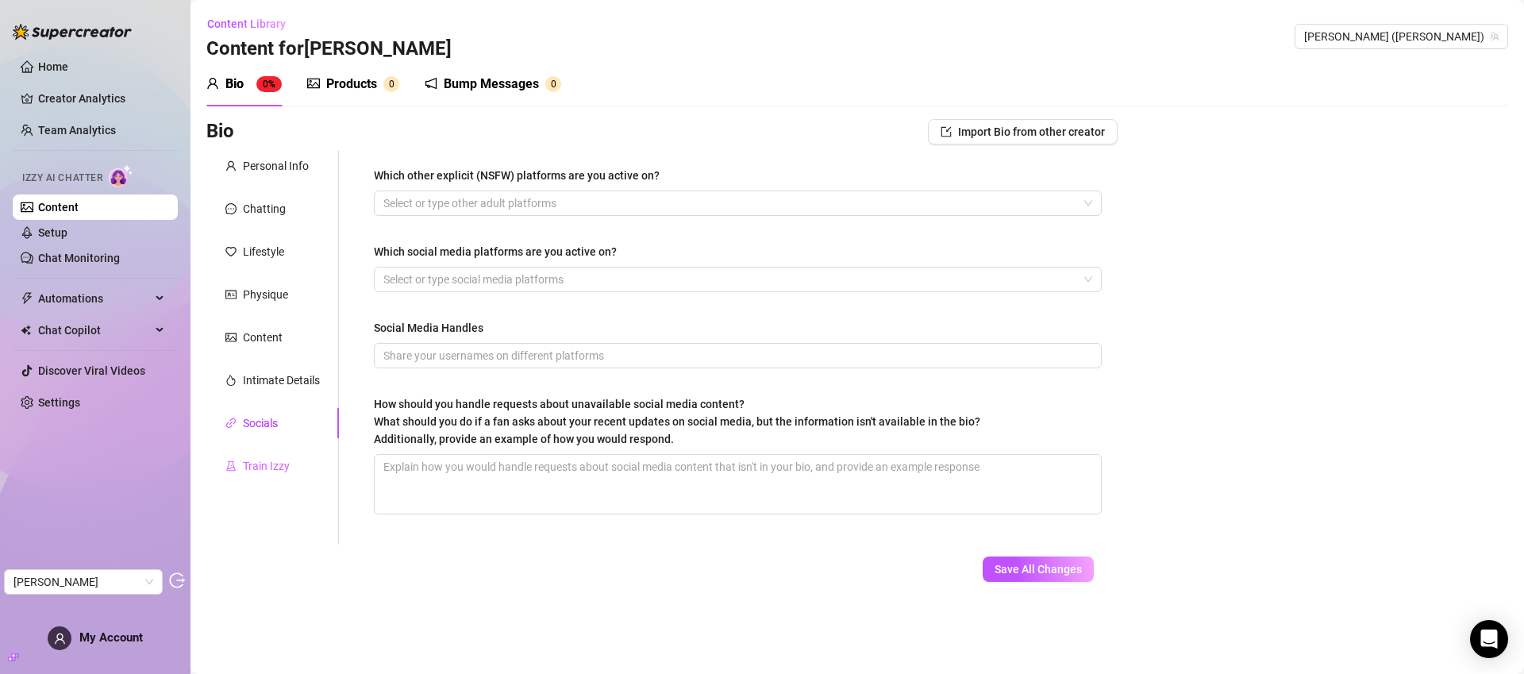
click at [270, 452] on div "Train Izzy" at bounding box center [272, 466] width 133 height 30
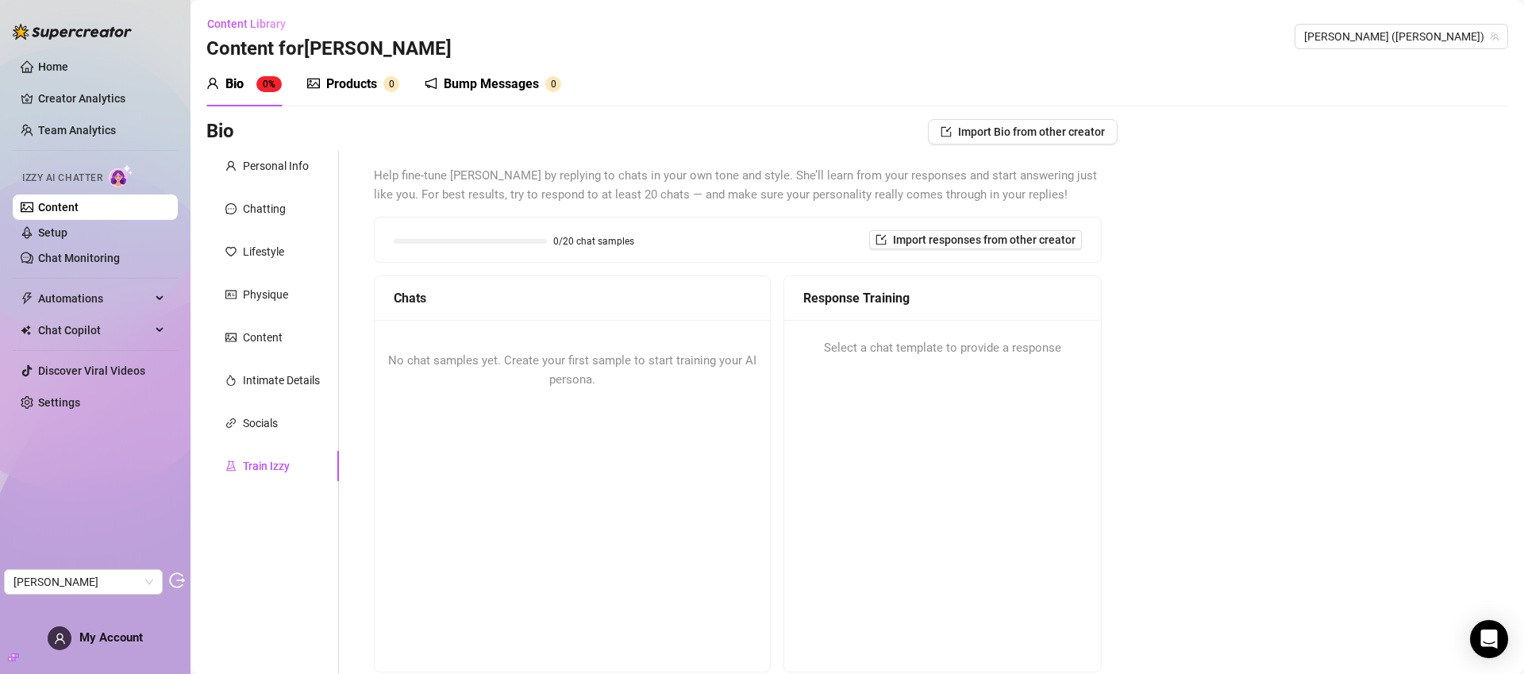
click at [367, 75] on div "Products" at bounding box center [351, 84] width 51 height 19
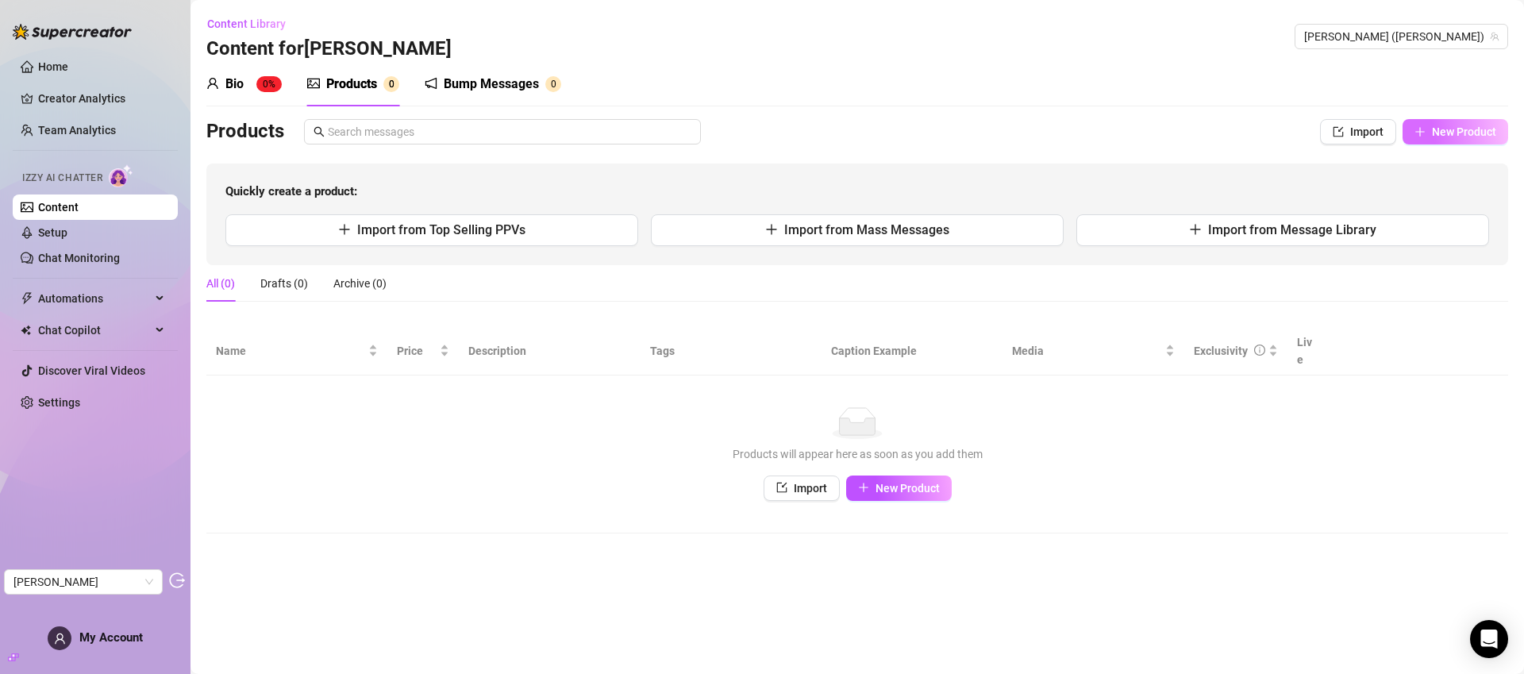
click at [1460, 136] on span "New Product" at bounding box center [1464, 131] width 64 height 13
type textarea "Type your message here..."
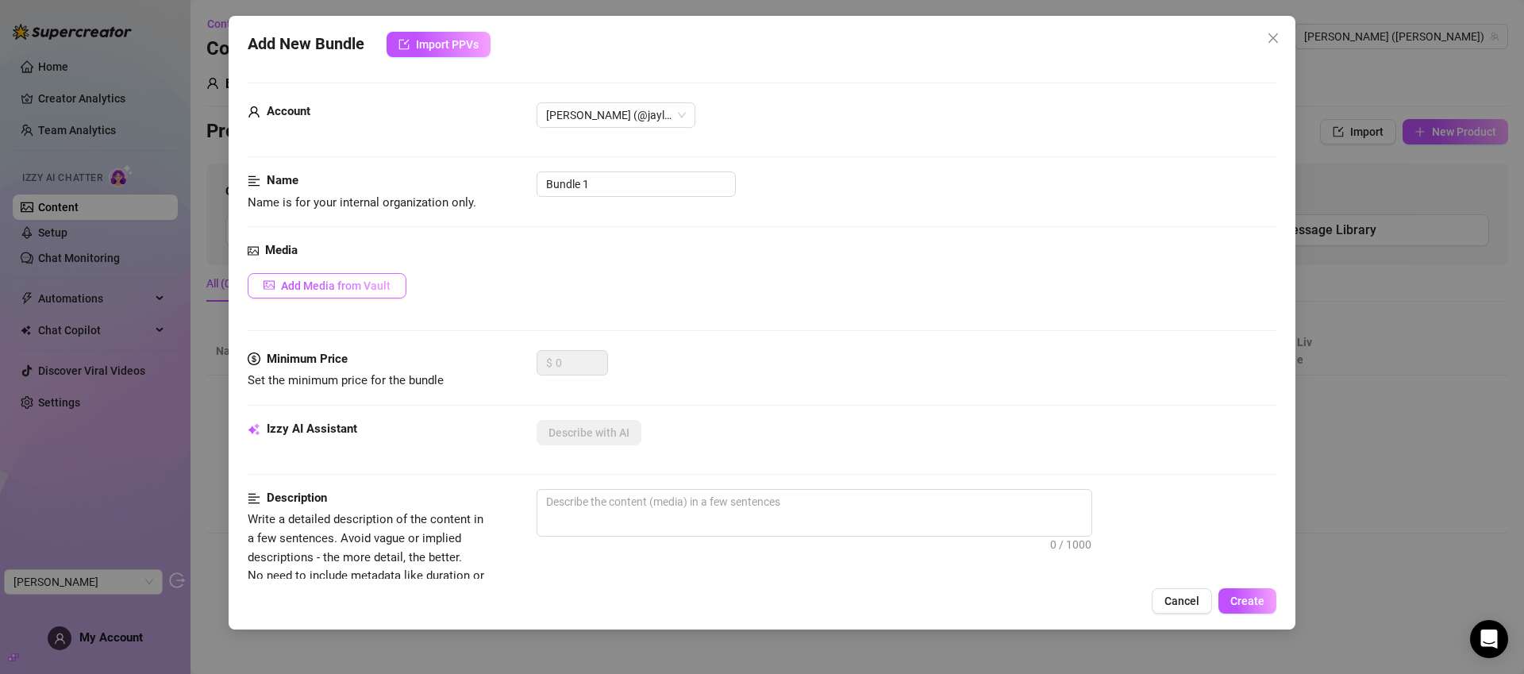
click at [324, 291] on span "Add Media from Vault" at bounding box center [336, 285] width 110 height 13
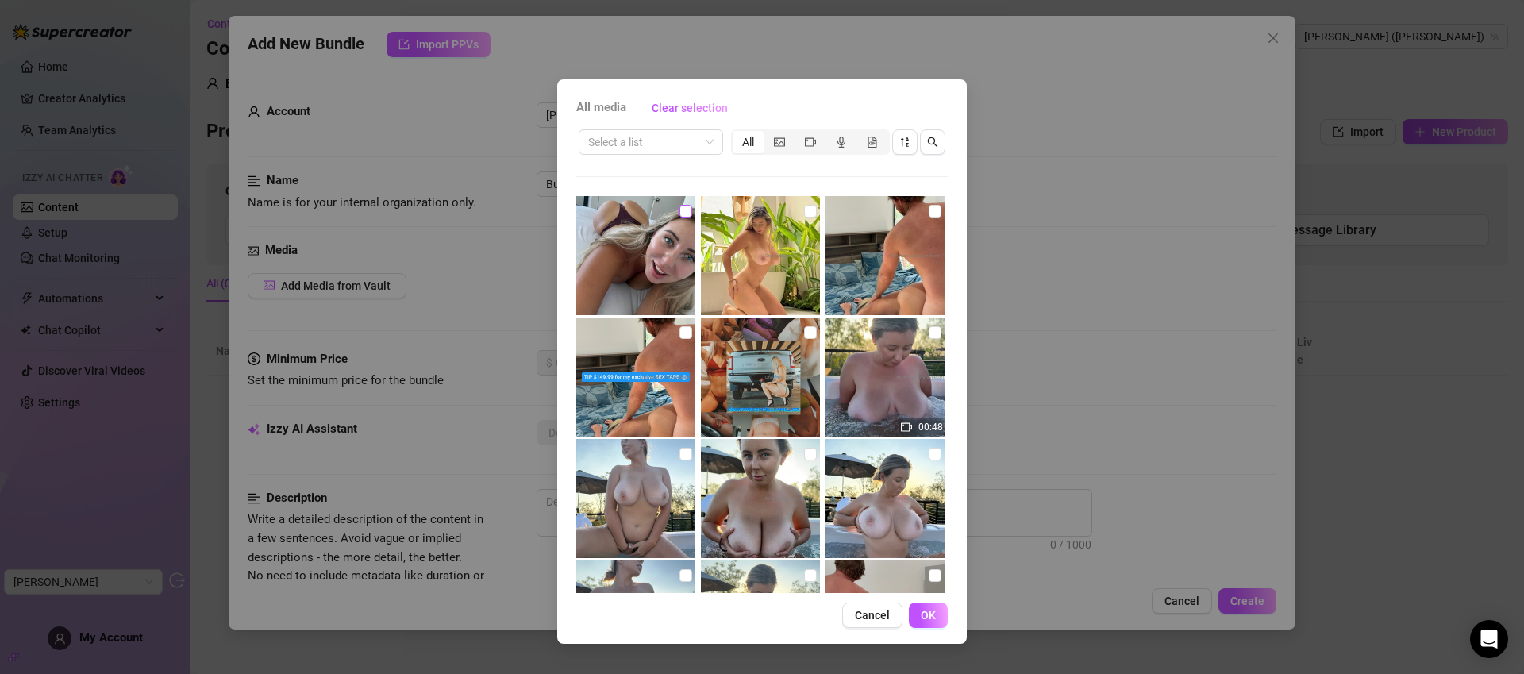
click at [683, 207] on input "checkbox" at bounding box center [685, 211] width 13 height 13
checkbox input "true"
click at [939, 610] on button "OK" at bounding box center [928, 614] width 39 height 25
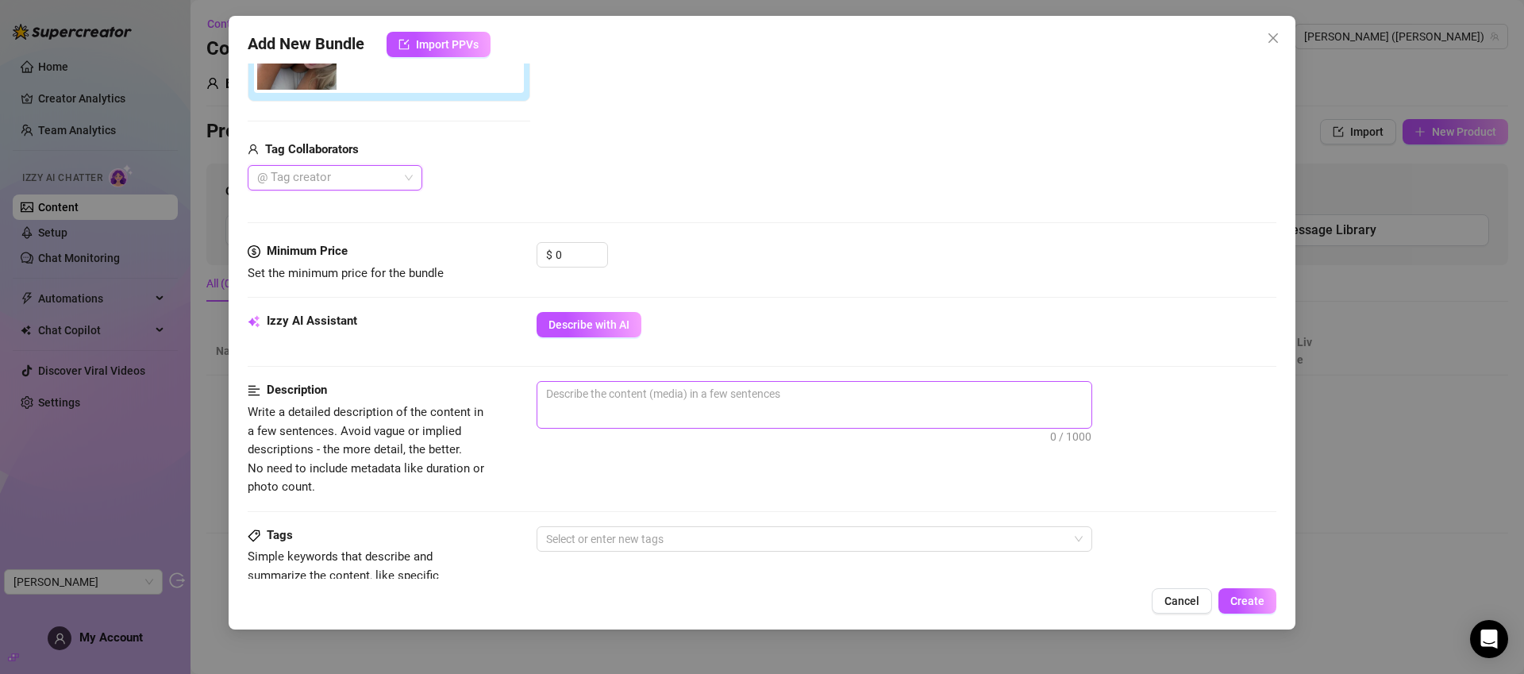
scroll to position [353, 0]
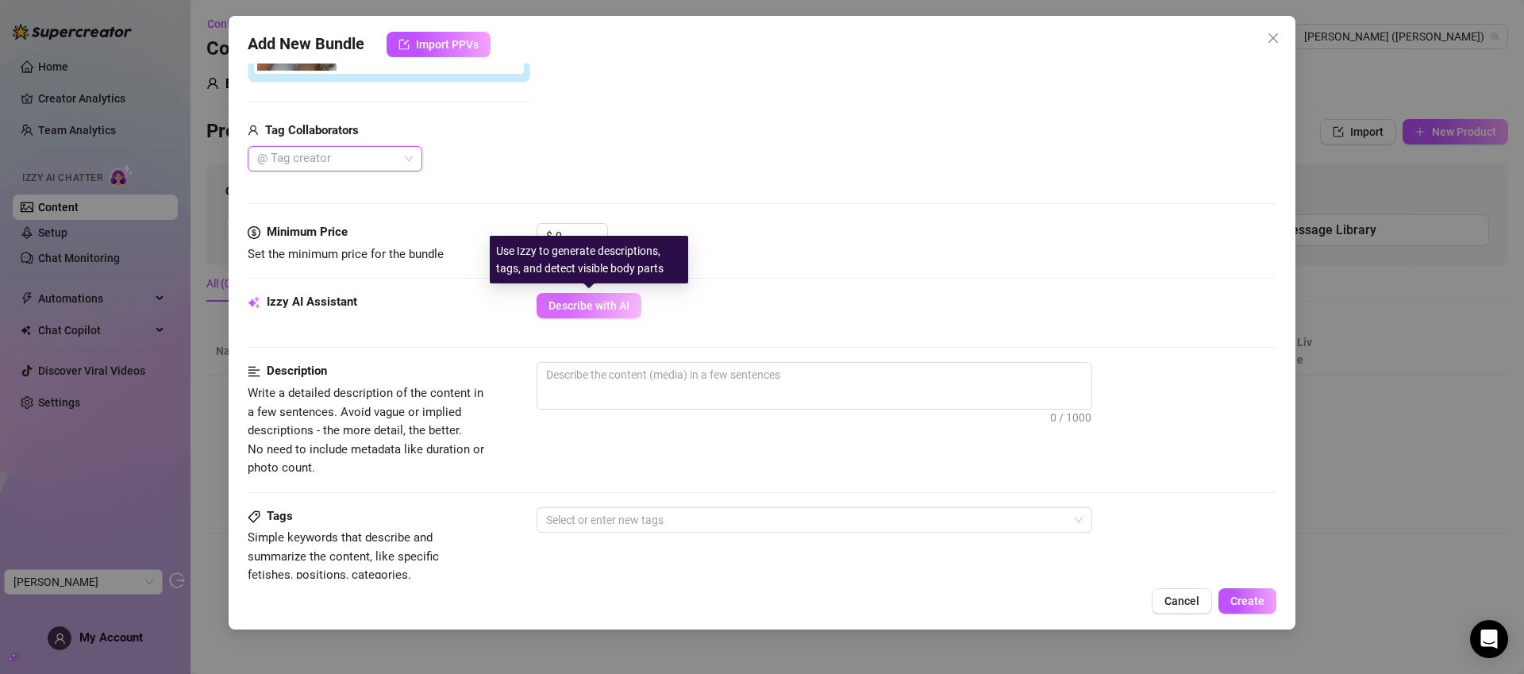
click at [587, 307] on span "Describe with AI" at bounding box center [588, 305] width 81 height 13
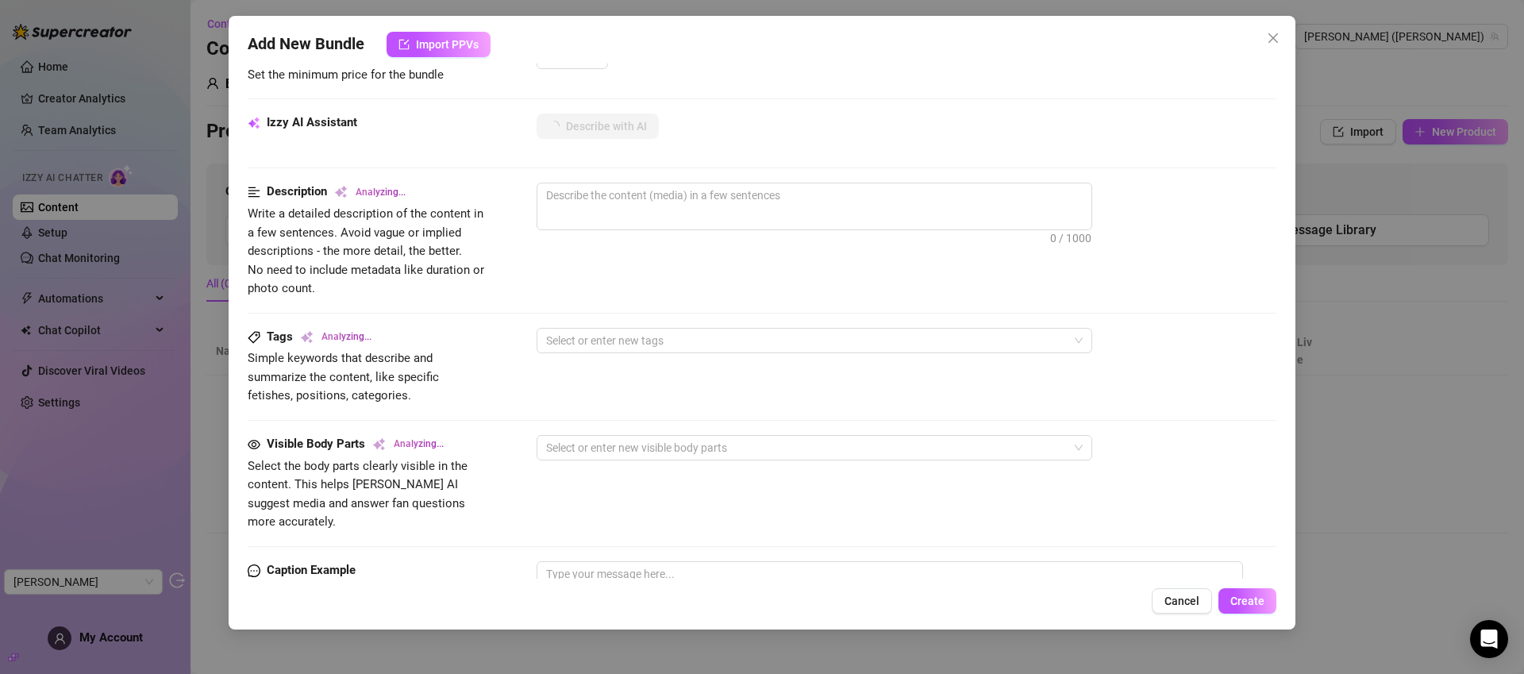
scroll to position [504, 0]
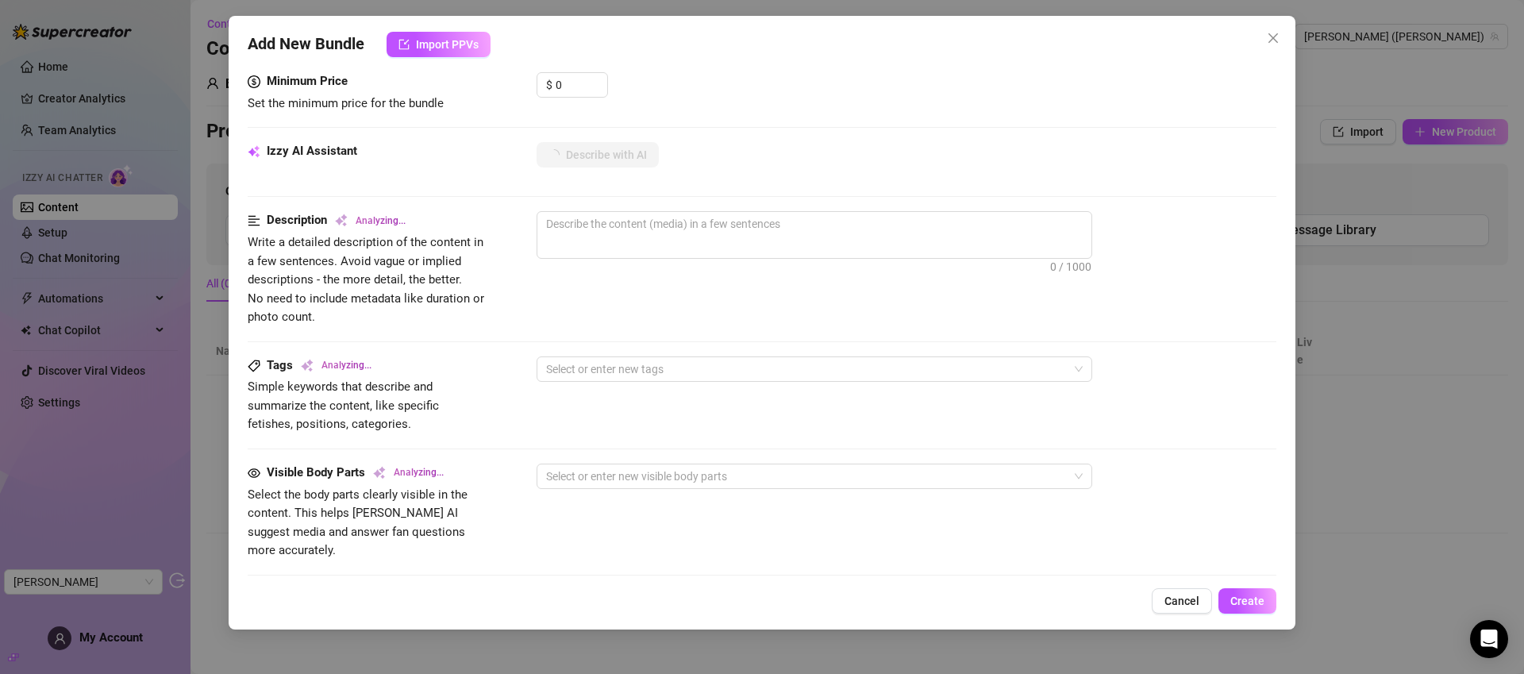
type textarea "Jaylie"
type textarea "Jaylie is"
type textarea "Jaylie is laying"
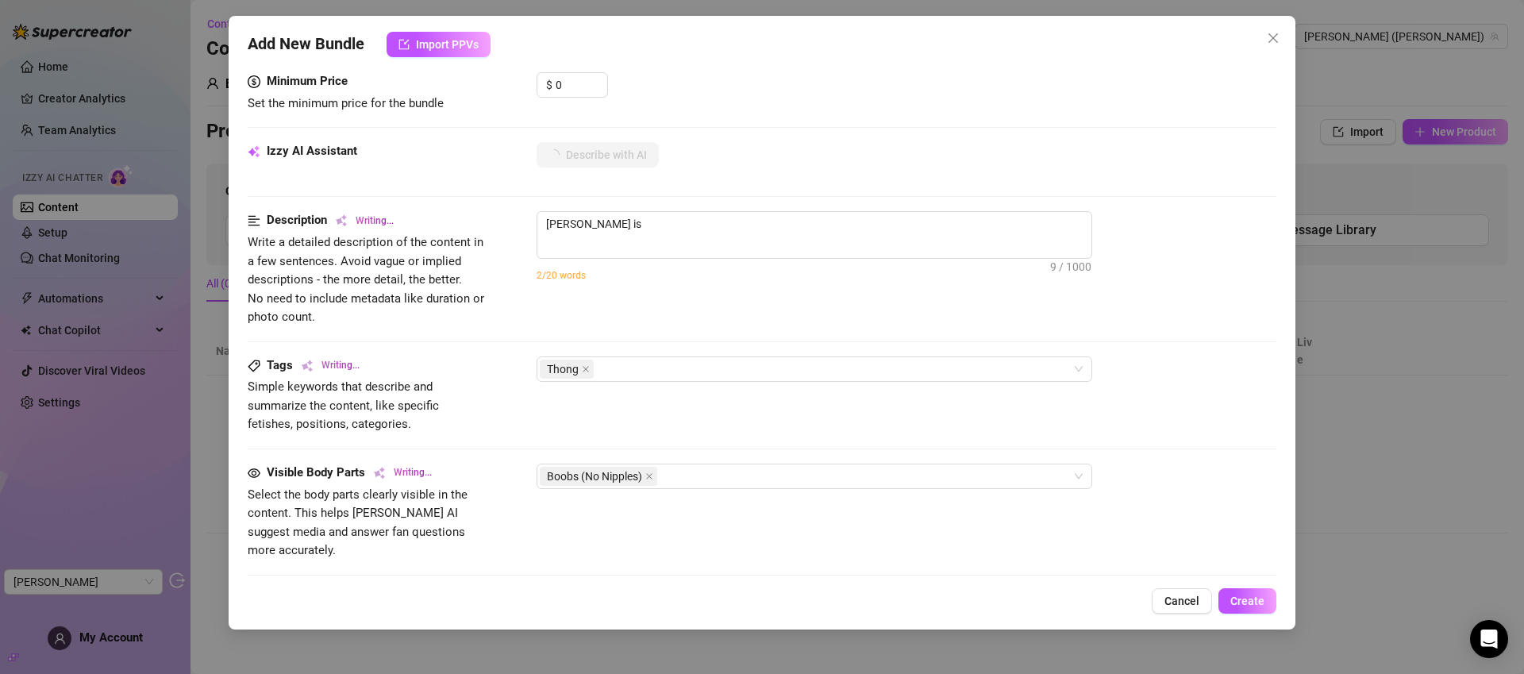
type textarea "Jaylie is laying"
type textarea "Jaylie is laying on"
type textarea "Jaylie is laying on a"
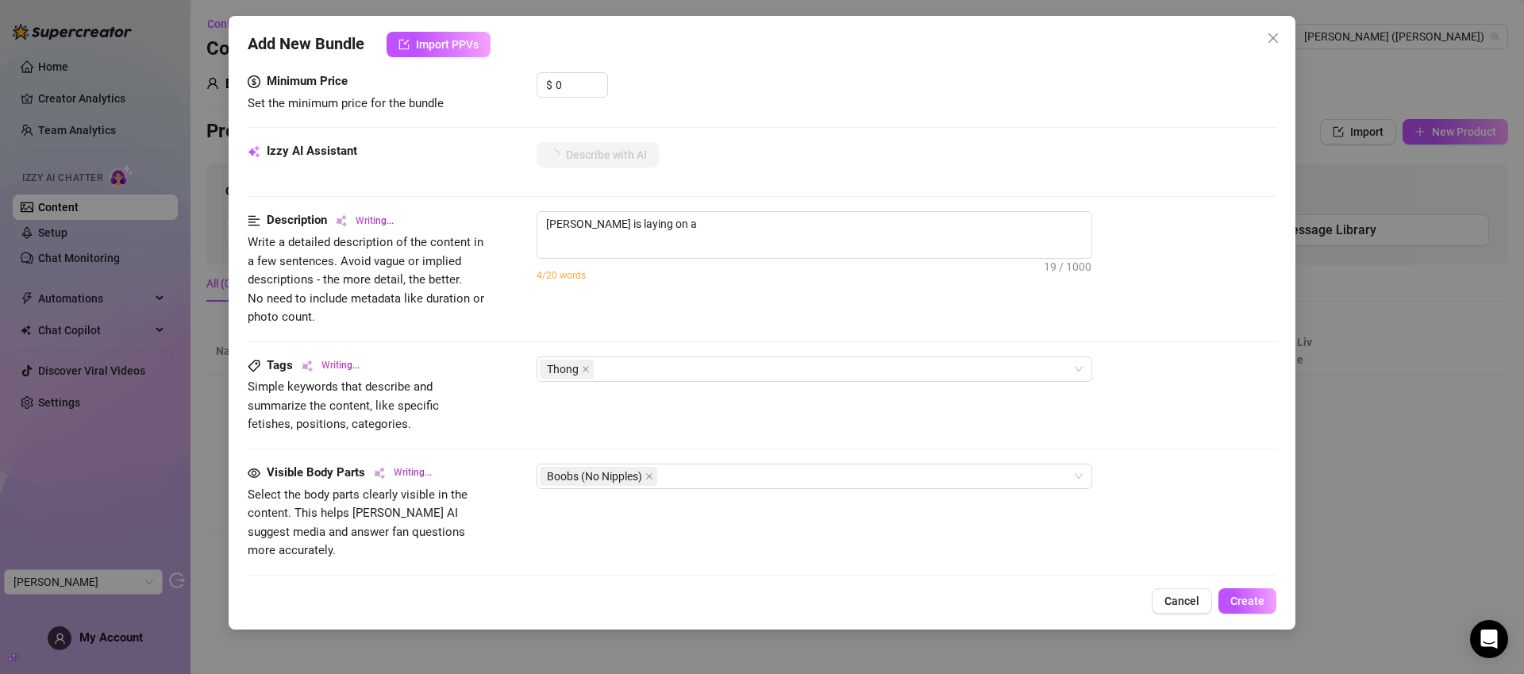
type textarea "Jaylie is laying on a bed"
type textarea "Jaylie is laying on a bed in"
type textarea "Jaylie is laying on a bed in a"
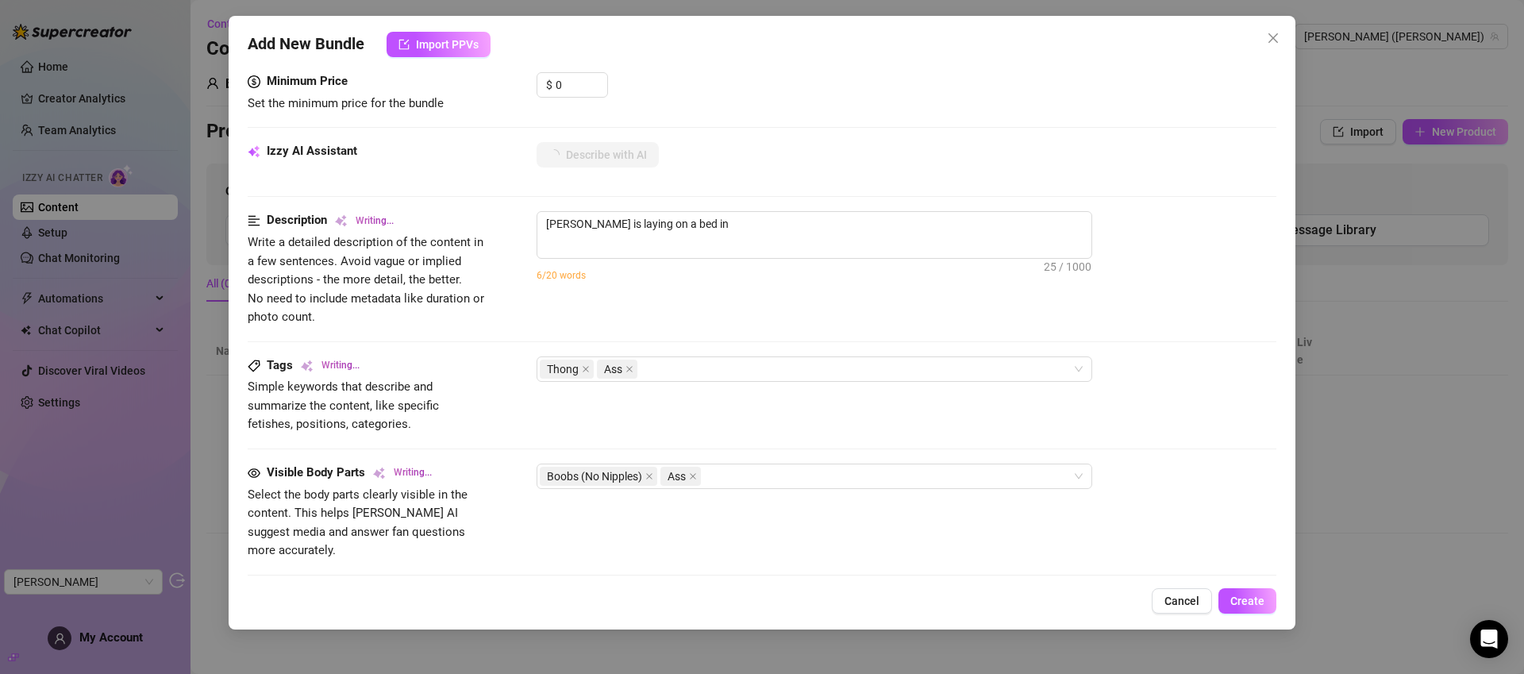
type textarea "Jaylie is laying on a bed in a"
type textarea "Jaylie is laying on a bed in a teasing"
type textarea "Jaylie is laying on a bed in a teasing pose,"
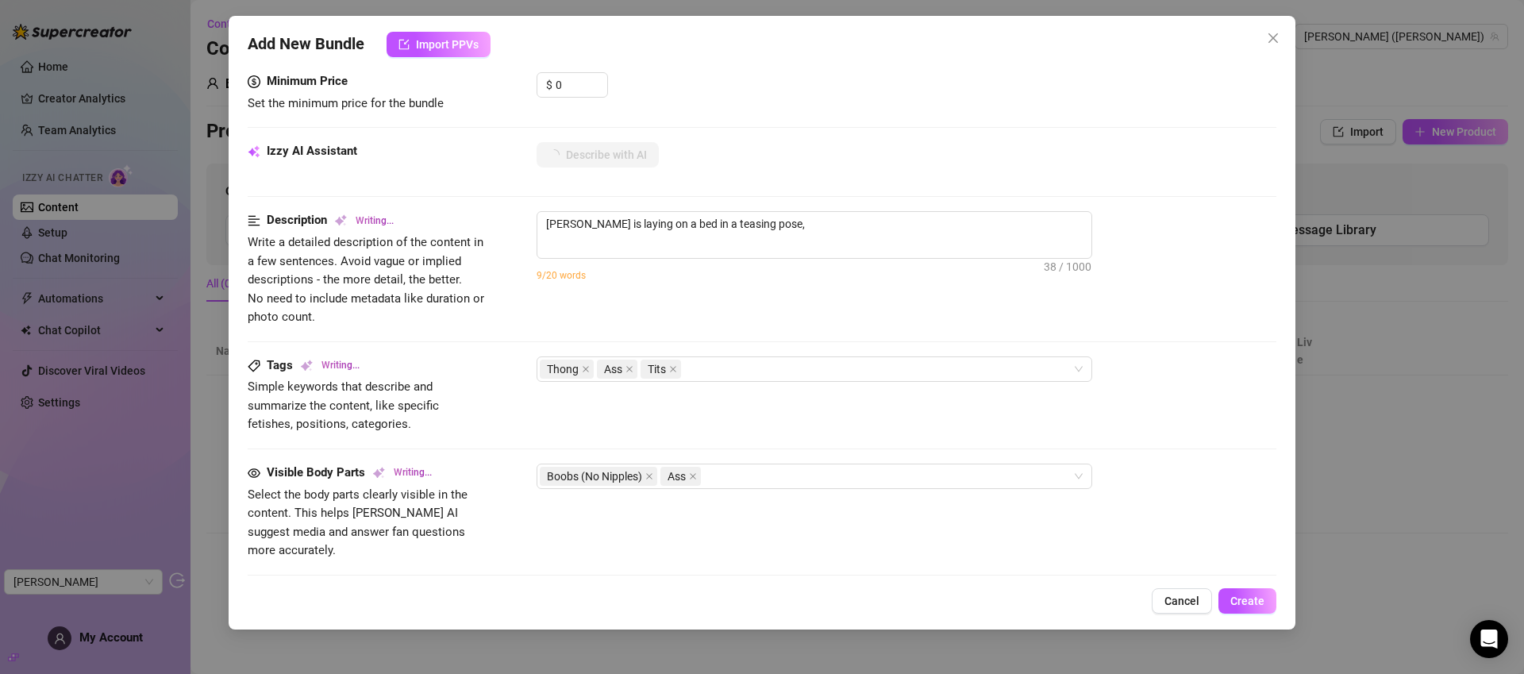
type textarea "Jaylie is laying on a bed in a teasing pose, wearing"
type textarea "Jaylie is laying on a bed in a teasing pose, wearing a"
type textarea "Jaylie is laying on a bed in a teasing pose, wearing a tiny"
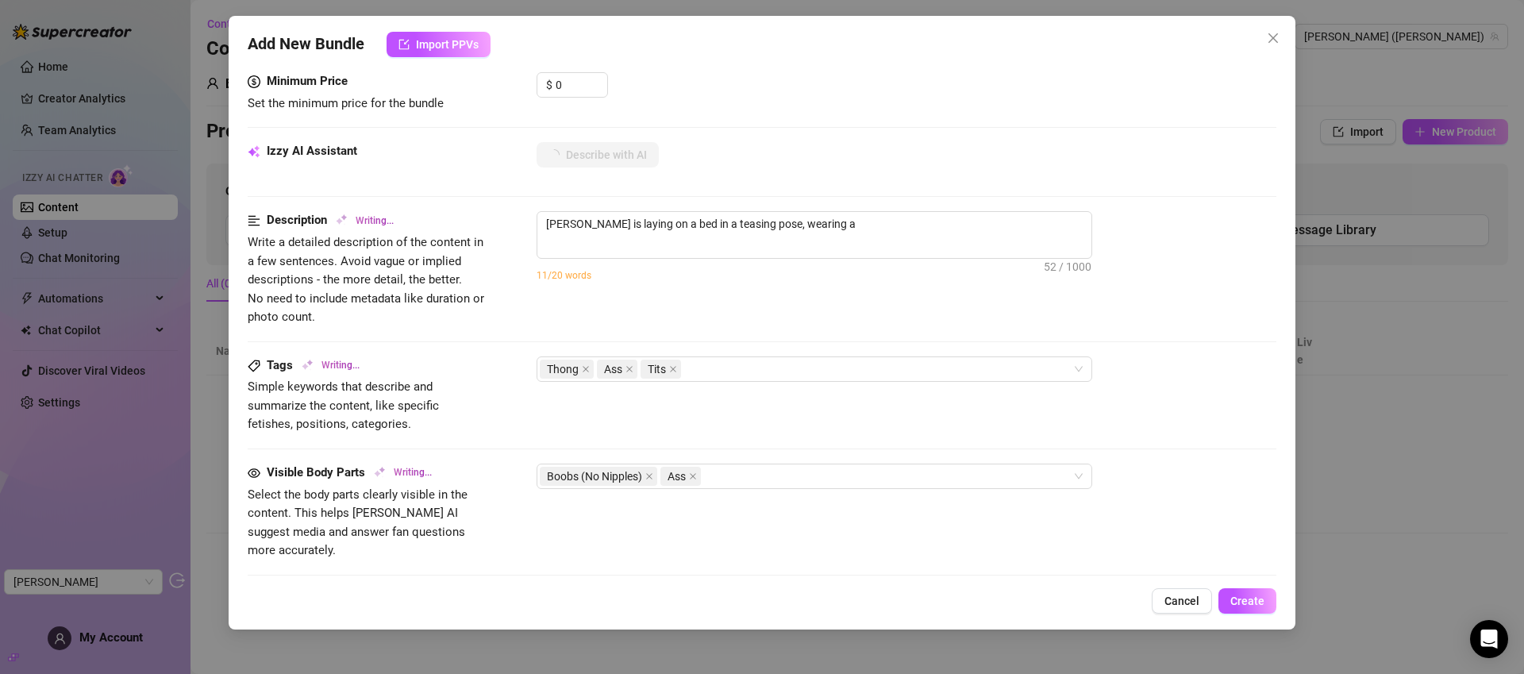
type textarea "Jaylie is laying on a bed in a teasing pose, wearing a tiny"
type textarea "Jaylie is laying on a bed in a teasing pose, wearing a tiny purple"
type textarea "Jaylie is laying on a bed in a teasing pose, wearing a tiny purple thong"
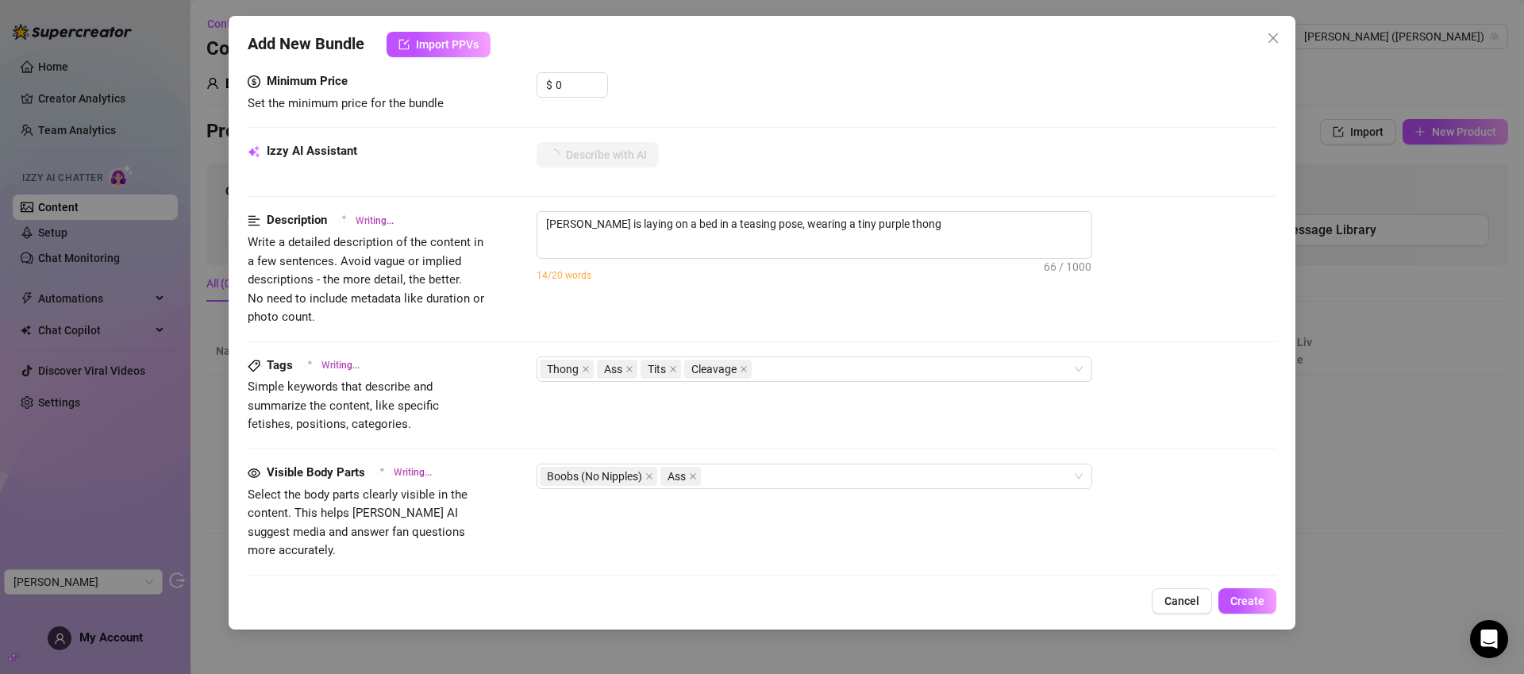
type textarea "Jaylie is laying on a bed in a teasing pose, wearing a tiny purple thong that"
type textarea "Jaylie is laying on a bed in a teasing pose, wearing a tiny purple thong that r…"
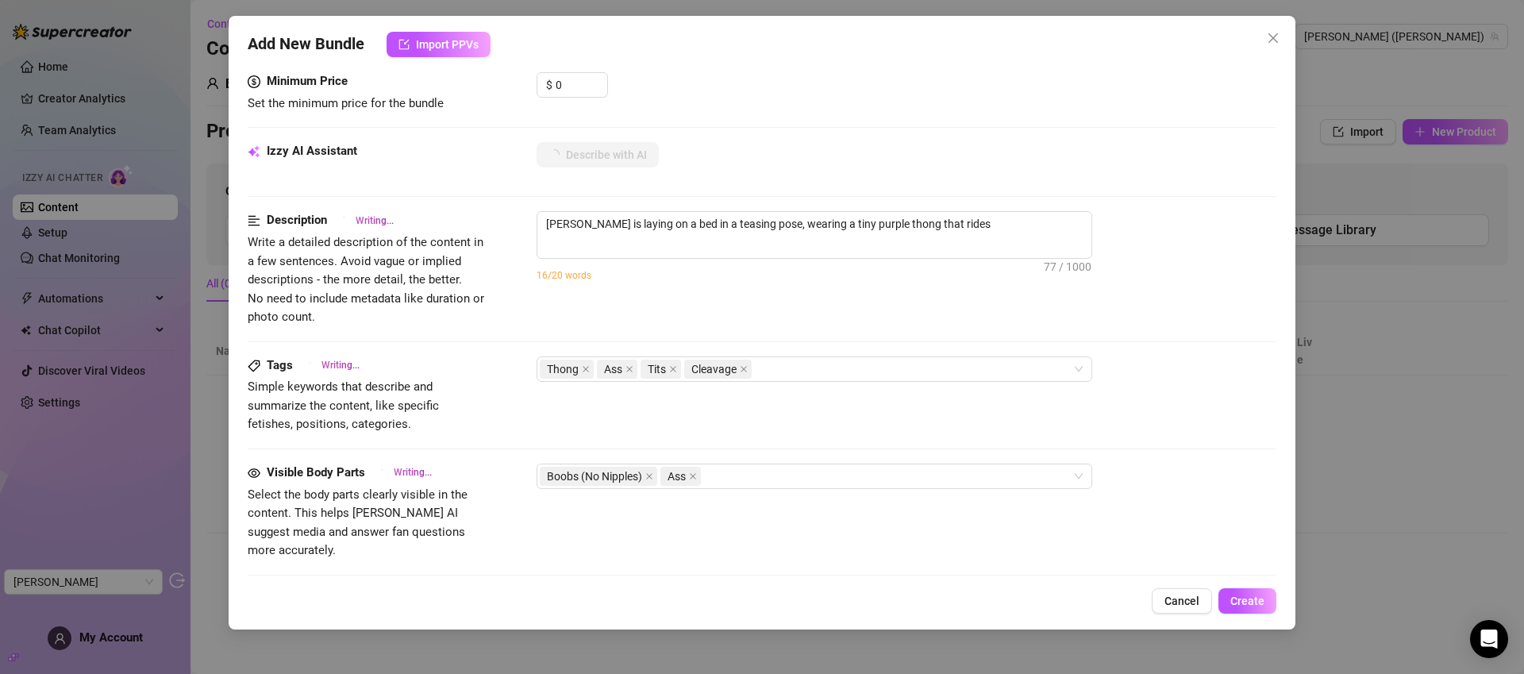
type textarea "Jaylie is laying on a bed in a teasing pose, wearing a tiny purple thong that r…"
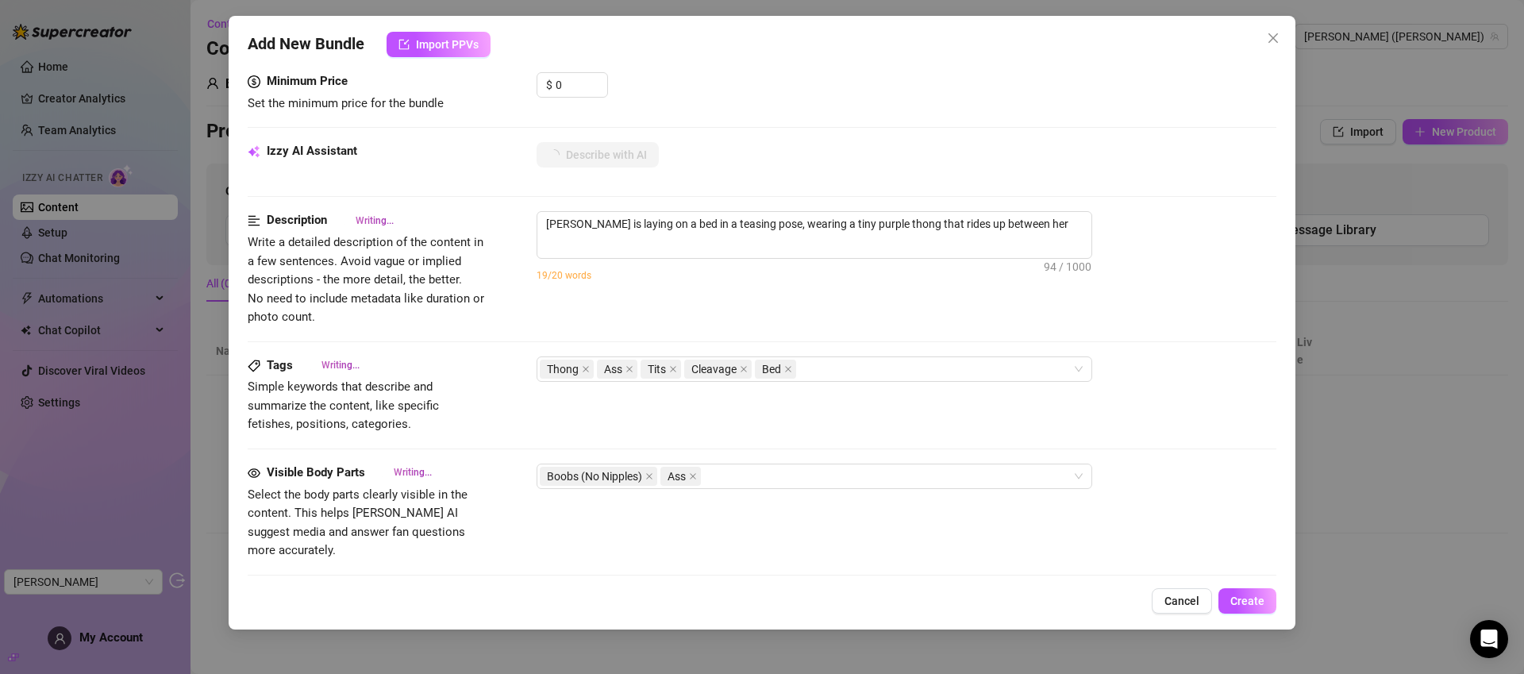
type textarea "Jaylie is laying on a bed in a teasing pose, wearing a tiny purple thong that r…"
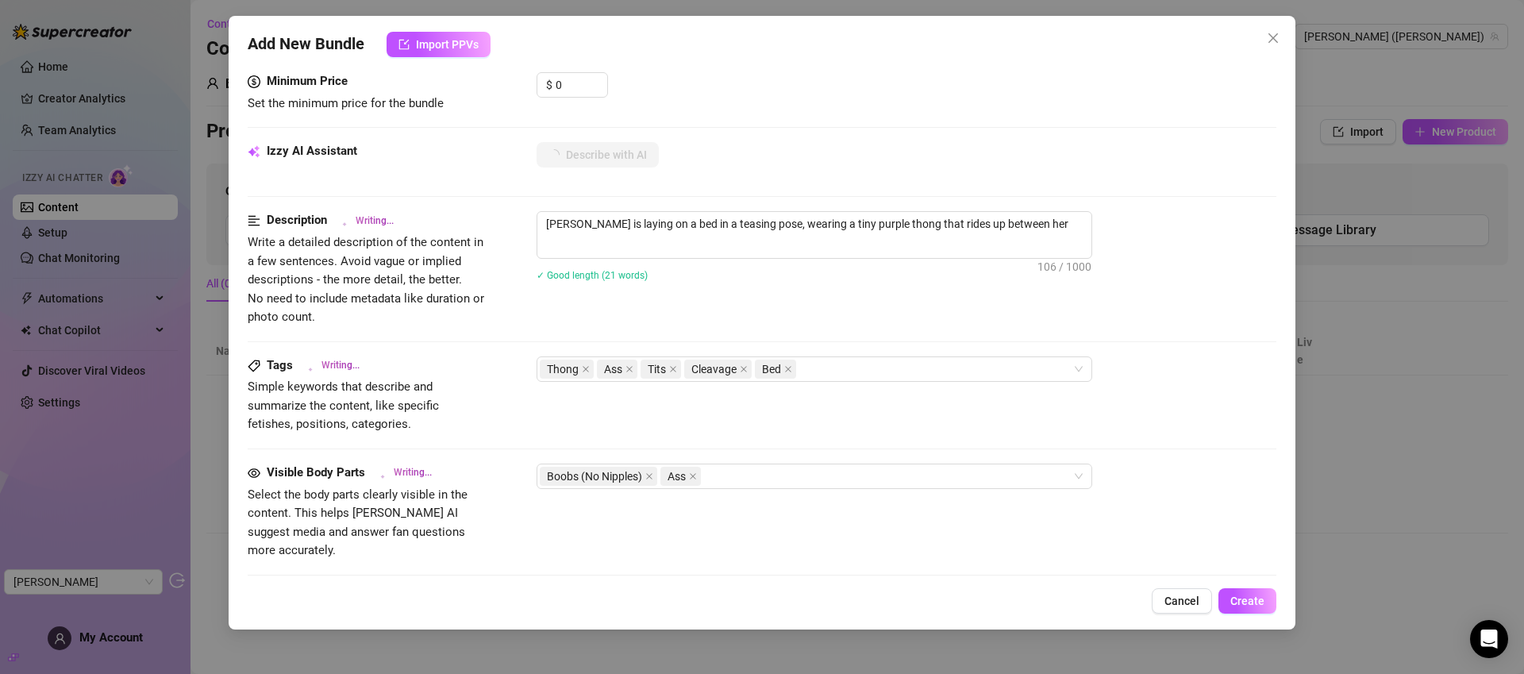
type textarea "Jaylie is laying on a bed in a teasing pose, wearing a tiny purple thong that r…"
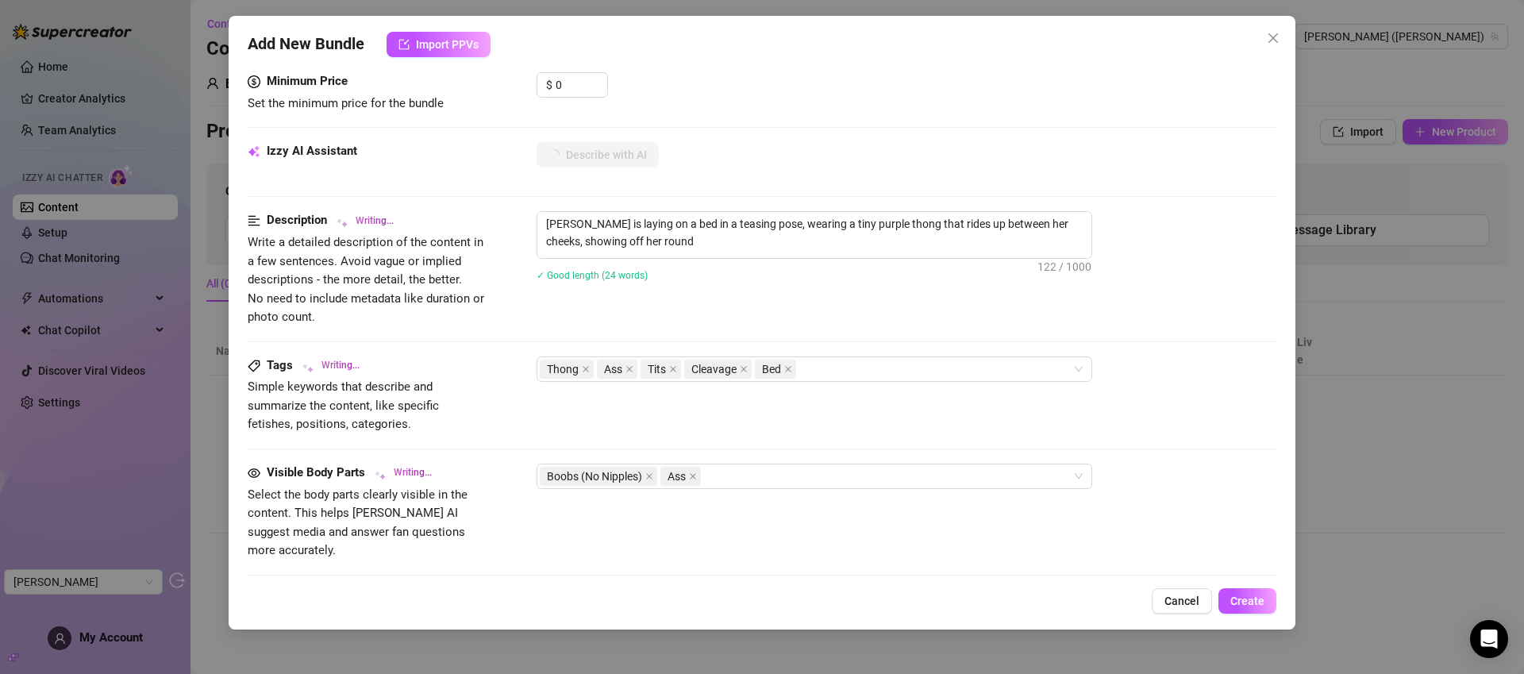
type textarea "Jaylie is laying on a bed in a teasing pose, wearing a tiny purple thong that r…"
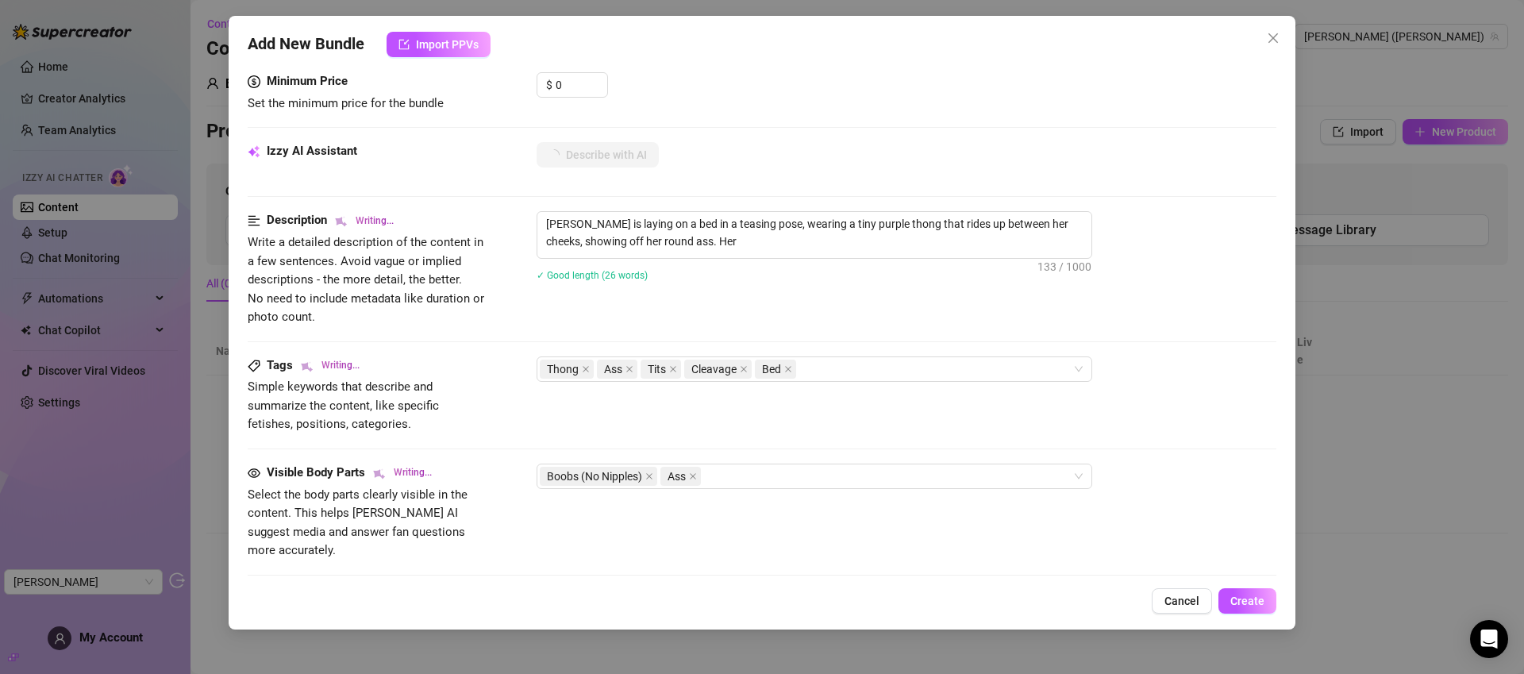
type textarea "Jaylie is laying on a bed in a teasing pose, wearing a tiny purple thong that r…"
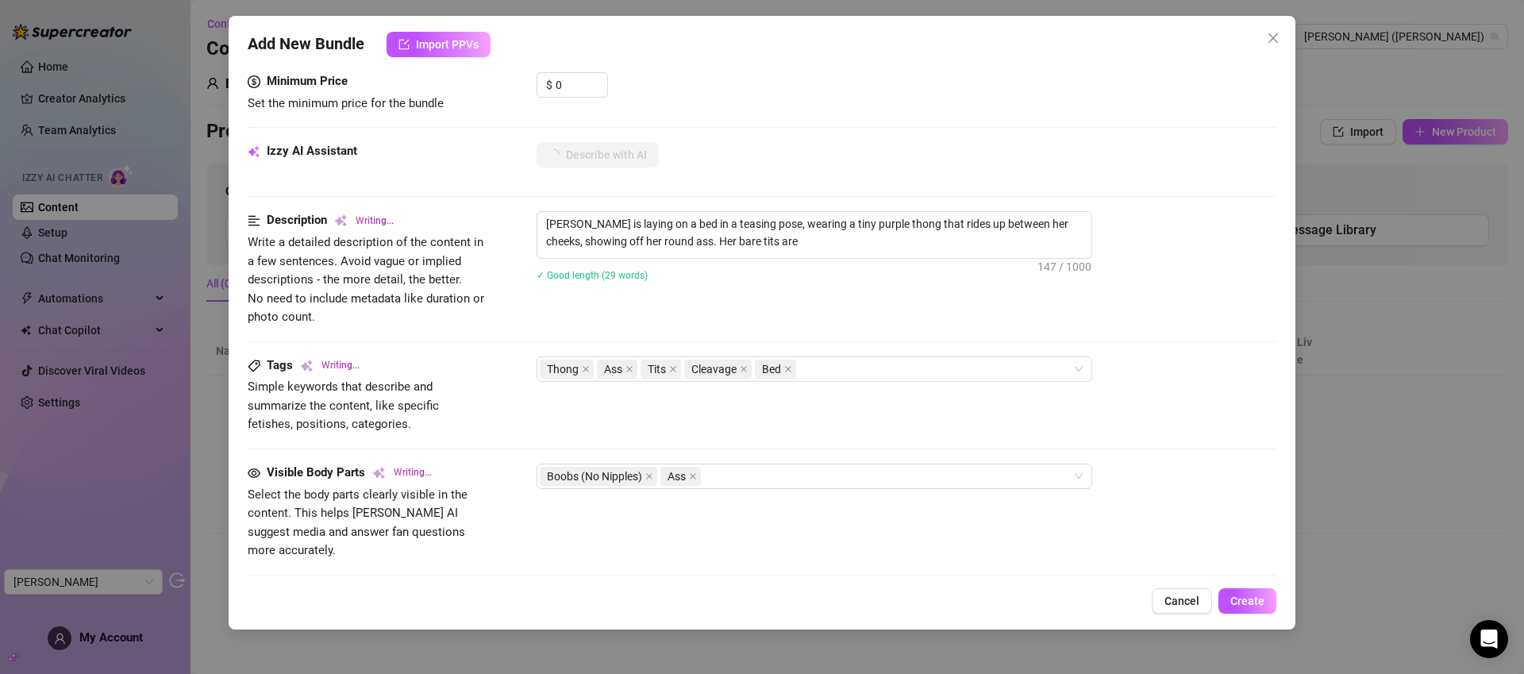
type textarea "Jaylie is laying on a bed in a teasing pose, wearing a tiny purple thong that r…"
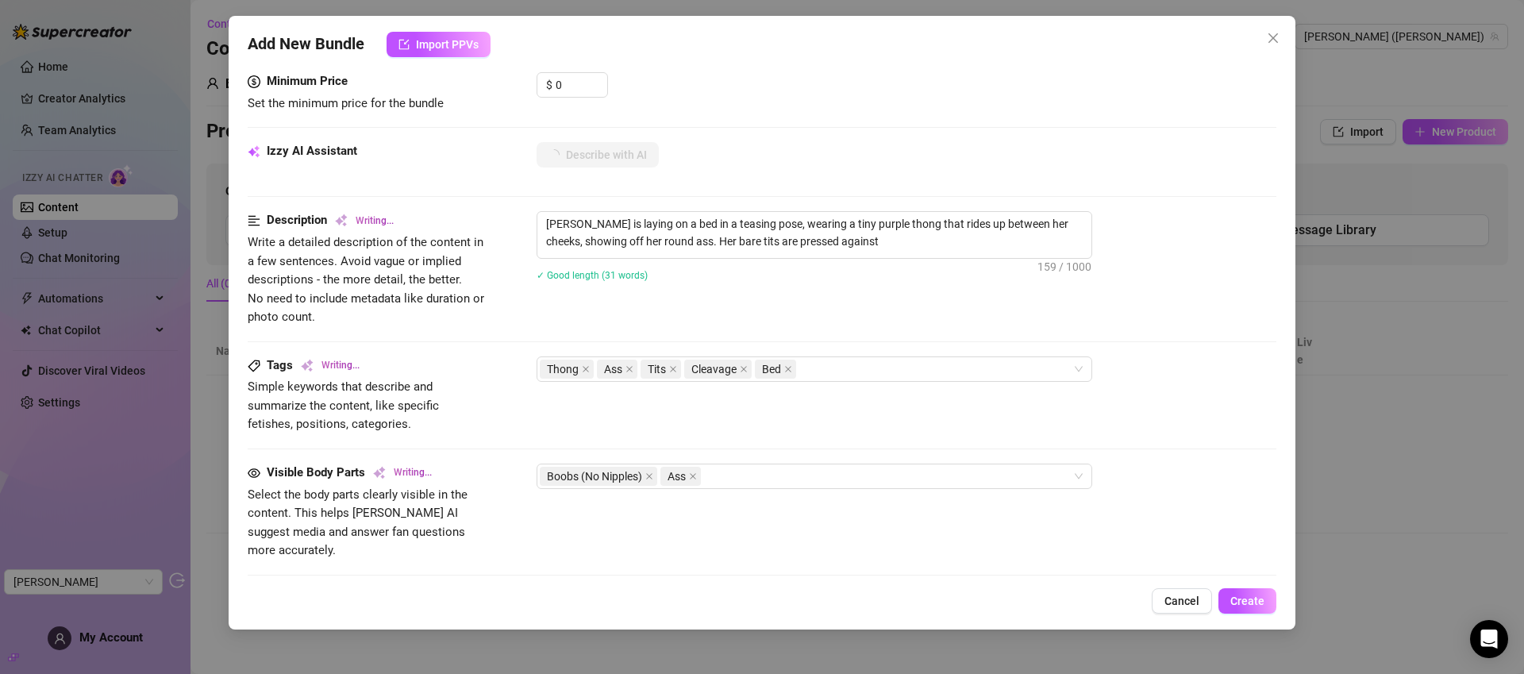
type textarea "Jaylie is laying on a bed in a teasing pose, wearing a tiny purple thong that r…"
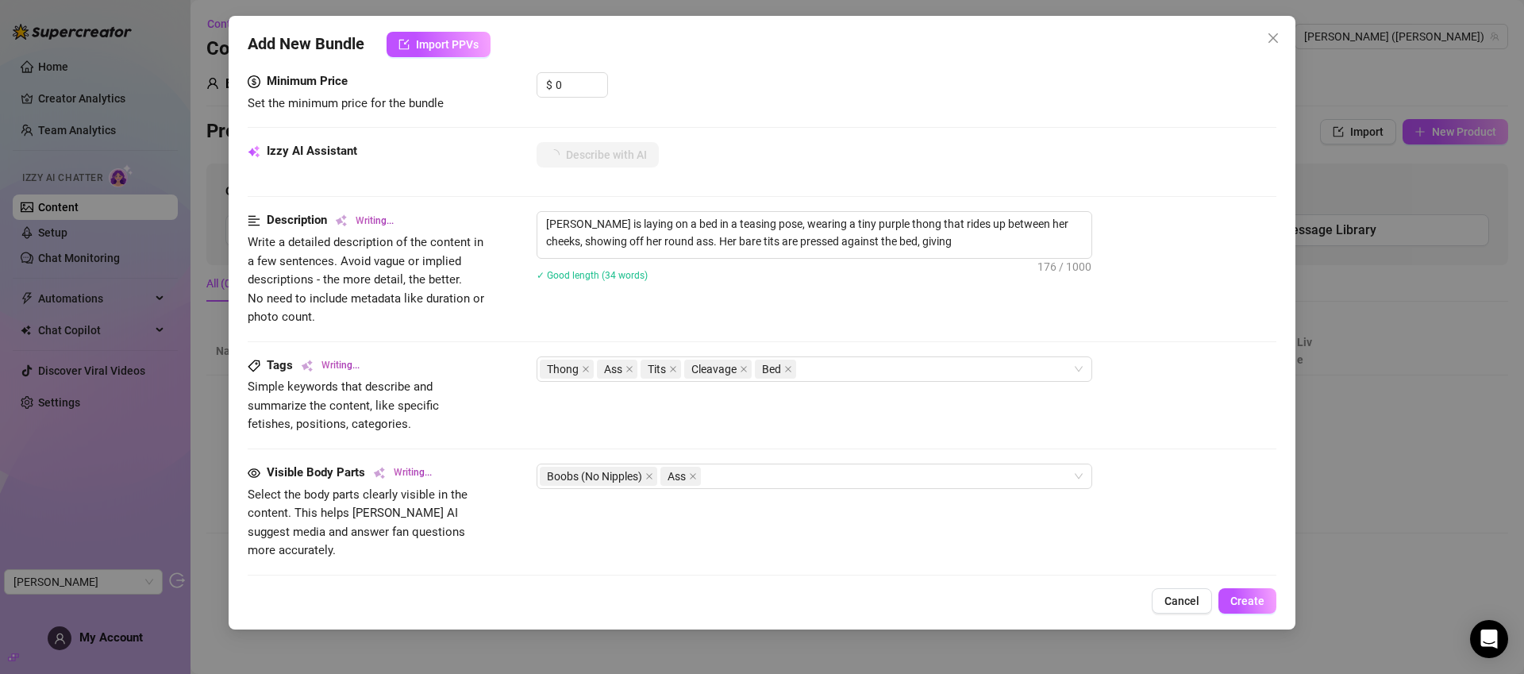
type textarea "Jaylie is laying on a bed in a teasing pose, wearing a tiny purple thong that r…"
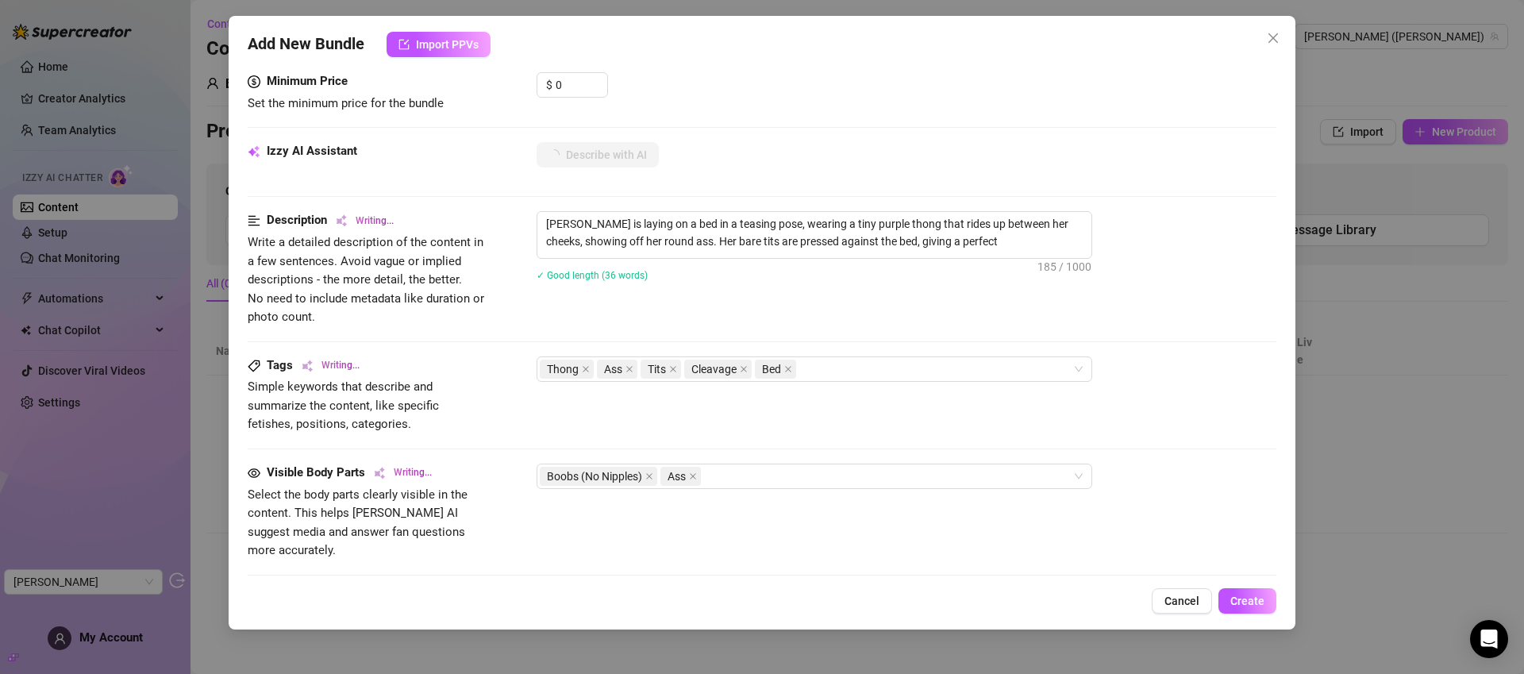
type textarea "Jaylie is laying on a bed in a teasing pose, wearing a tiny purple thong that r…"
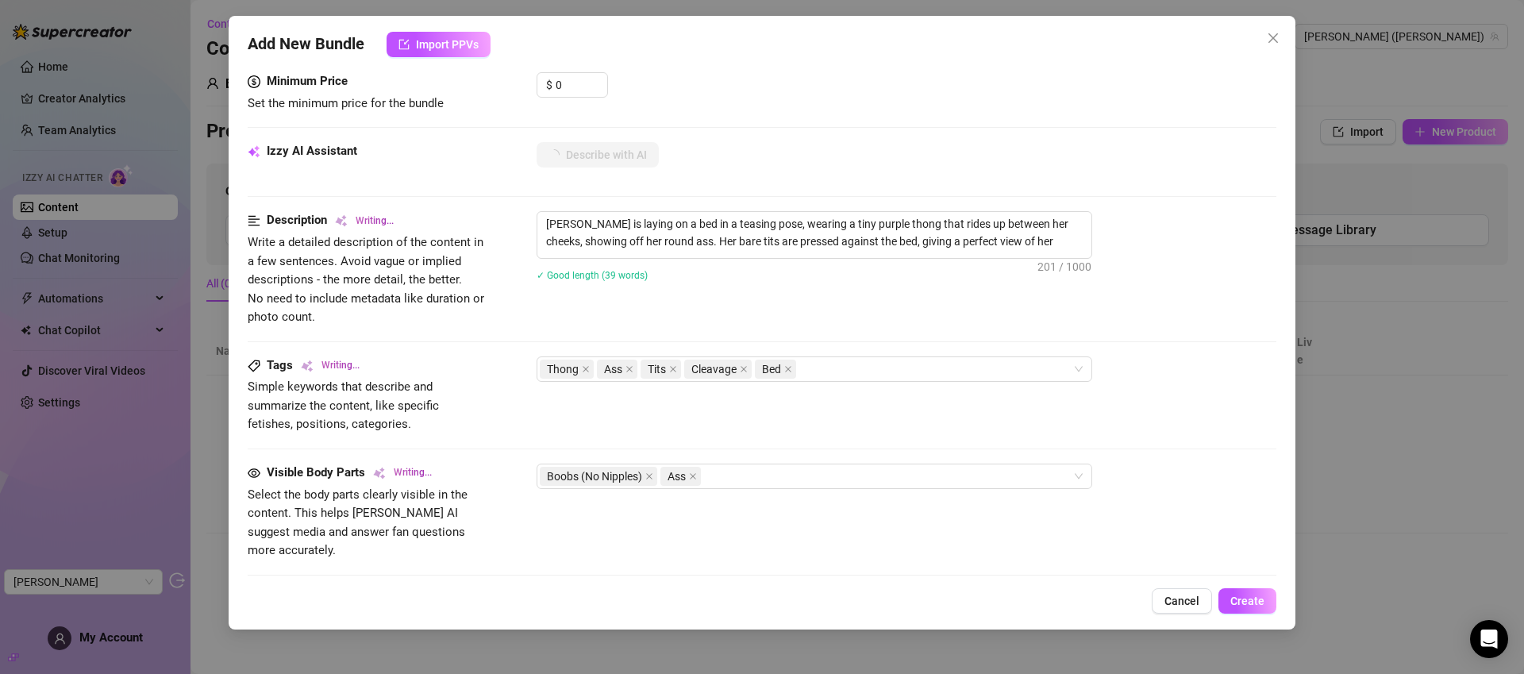
type textarea "Jaylie is laying on a bed in a teasing pose, wearing a tiny purple thong that r…"
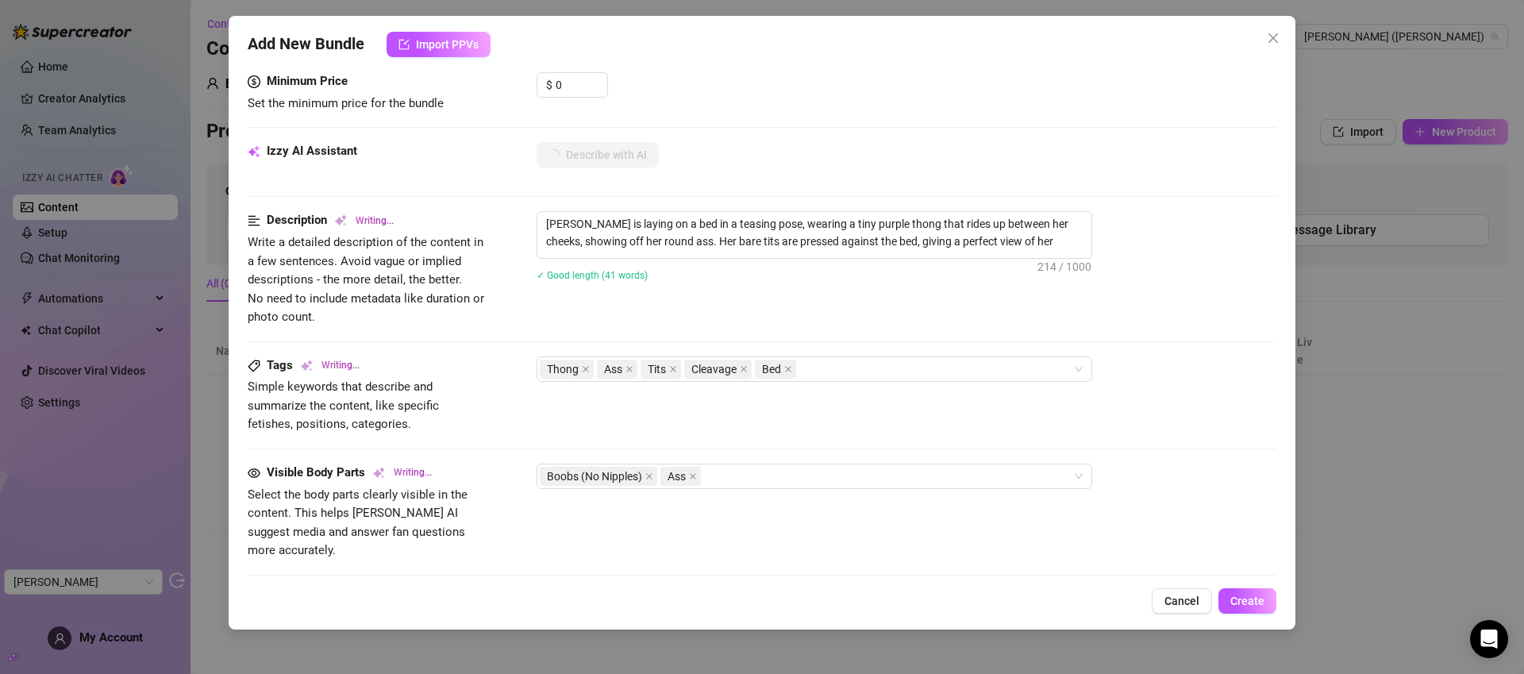
type textarea "Jaylie is laying on a bed in a teasing pose, wearing a tiny purple thong that r…"
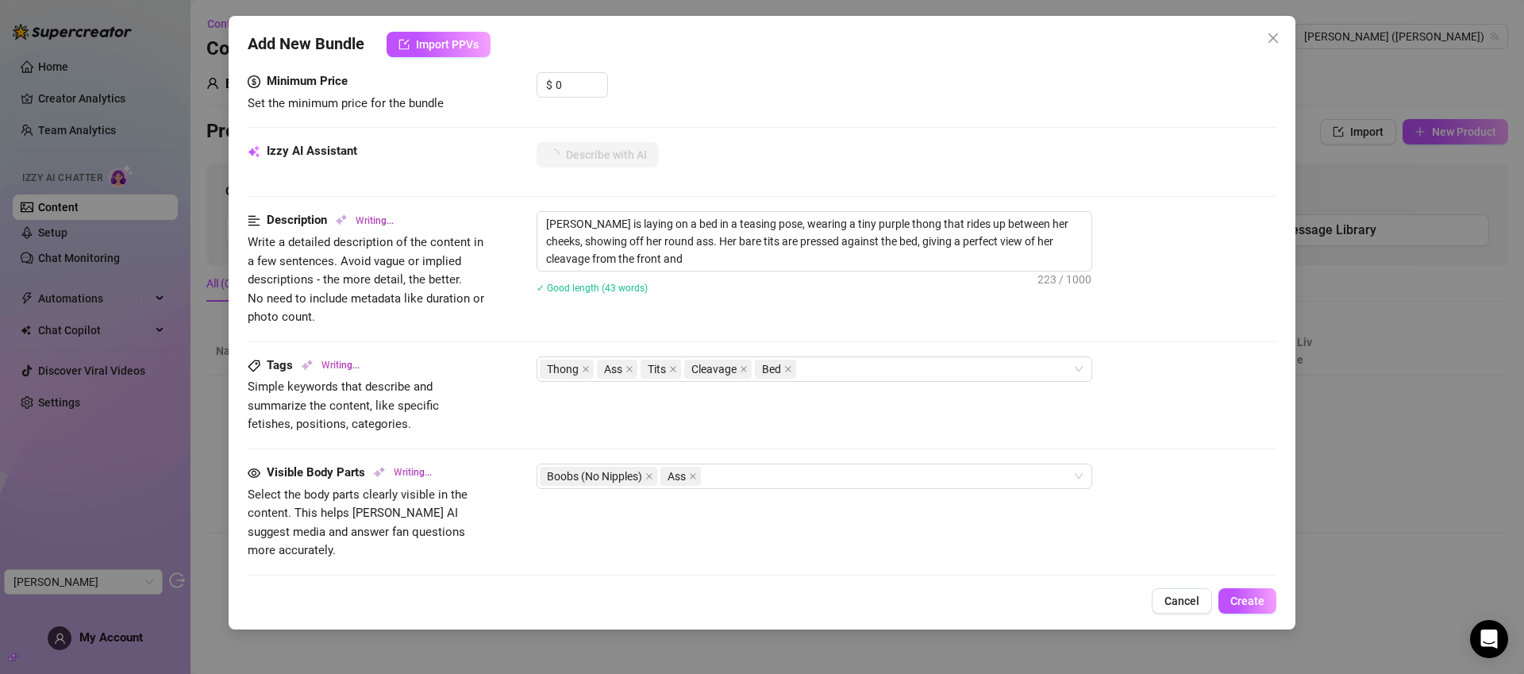
type textarea "Jaylie is laying on a bed in a teasing pose, wearing a tiny purple thong that r…"
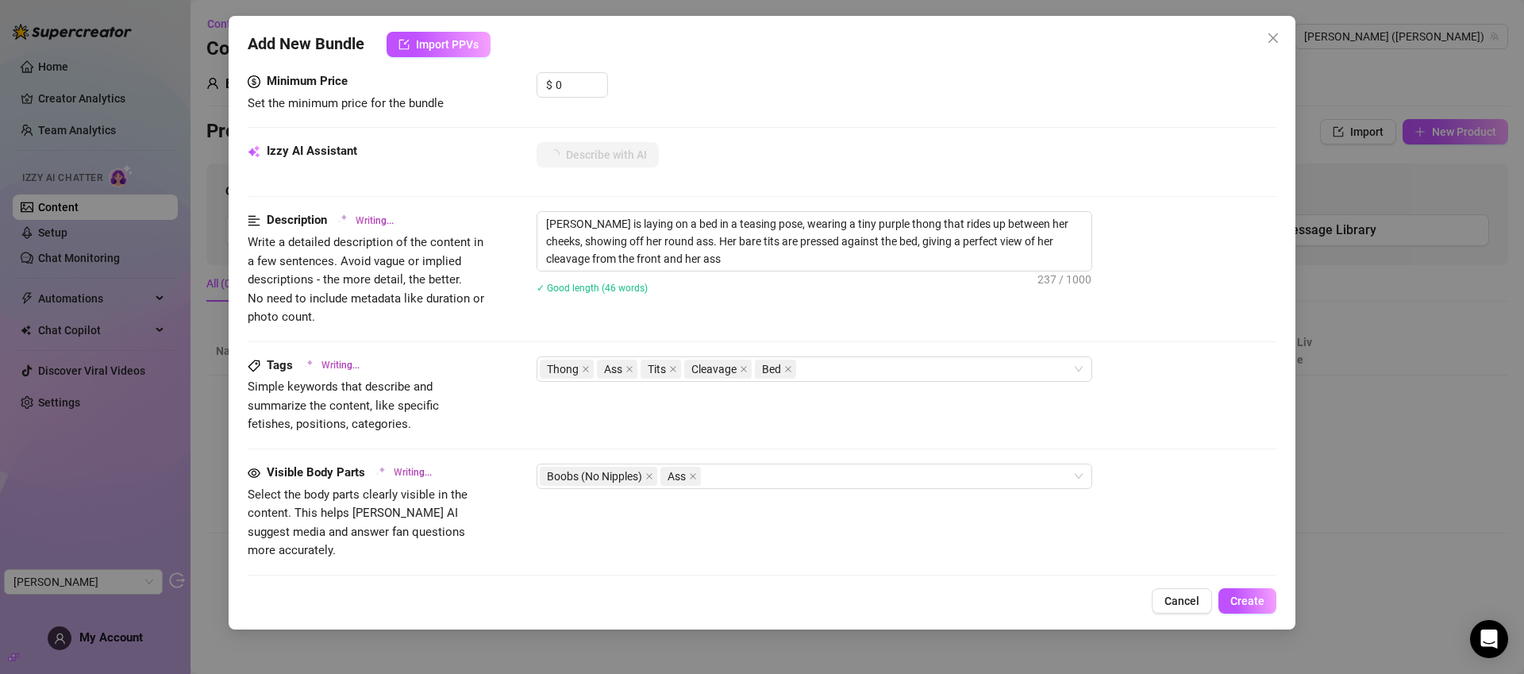
type textarea "Jaylie is laying on a bed in a teasing pose, wearing a tiny purple thong that r…"
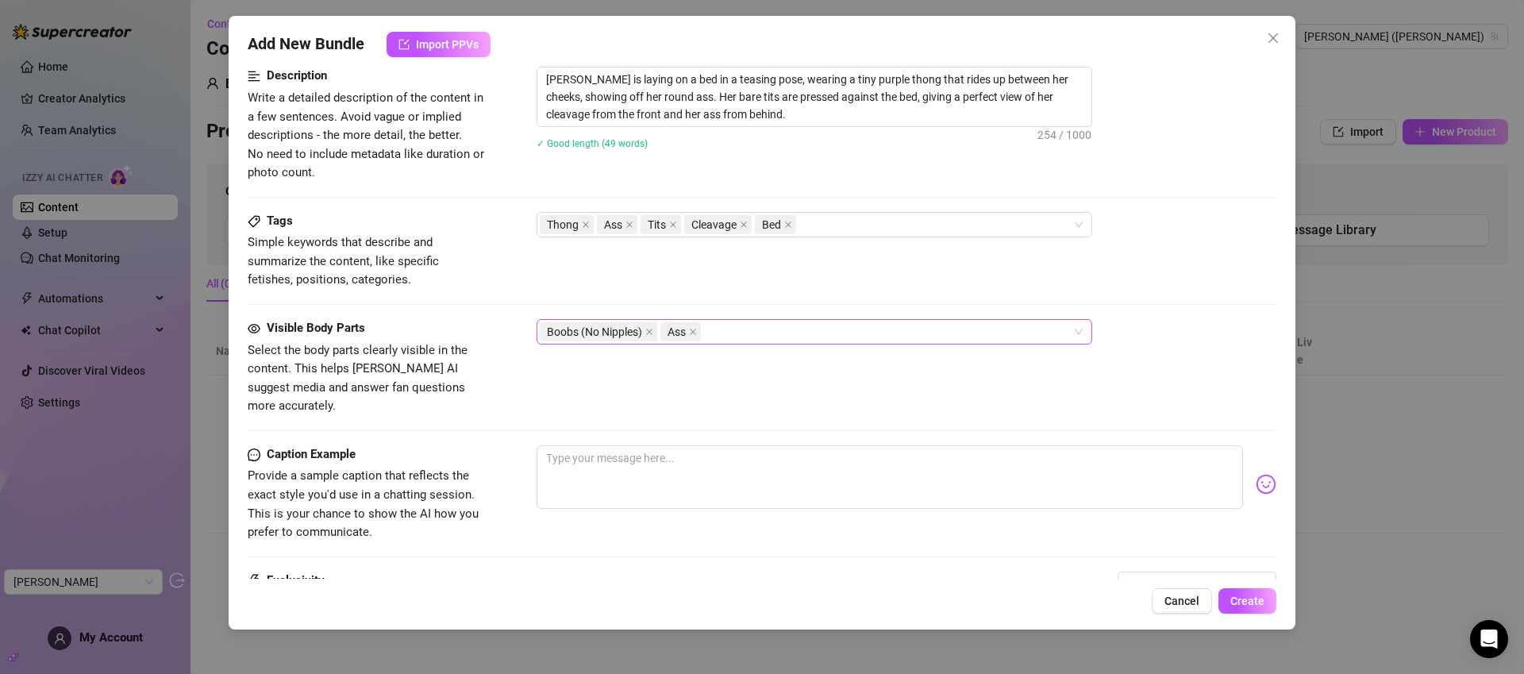
scroll to position [640, 0]
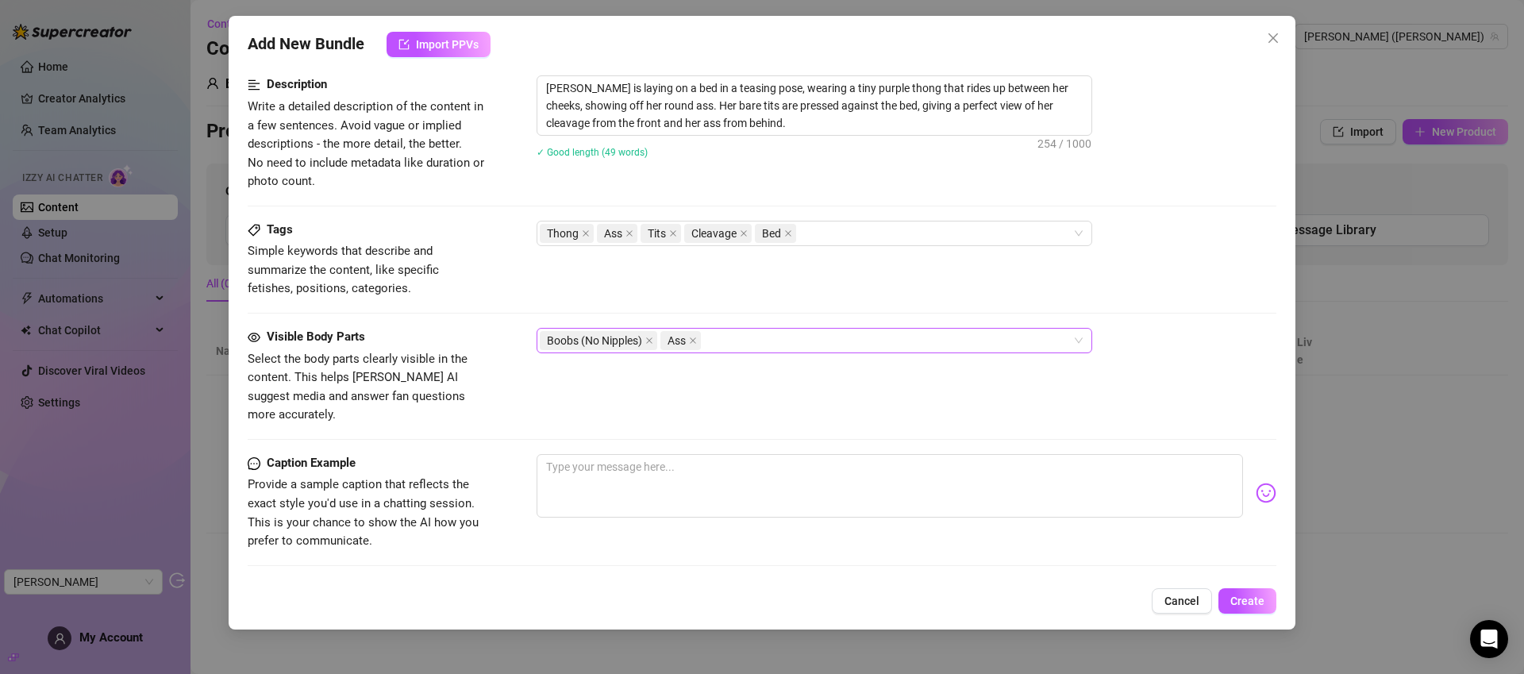
click at [806, 340] on div "Boobs (No Nipples) Ass" at bounding box center [806, 340] width 533 height 22
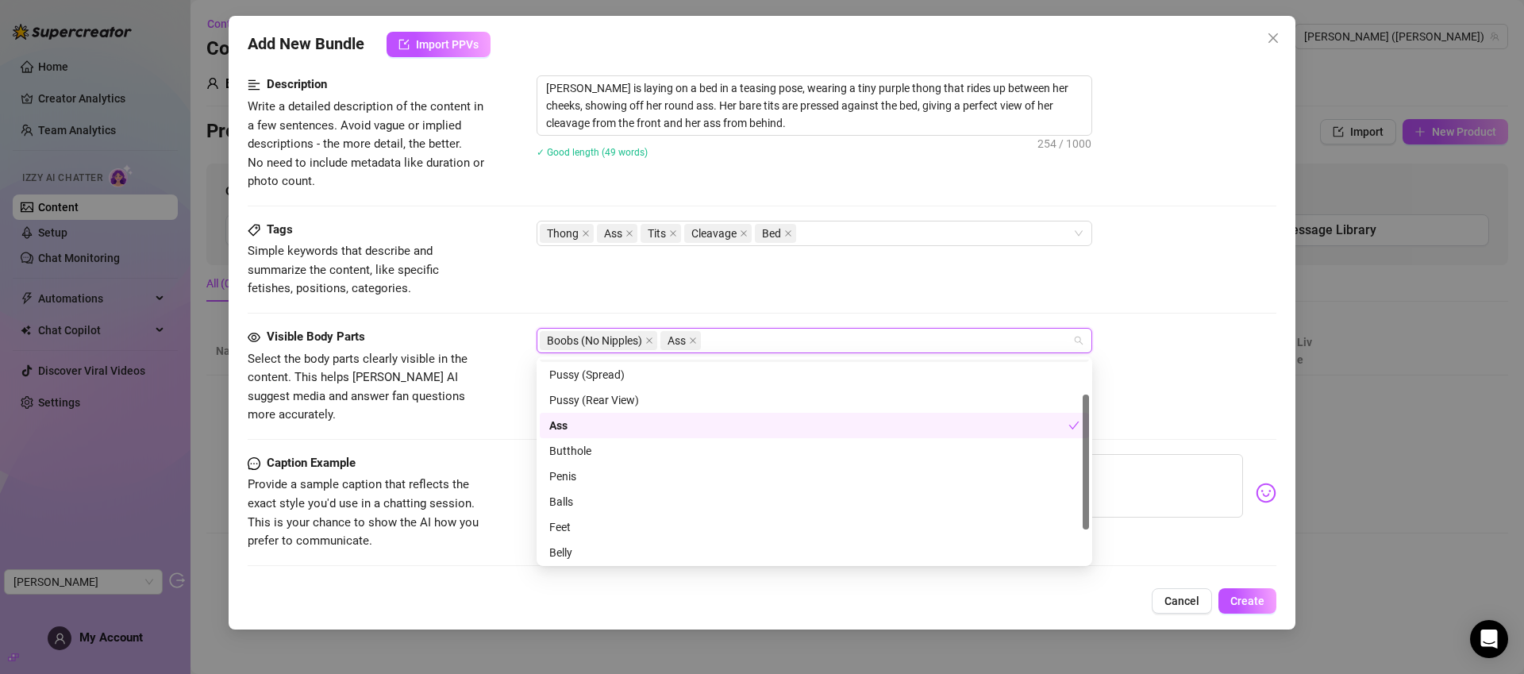
scroll to position [102, 0]
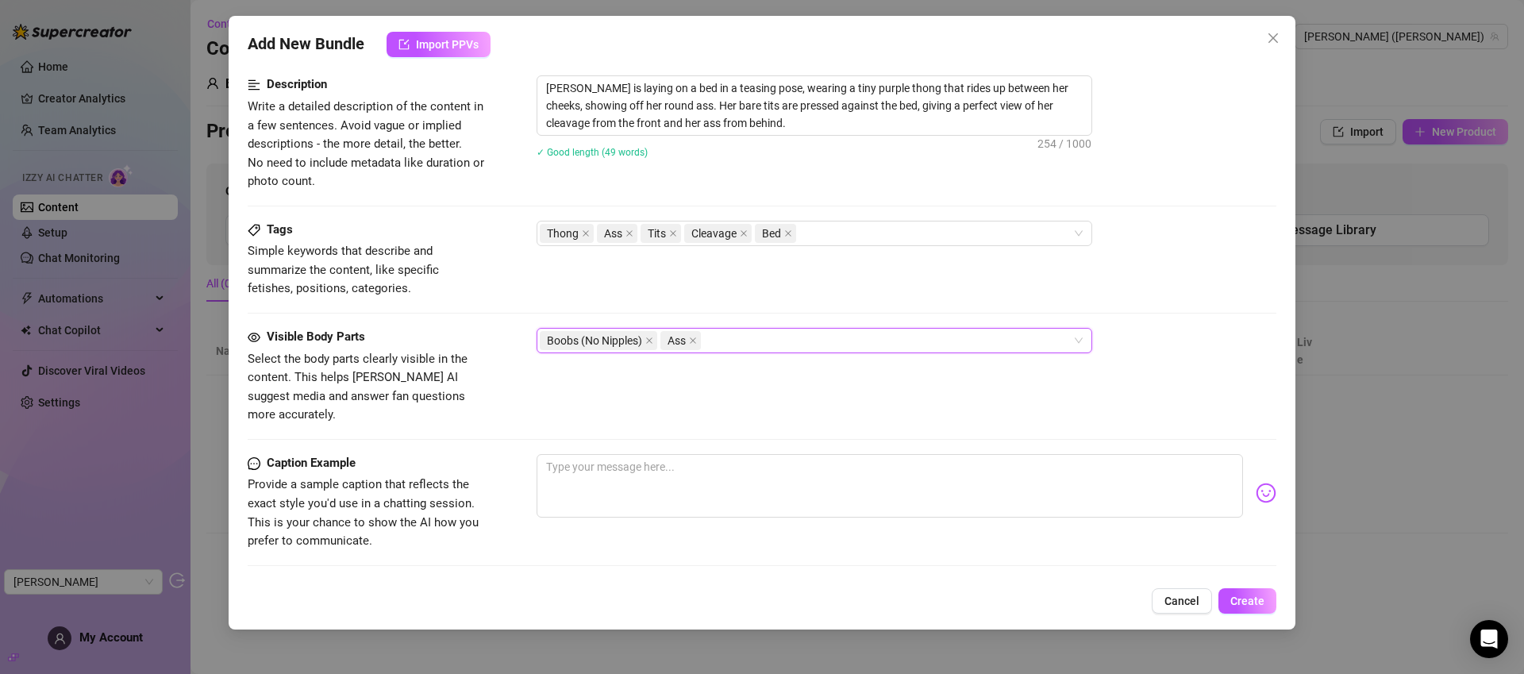
click at [866, 283] on div "Tags Simple keywords that describe and summarize the content, like specific fet…" at bounding box center [762, 260] width 1029 height 78
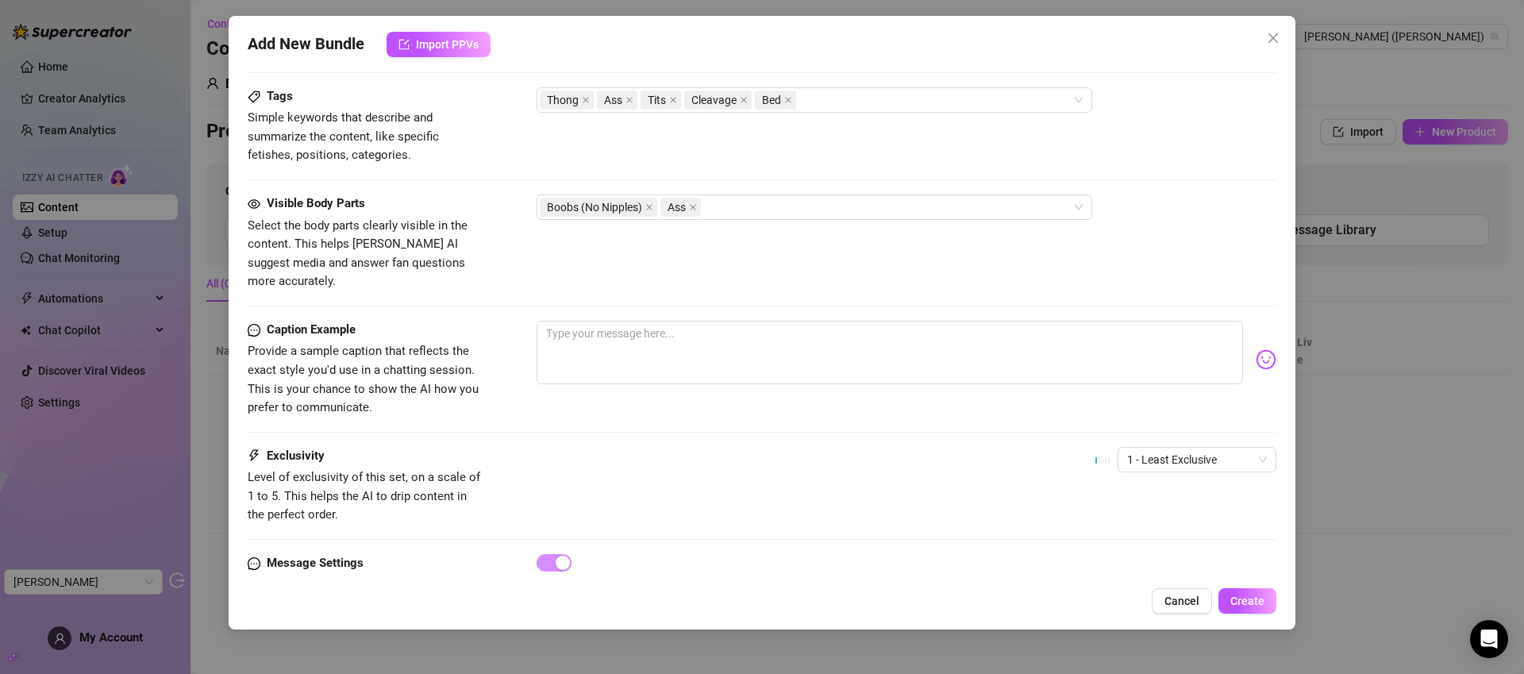
scroll to position [818, 0]
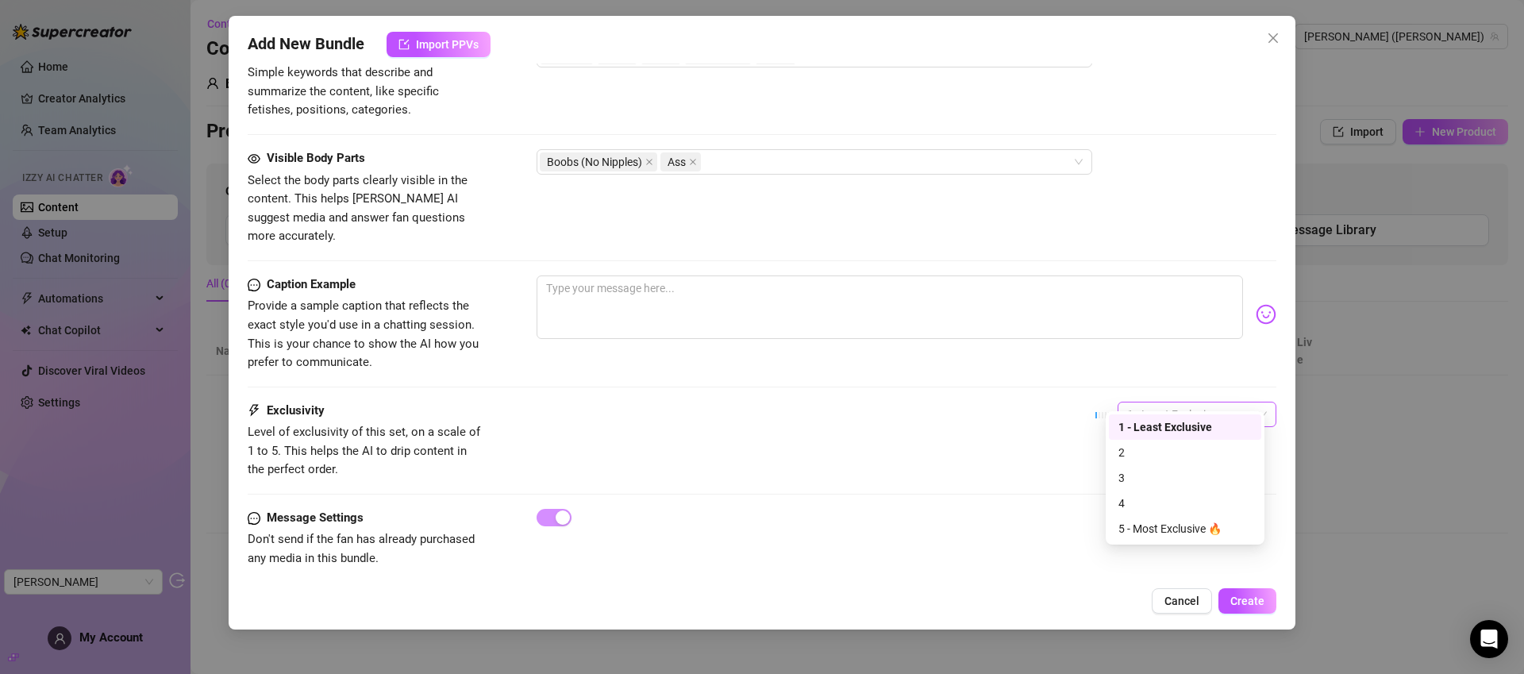
click at [1160, 402] on span "1 - Least Exclusive" at bounding box center [1197, 414] width 140 height 24
click at [1037, 402] on div "Exclusivity Level of exclusivity of this set, on a scale of 1 to 5. This helps …" at bounding box center [762, 441] width 1029 height 78
click at [1151, 402] on span "1 - Least Exclusive" at bounding box center [1197, 414] width 140 height 24
click at [1136, 528] on div "5 - Most Exclusive 🔥" at bounding box center [1184, 528] width 133 height 17
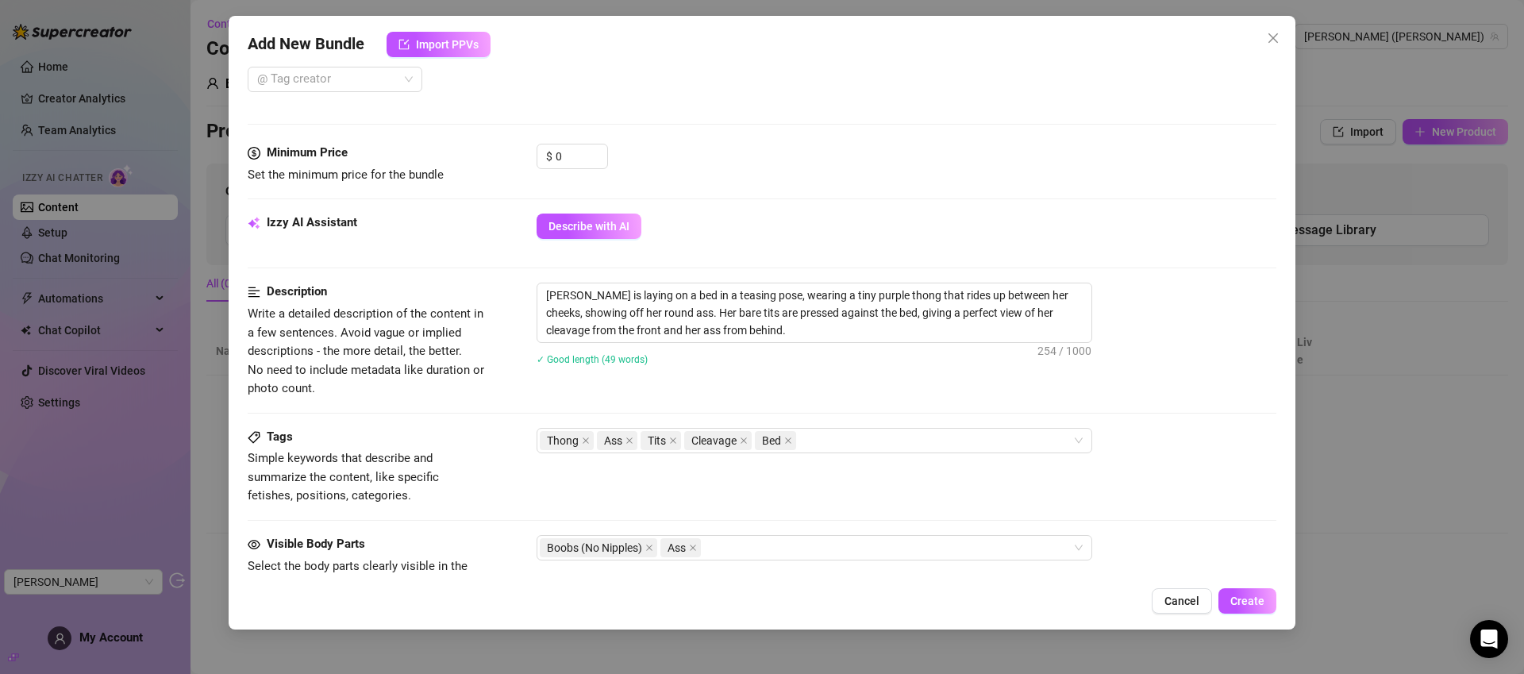
scroll to position [210, 0]
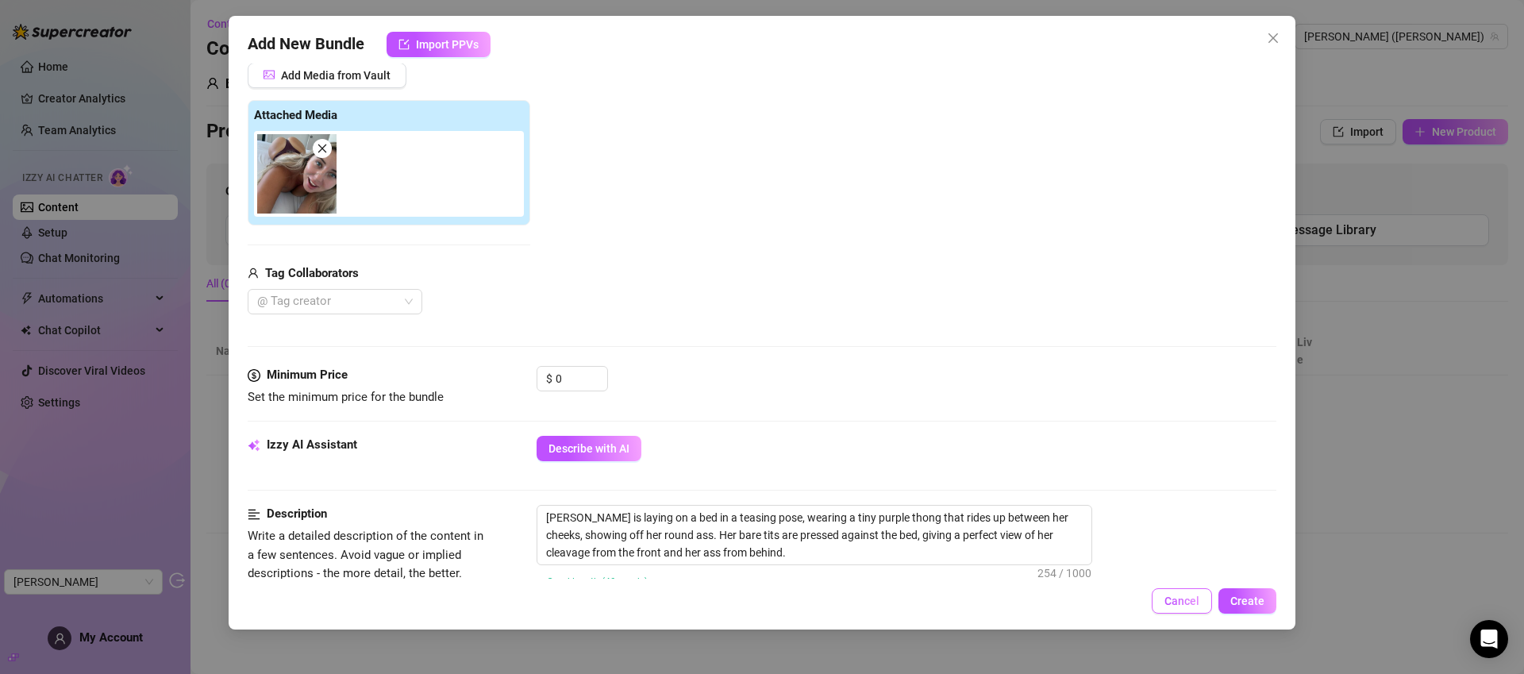
click at [1180, 605] on span "Cancel" at bounding box center [1181, 601] width 35 height 13
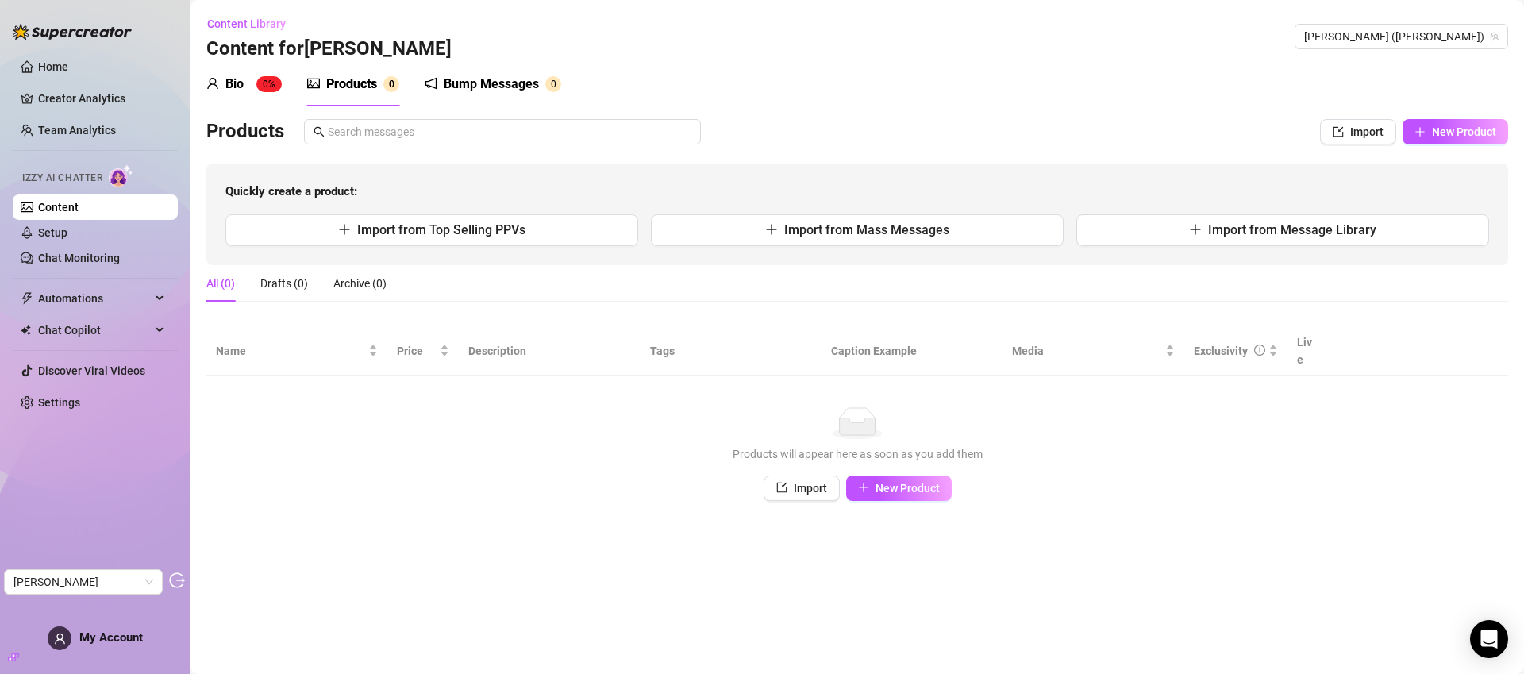
click at [489, 78] on div "Bump Messages" at bounding box center [491, 84] width 95 height 19
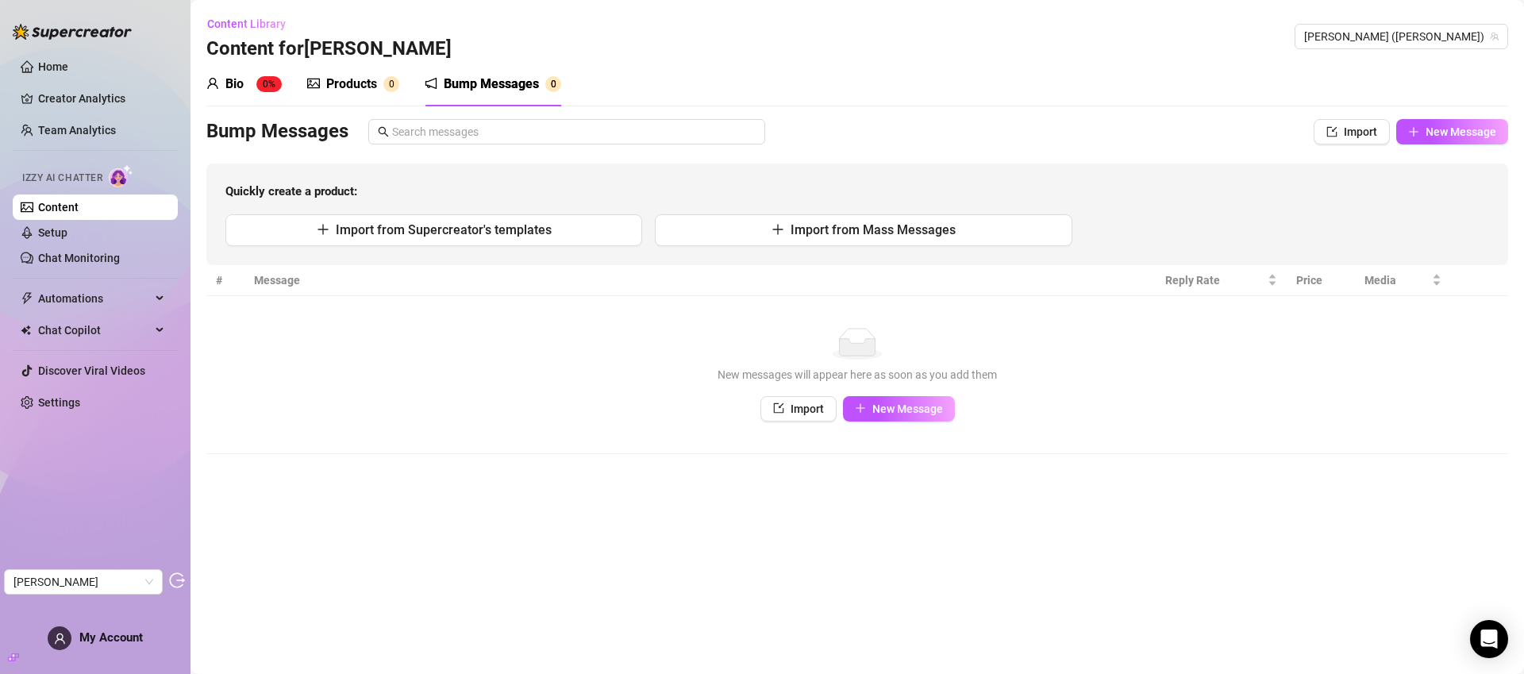
click at [387, 79] on sup "0" at bounding box center [391, 84] width 16 height 16
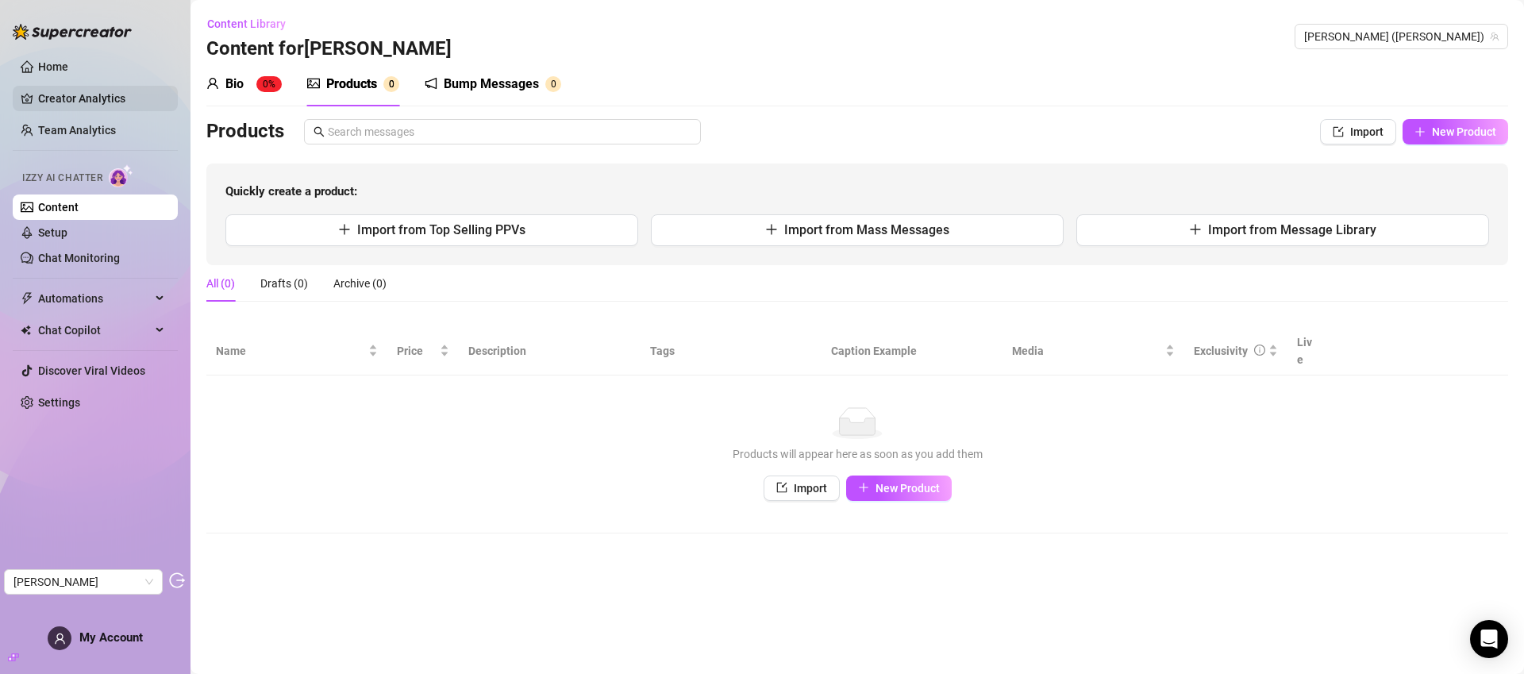
click at [108, 104] on link "Creator Analytics" at bounding box center [101, 98] width 127 height 25
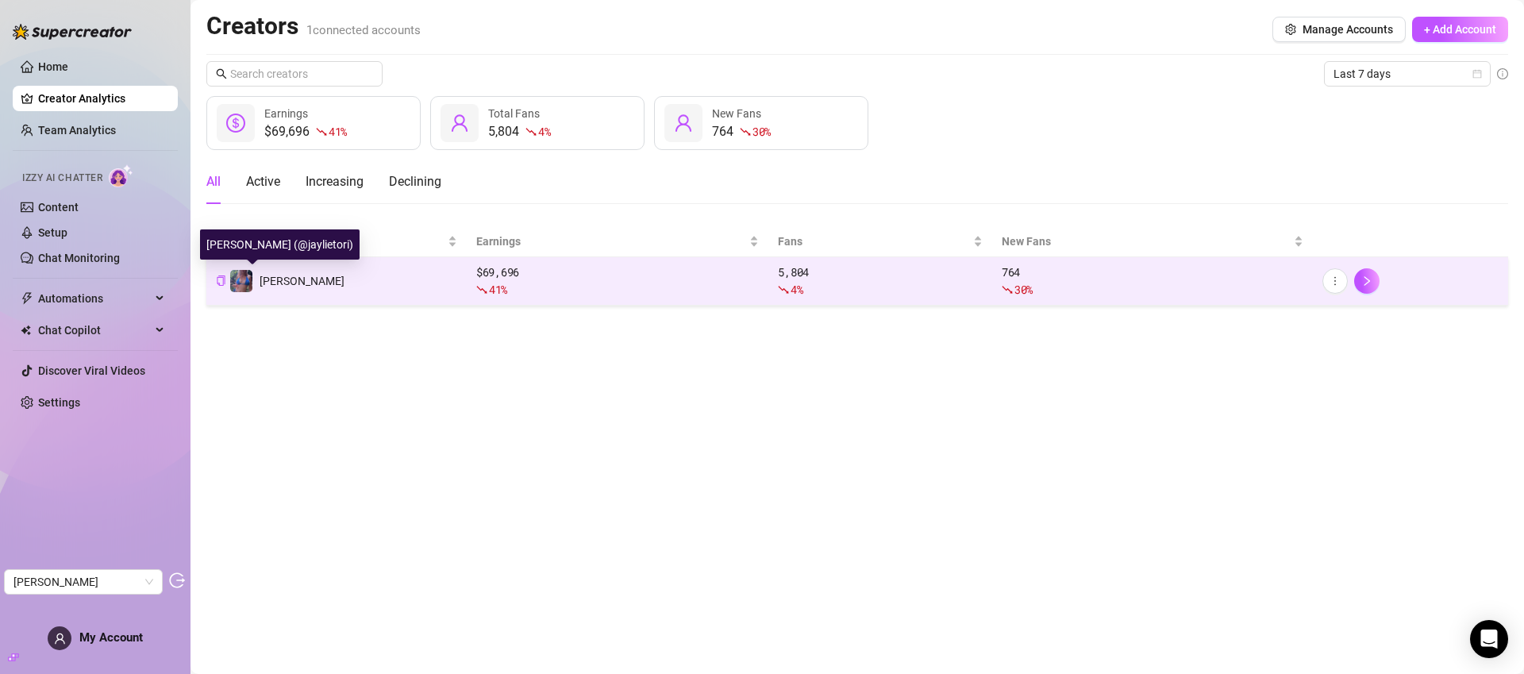
click at [283, 285] on span "Jaylie" at bounding box center [302, 281] width 85 height 13
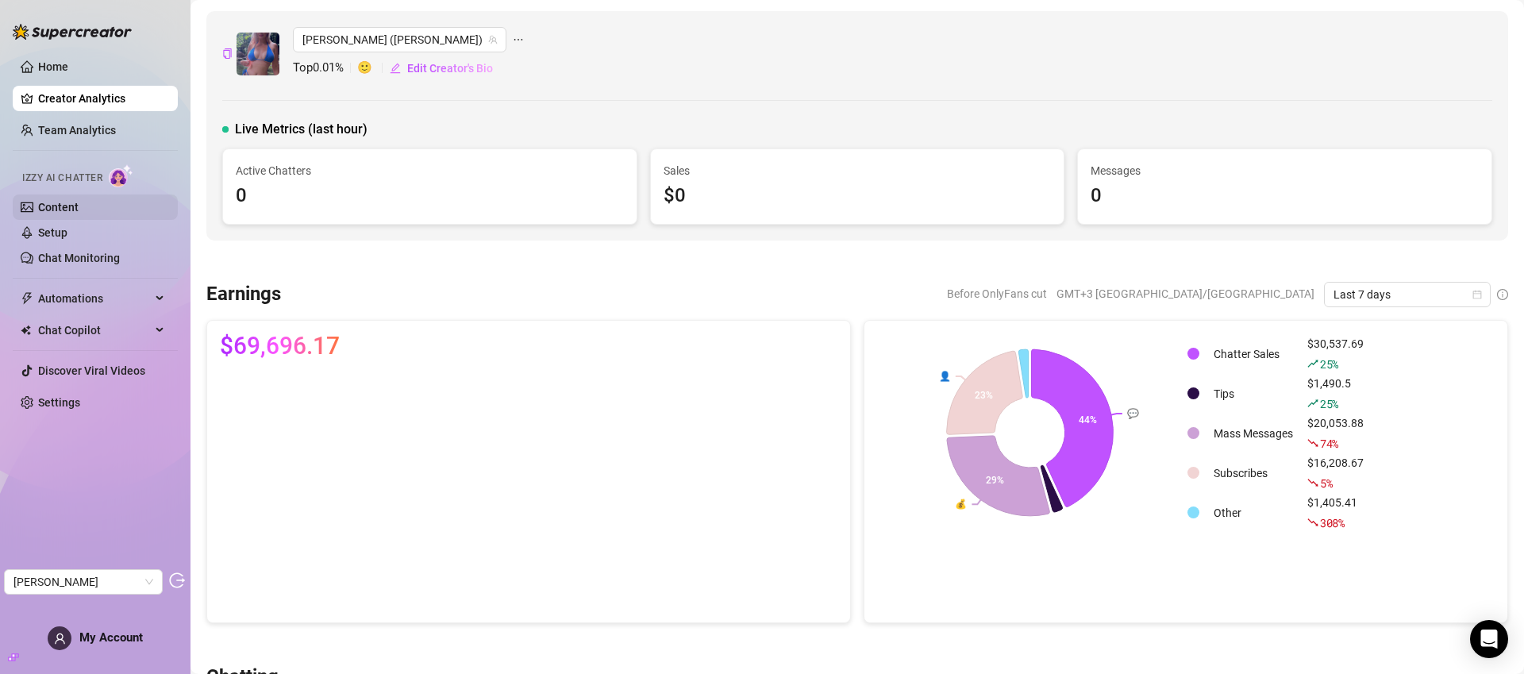
click at [75, 209] on link "Content" at bounding box center [58, 207] width 40 height 13
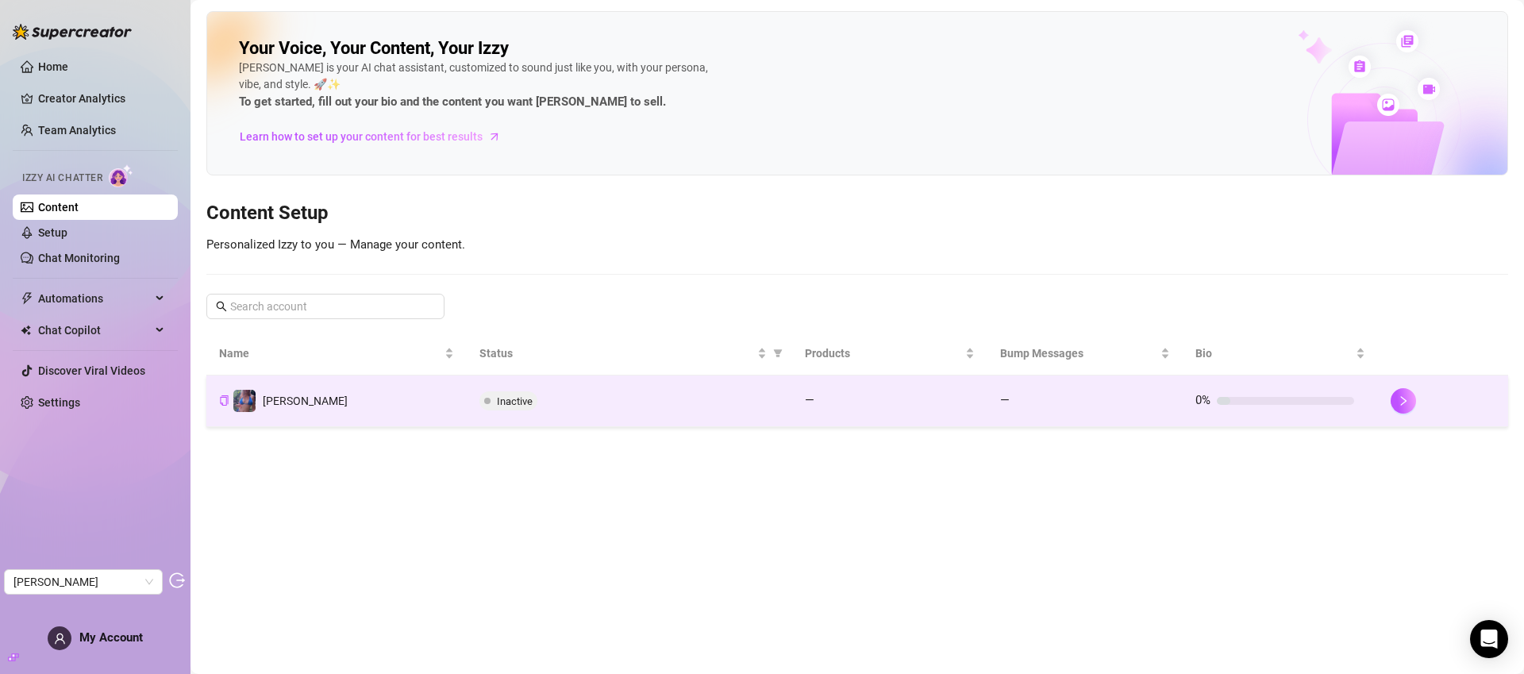
click at [545, 407] on div "Inactive" at bounding box center [629, 400] width 300 height 19
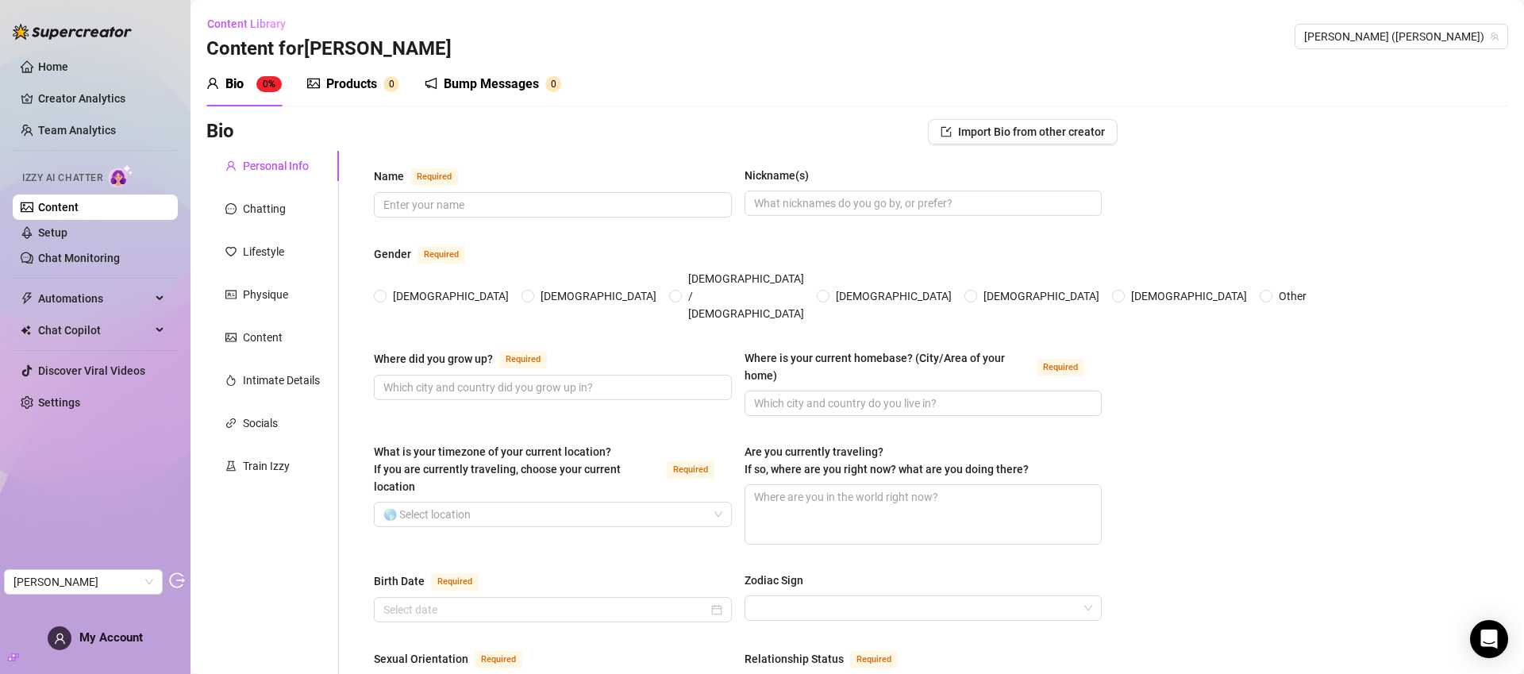
click at [344, 79] on div "Products" at bounding box center [351, 84] width 51 height 19
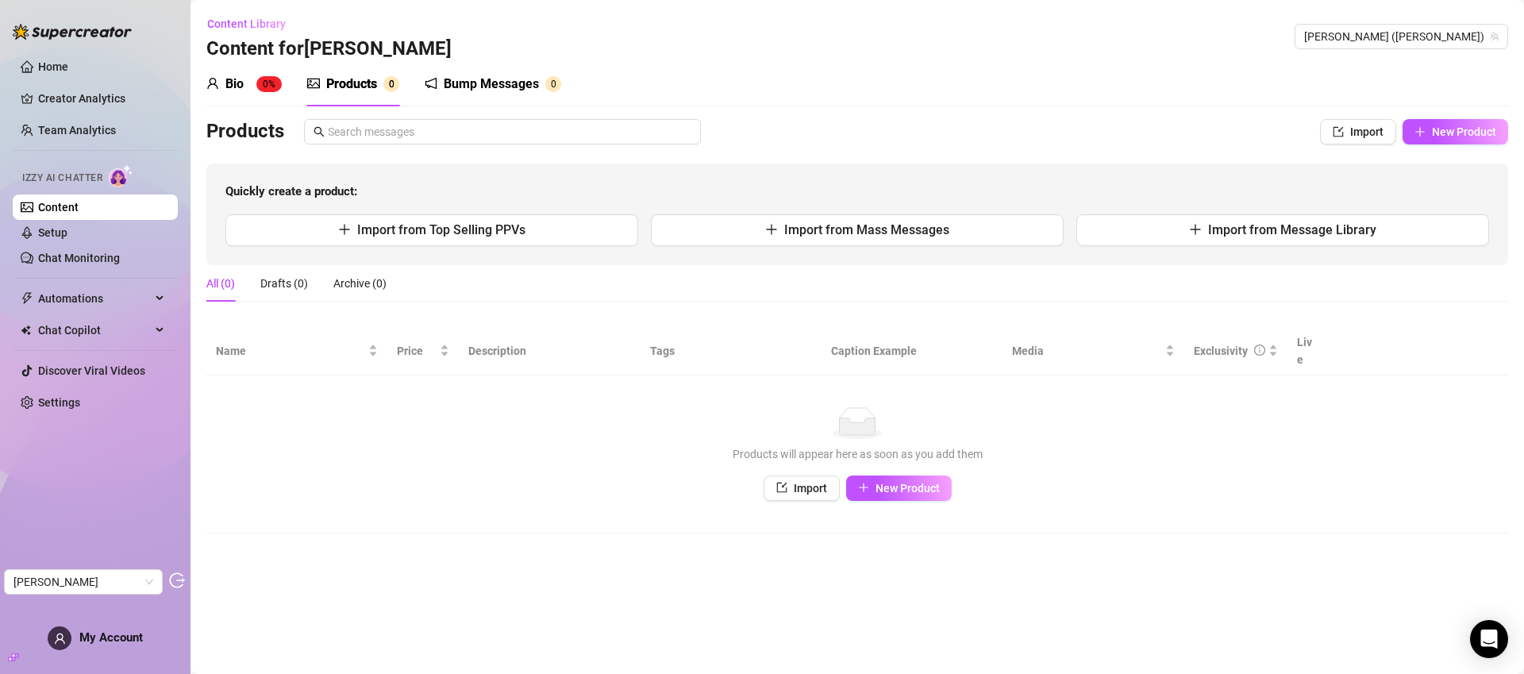
click at [483, 83] on div "Bump Messages" at bounding box center [491, 84] width 95 height 19
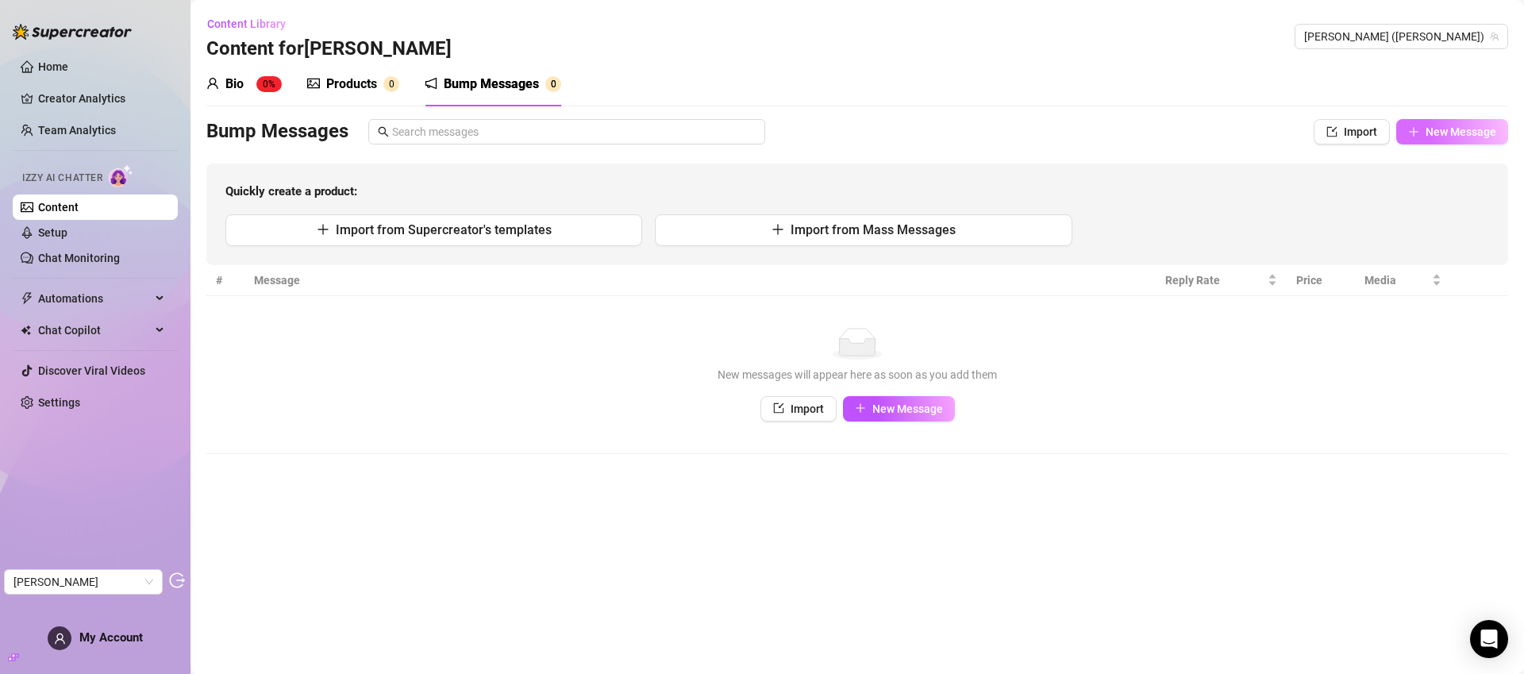
click at [1411, 129] on icon "plus" at bounding box center [1413, 131] width 11 height 11
type textarea "Type your message here..."
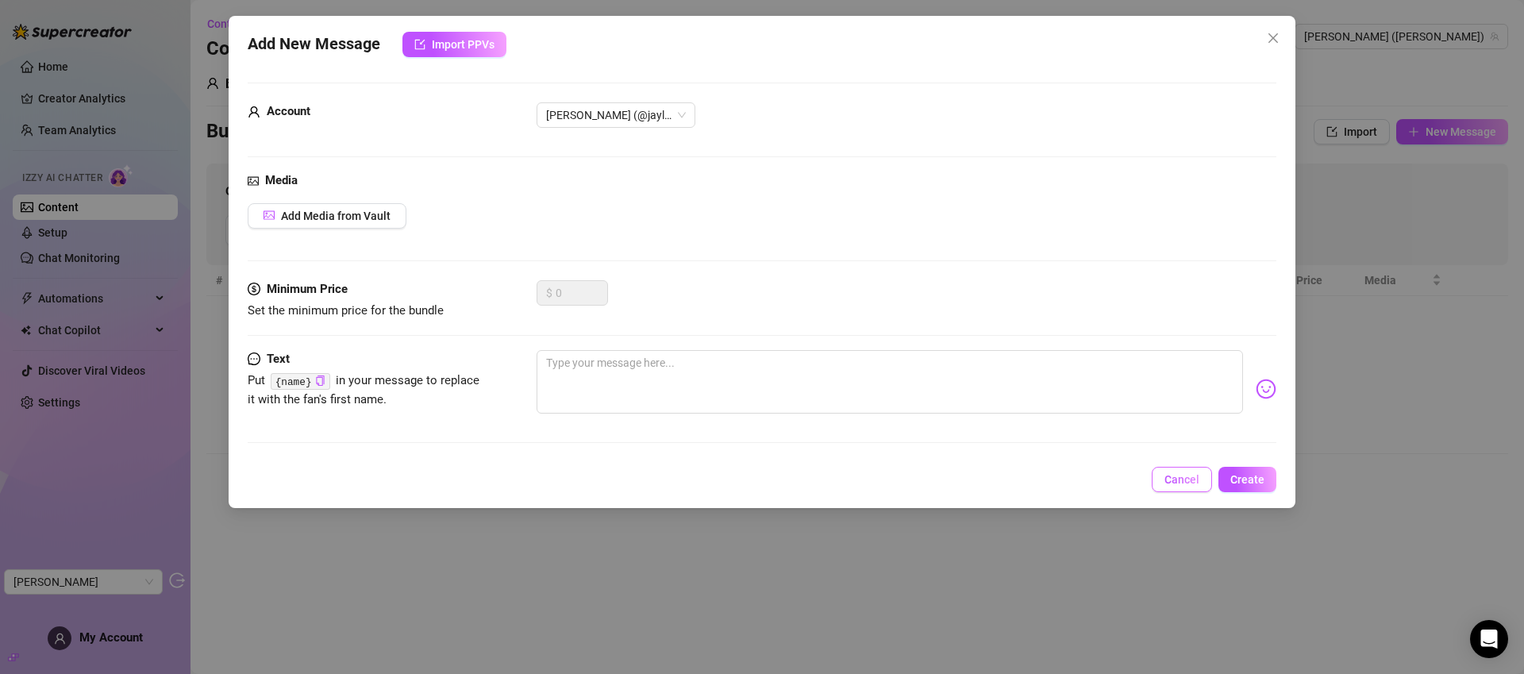
click at [1172, 479] on span "Cancel" at bounding box center [1181, 479] width 35 height 13
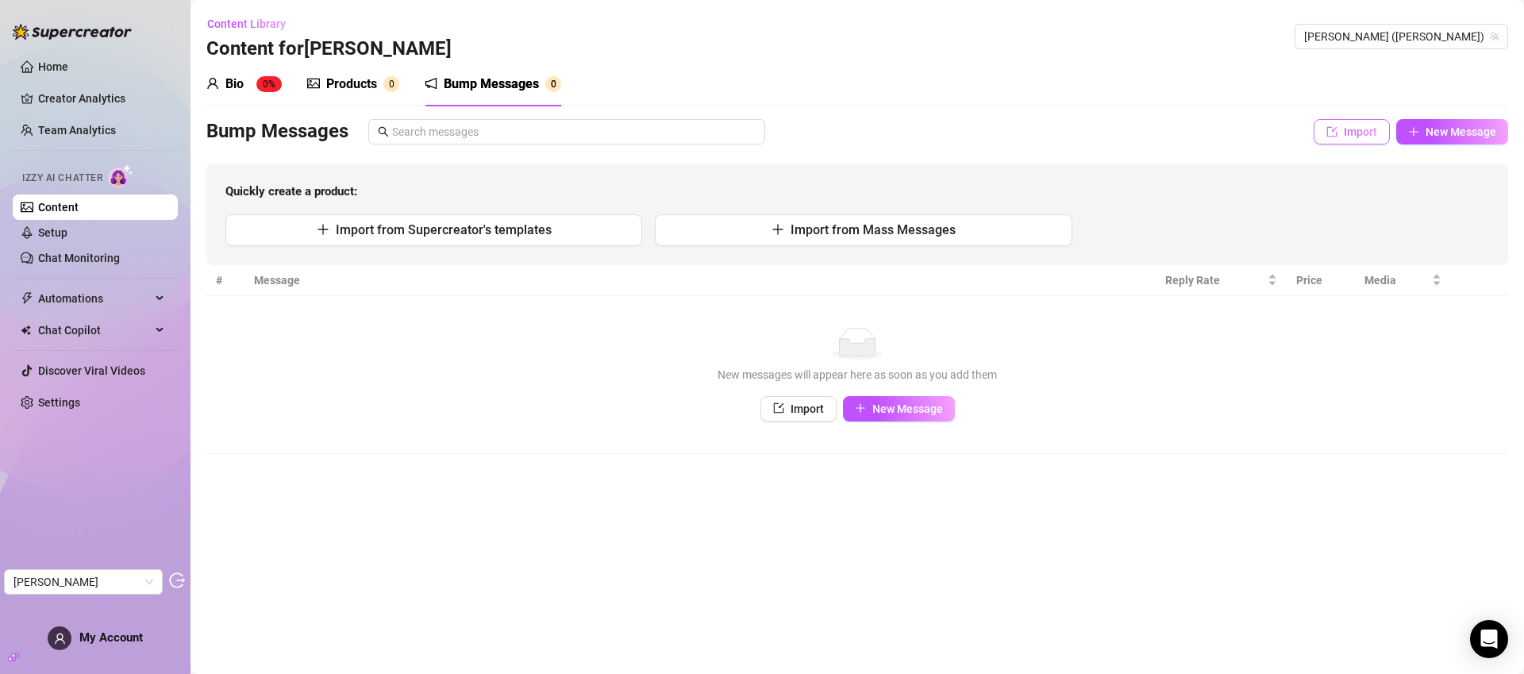
click at [1336, 133] on icon "import" at bounding box center [1331, 131] width 11 height 11
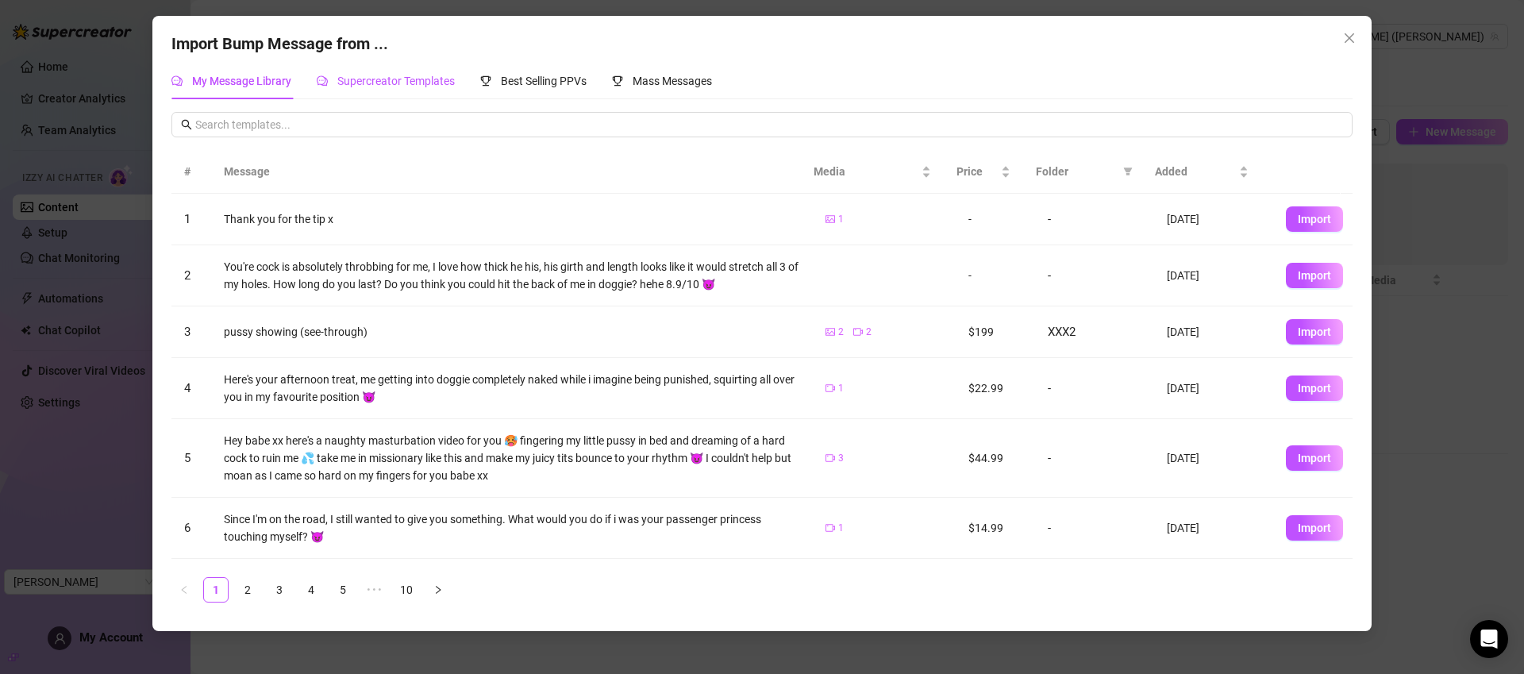
click at [359, 80] on span "Supercreator Templates" at bounding box center [395, 81] width 117 height 13
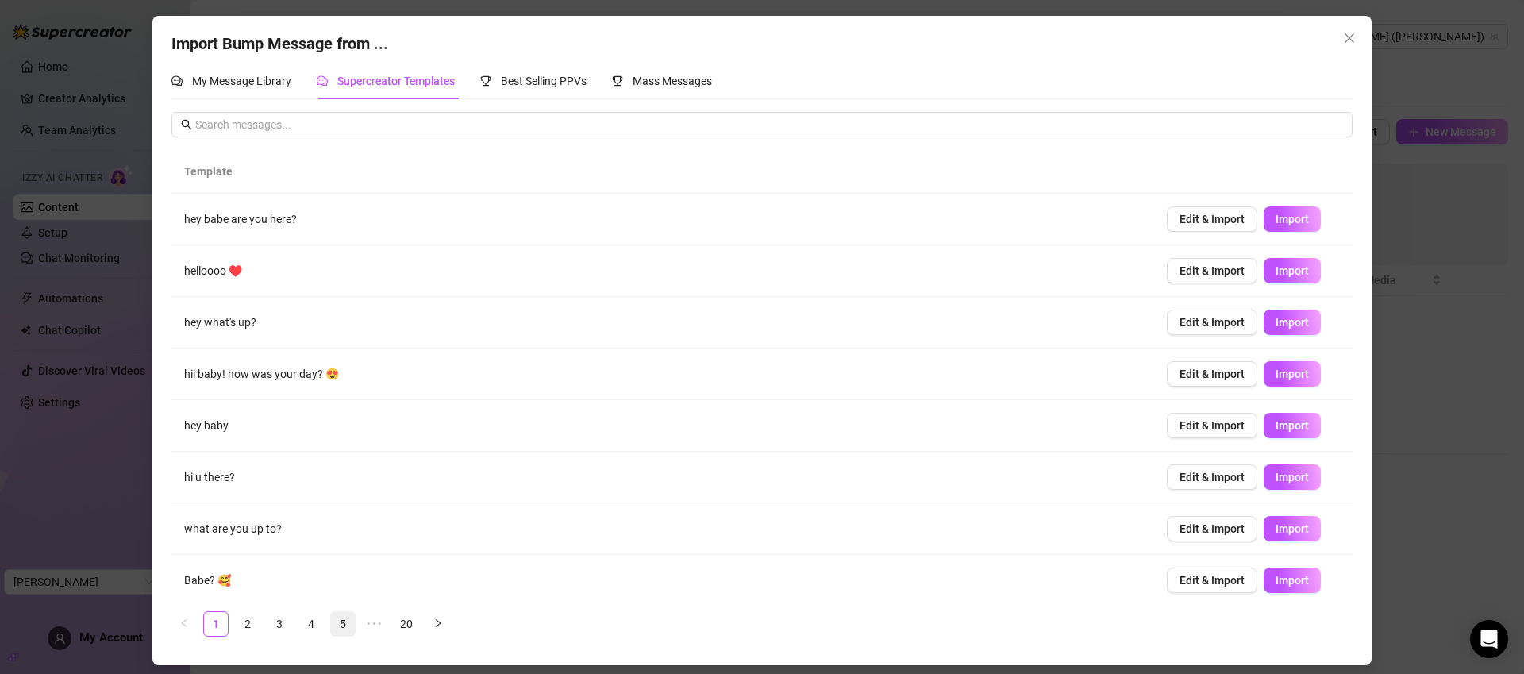
click at [339, 621] on link "5" at bounding box center [343, 624] width 24 height 24
click at [406, 623] on link "7" at bounding box center [406, 624] width 24 height 24
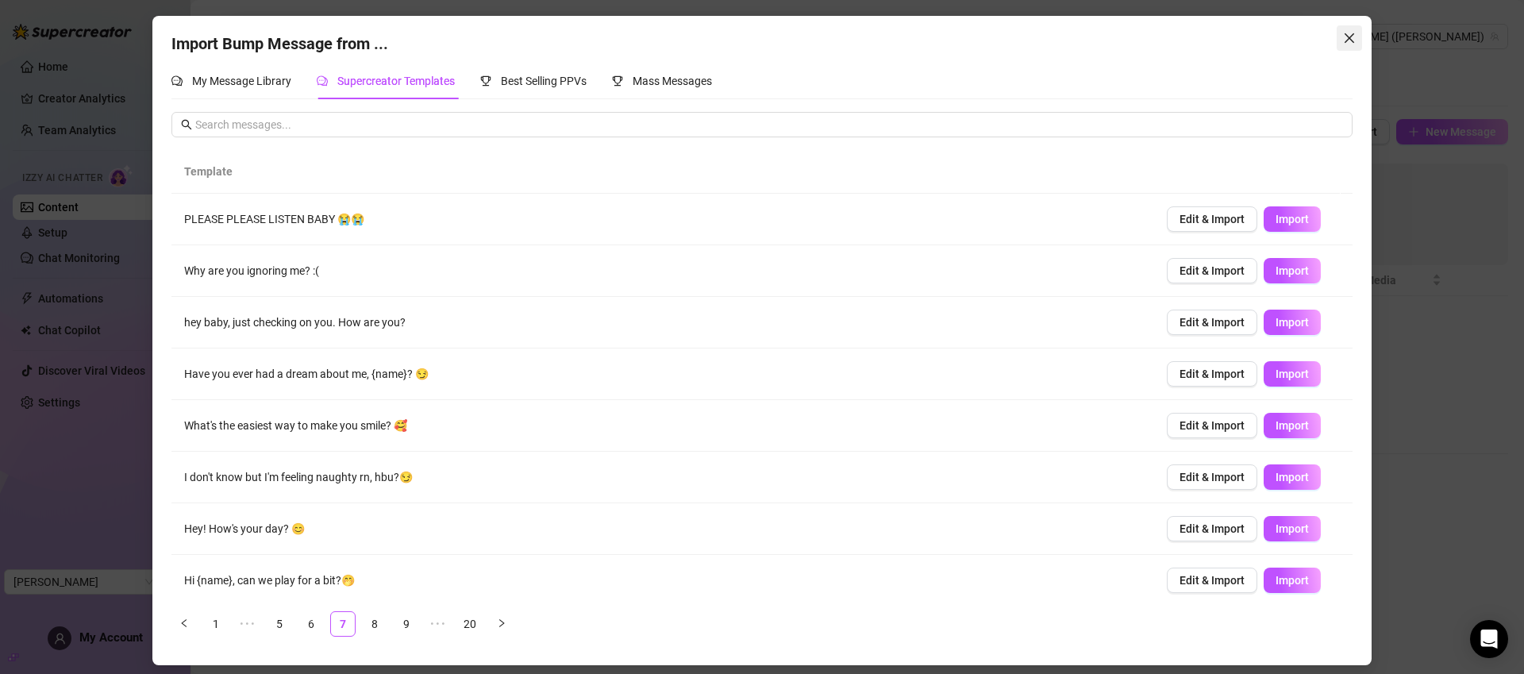
click at [1354, 37] on icon "close" at bounding box center [1349, 38] width 13 height 13
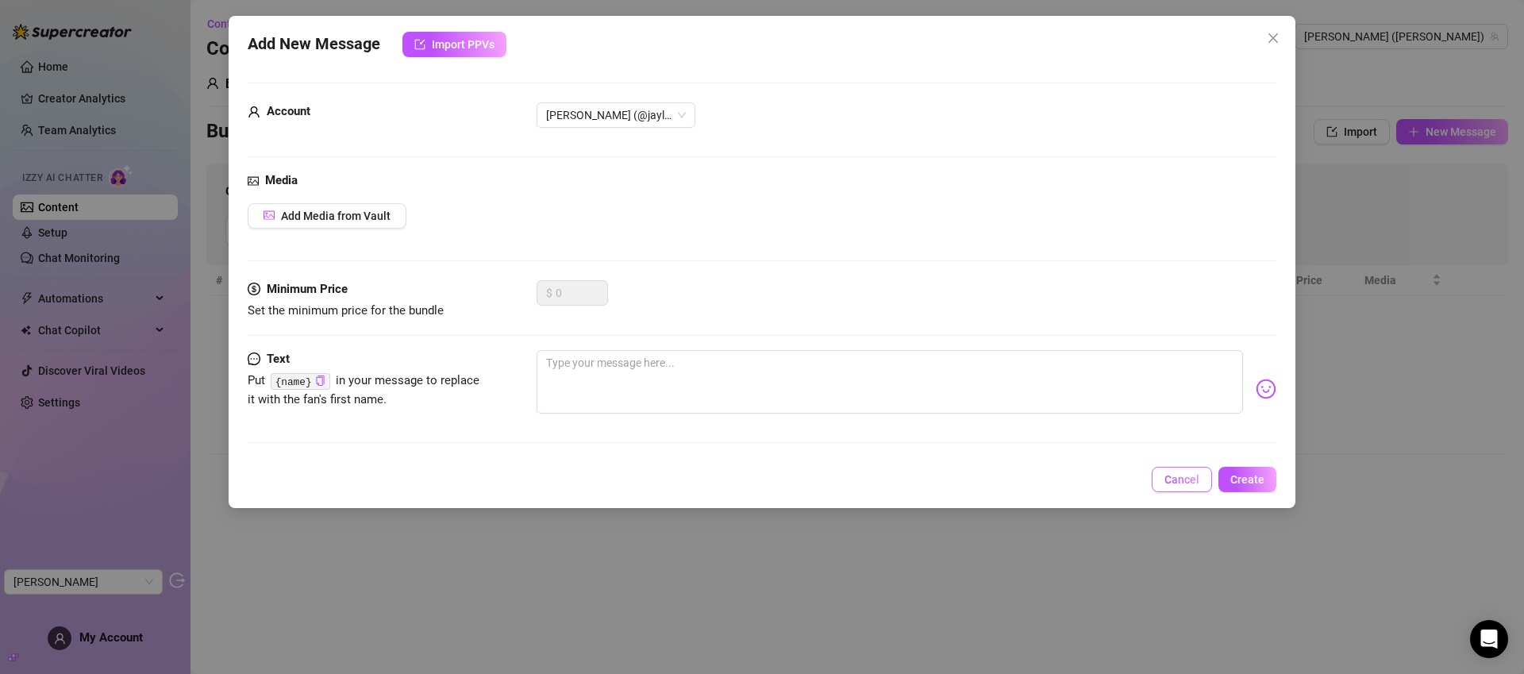
click at [1182, 467] on button "Cancel" at bounding box center [1182, 479] width 60 height 25
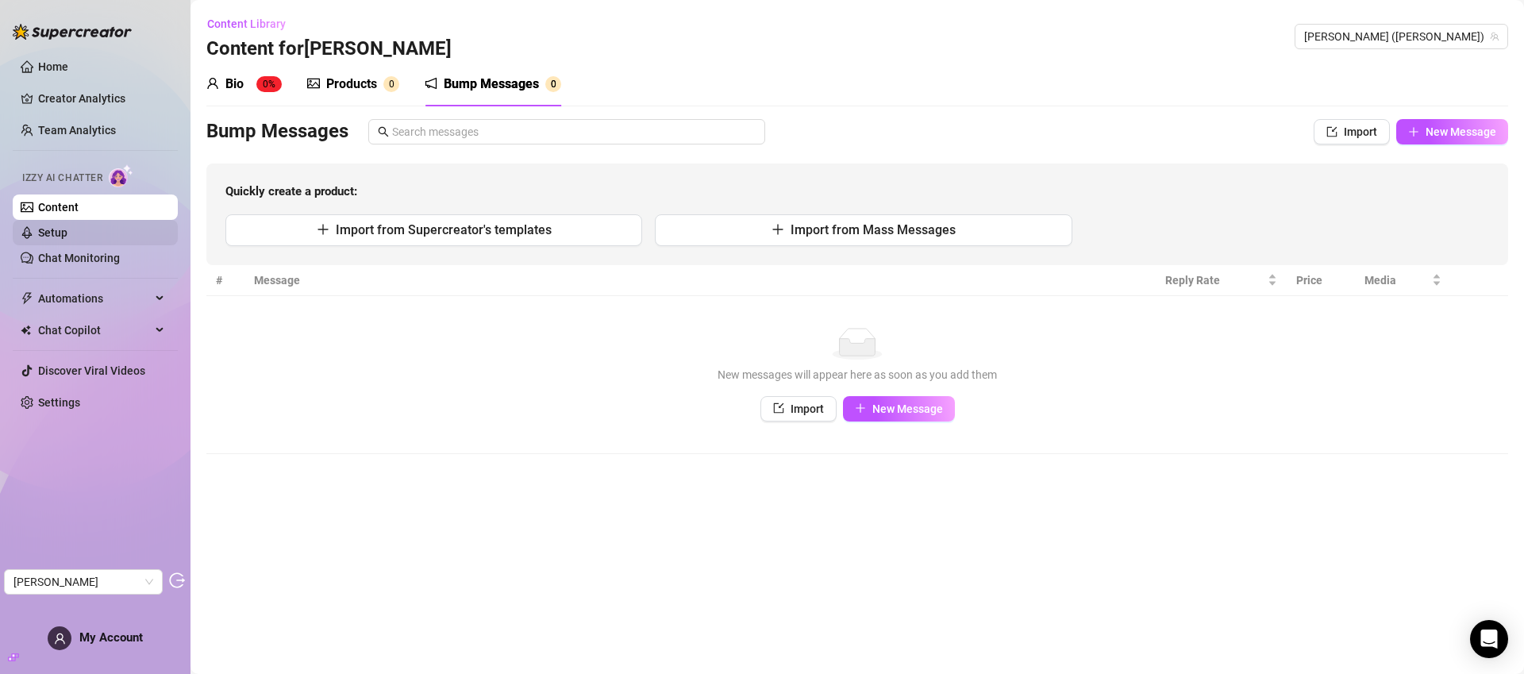
click at [67, 233] on link "Setup" at bounding box center [52, 232] width 29 height 13
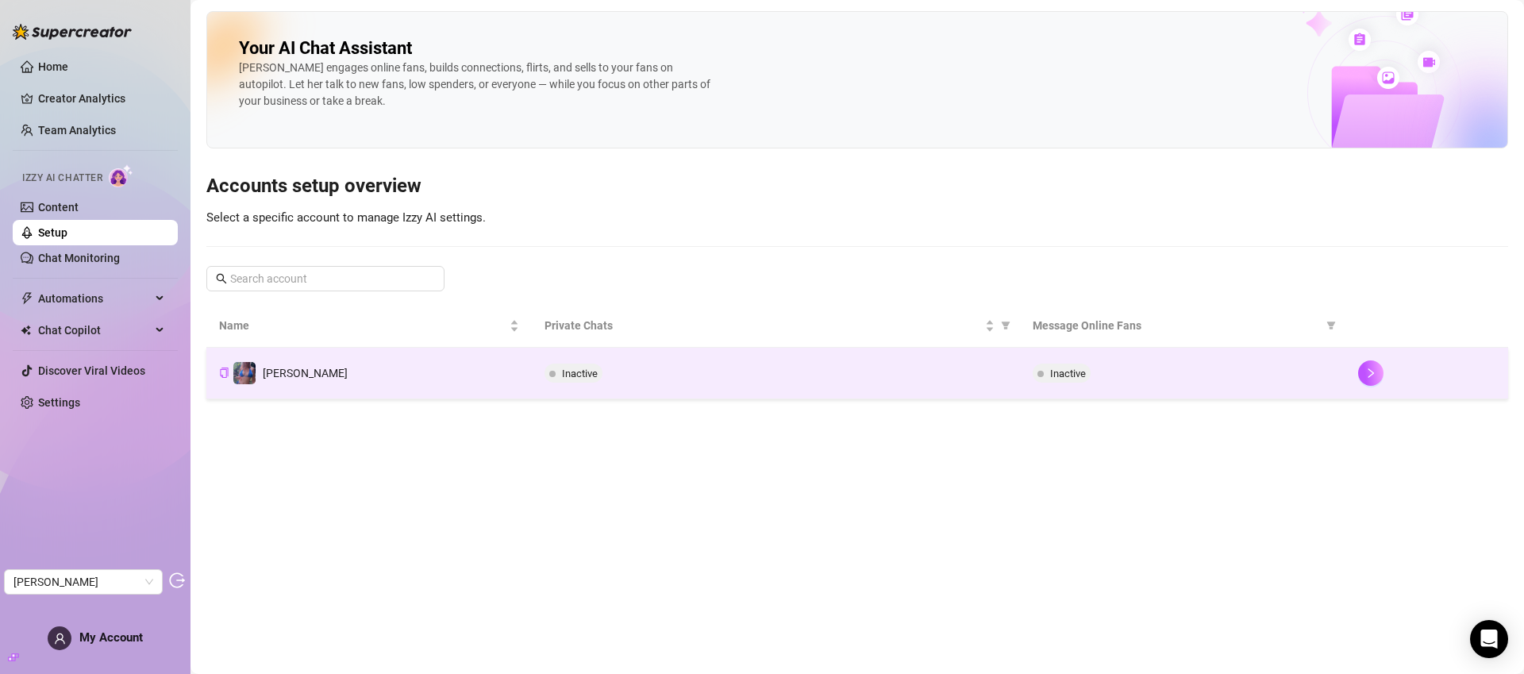
click at [484, 384] on td "Jaylie" at bounding box center [368, 374] width 325 height 52
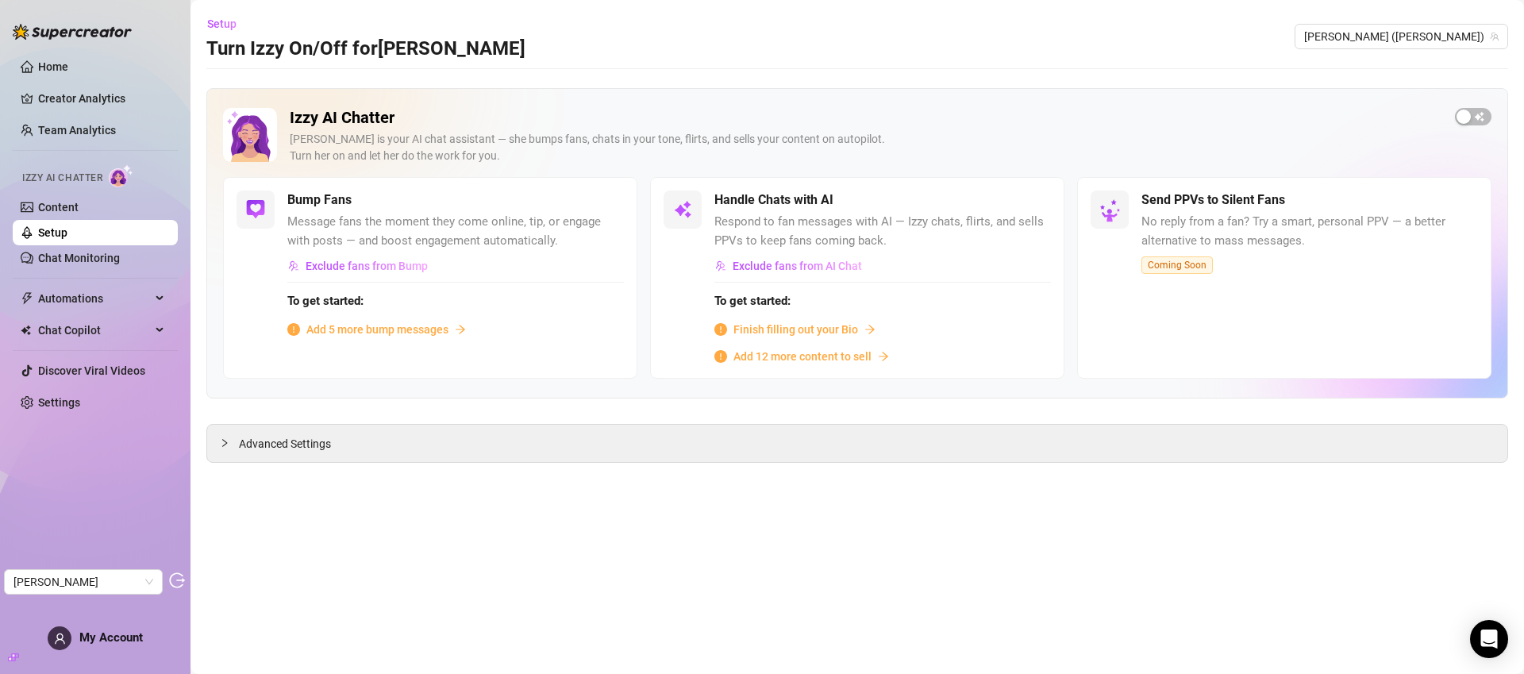
click at [67, 239] on link "Setup" at bounding box center [52, 232] width 29 height 13
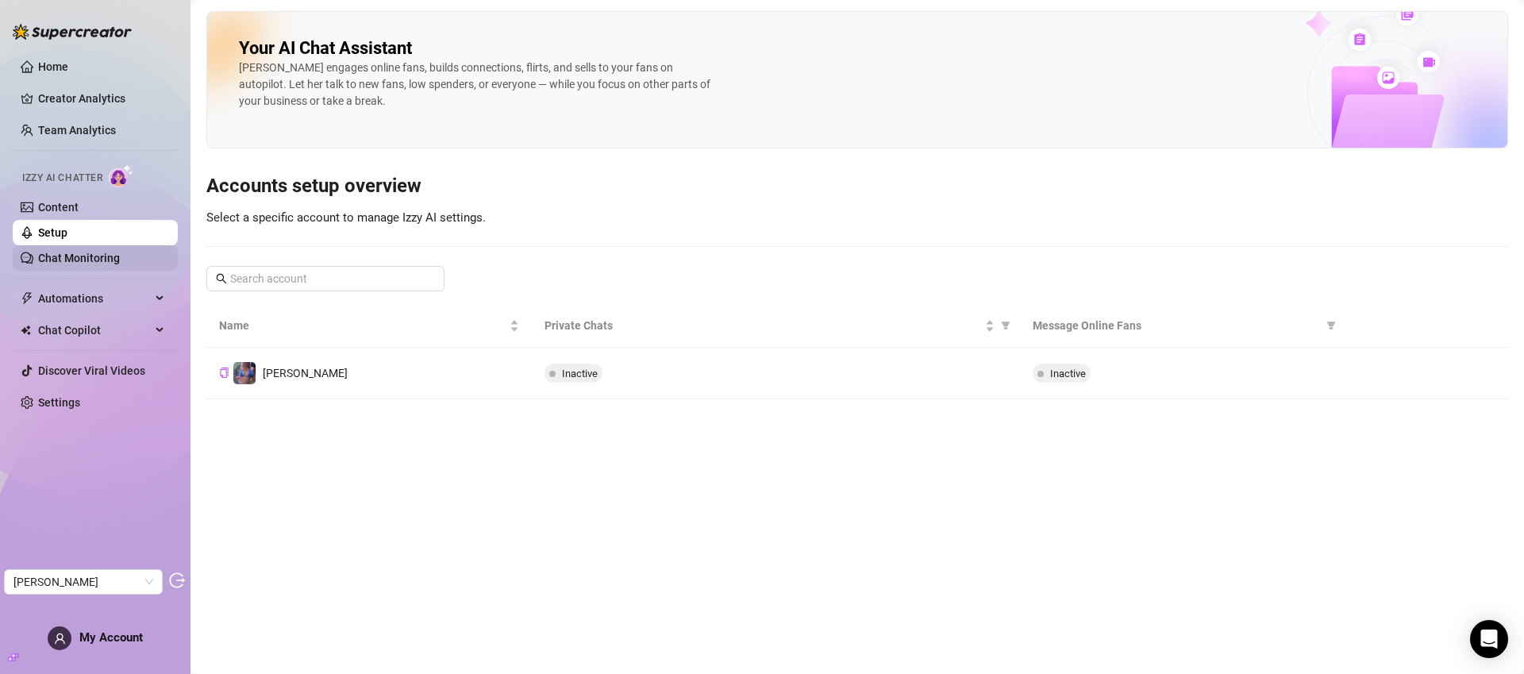
click at [102, 253] on link "Chat Monitoring" at bounding box center [79, 258] width 82 height 13
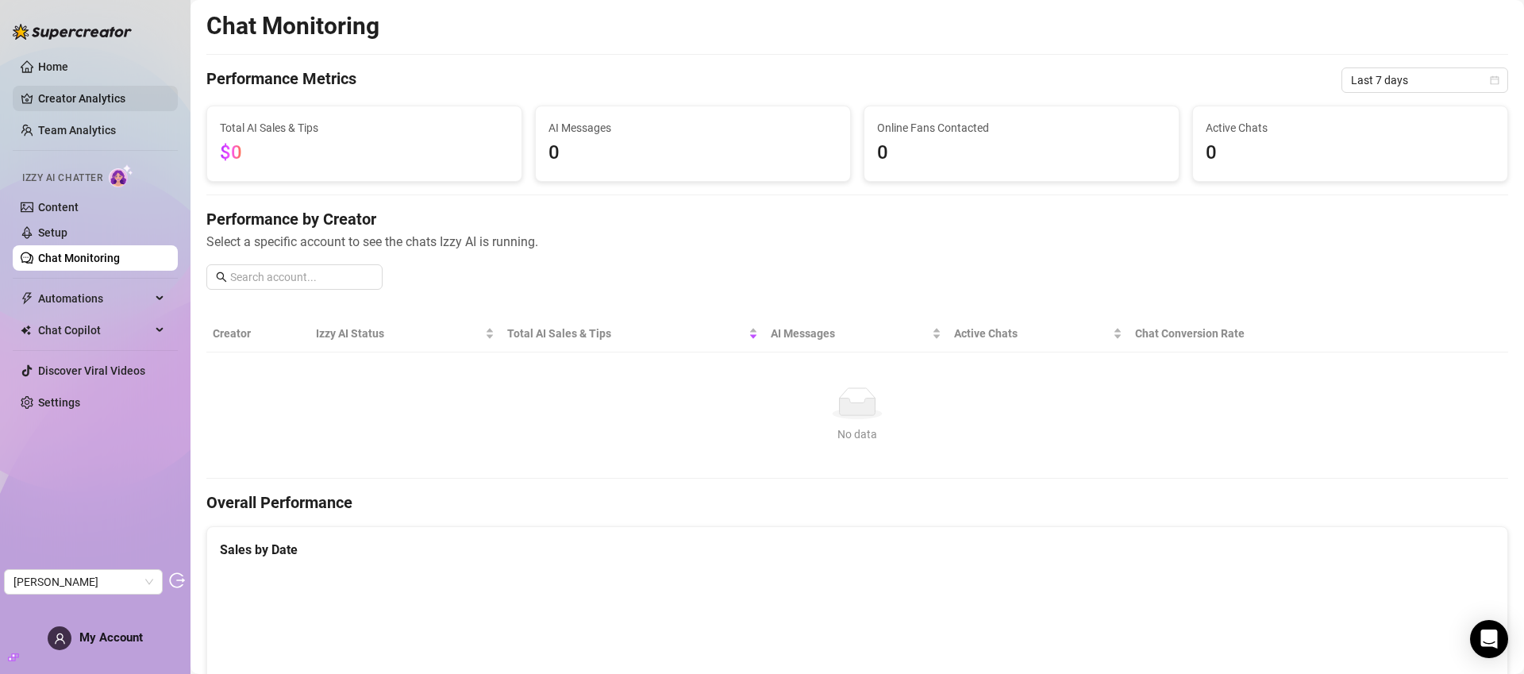
click at [90, 93] on link "Creator Analytics" at bounding box center [101, 98] width 127 height 25
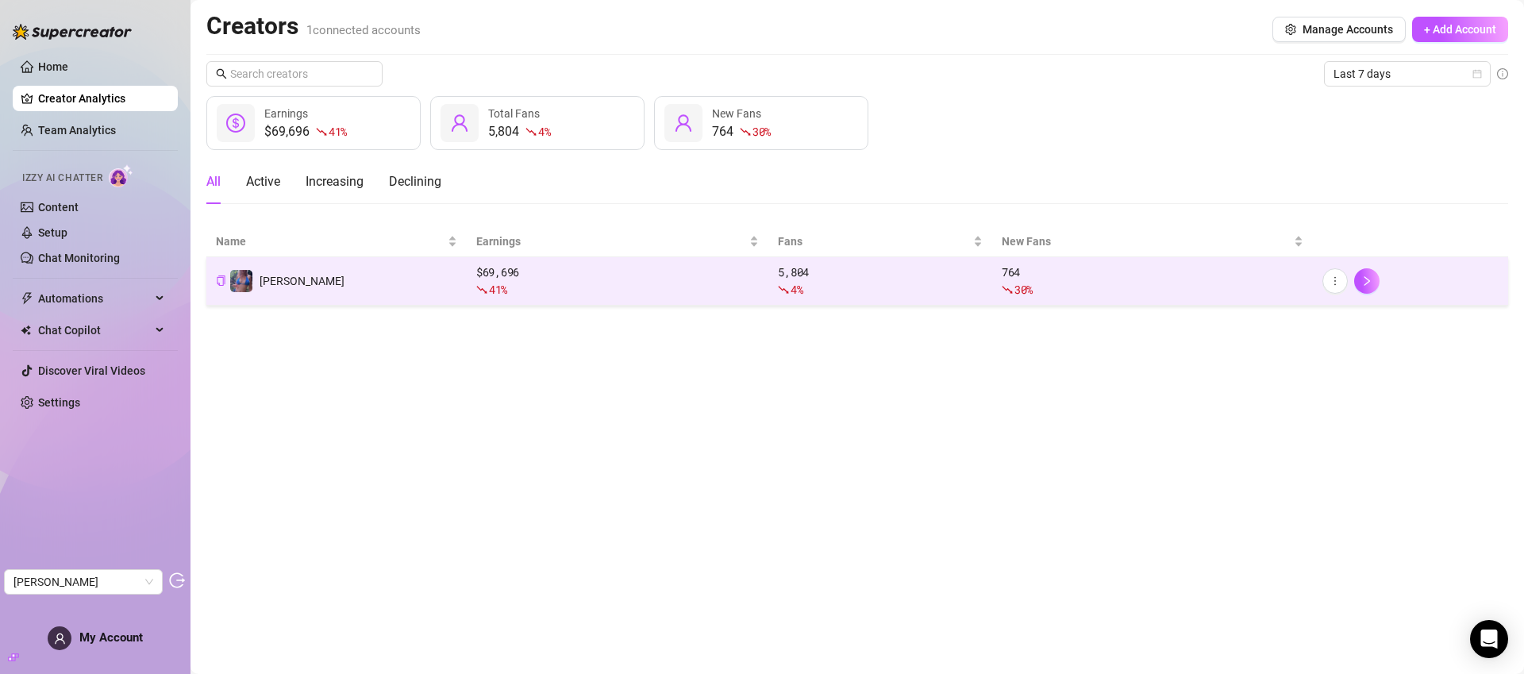
click at [372, 281] on td "Jaylie" at bounding box center [336, 281] width 260 height 48
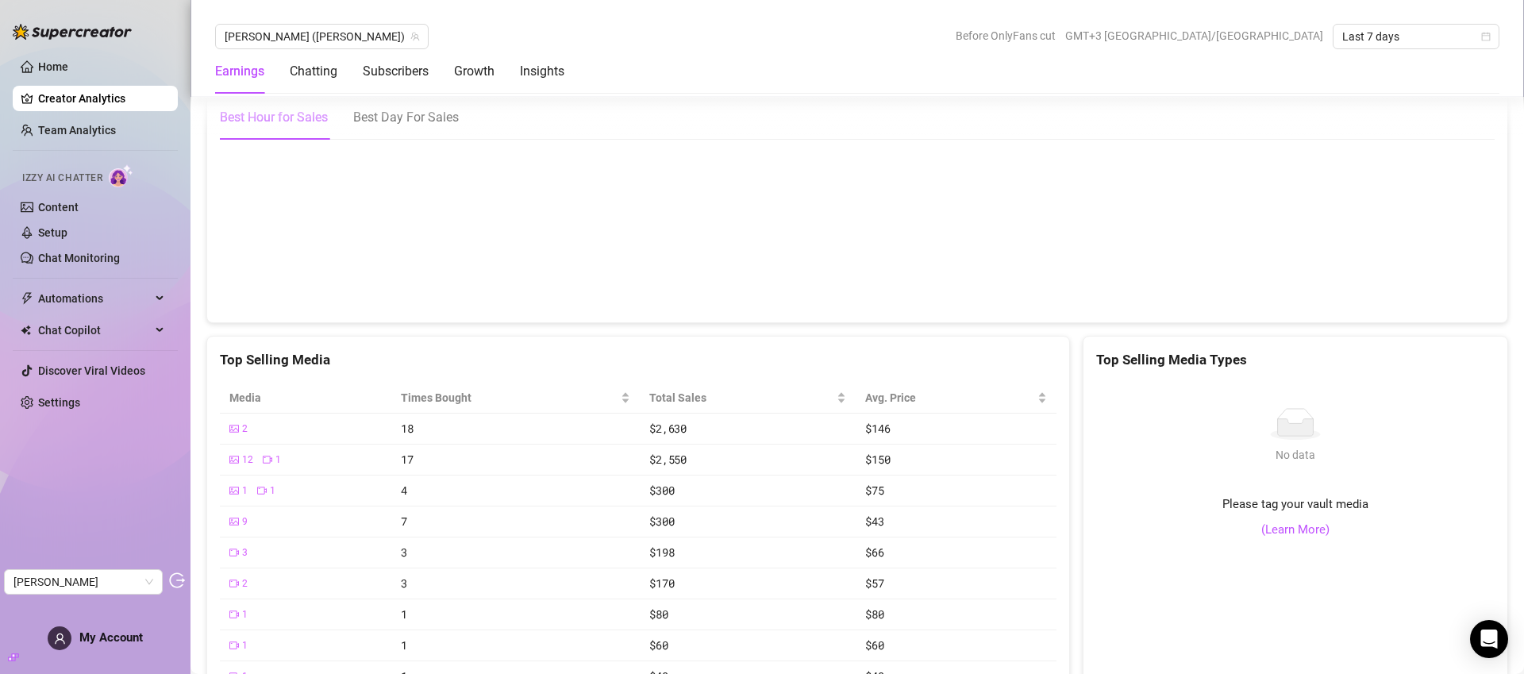
scroll to position [2407, 0]
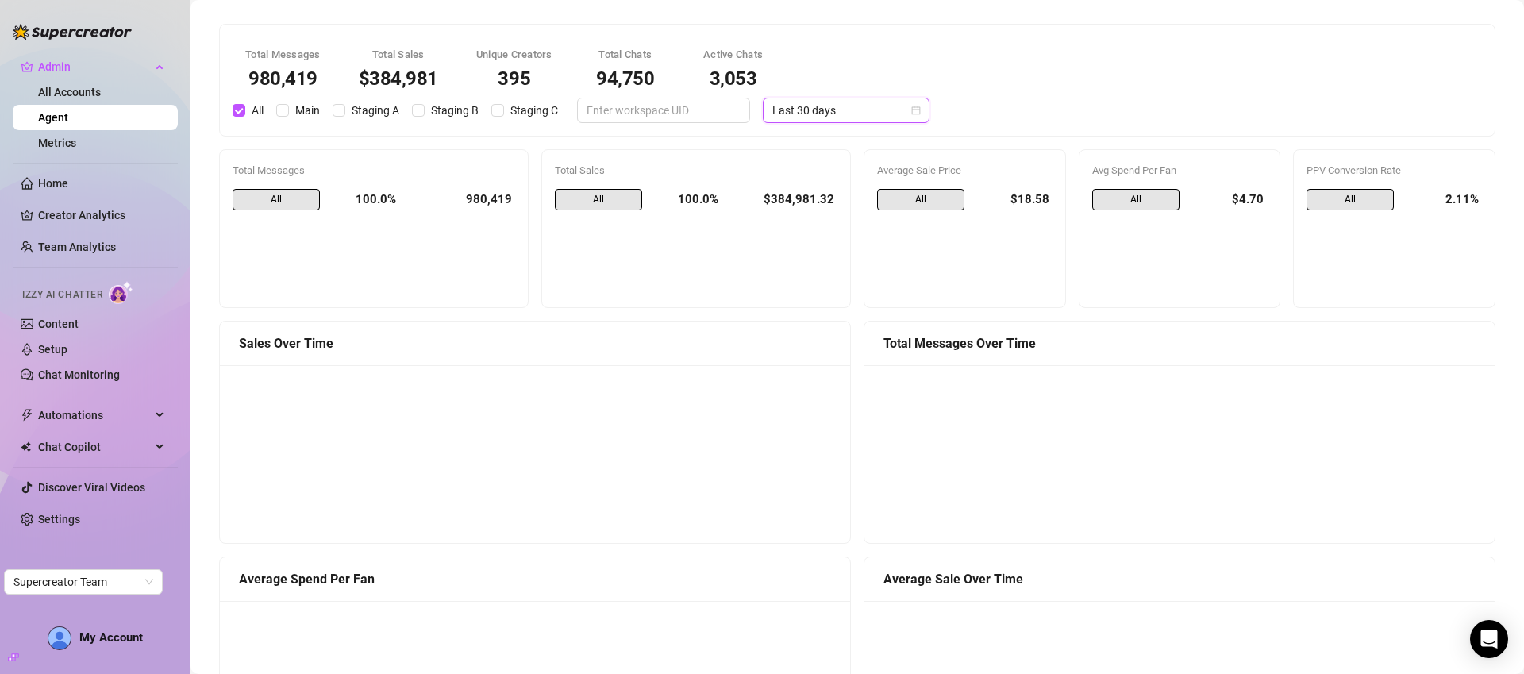
scroll to position [168, 0]
